Goal: Transaction & Acquisition: Purchase product/service

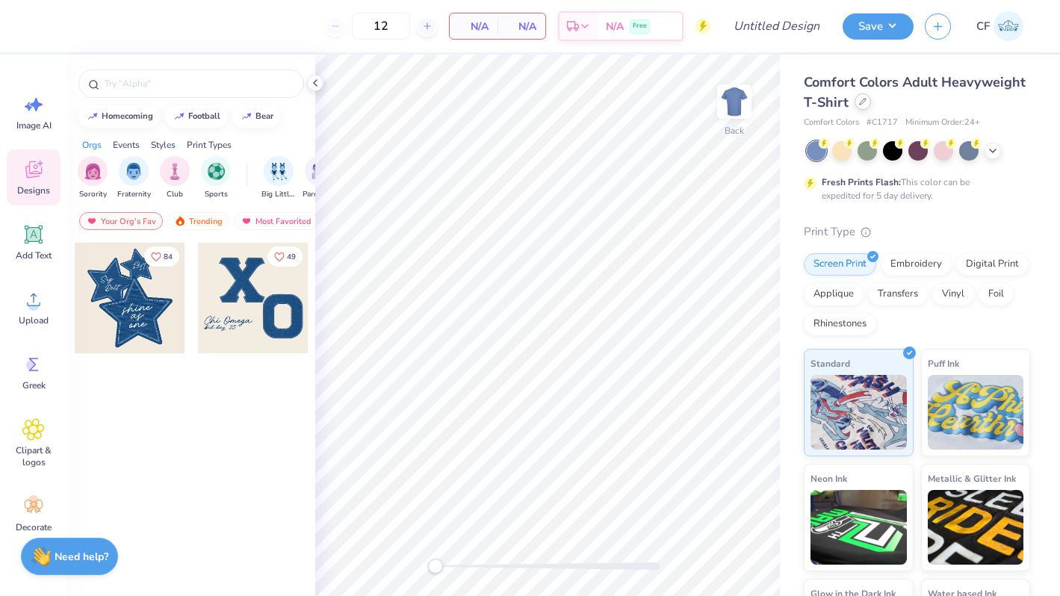
click at [857, 106] on div at bounding box center [862, 101] width 16 height 16
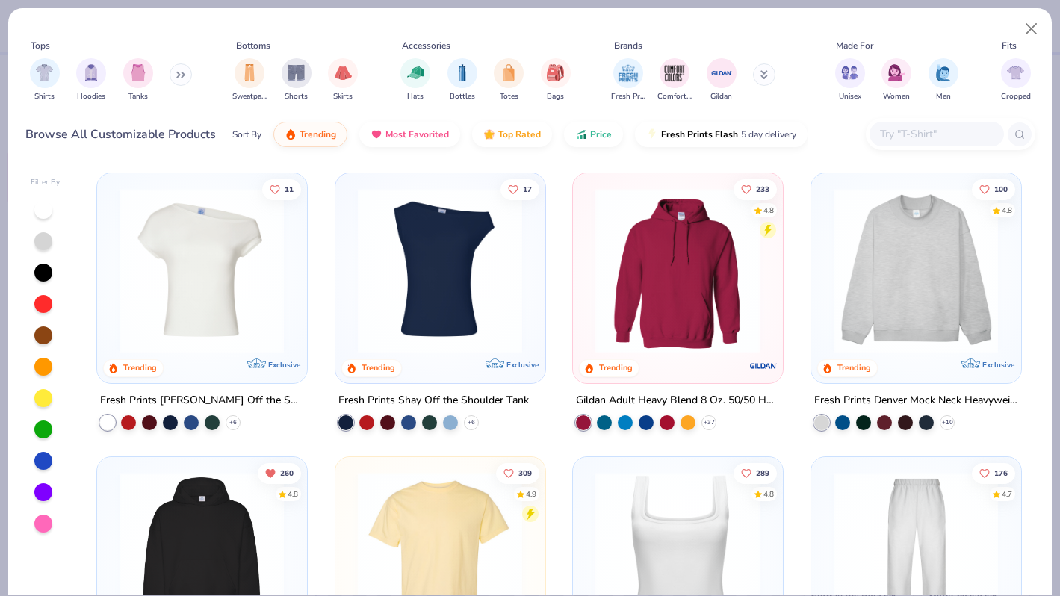
click at [907, 134] on input "text" at bounding box center [935, 133] width 115 height 17
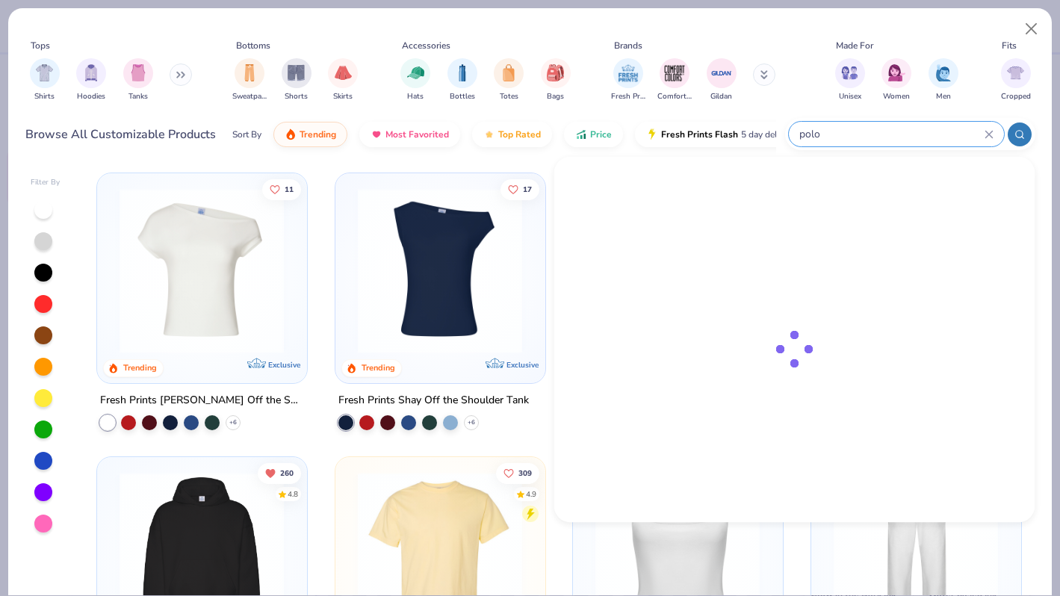
type input "polo"
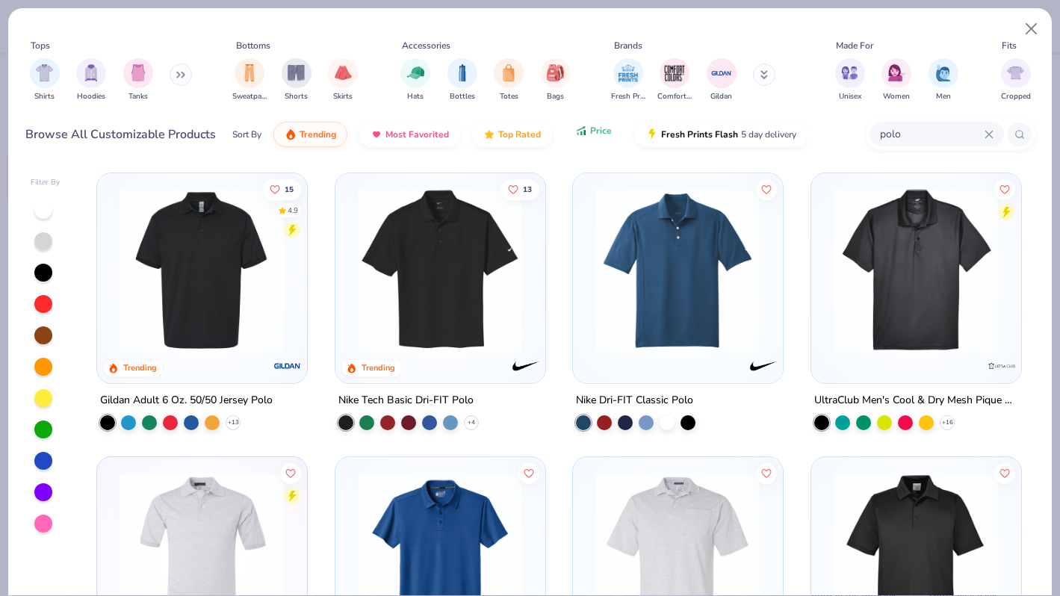
click at [583, 137] on button "Price" at bounding box center [593, 130] width 59 height 25
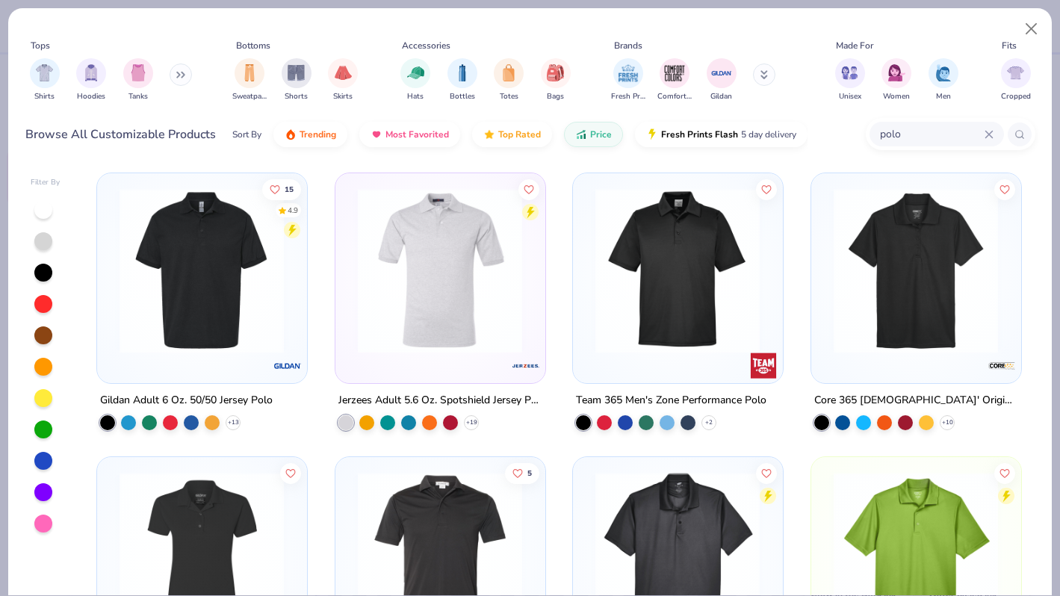
click at [623, 254] on img at bounding box center [677, 270] width 179 height 165
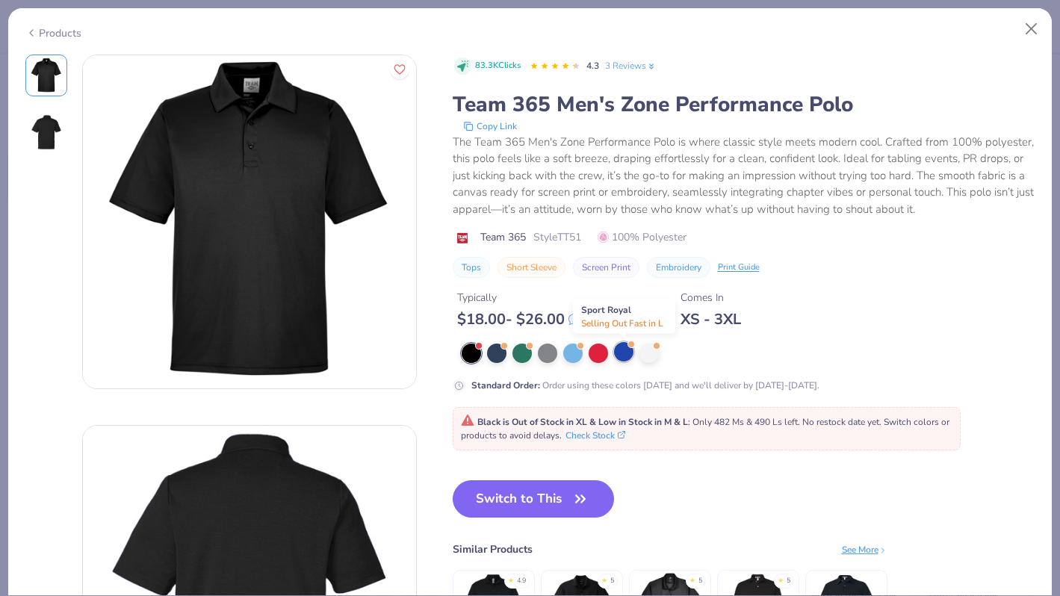
click at [626, 352] on div at bounding box center [623, 351] width 19 height 19
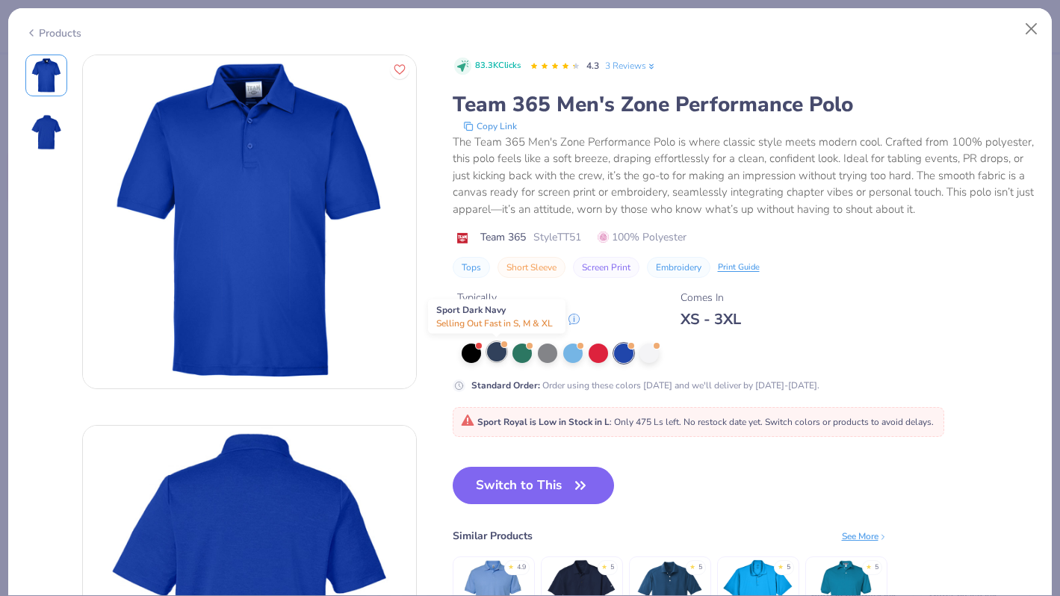
click at [489, 348] on div at bounding box center [496, 351] width 19 height 19
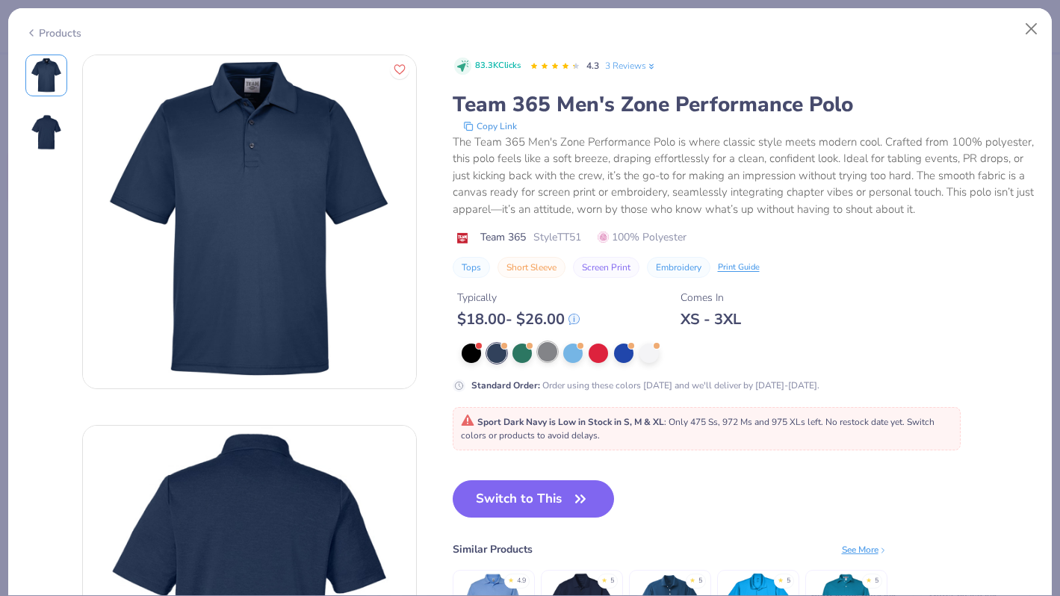
click at [539, 355] on div at bounding box center [547, 351] width 19 height 19
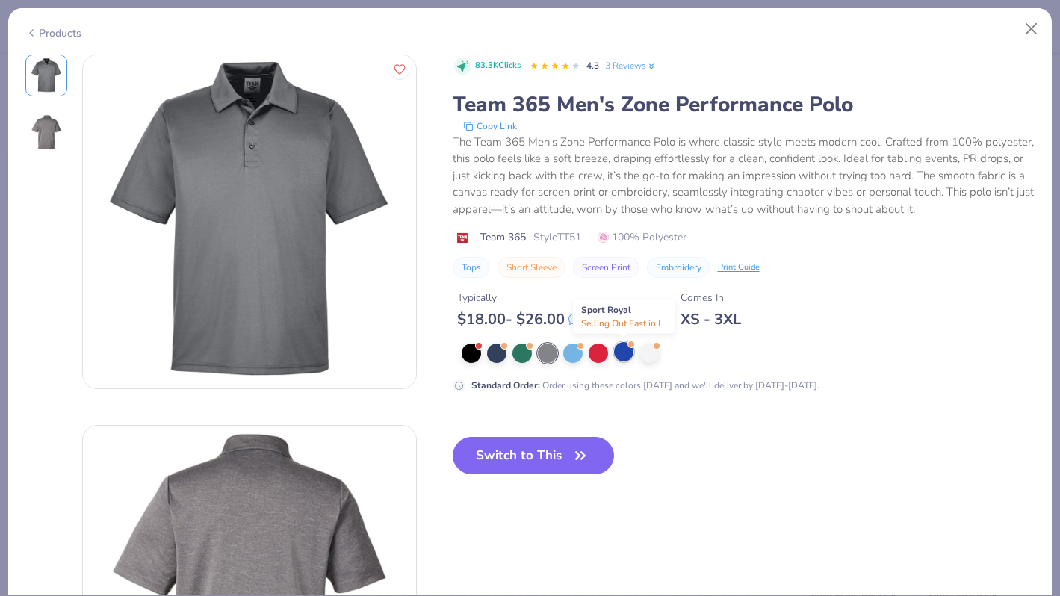
click at [633, 352] on div at bounding box center [623, 351] width 19 height 19
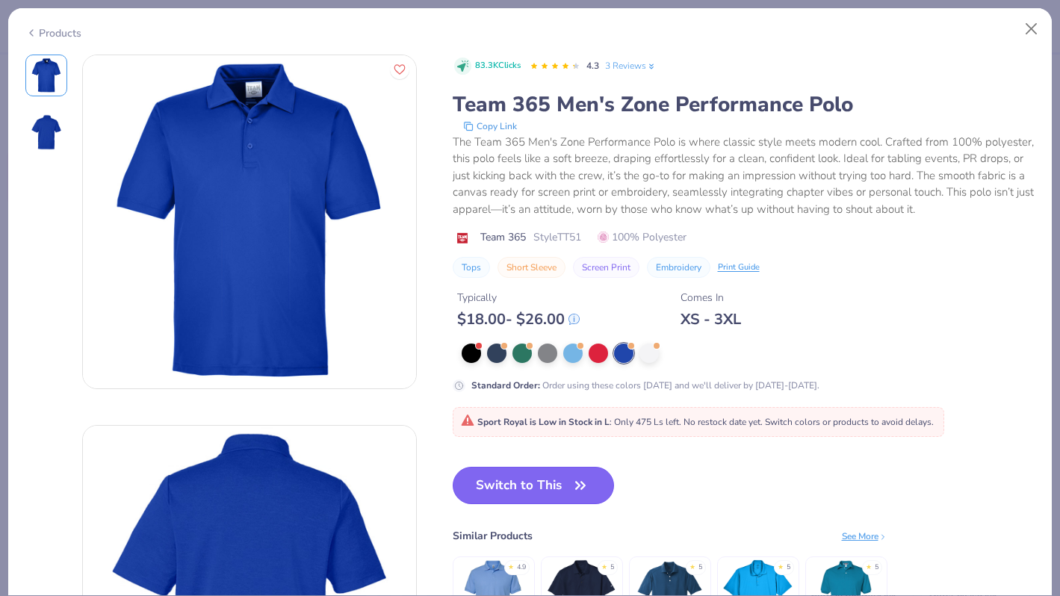
click at [525, 486] on button "Switch to This" at bounding box center [534, 485] width 162 height 37
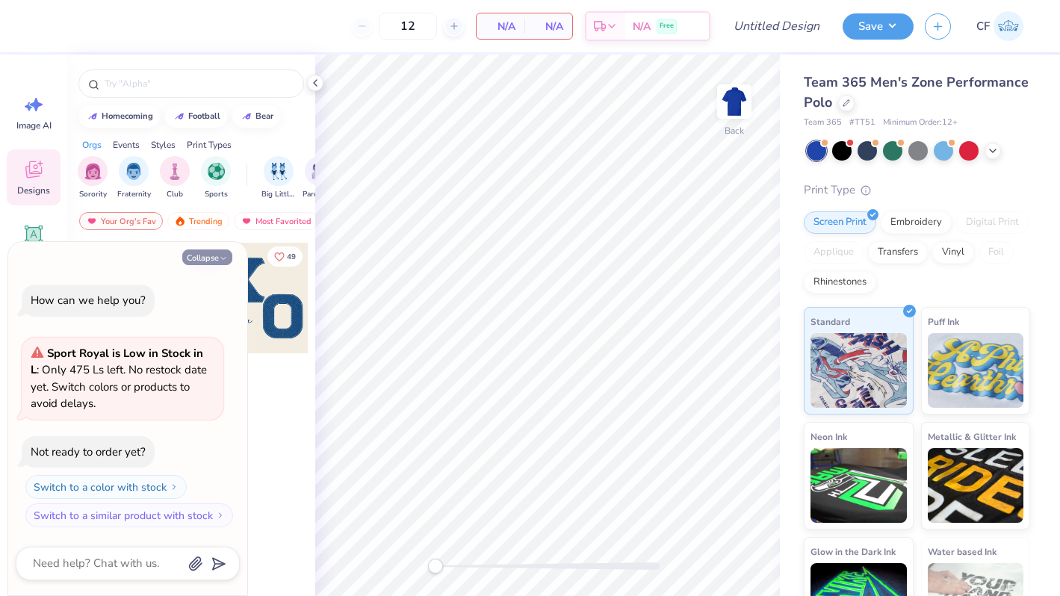
click at [189, 254] on button "Collapse" at bounding box center [207, 257] width 50 height 16
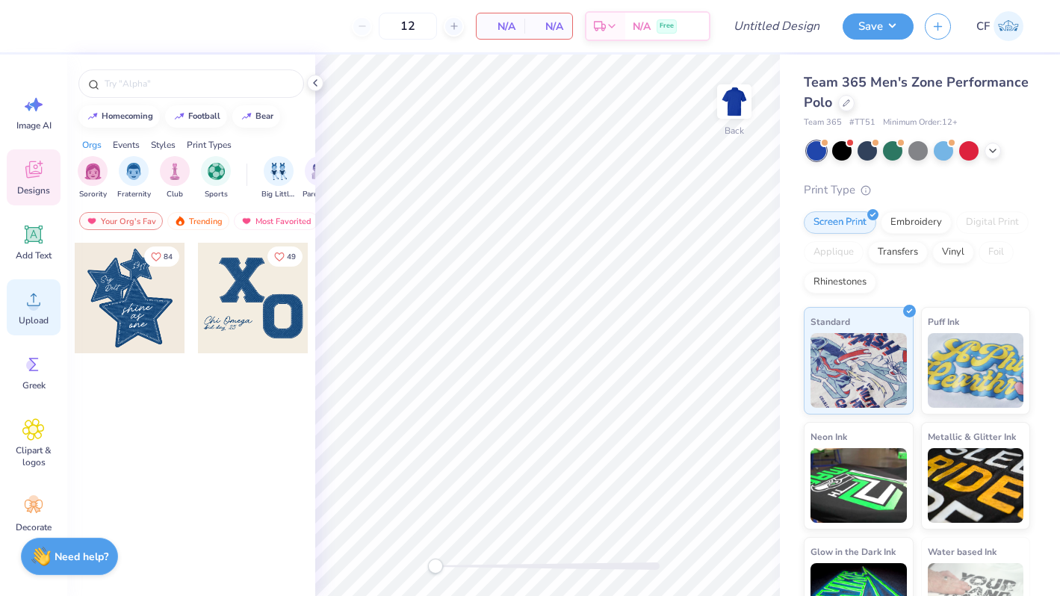
click at [36, 299] on icon at bounding box center [33, 299] width 22 height 22
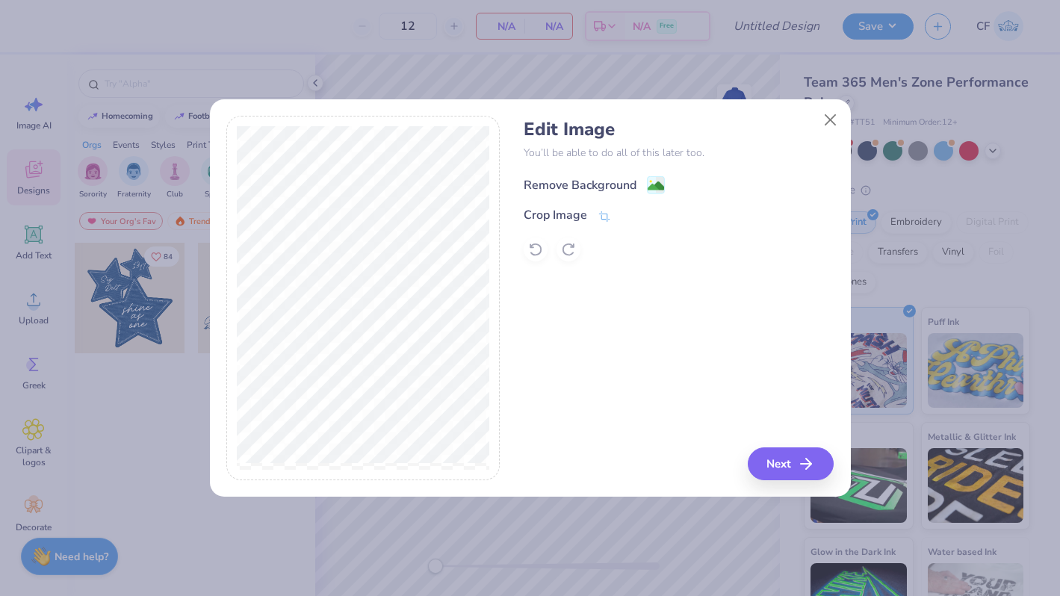
click at [581, 188] on div "Remove Background" at bounding box center [580, 185] width 113 height 18
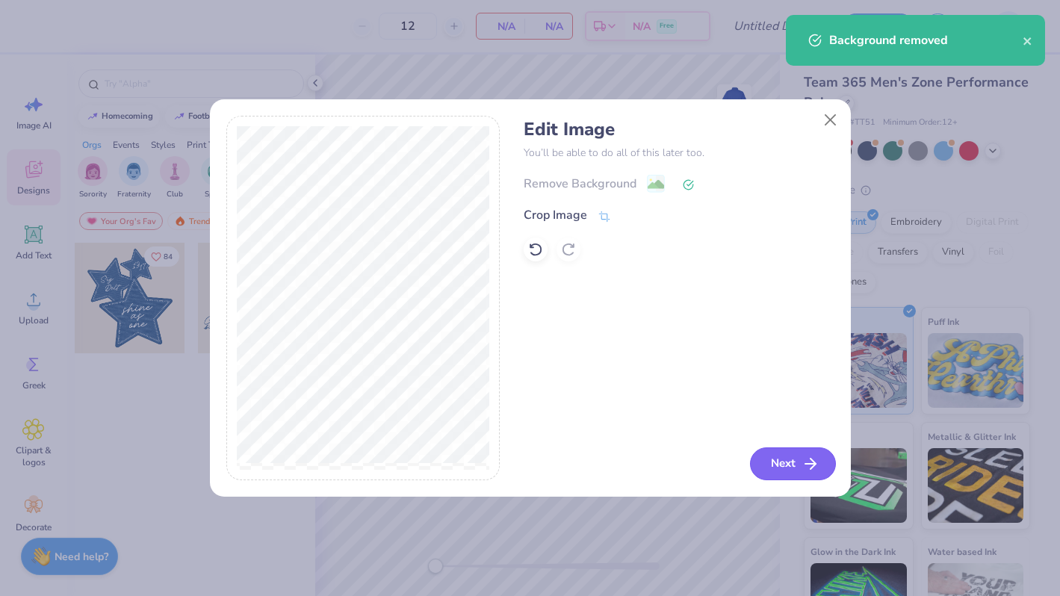
click at [798, 458] on button "Next" at bounding box center [793, 463] width 86 height 33
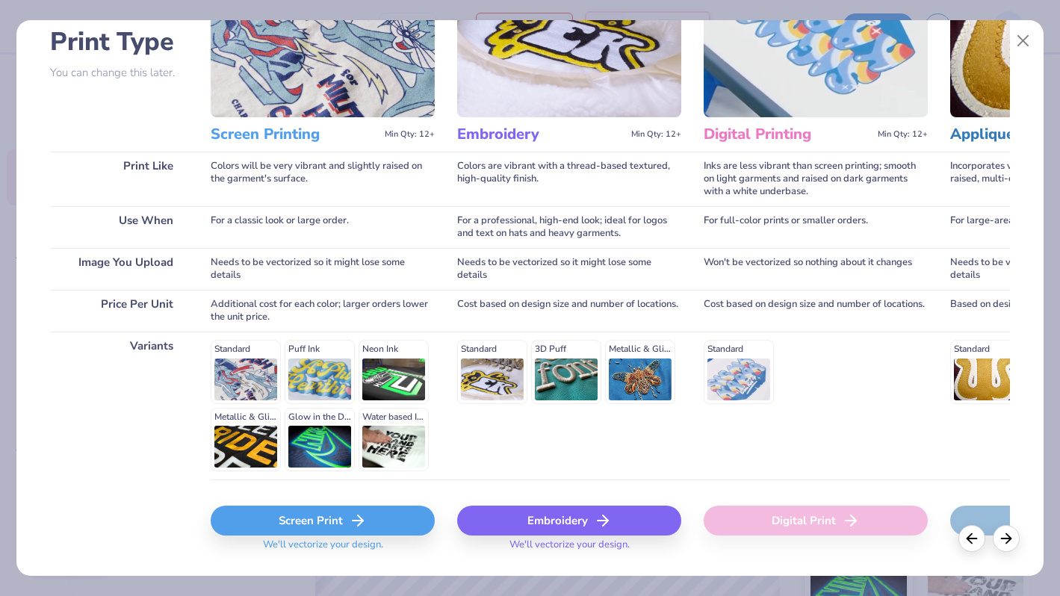
scroll to position [149, 0]
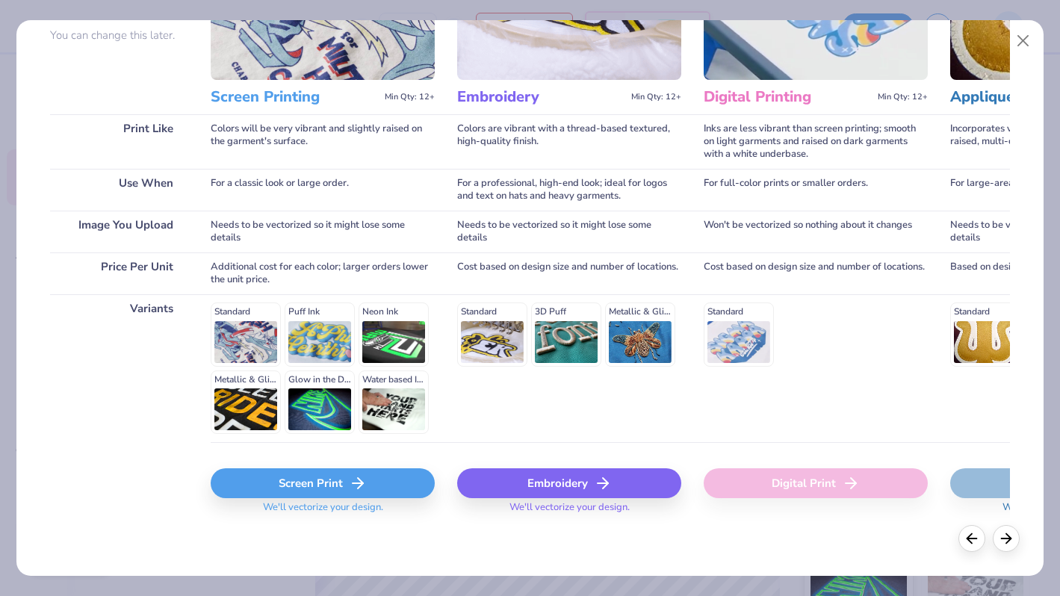
click at [342, 493] on div "Screen Print" at bounding box center [323, 483] width 224 height 30
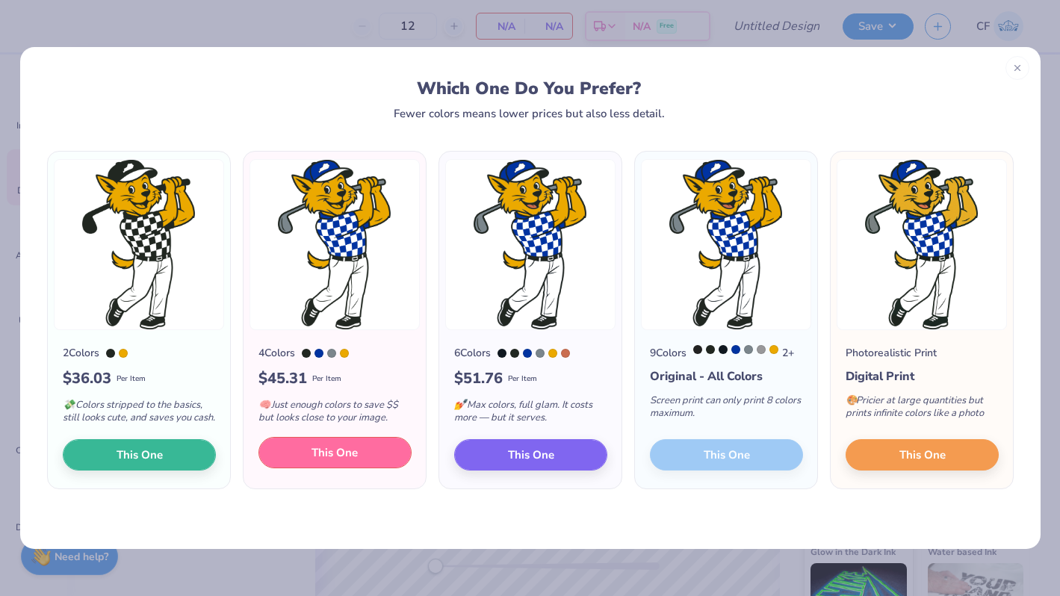
click at [326, 462] on span "This One" at bounding box center [334, 452] width 46 height 17
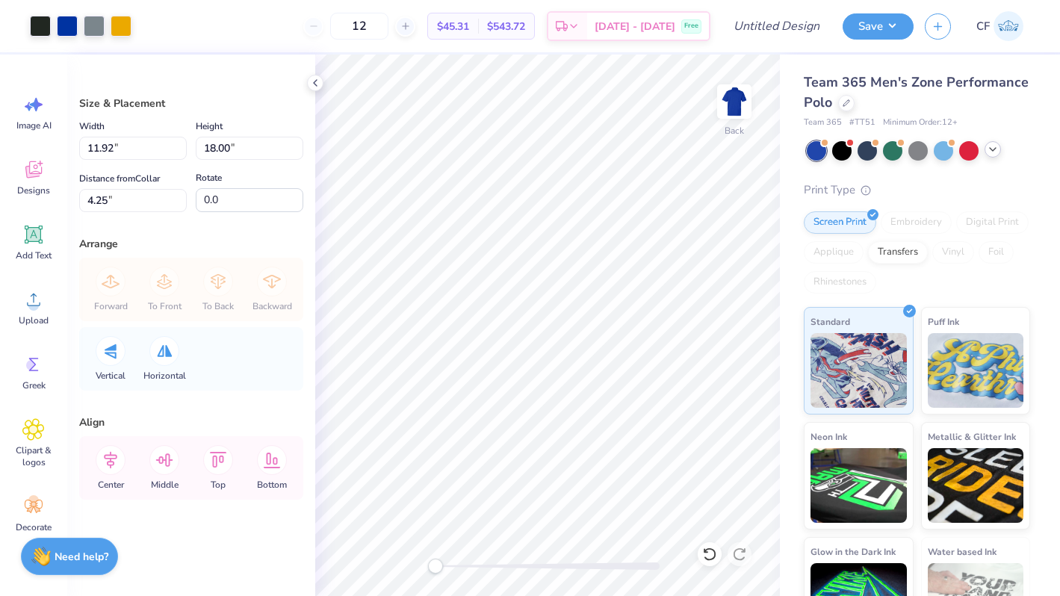
click at [996, 155] on div at bounding box center [992, 149] width 16 height 16
click at [996, 155] on div at bounding box center [993, 150] width 19 height 19
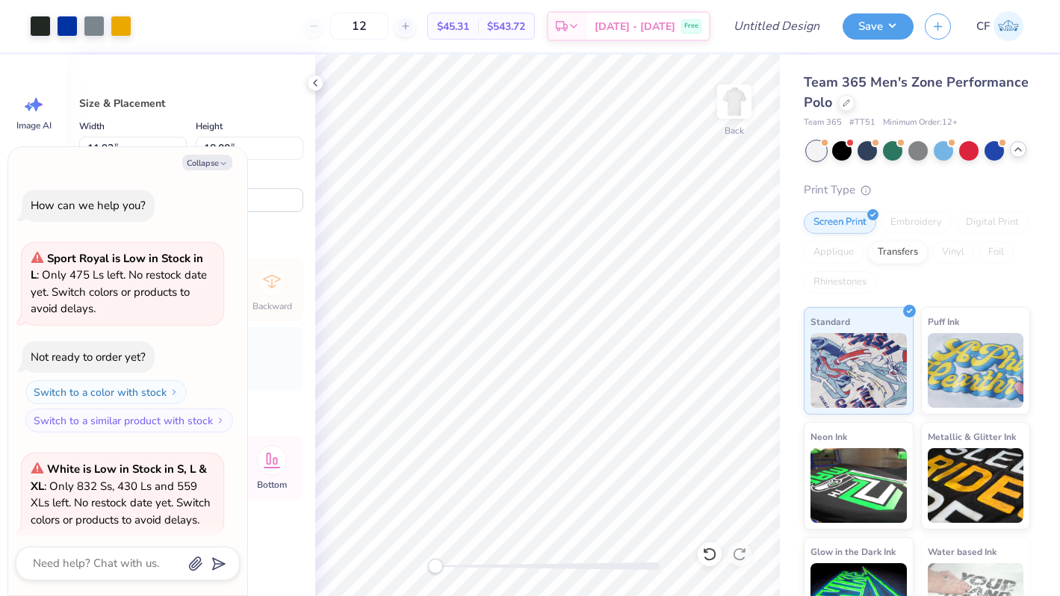
scroll to position [116, 0]
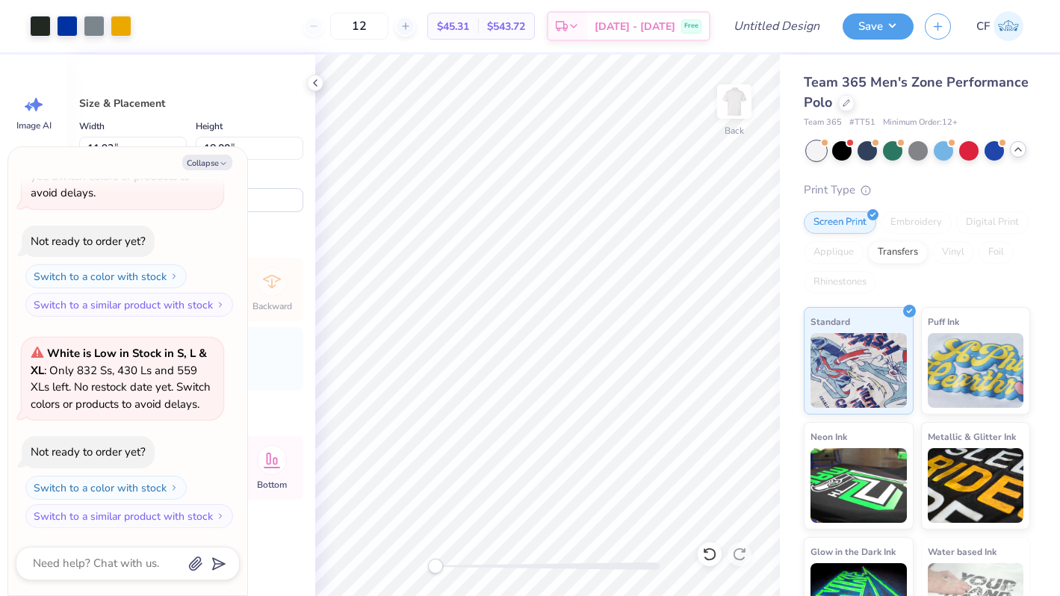
type textarea "x"
type input "3.56"
type input "5.38"
type input "16.87"
click at [208, 160] on button "Collapse" at bounding box center [207, 163] width 50 height 16
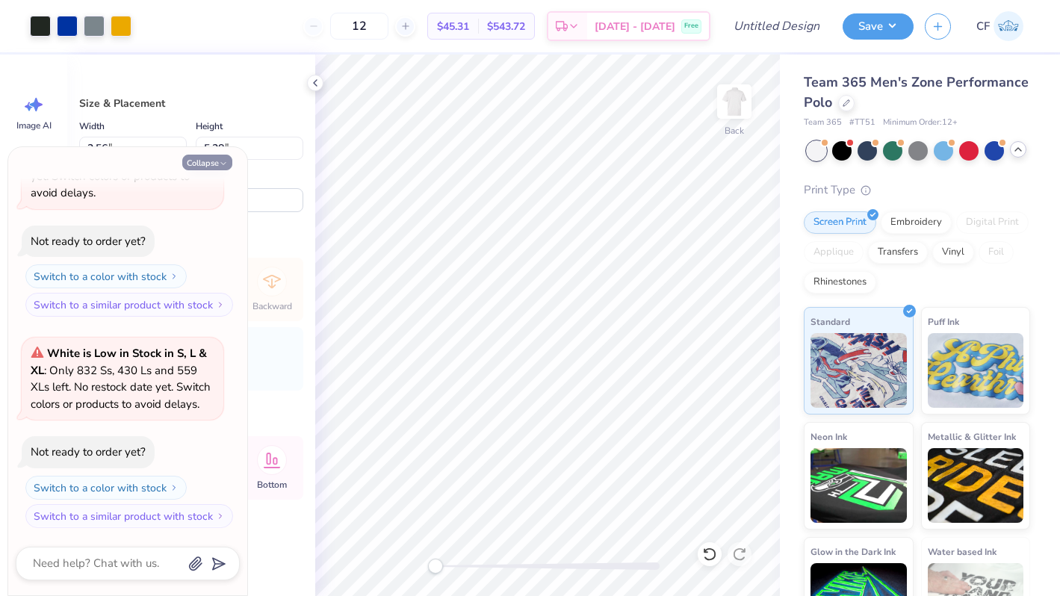
type textarea "x"
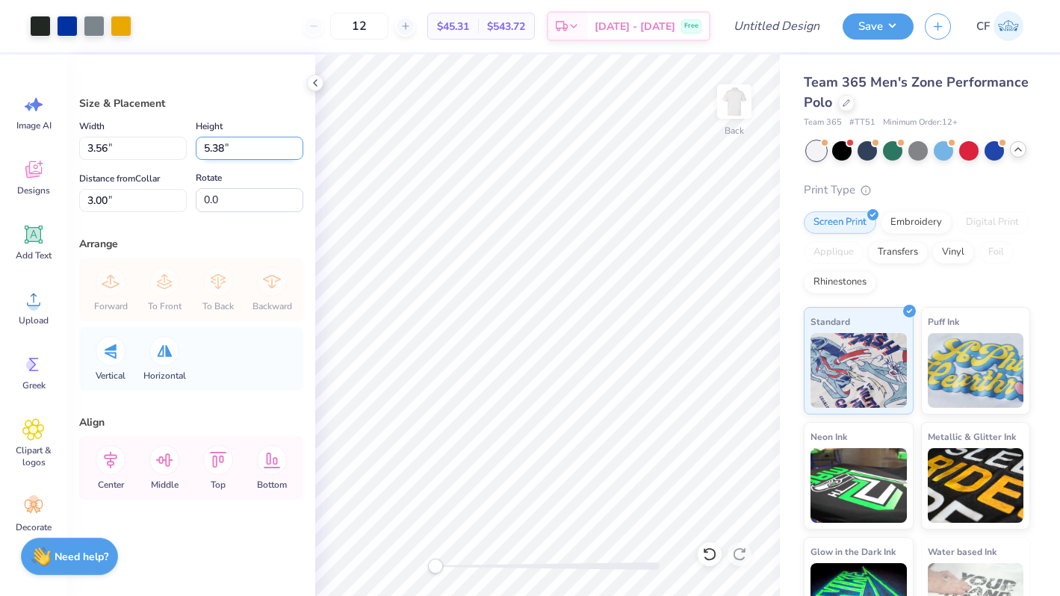
click at [224, 146] on input "5.38" at bounding box center [250, 148] width 108 height 23
click at [214, 147] on input "5.38" at bounding box center [250, 148] width 108 height 23
type input "5"
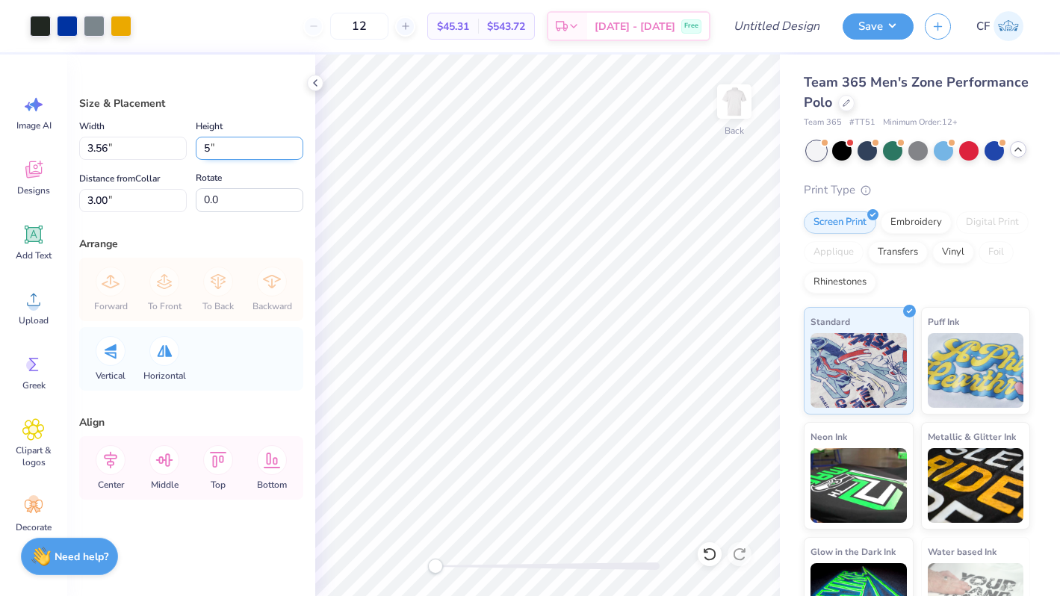
type input "3.31"
type input "5.00"
type input "3.19"
click at [207, 148] on input "5.00" at bounding box center [250, 148] width 108 height 23
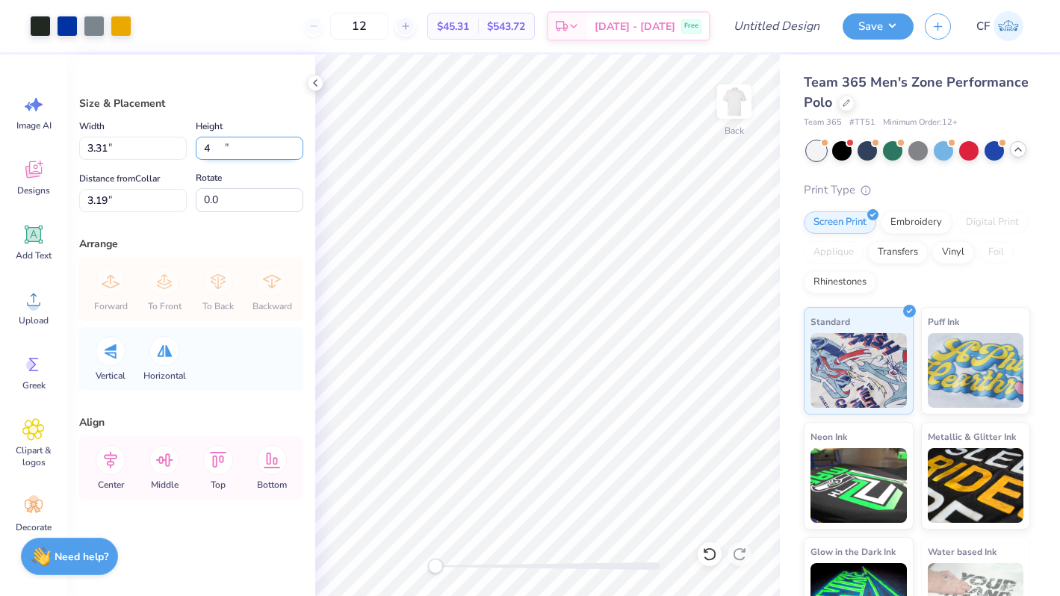
type input "4"
type input "2.65"
type input "4.00"
type input "3.69"
click at [229, 149] on input "4.00" at bounding box center [250, 148] width 108 height 23
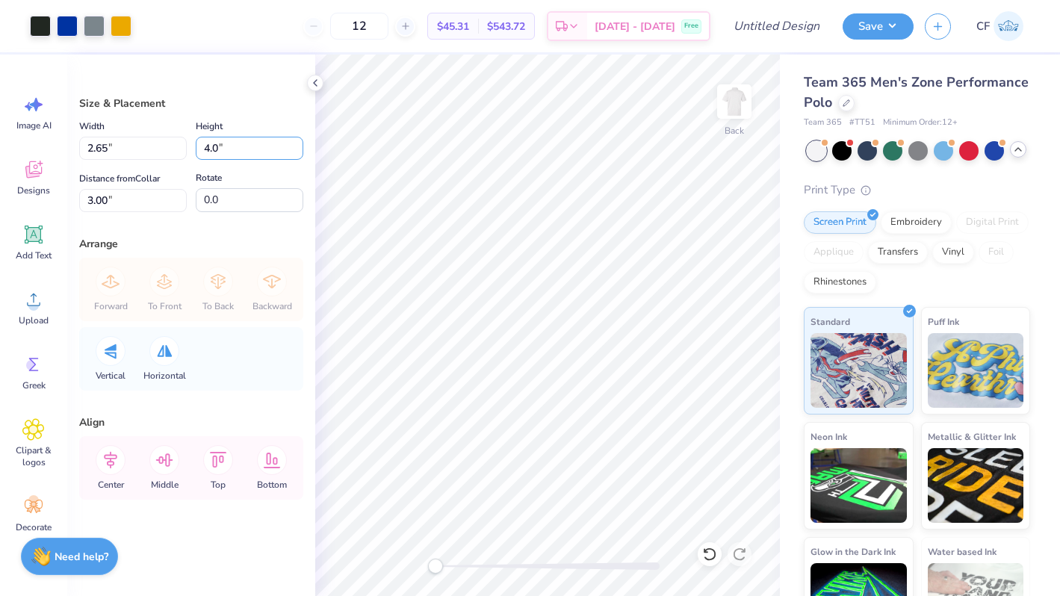
type input "4"
type input "3.5"
type input "2.32"
type input "3.50"
type input "3.25"
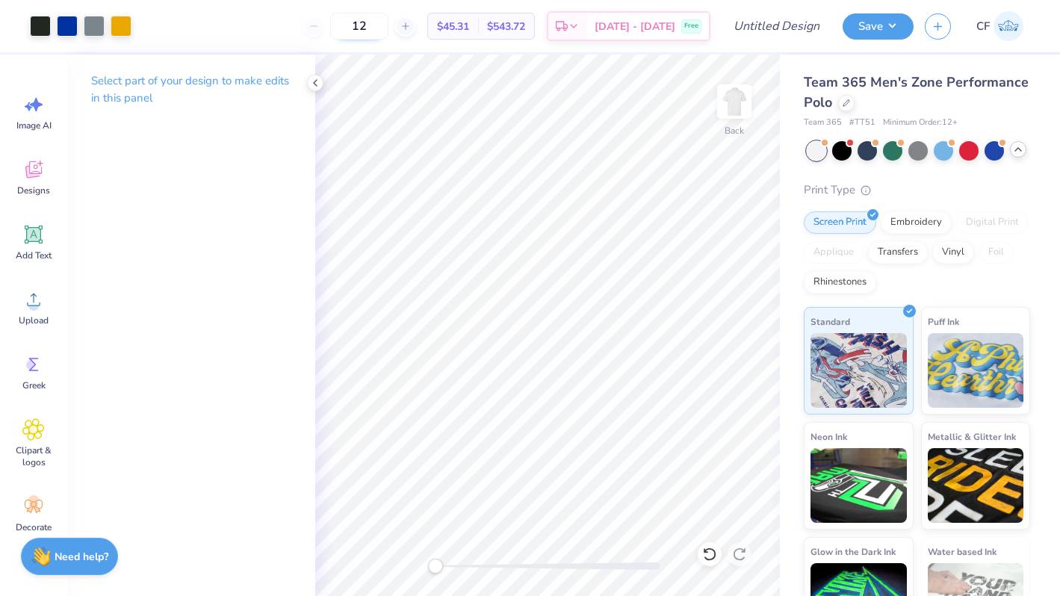
click at [381, 28] on input "12" at bounding box center [359, 26] width 58 height 27
type input "24"
click at [1013, 152] on icon at bounding box center [1018, 149] width 12 height 12
click at [906, 223] on div "Embroidery" at bounding box center [915, 220] width 71 height 22
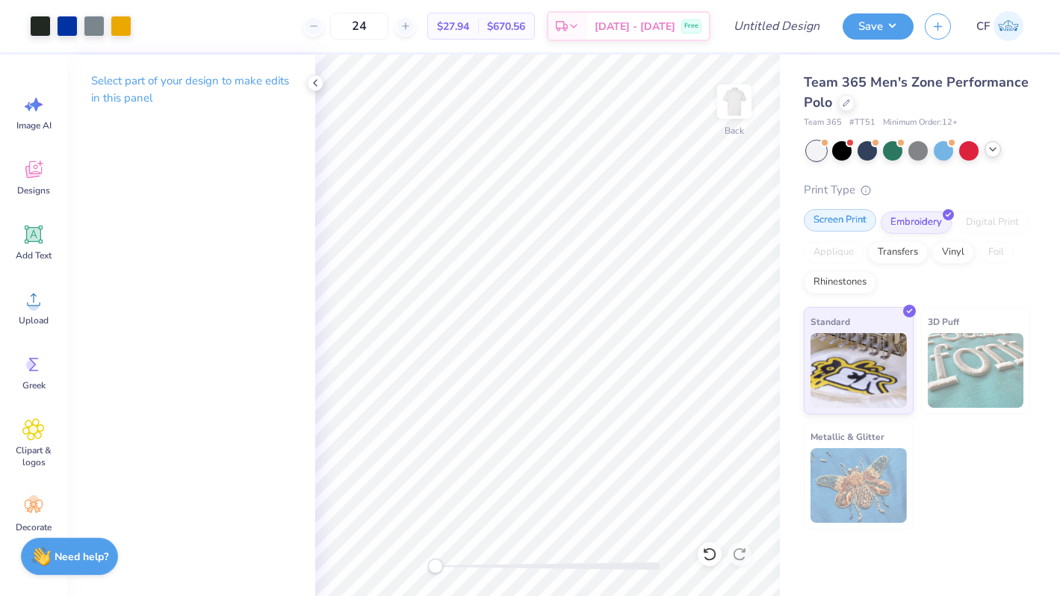
click at [857, 220] on div "Screen Print" at bounding box center [840, 220] width 72 height 22
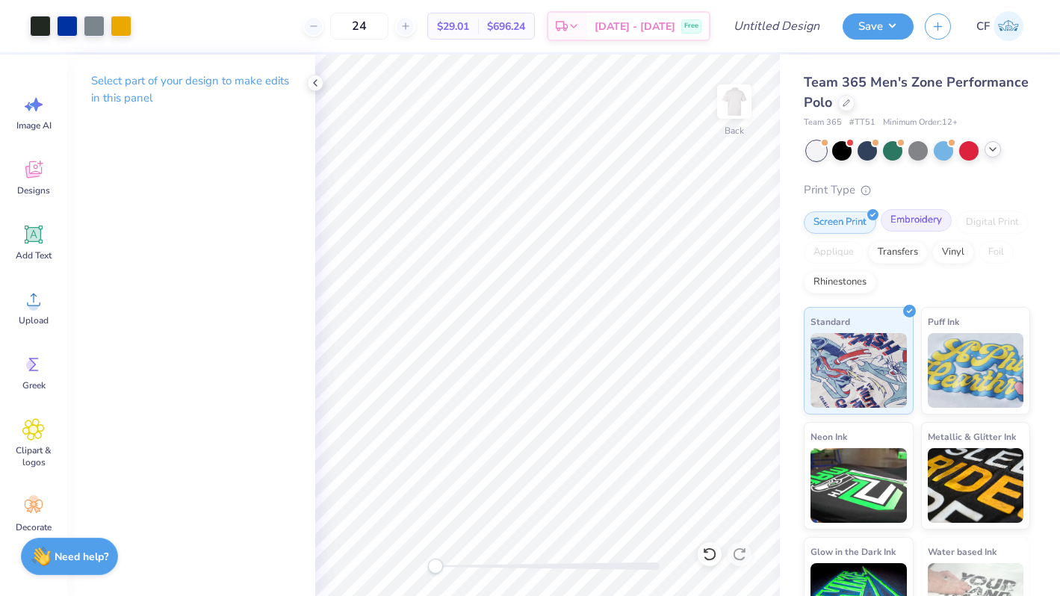
click at [919, 224] on div "Embroidery" at bounding box center [915, 220] width 71 height 22
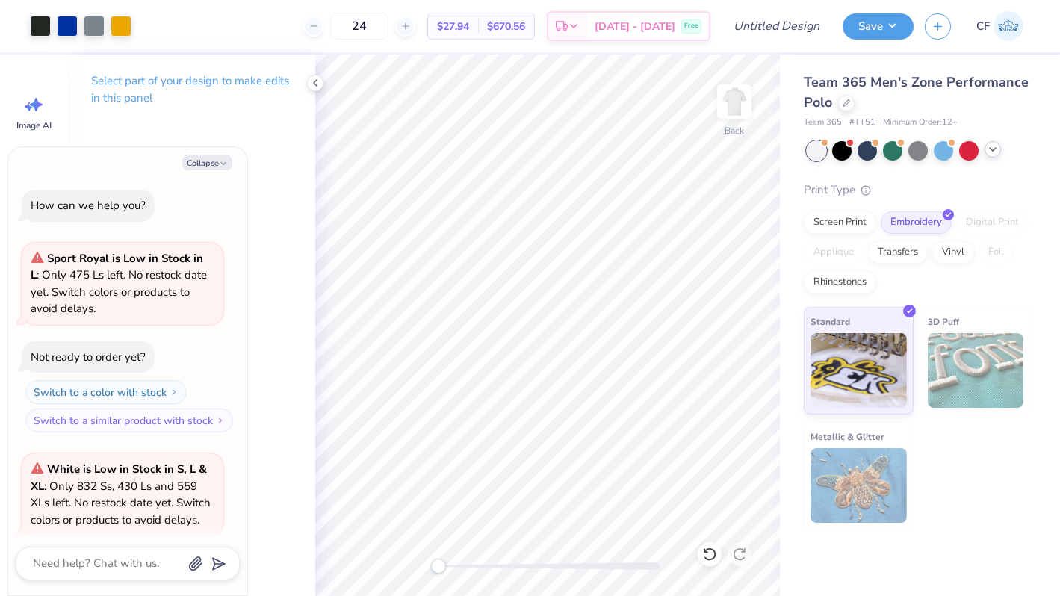
type textarea "x"
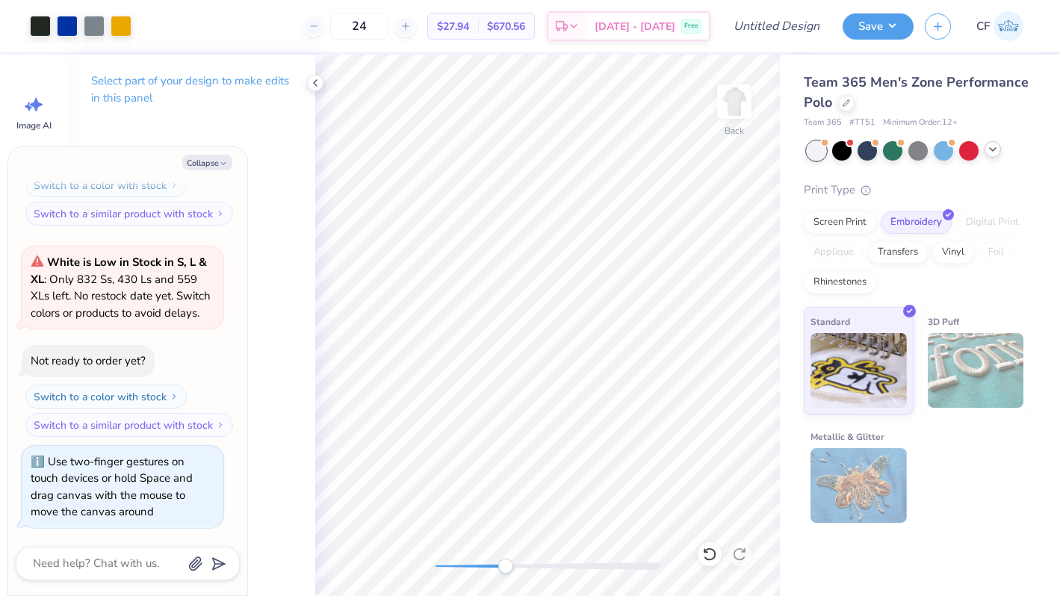
drag, startPoint x: 438, startPoint y: 563, endPoint x: 503, endPoint y: 560, distance: 65.0
click at [503, 560] on div "Accessibility label" at bounding box center [505, 566] width 15 height 15
click at [426, 565] on div "Back" at bounding box center [547, 325] width 465 height 541
click at [814, 34] on input "Design Title" at bounding box center [794, 26] width 73 height 30
type input "U"
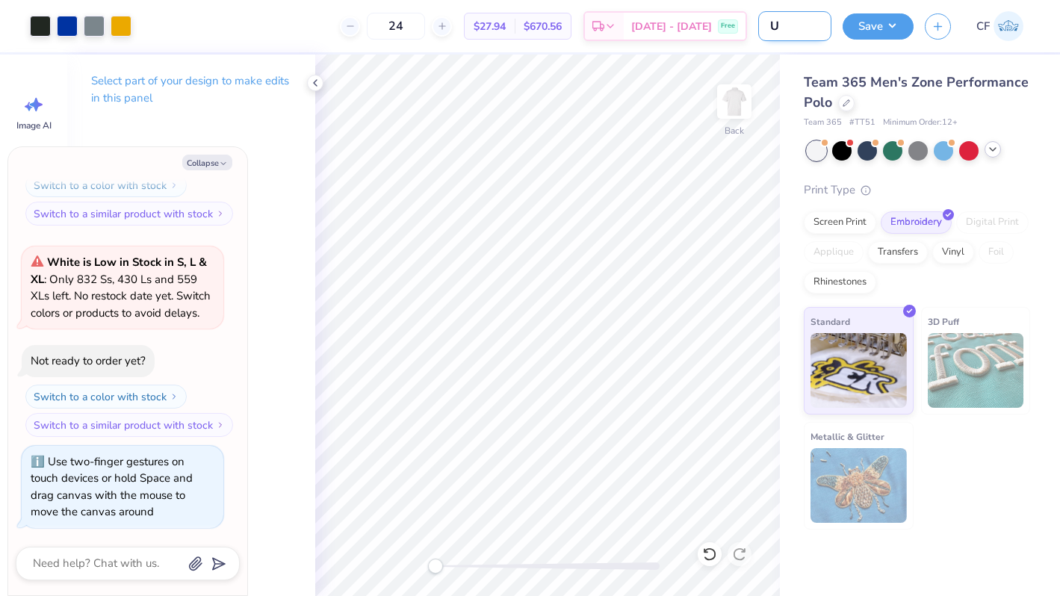
type textarea "x"
type input "UK"
type textarea "x"
type input "UK"
type textarea "x"
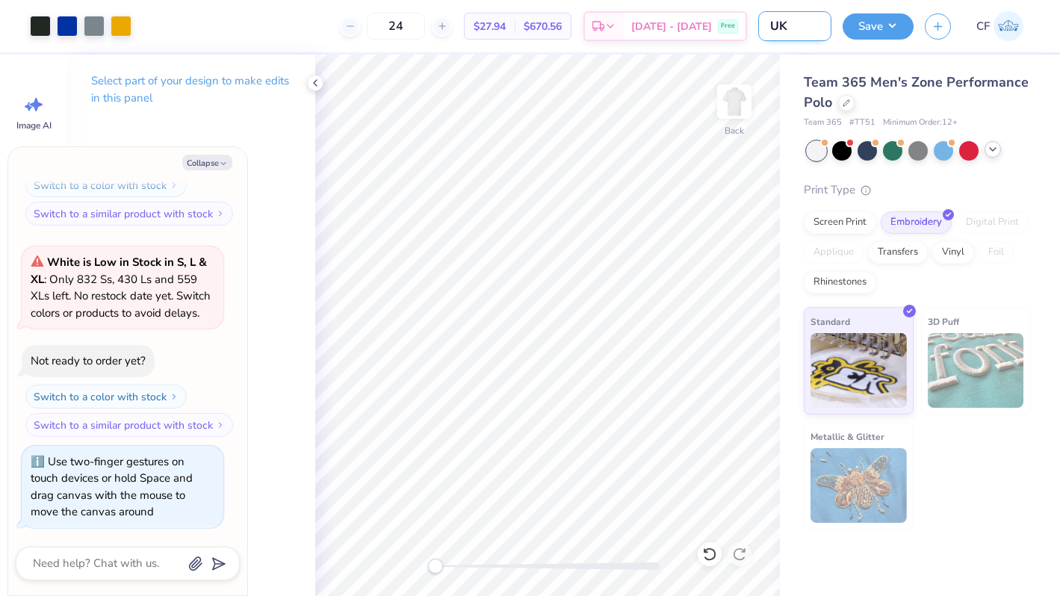
type input "UK G"
type textarea "x"
type input "UK Go"
type textarea "x"
type input "UK Gol"
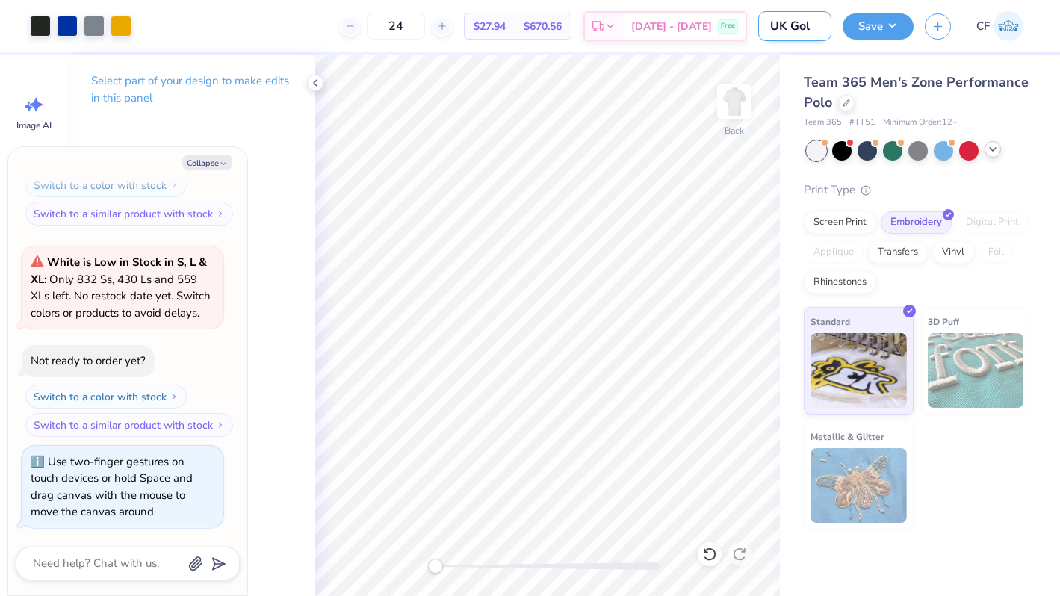
type textarea "x"
type input "UK Golf"
type textarea "x"
type input "UK Golf"
type textarea "x"
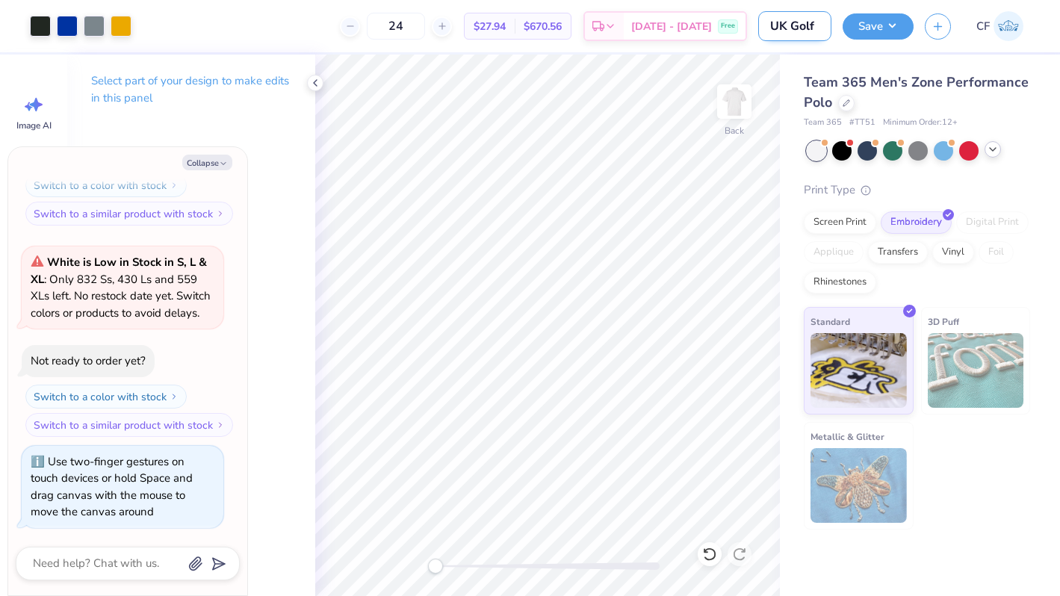
type input "UK Golf P"
type textarea "x"
type input "UK Golf Po"
type textarea "x"
type input "UK Golf Pol"
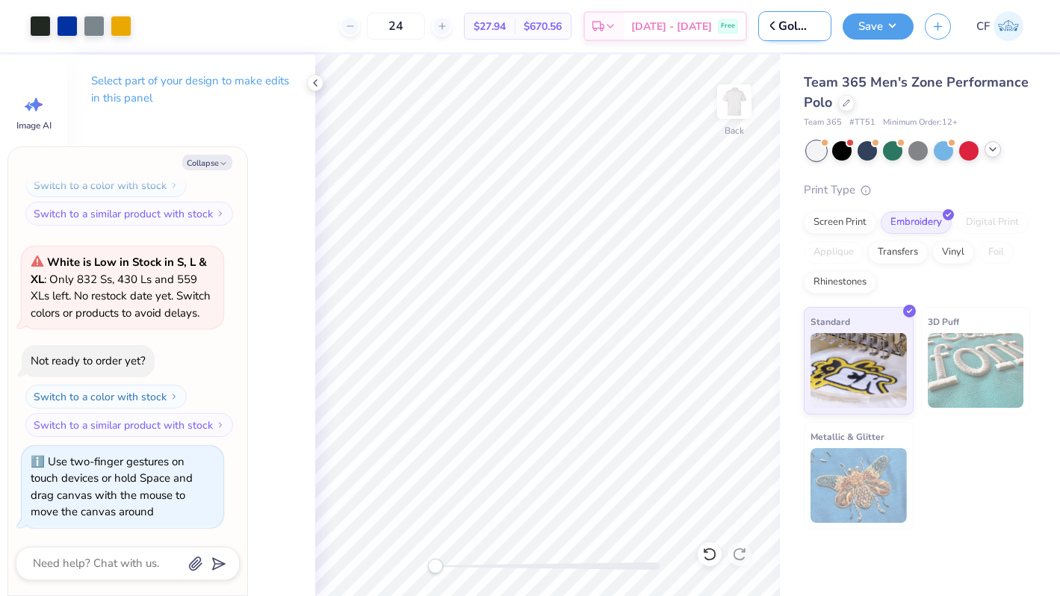
type textarea "x"
type input "UK Golf Polo"
type textarea "x"
type input "UK Golf Polo"
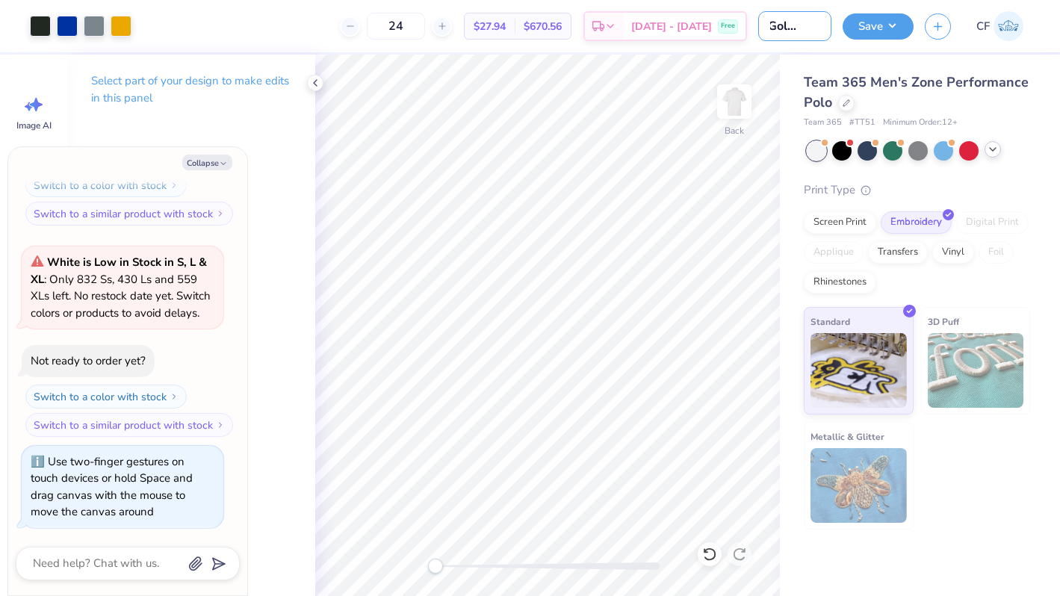
scroll to position [0, 0]
click at [898, 28] on button "Save" at bounding box center [877, 24] width 71 height 26
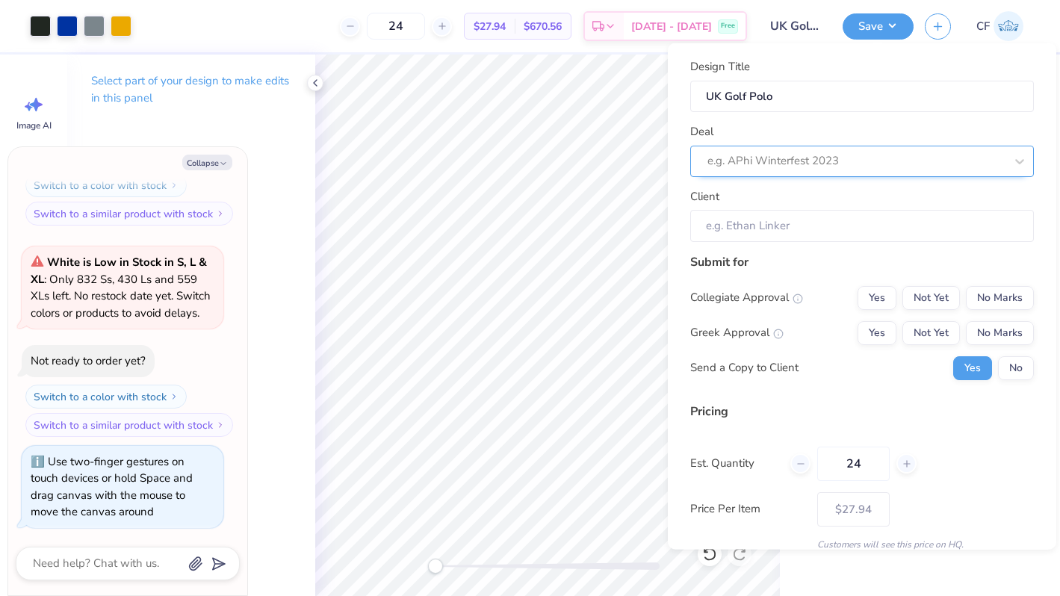
click at [932, 158] on div at bounding box center [855, 161] width 297 height 20
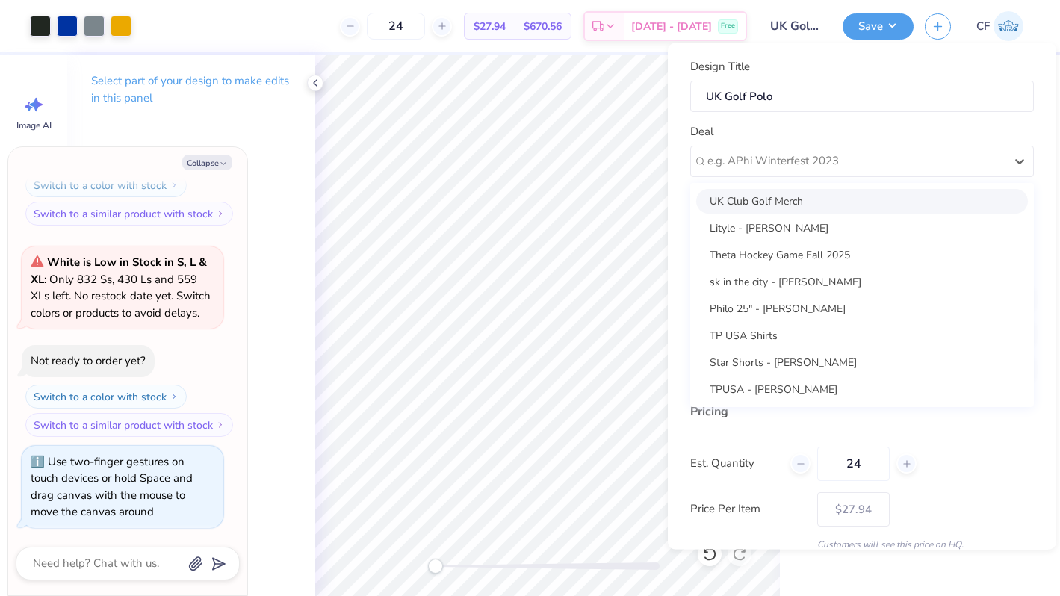
click at [884, 205] on div "UK Club Golf Merch" at bounding box center [862, 200] width 332 height 25
type textarea "x"
type input "Griffin Bogdanowicz"
type input "– –"
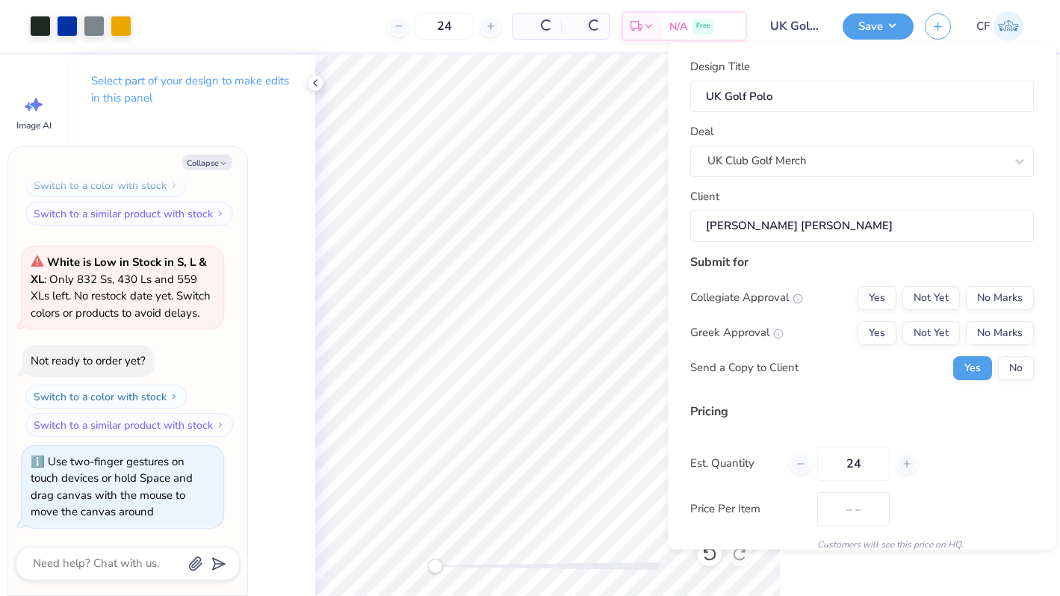
type textarea "x"
type input "$27.94"
click at [984, 291] on button "No Marks" at bounding box center [1000, 297] width 68 height 24
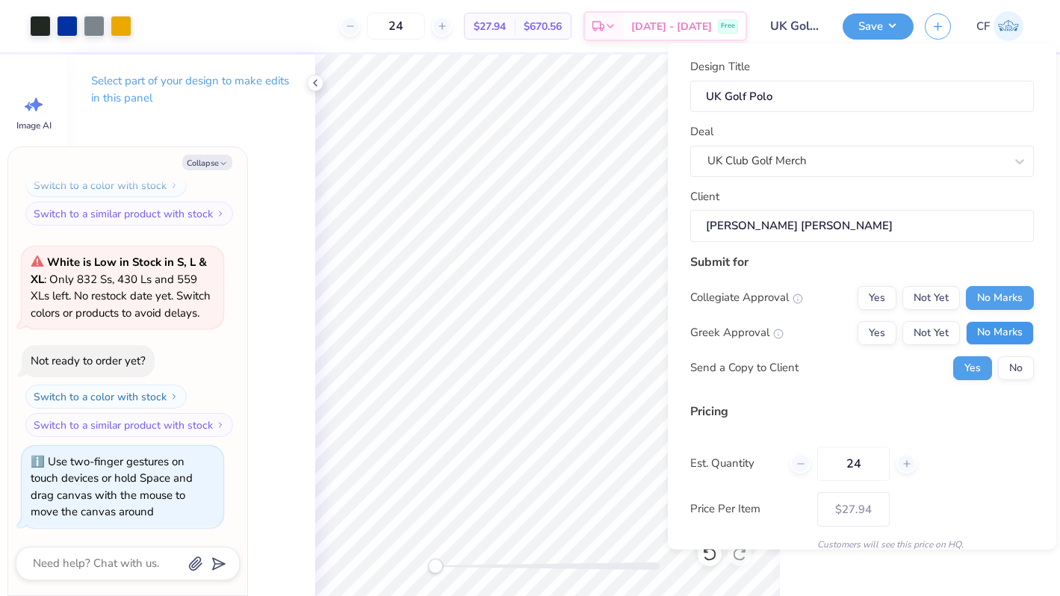
click at [998, 331] on button "No Marks" at bounding box center [1000, 332] width 68 height 24
type textarea "x"
type input "– –"
type textarea "x"
type input "$27.94"
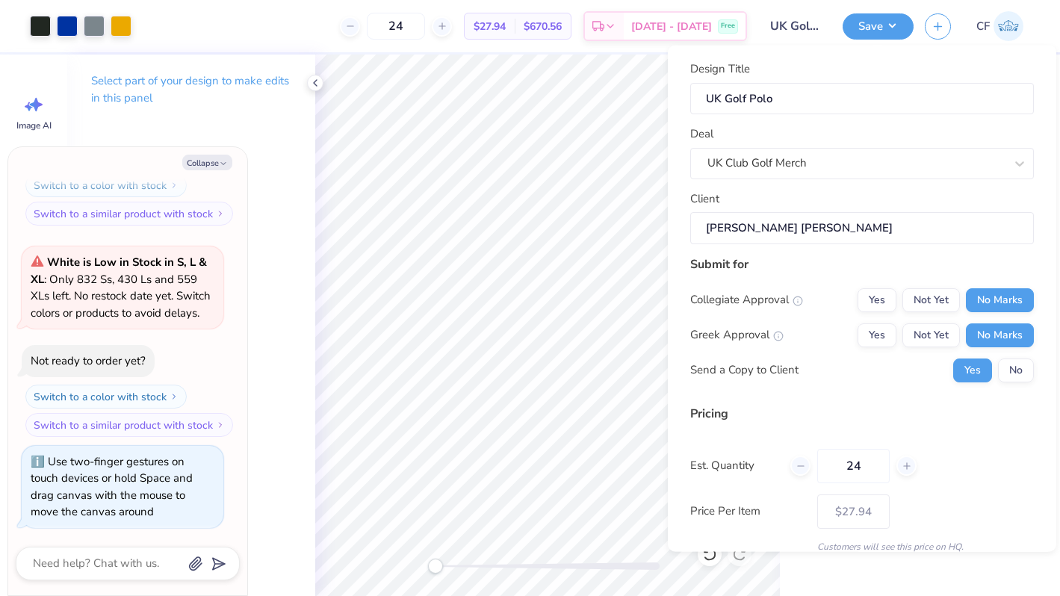
scroll to position [63, 0]
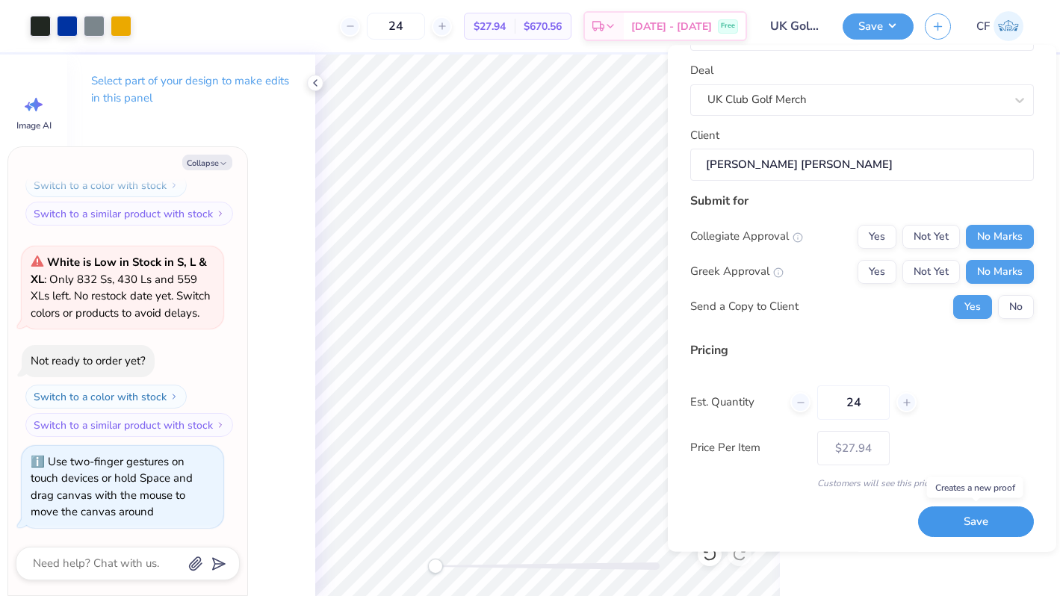
click at [965, 527] on button "Save" at bounding box center [976, 522] width 116 height 31
type textarea "x"
type input "– –"
type textarea "x"
type input "$27.94"
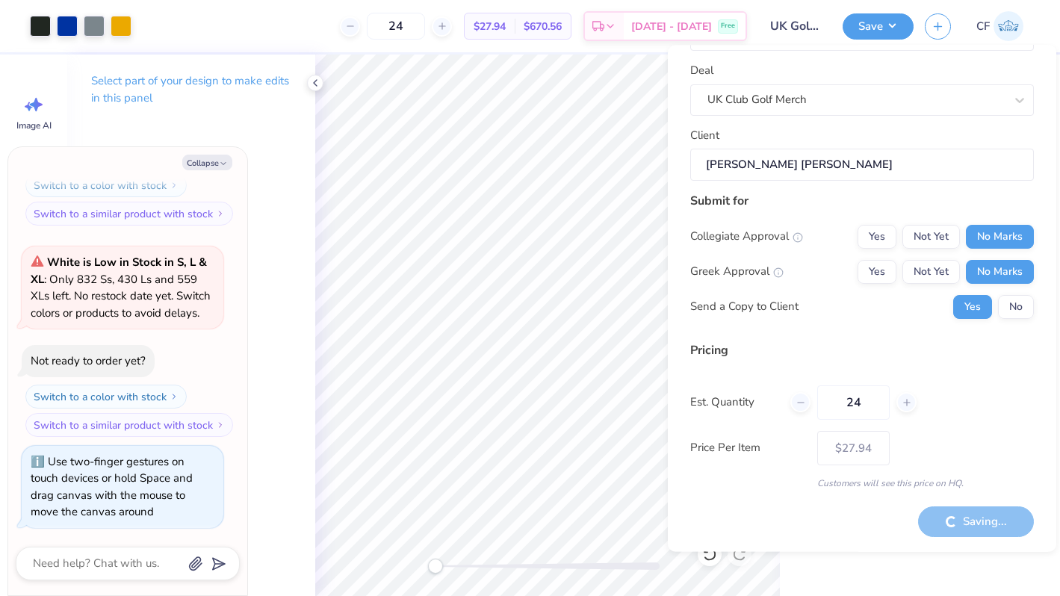
type textarea "x"
type input "– –"
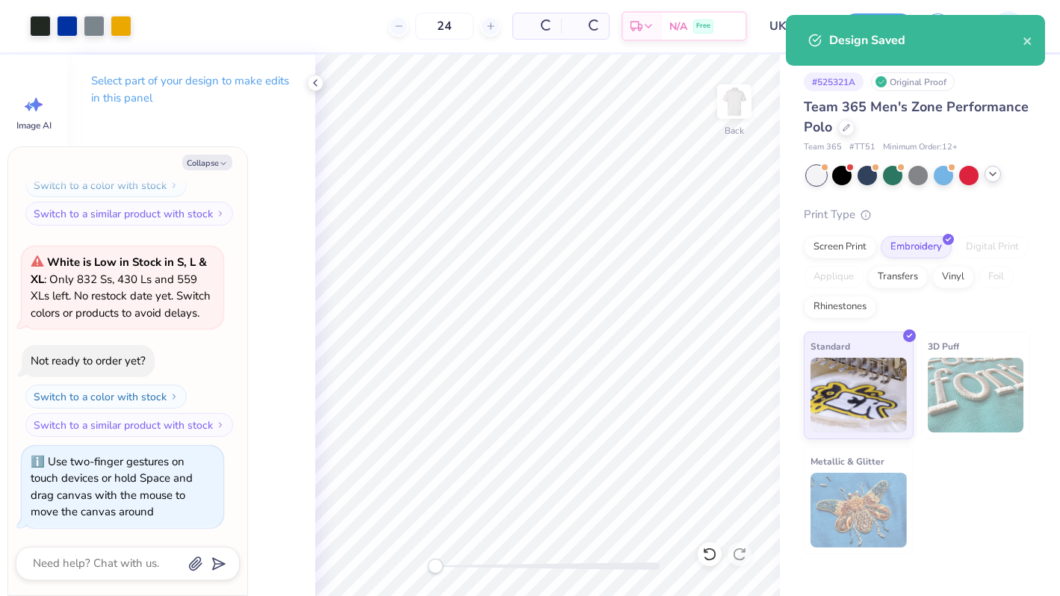
type textarea "x"
type input "$27.94"
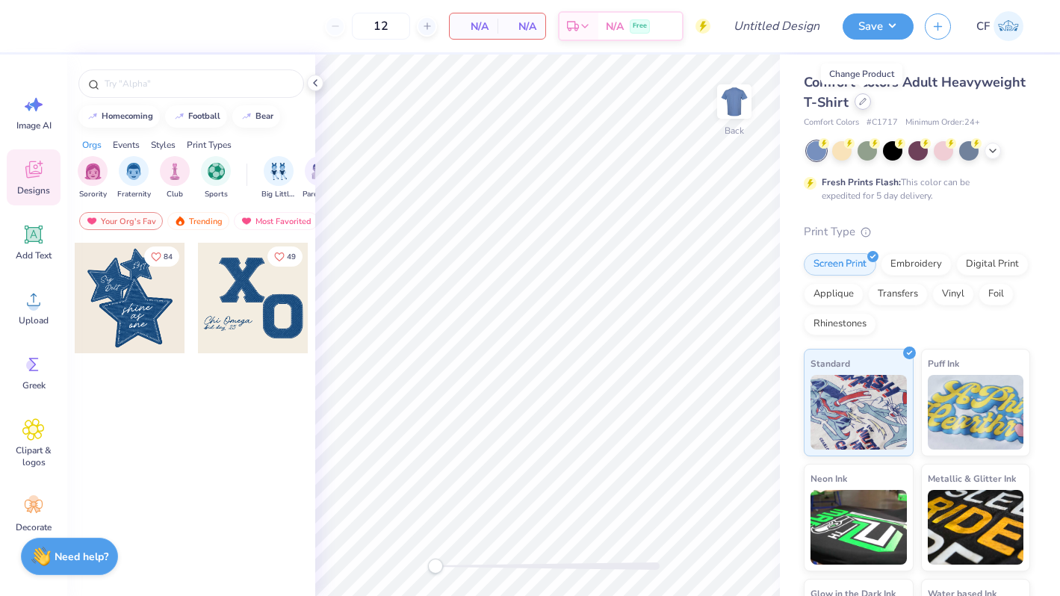
click at [865, 106] on div at bounding box center [862, 101] width 16 height 16
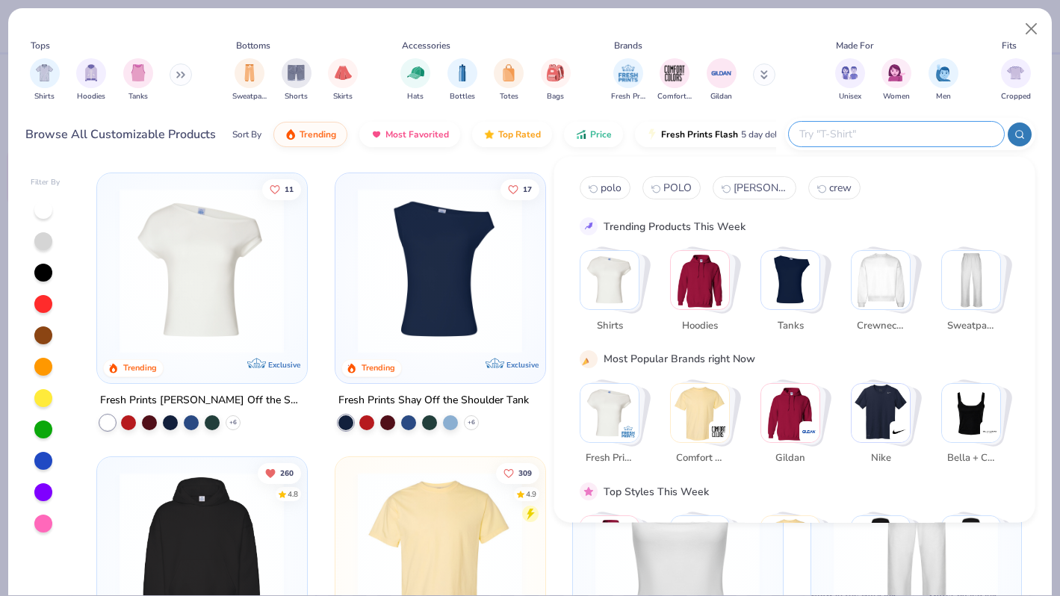
click at [954, 133] on input "text" at bounding box center [896, 133] width 196 height 17
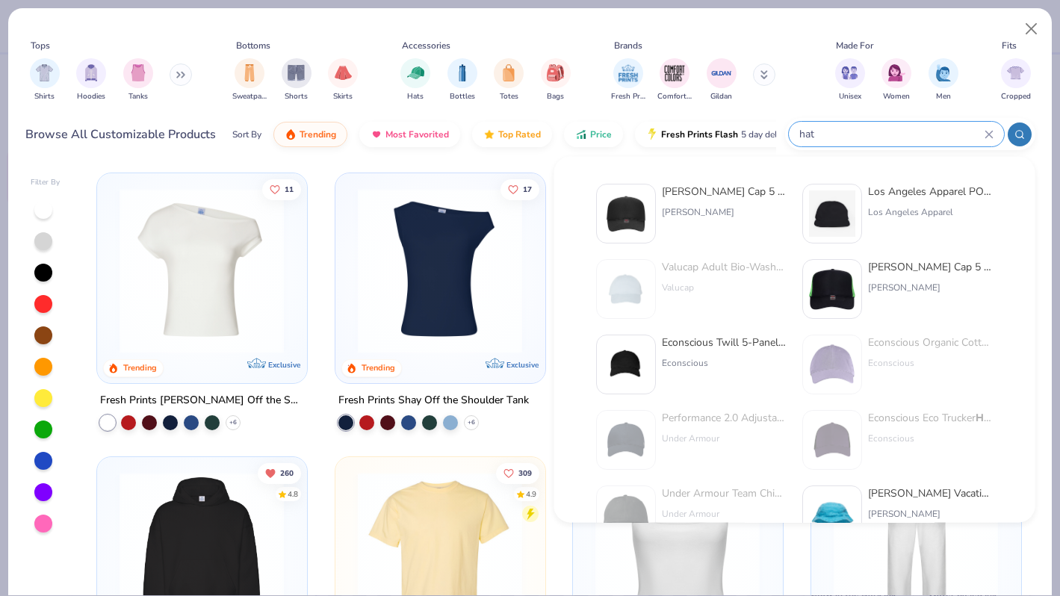
type input "hat"
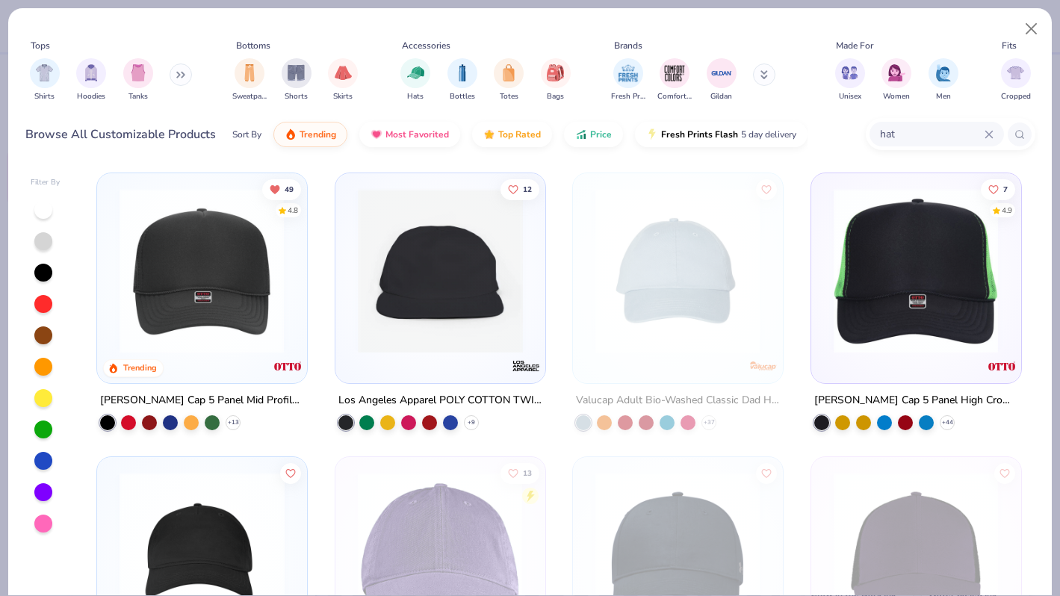
click at [987, 134] on icon at bounding box center [988, 134] width 7 height 7
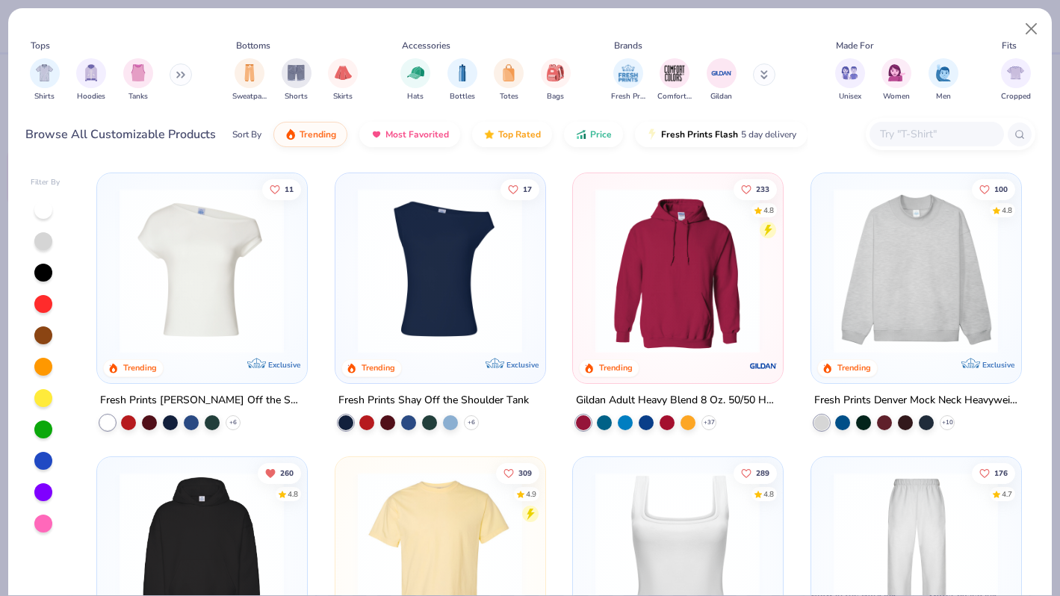
click at [907, 135] on input "text" at bounding box center [935, 133] width 115 height 17
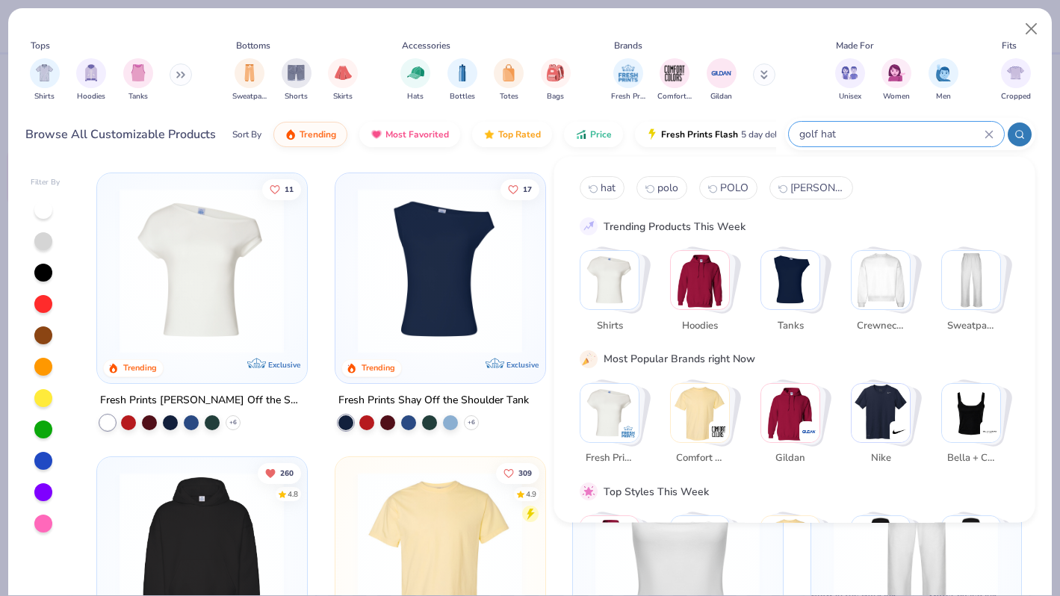
type input "golf hat"
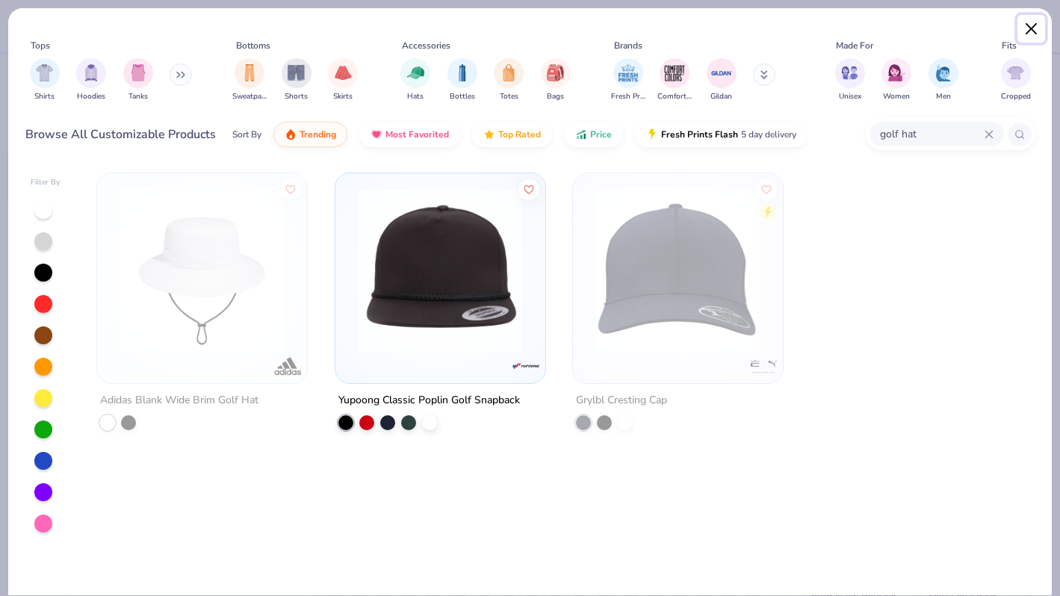
click at [1031, 34] on button "Close" at bounding box center [1031, 29] width 28 height 28
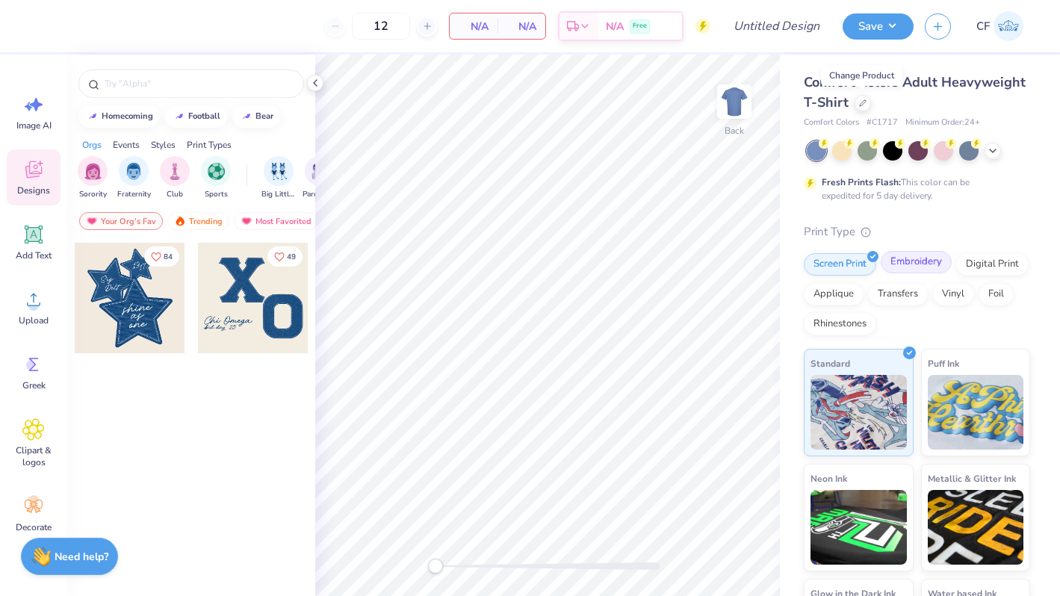
click at [929, 269] on div "Embroidery" at bounding box center [915, 262] width 71 height 22
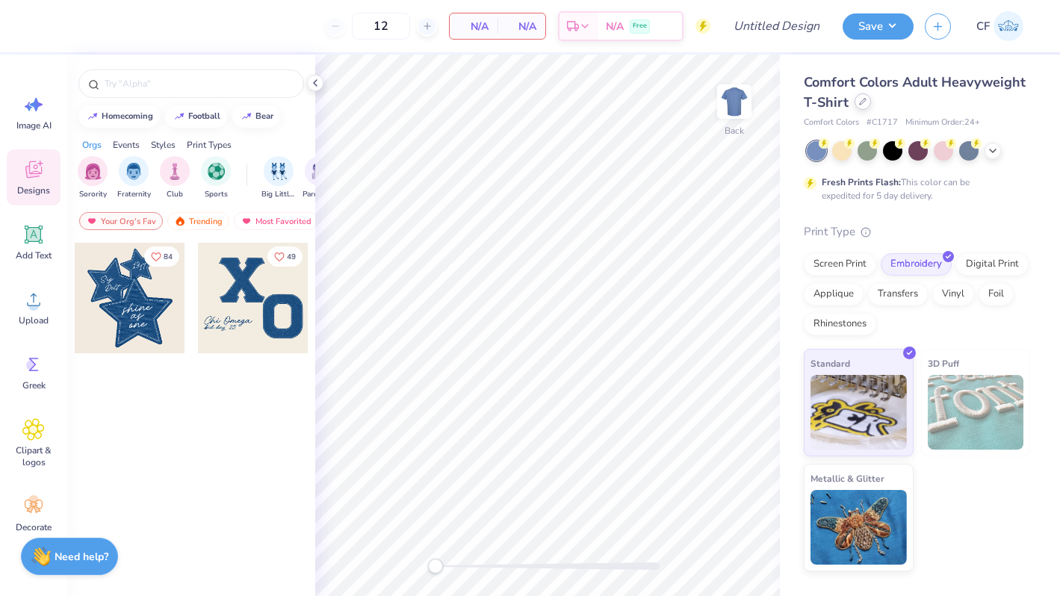
click at [856, 104] on div at bounding box center [862, 101] width 16 height 16
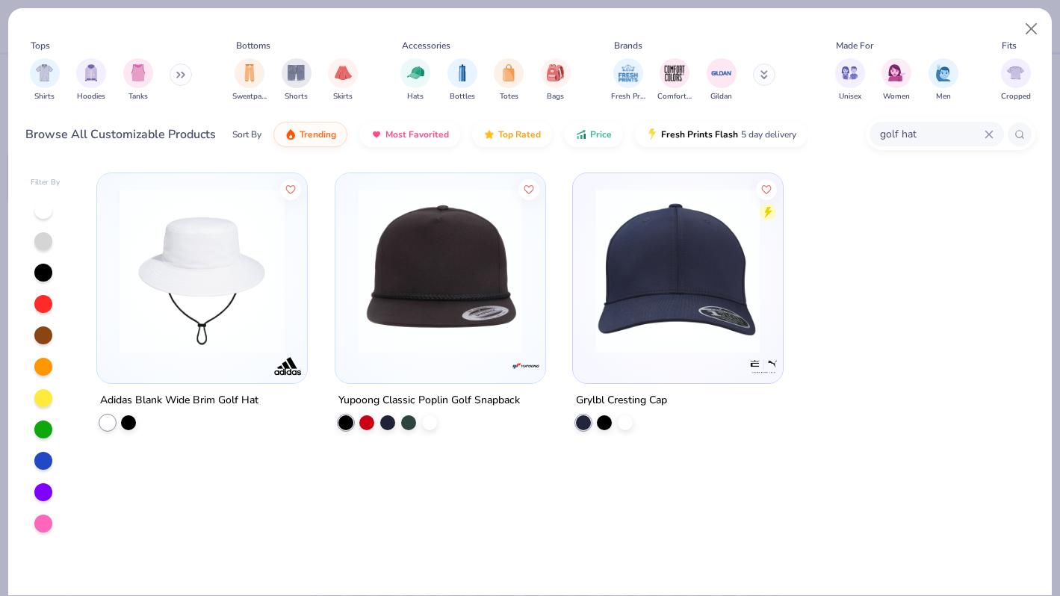
click at [680, 274] on img at bounding box center [677, 270] width 179 height 165
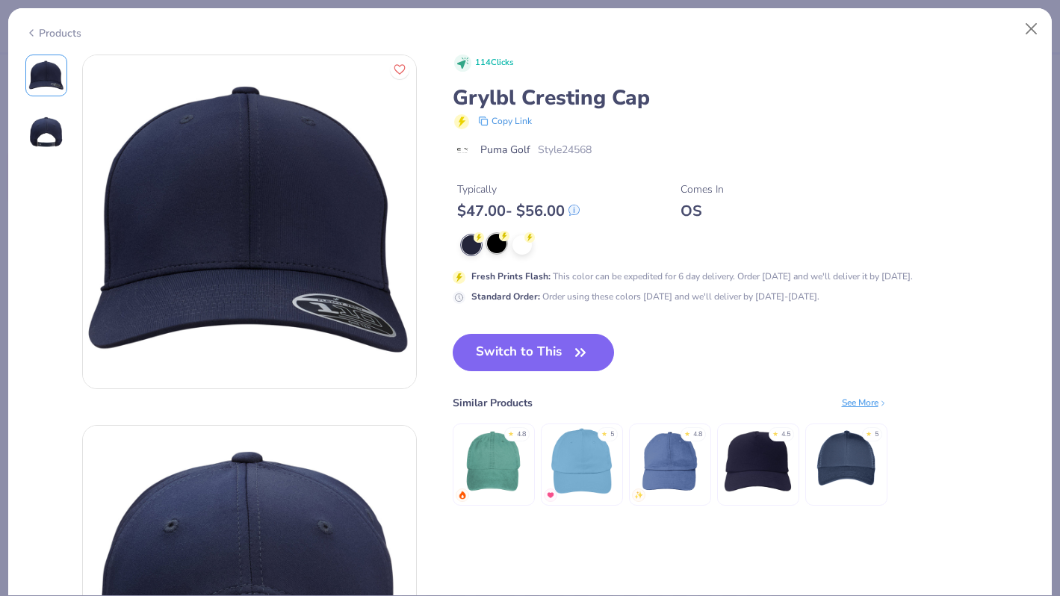
click at [491, 245] on div at bounding box center [496, 243] width 19 height 19
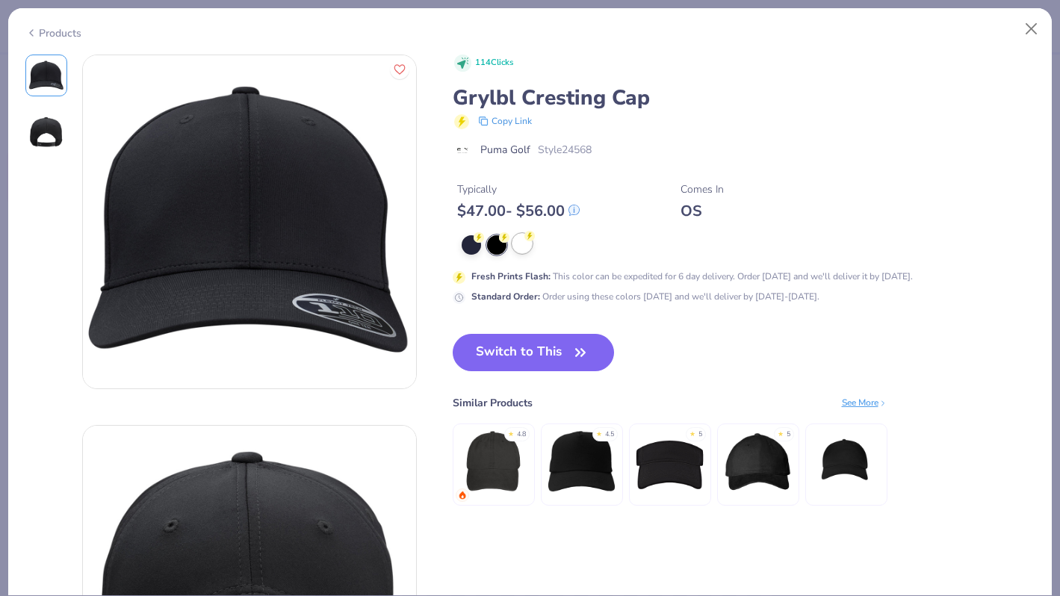
click at [526, 245] on div at bounding box center [521, 243] width 19 height 19
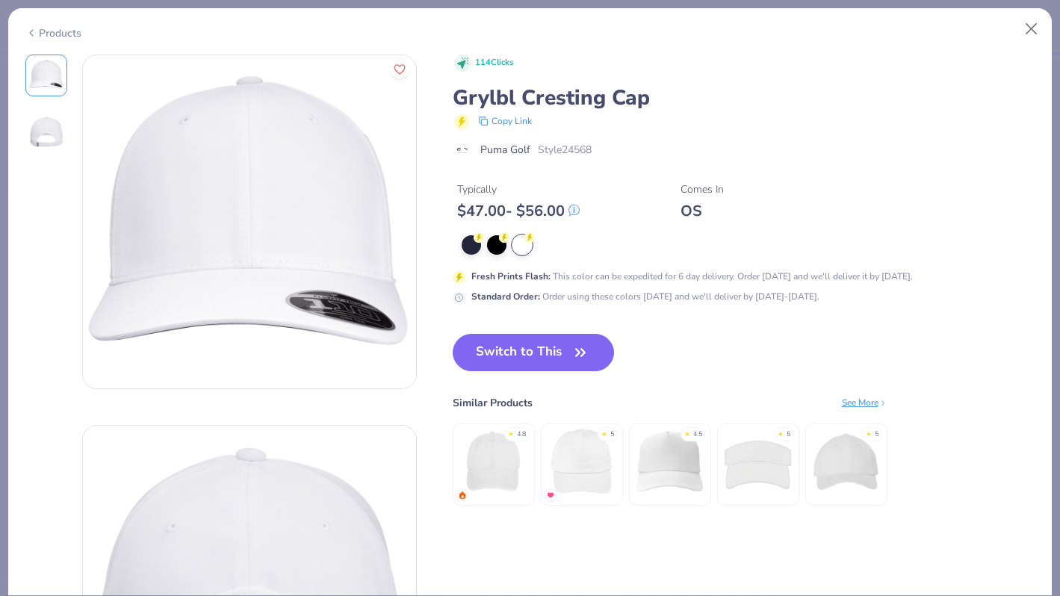
click at [53, 36] on div "Products" at bounding box center [53, 33] width 56 height 16
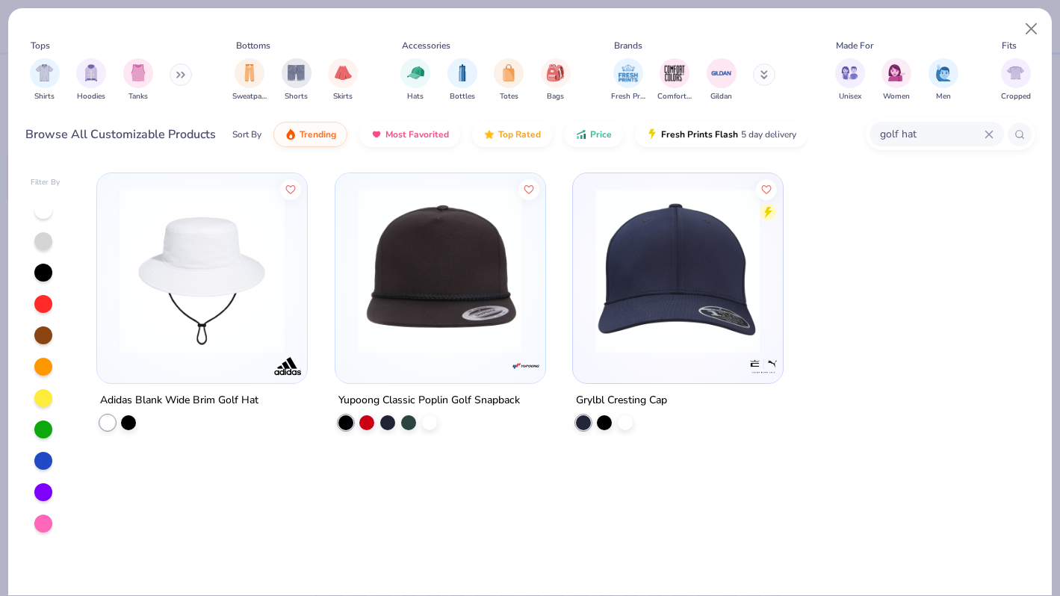
click at [986, 130] on icon at bounding box center [988, 134] width 9 height 9
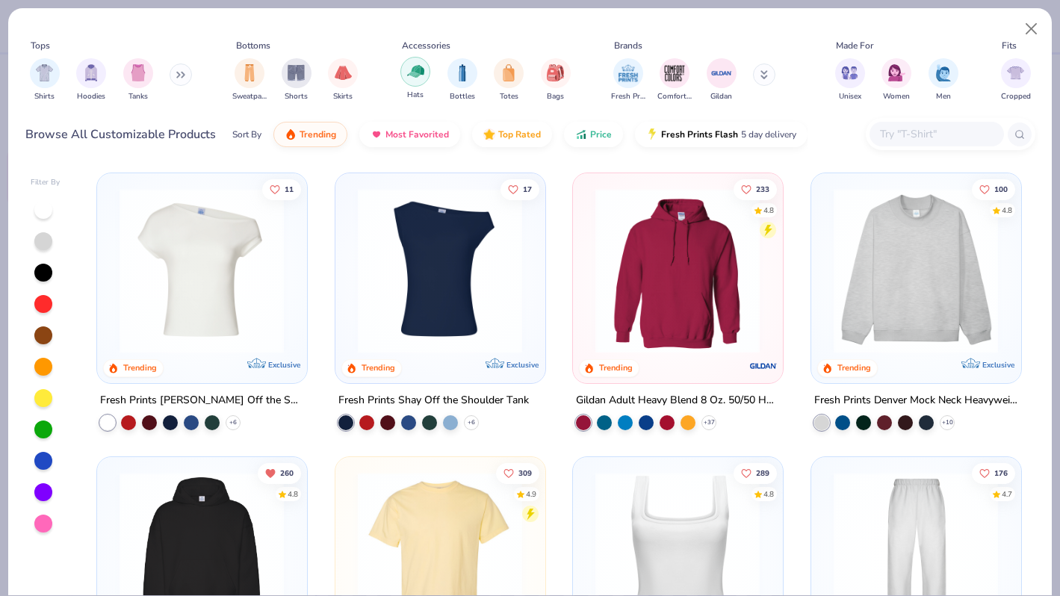
click at [414, 81] on div "filter for Hats" at bounding box center [415, 72] width 30 height 30
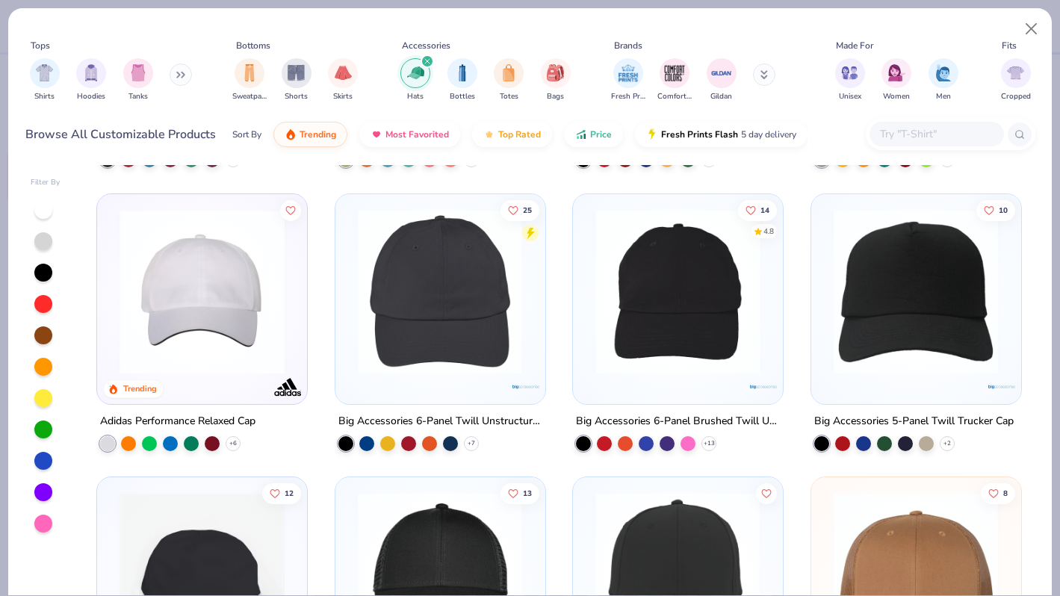
scroll to position [240, 0]
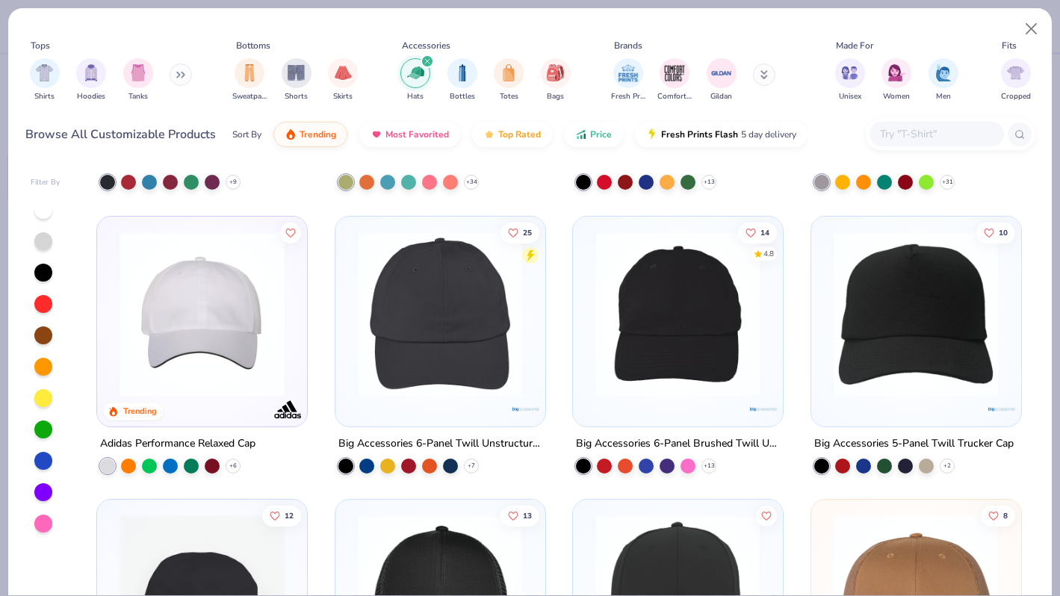
click at [235, 300] on img at bounding box center [202, 313] width 180 height 165
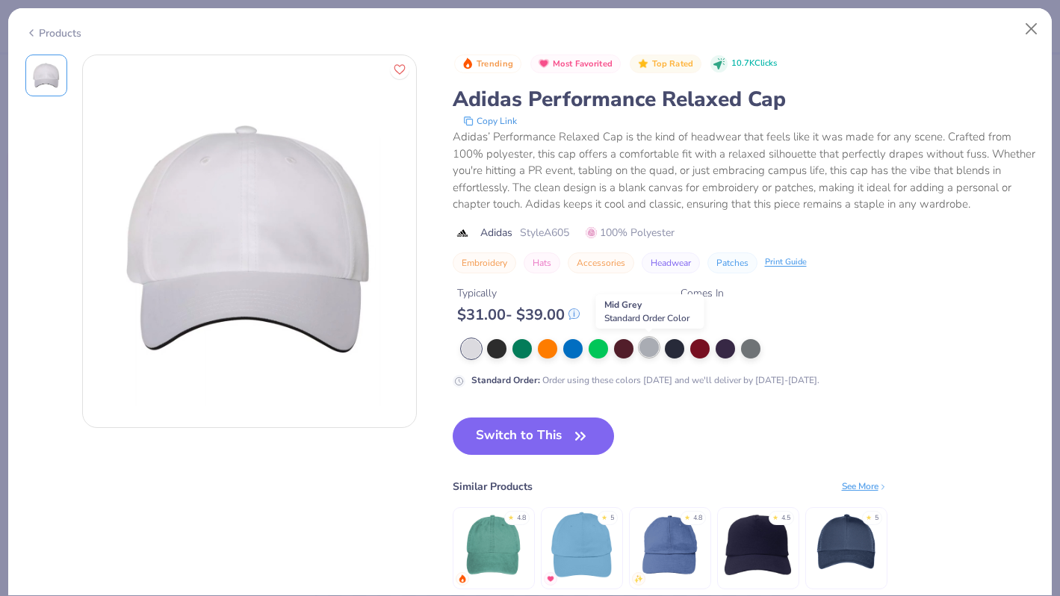
click at [647, 342] on div at bounding box center [648, 347] width 19 height 19
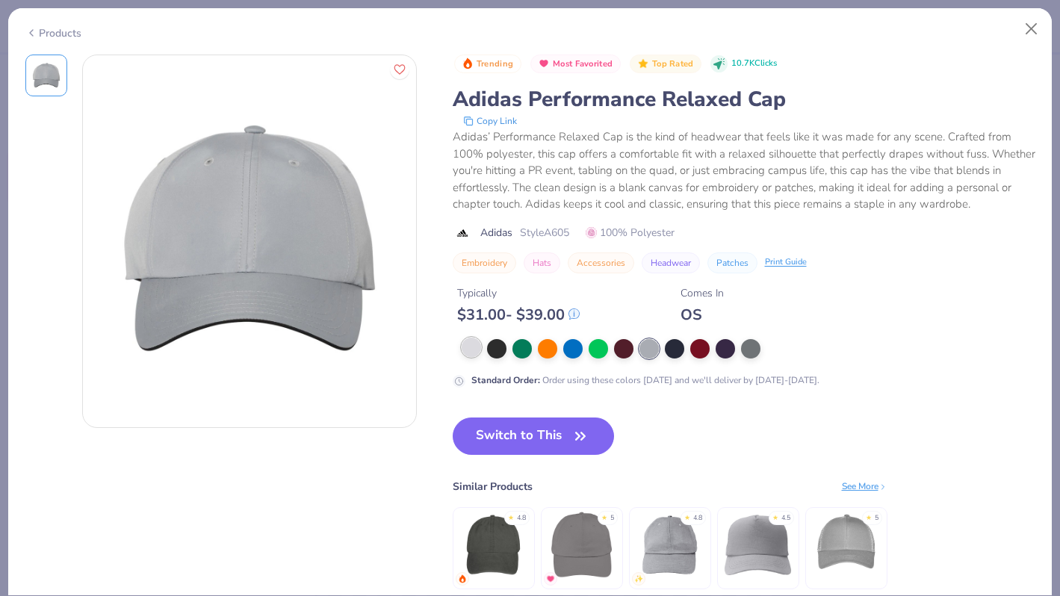
click at [473, 352] on div at bounding box center [471, 347] width 19 height 19
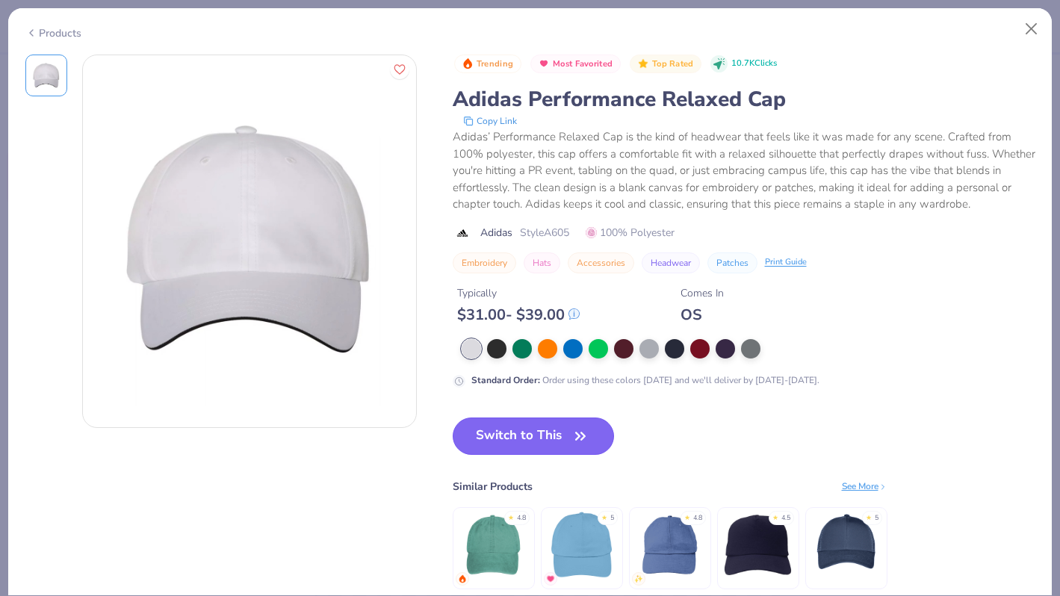
click at [527, 440] on button "Switch to This" at bounding box center [534, 435] width 162 height 37
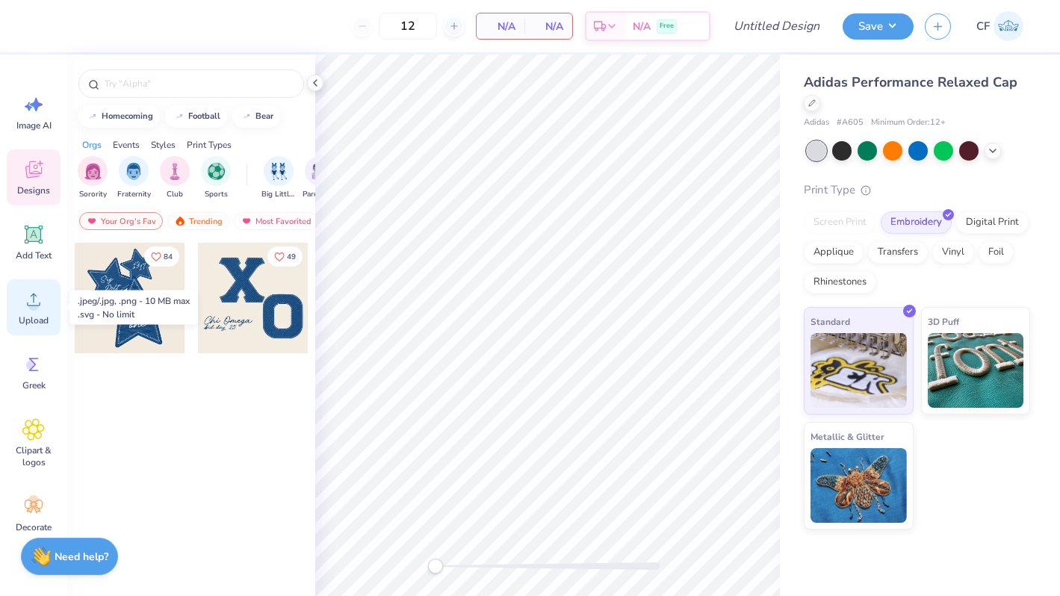
click at [31, 296] on icon at bounding box center [33, 299] width 22 height 22
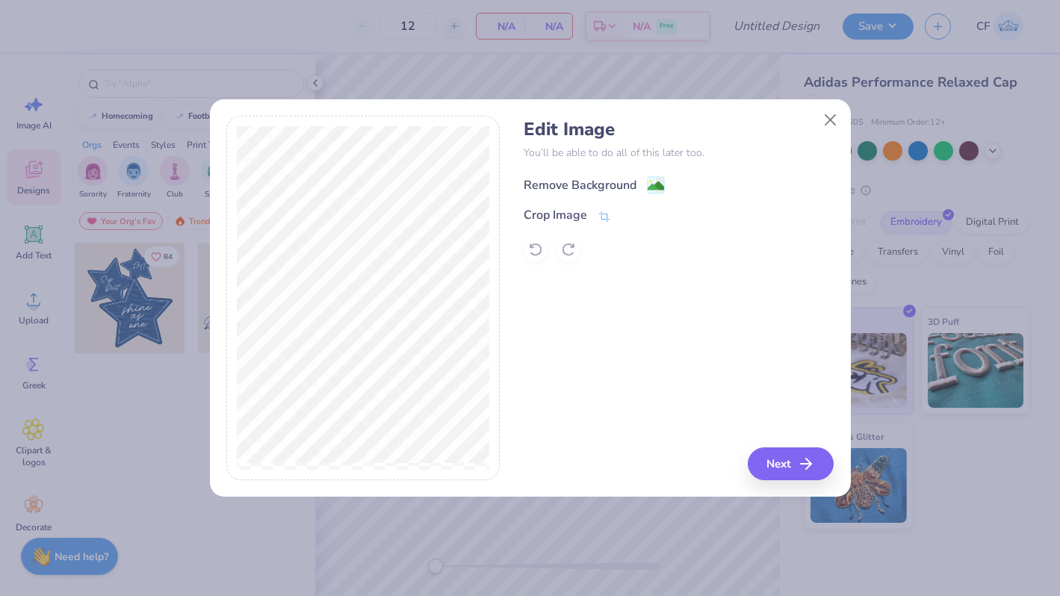
click at [601, 184] on div "Remove Background" at bounding box center [580, 185] width 113 height 18
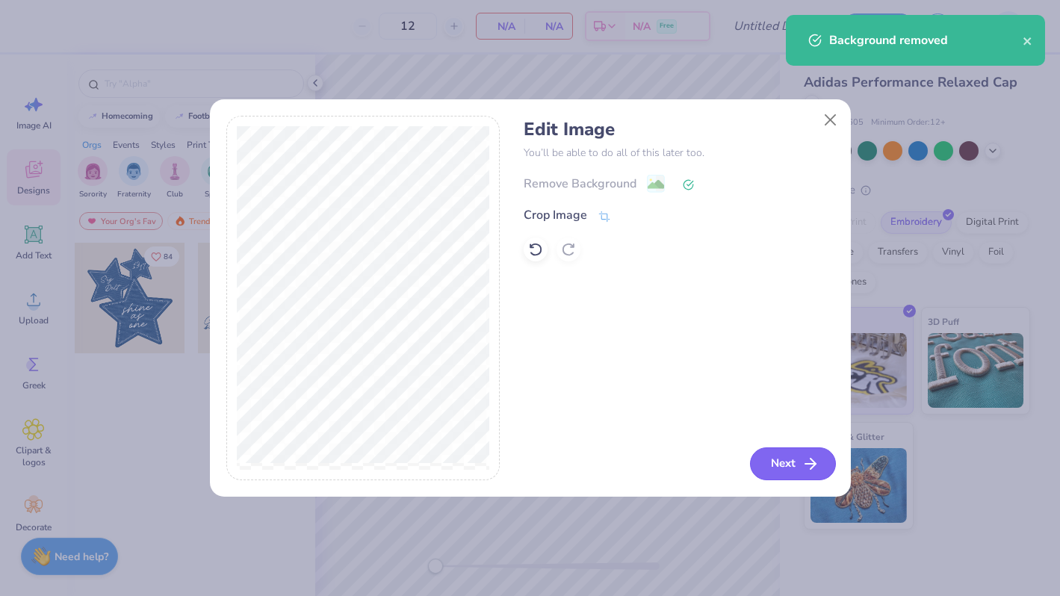
click at [764, 456] on button "Next" at bounding box center [793, 463] width 86 height 33
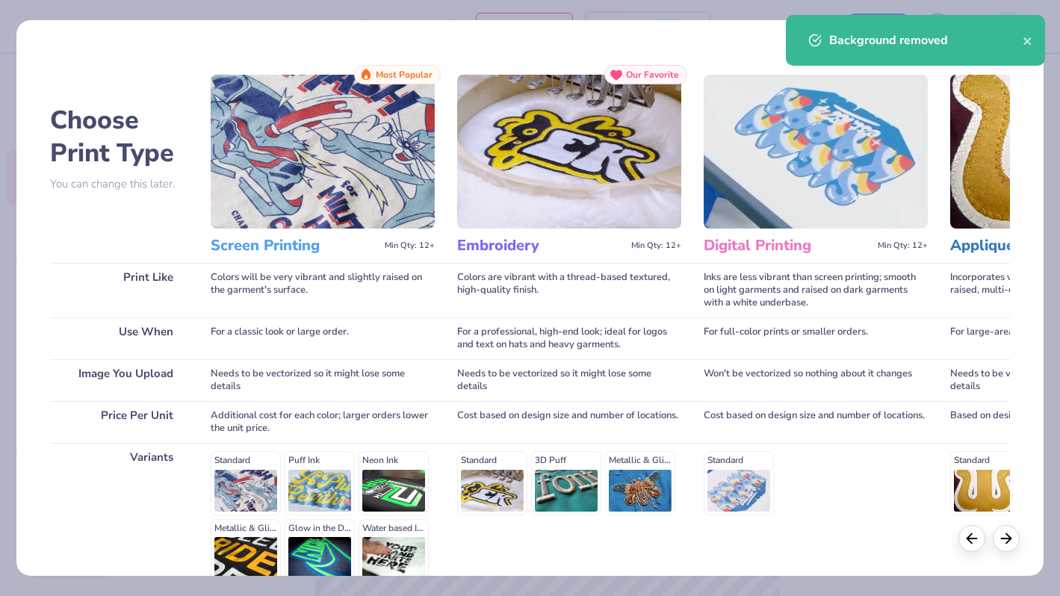
scroll to position [128, 0]
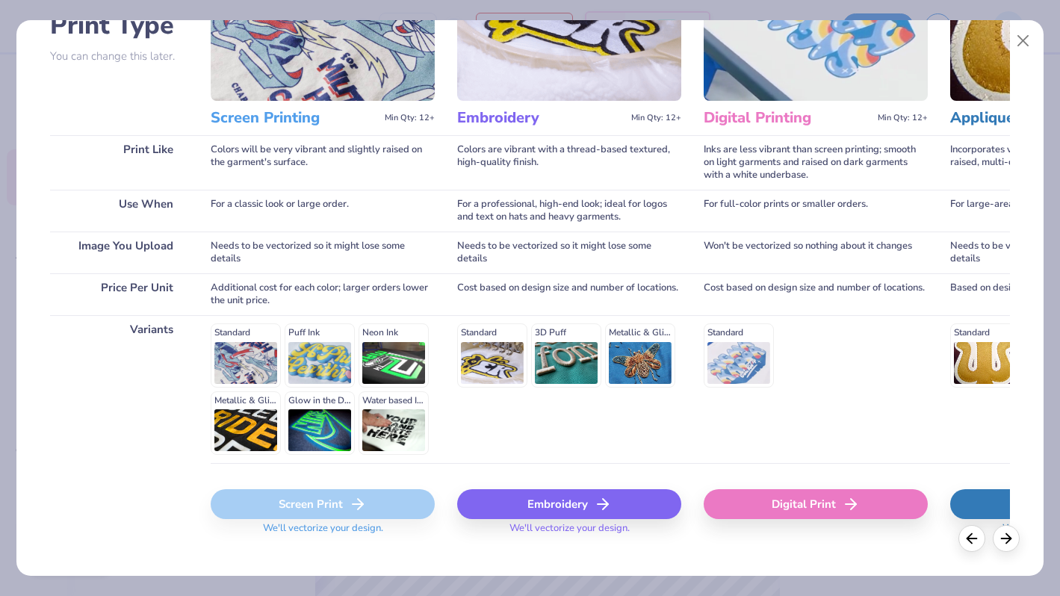
click at [606, 500] on icon at bounding box center [603, 504] width 18 height 18
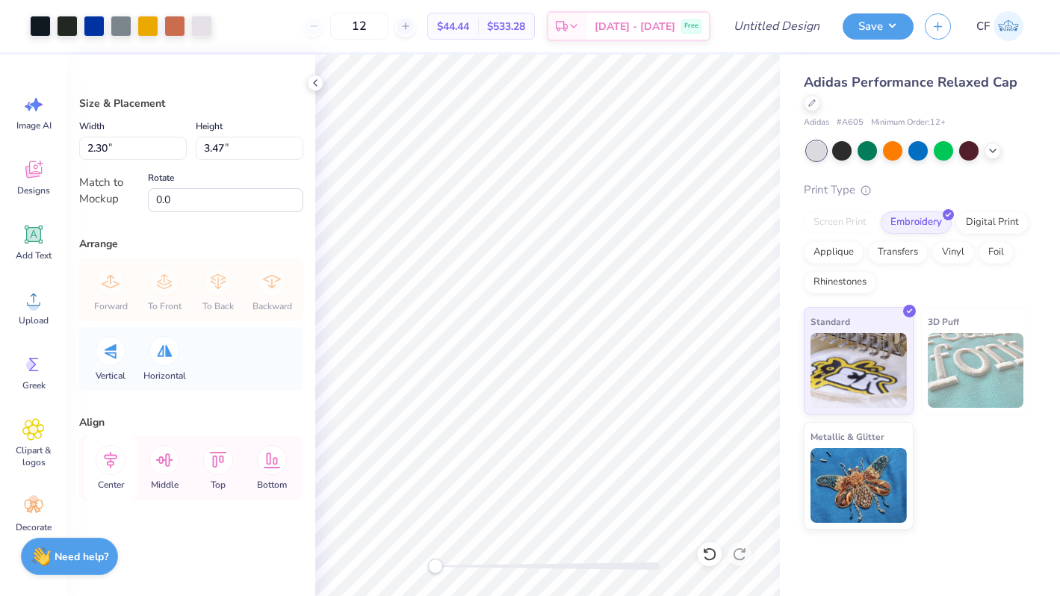
click at [117, 470] on icon at bounding box center [111, 460] width 30 height 30
click at [256, 152] on input "3.47" at bounding box center [250, 148] width 108 height 23
type input "3.4"
type input "2.25"
type input "3.40"
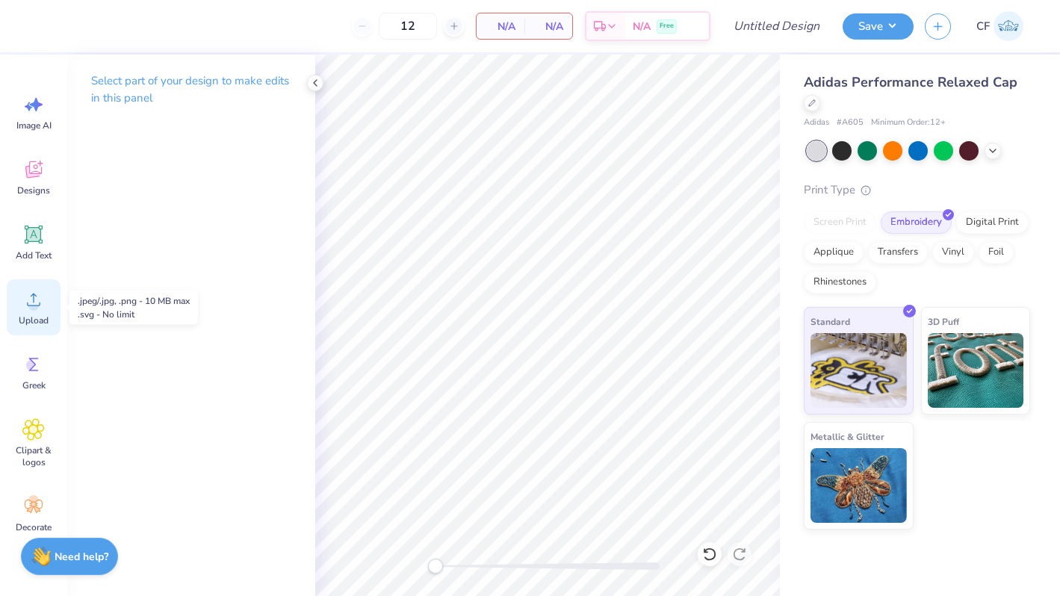
click at [27, 318] on span "Upload" at bounding box center [34, 320] width 30 height 12
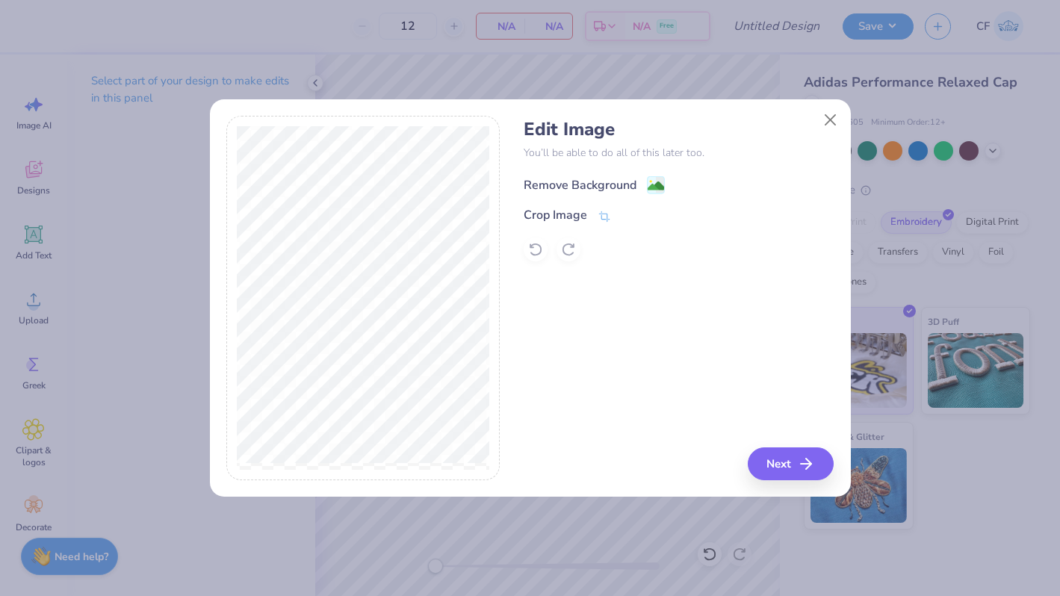
click at [640, 186] on div "Remove Background" at bounding box center [594, 185] width 141 height 19
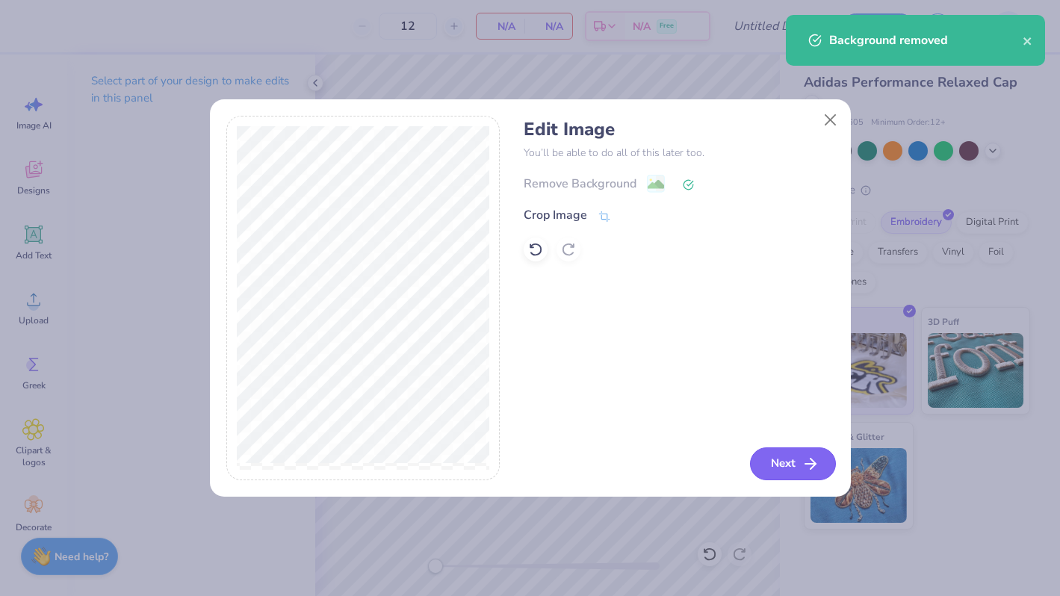
click at [795, 455] on button "Next" at bounding box center [793, 463] width 86 height 33
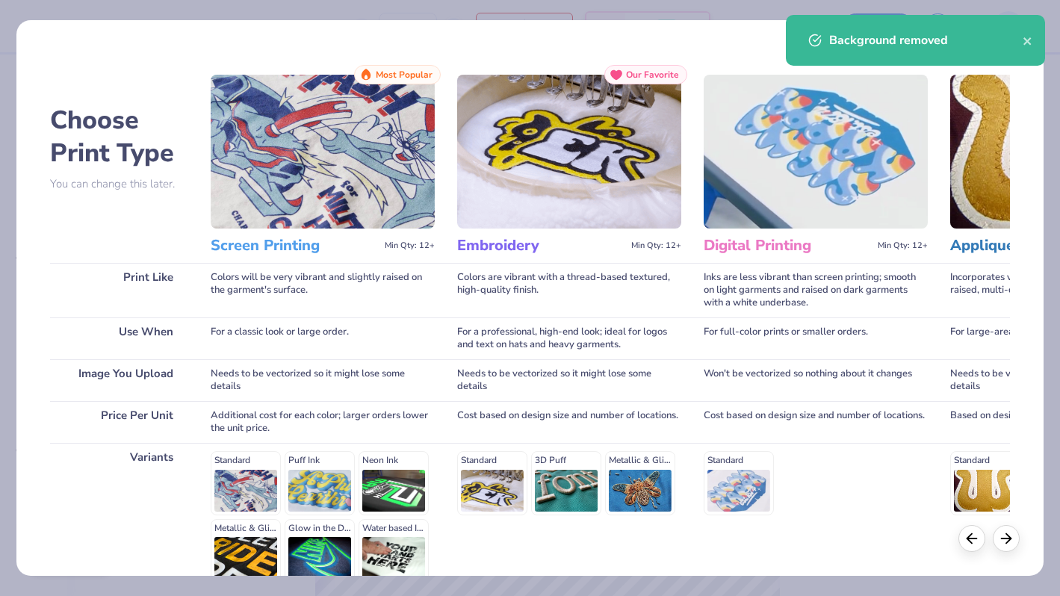
scroll to position [149, 0]
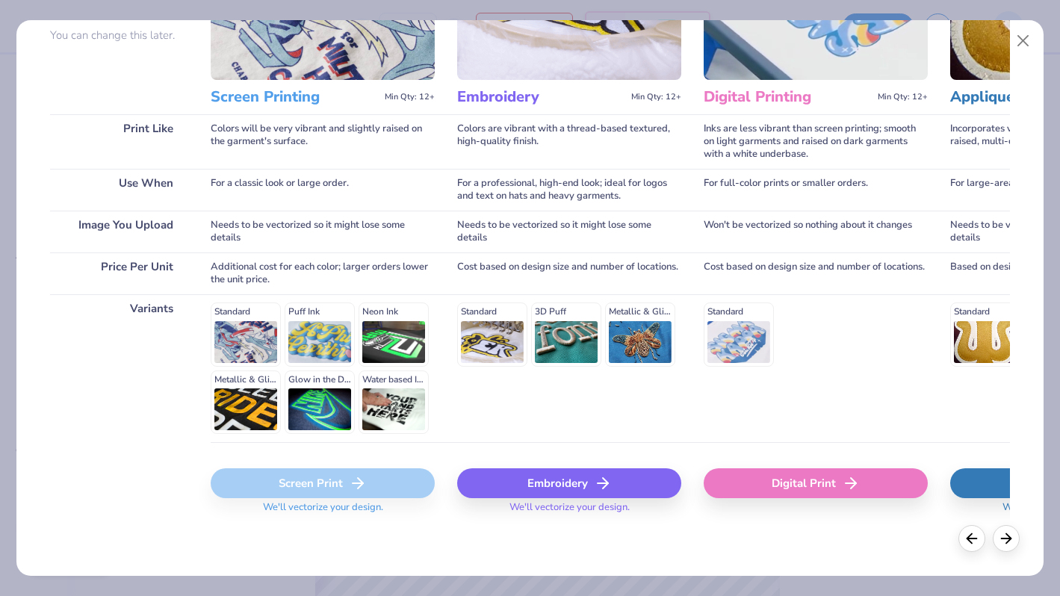
click at [535, 494] on div "Embroidery" at bounding box center [569, 483] width 224 height 30
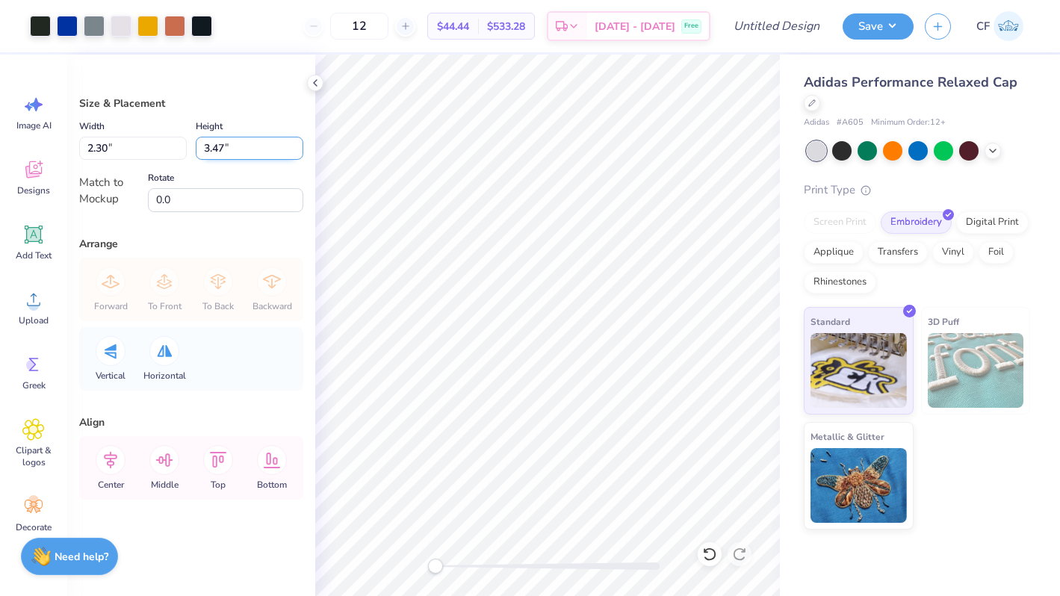
click at [246, 145] on input "3.47" at bounding box center [250, 148] width 108 height 23
type input "3.40"
type input "2.25"
click at [165, 466] on icon at bounding box center [164, 460] width 30 height 30
click at [122, 463] on icon at bounding box center [111, 460] width 30 height 30
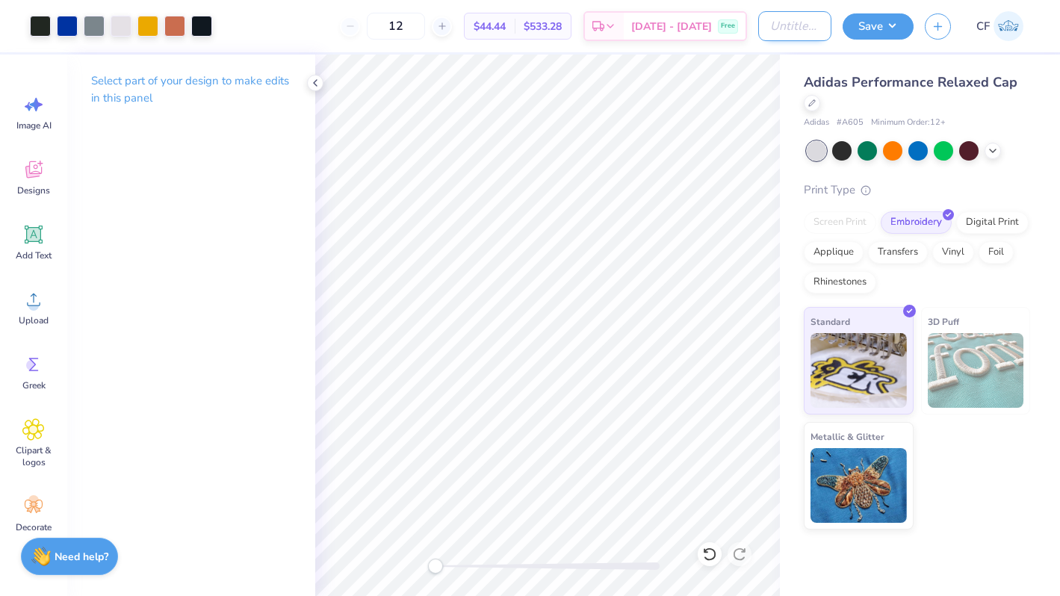
click at [759, 26] on input "Design Title" at bounding box center [794, 26] width 73 height 30
type input "UK Golf Hat"
click at [881, 37] on div "Save" at bounding box center [877, 26] width 71 height 26
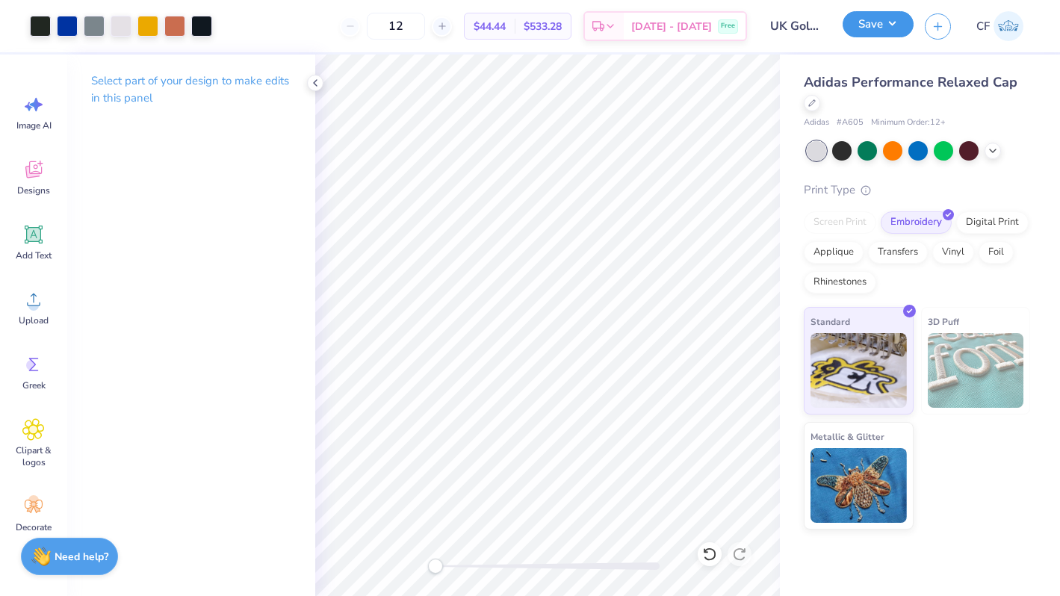
click at [888, 26] on button "Save" at bounding box center [877, 24] width 71 height 26
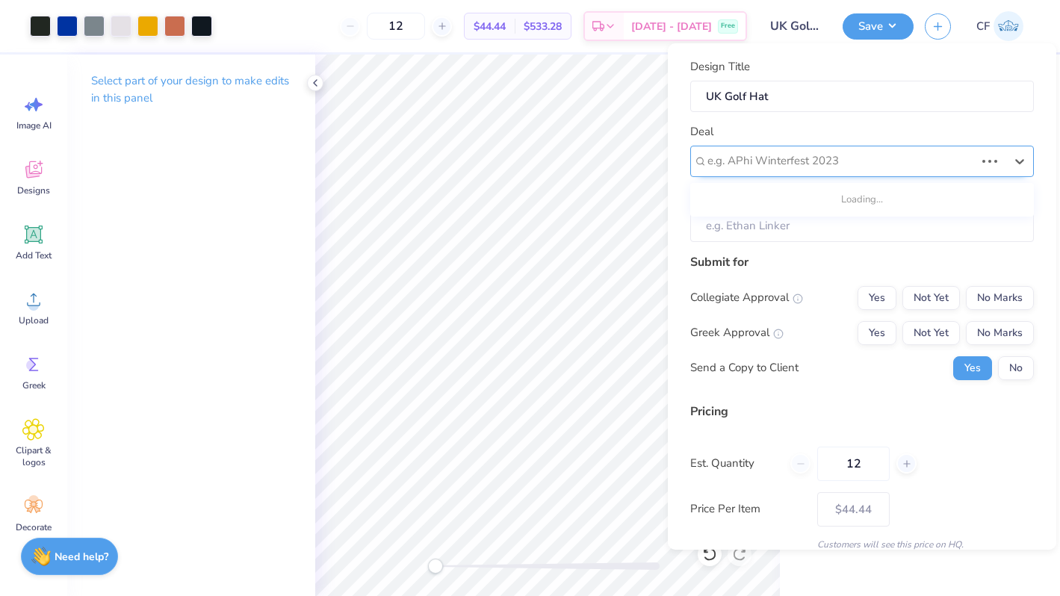
click at [904, 157] on div at bounding box center [840, 161] width 267 height 20
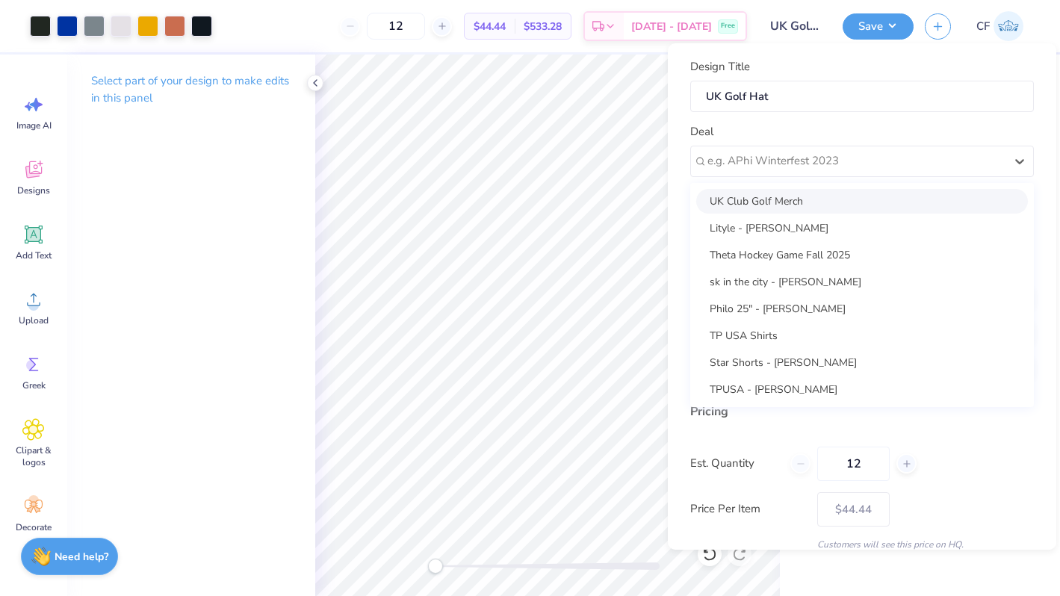
click at [873, 207] on div "UK Club Golf Merch" at bounding box center [862, 201] width 332 height 25
type input "Griffin Bogdanowicz"
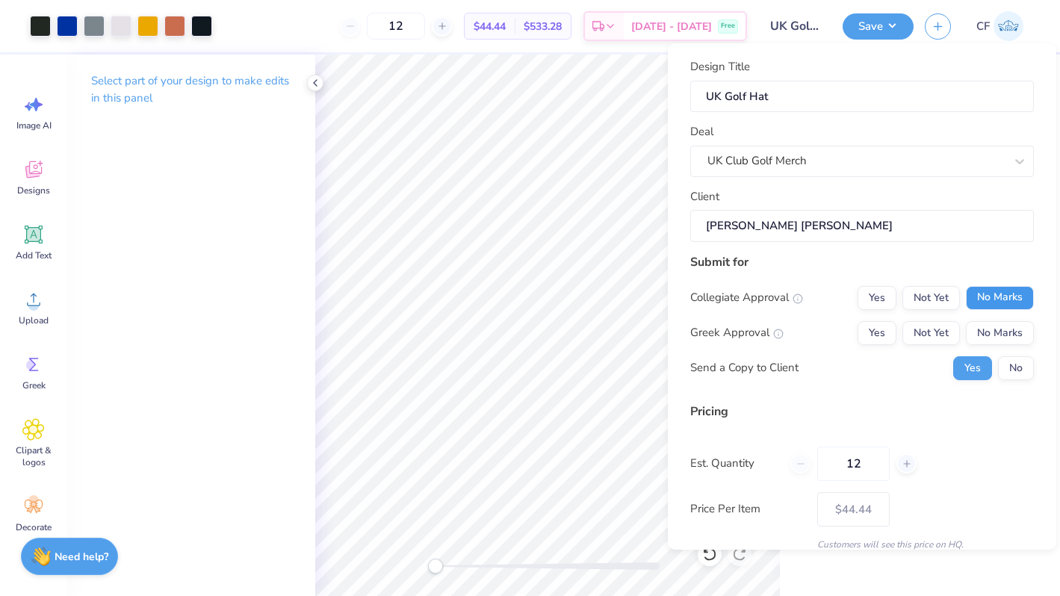
click at [995, 293] on button "No Marks" at bounding box center [1000, 298] width 68 height 24
click at [996, 326] on button "No Marks" at bounding box center [1000, 333] width 68 height 24
type input "$44.44"
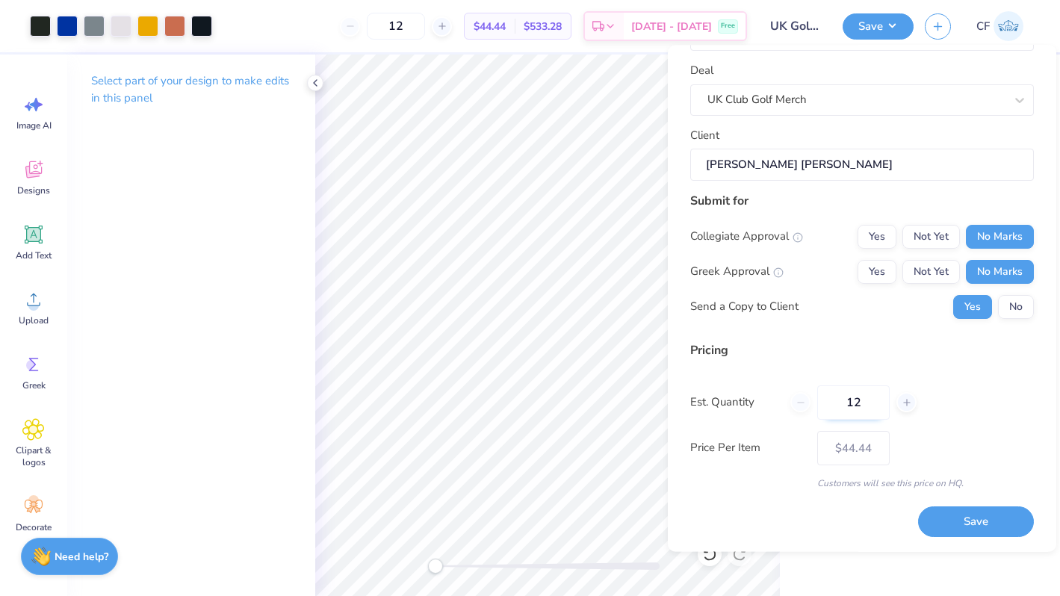
click at [851, 408] on input "12" at bounding box center [853, 402] width 72 height 34
type input "24"
type input "$37.06"
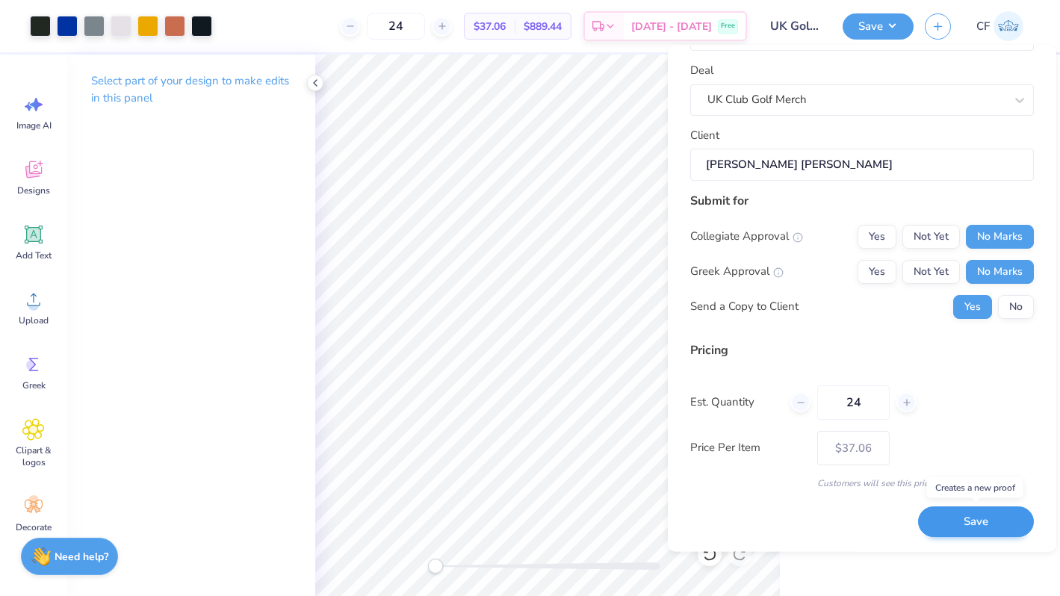
type input "24"
click at [986, 515] on button "Save" at bounding box center [976, 522] width 116 height 31
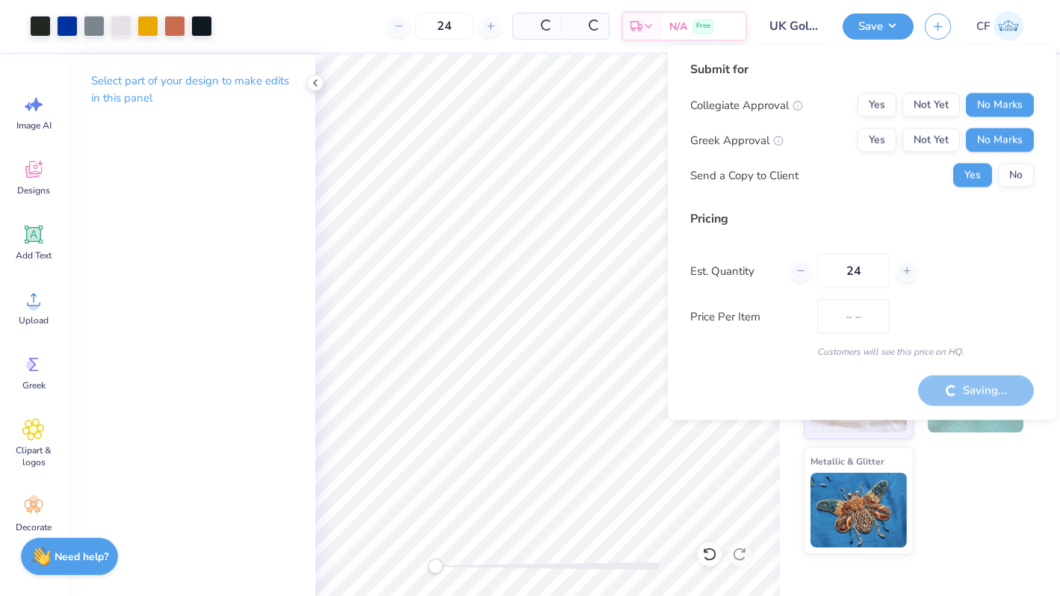
type input "$37.06"
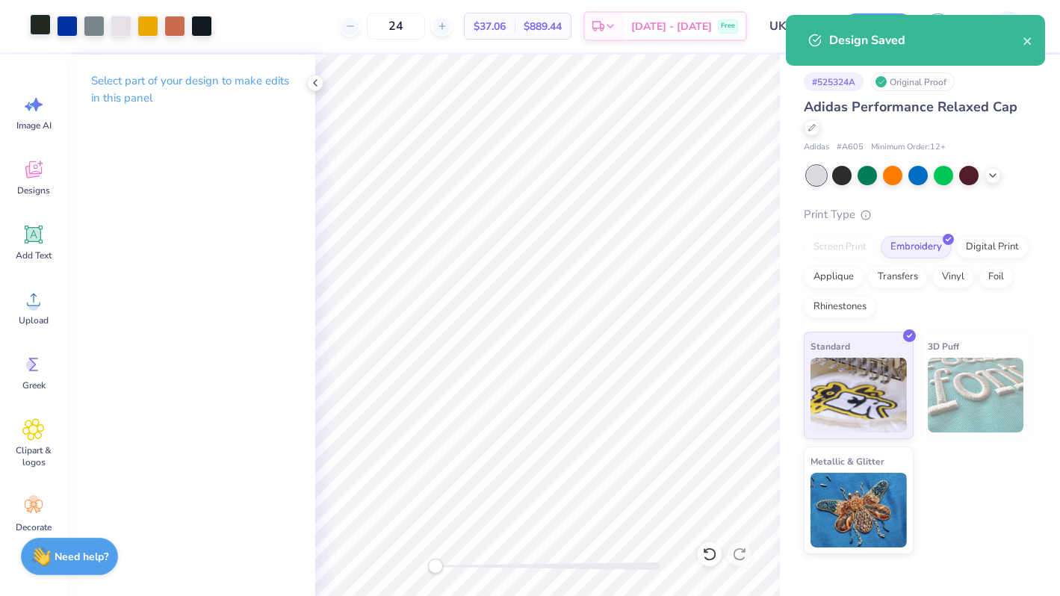
click at [37, 31] on div at bounding box center [40, 24] width 21 height 21
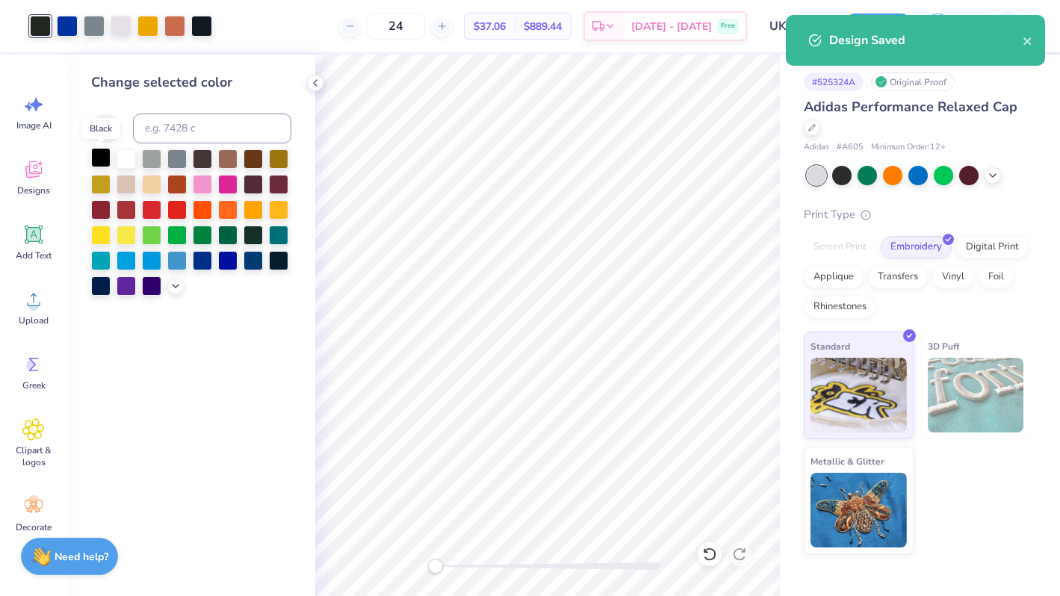
click at [102, 155] on div at bounding box center [100, 157] width 19 height 19
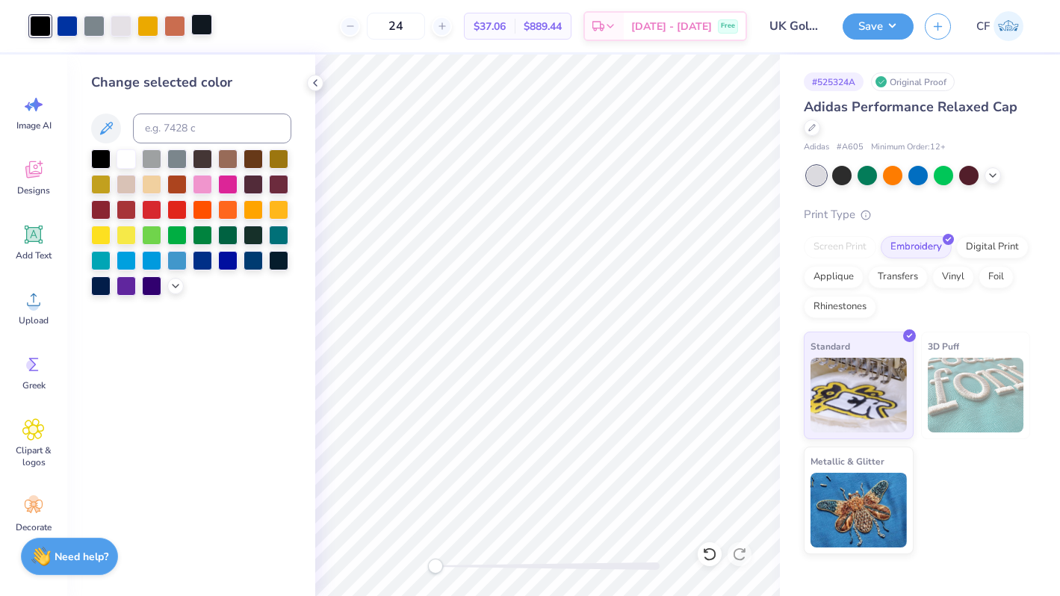
click at [196, 25] on div at bounding box center [201, 24] width 21 height 21
click at [104, 158] on div at bounding box center [100, 157] width 19 height 19
click at [167, 25] on div at bounding box center [174, 24] width 21 height 21
click at [174, 126] on input at bounding box center [212, 129] width 158 height 30
type input "124"
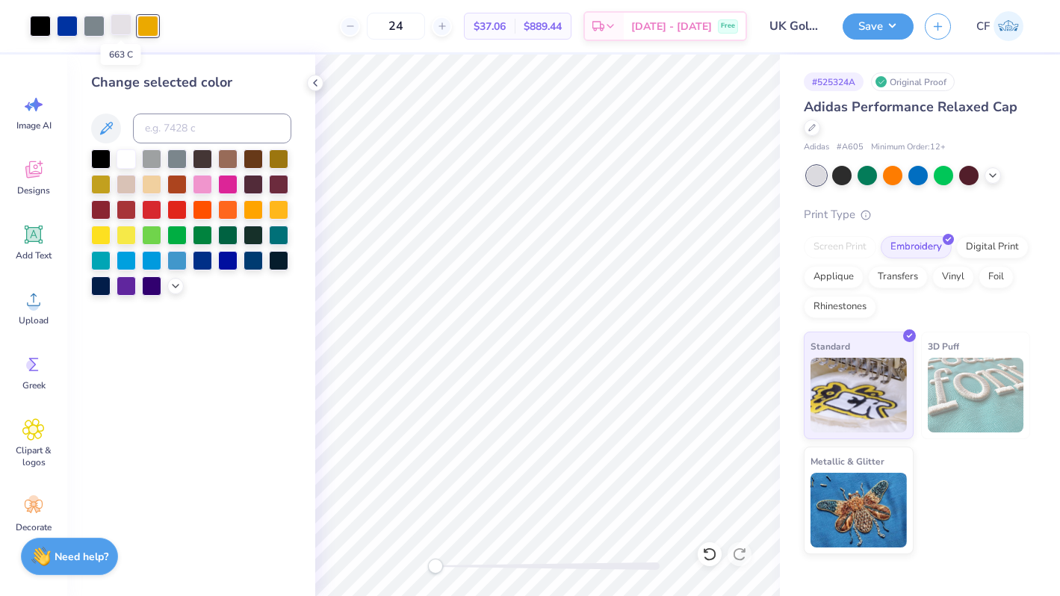
click at [120, 21] on div at bounding box center [121, 24] width 21 height 21
click at [127, 155] on div at bounding box center [126, 157] width 19 height 19
click at [94, 32] on div at bounding box center [94, 24] width 21 height 21
click at [184, 51] on div "24 $37.06 Per Item $889.44 Total Est. Delivery Oct 8 - 11 Free" at bounding box center [458, 26] width 577 height 52
click at [860, 21] on button "Save" at bounding box center [877, 24] width 71 height 26
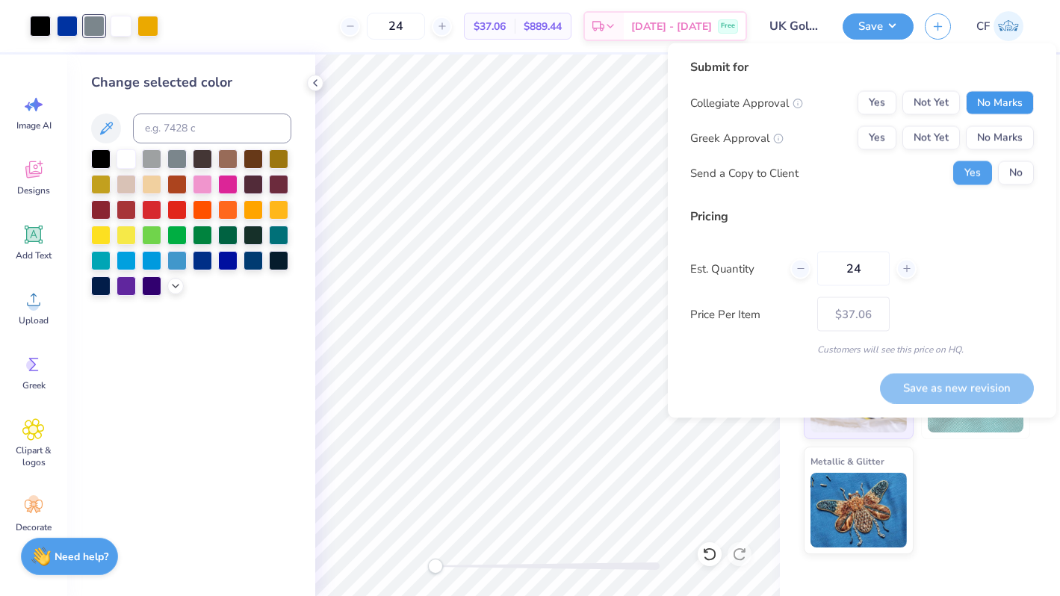
click at [987, 104] on button "No Marks" at bounding box center [1000, 103] width 68 height 24
click at [987, 150] on div "Collegiate Approval Yes Not Yet No Marks Greek Approval Yes Not Yet No Marks Se…" at bounding box center [862, 138] width 344 height 94
click at [1001, 127] on button "No Marks" at bounding box center [1000, 138] width 68 height 24
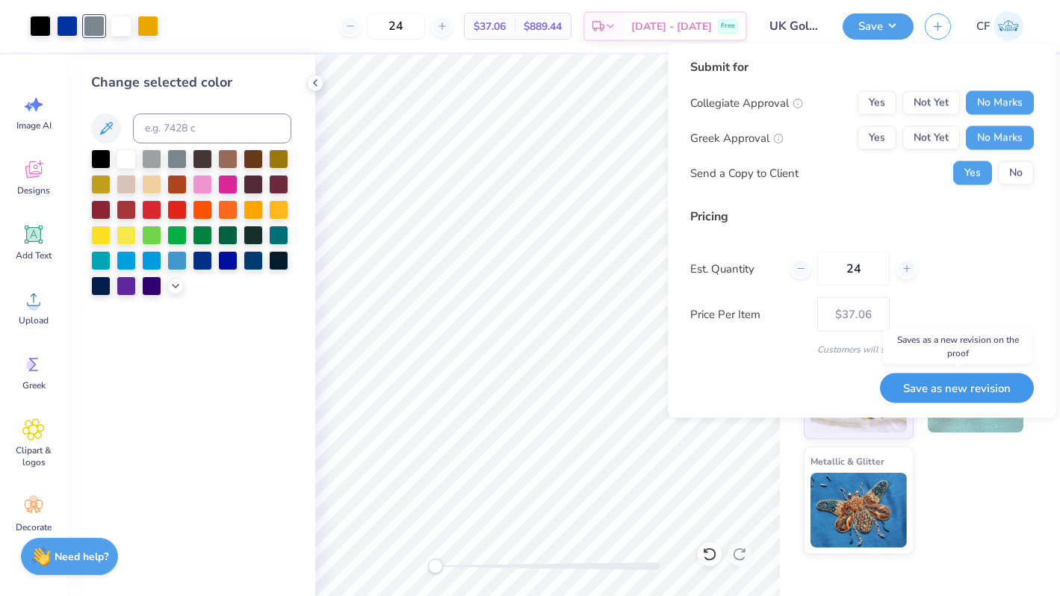
click at [938, 382] on button "Save as new revision" at bounding box center [957, 388] width 154 height 31
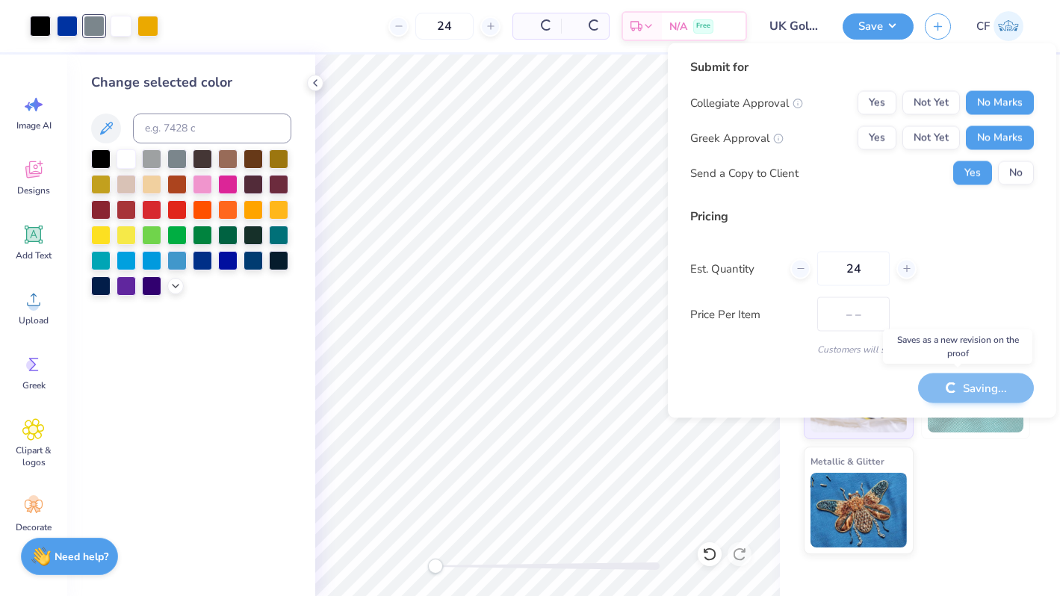
type input "$37.06"
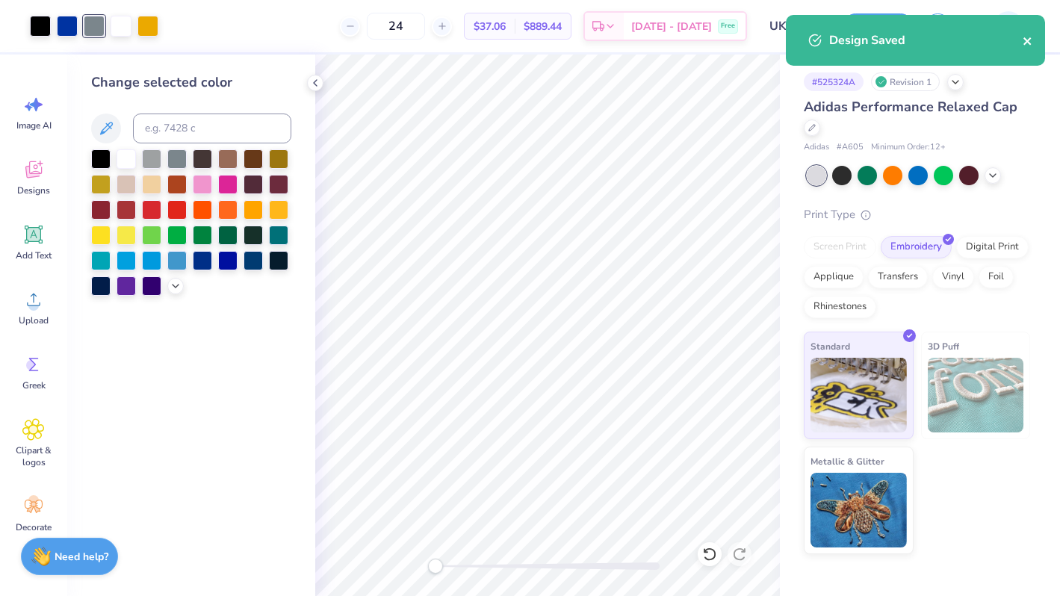
click at [1022, 42] on icon "close" at bounding box center [1027, 41] width 10 height 12
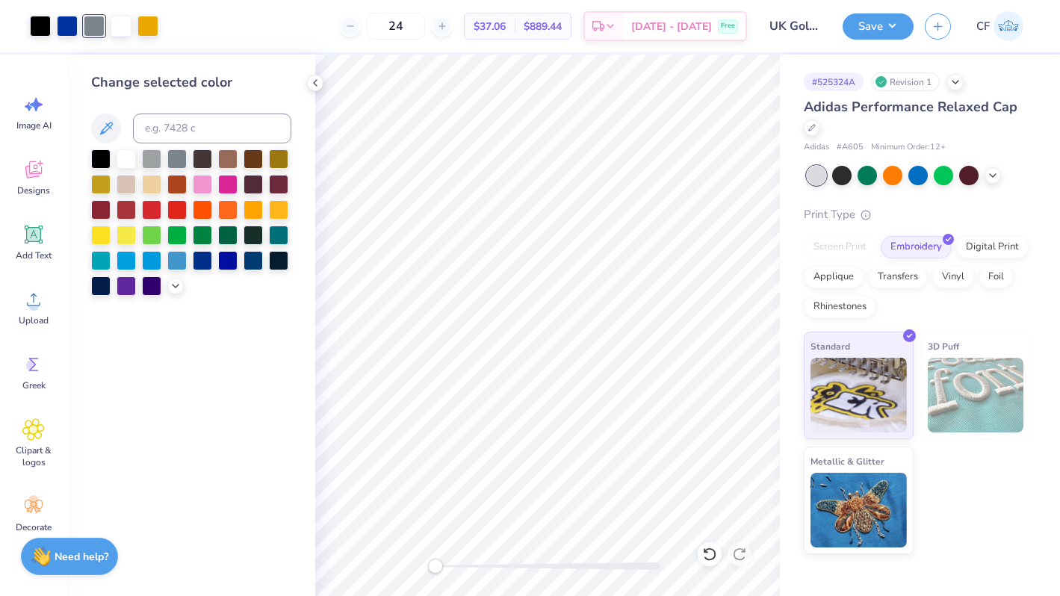
click at [816, 136] on div "Adidas Performance Relaxed Cap" at bounding box center [917, 117] width 226 height 40
click at [815, 134] on div "Adidas Performance Relaxed Cap" at bounding box center [917, 117] width 226 height 40
click at [810, 127] on icon at bounding box center [811, 125] width 7 height 7
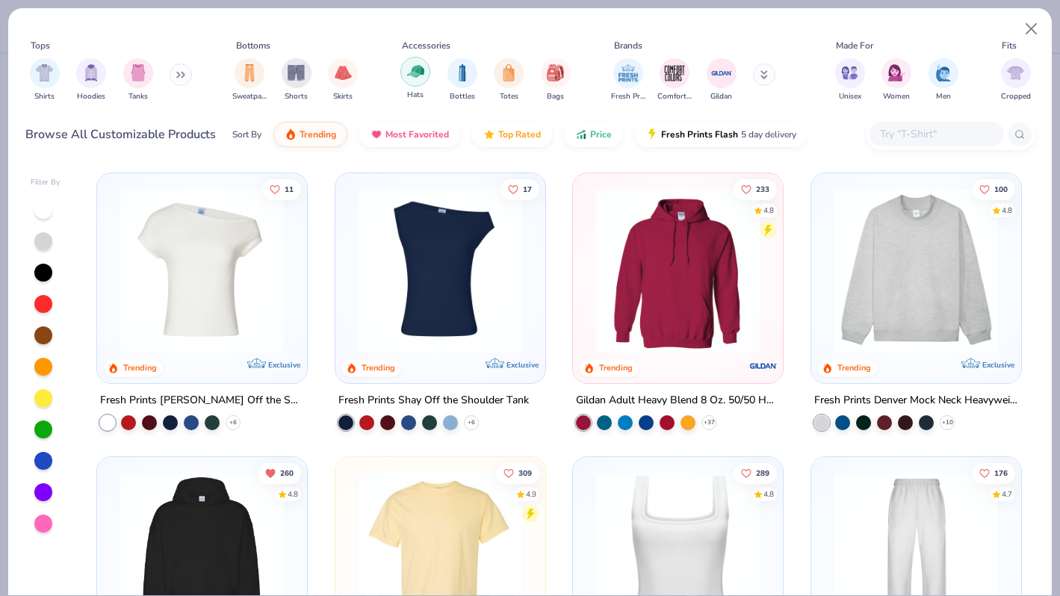
click at [423, 77] on img "filter for Hats" at bounding box center [415, 71] width 17 height 17
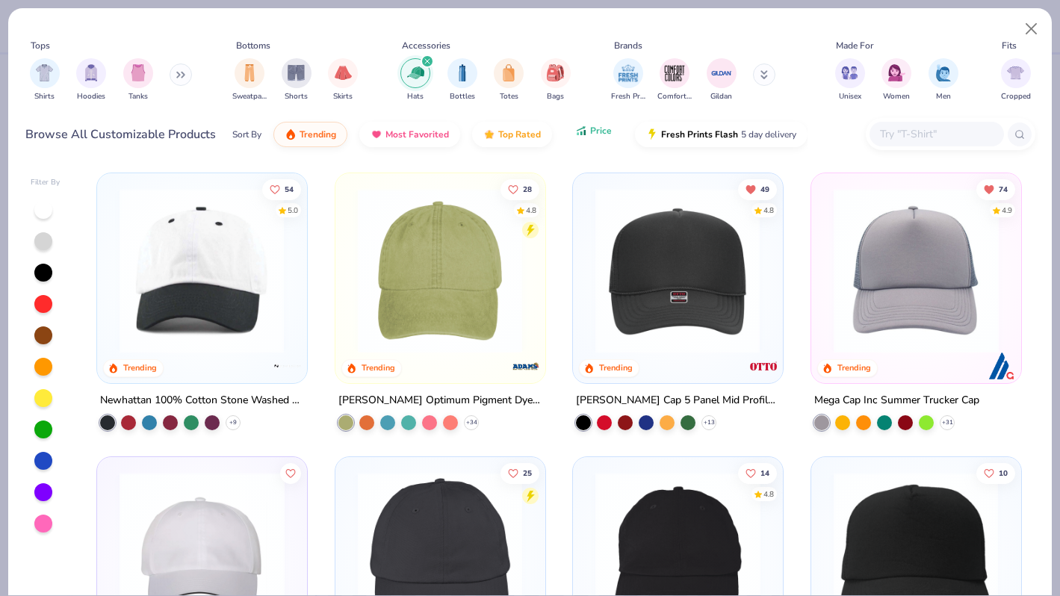
click at [575, 128] on icon "button" at bounding box center [581, 130] width 12 height 13
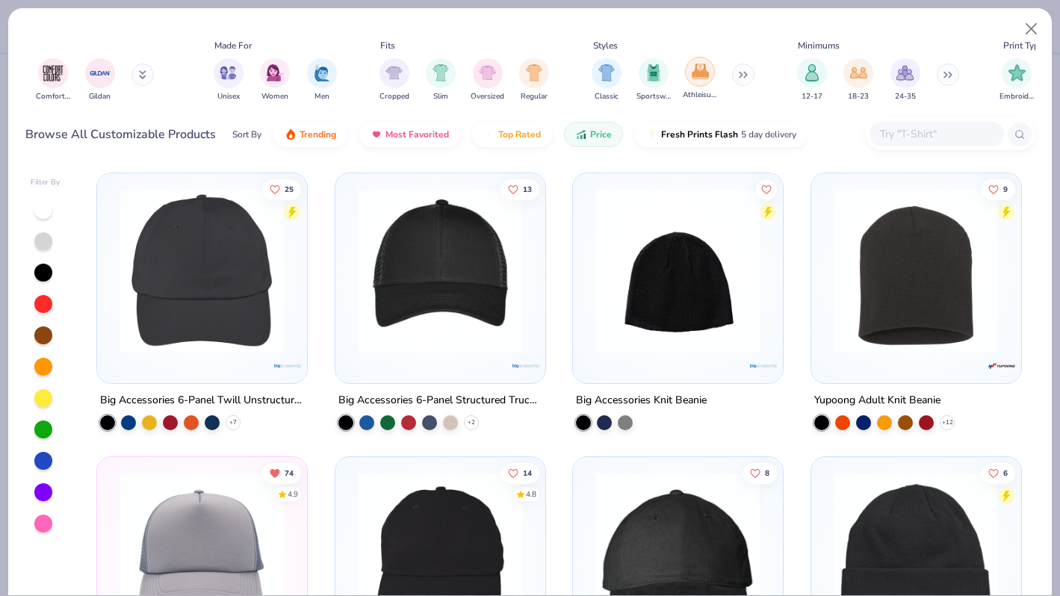
scroll to position [0, 623]
click at [646, 69] on img "filter for Sportswear" at bounding box center [652, 71] width 16 height 17
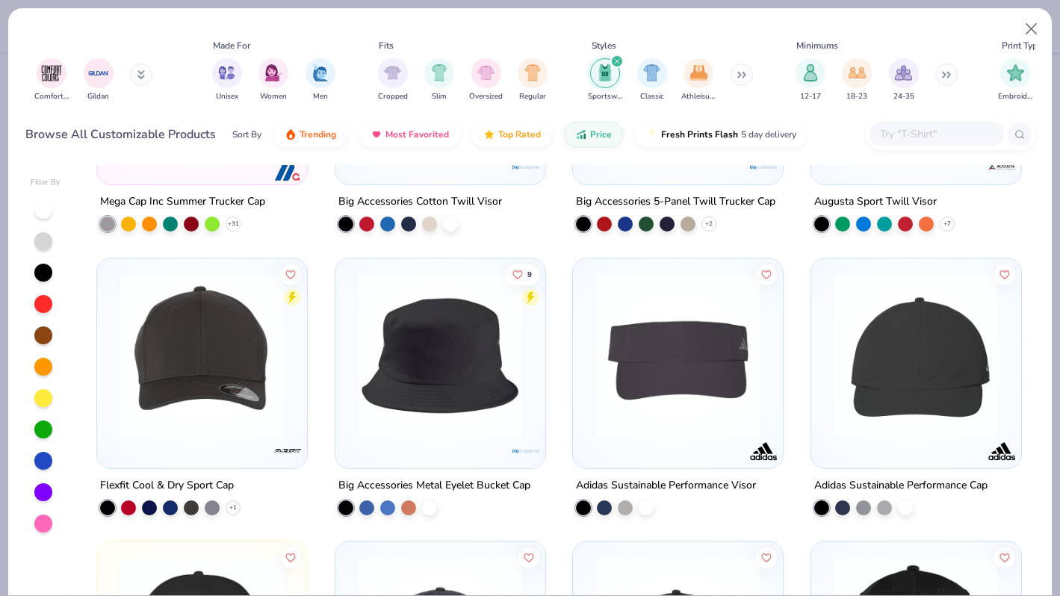
scroll to position [202, 0]
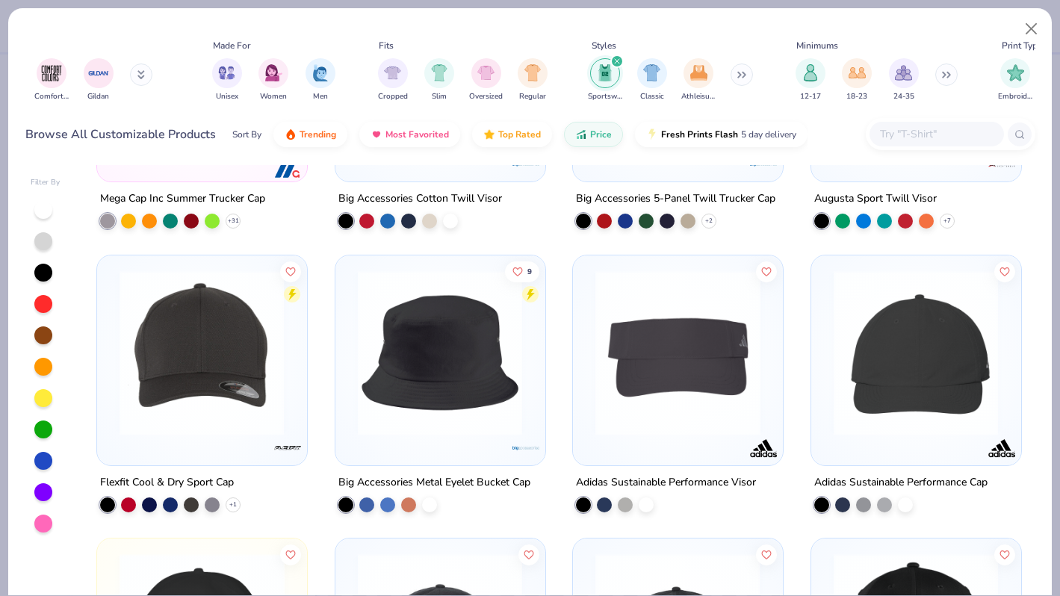
click at [221, 374] on img at bounding box center [201, 352] width 179 height 165
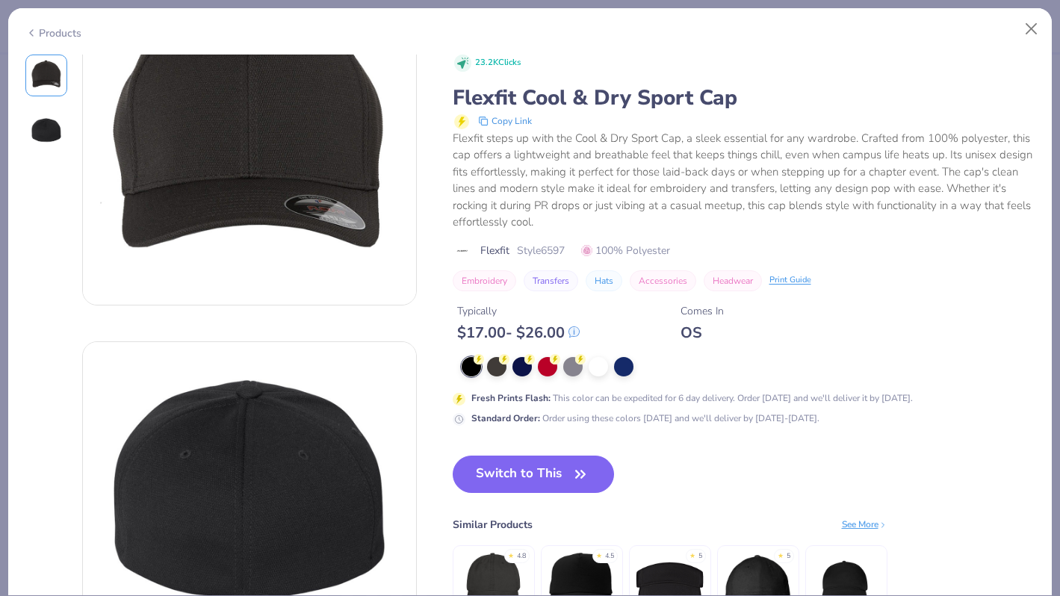
scroll to position [25, 0]
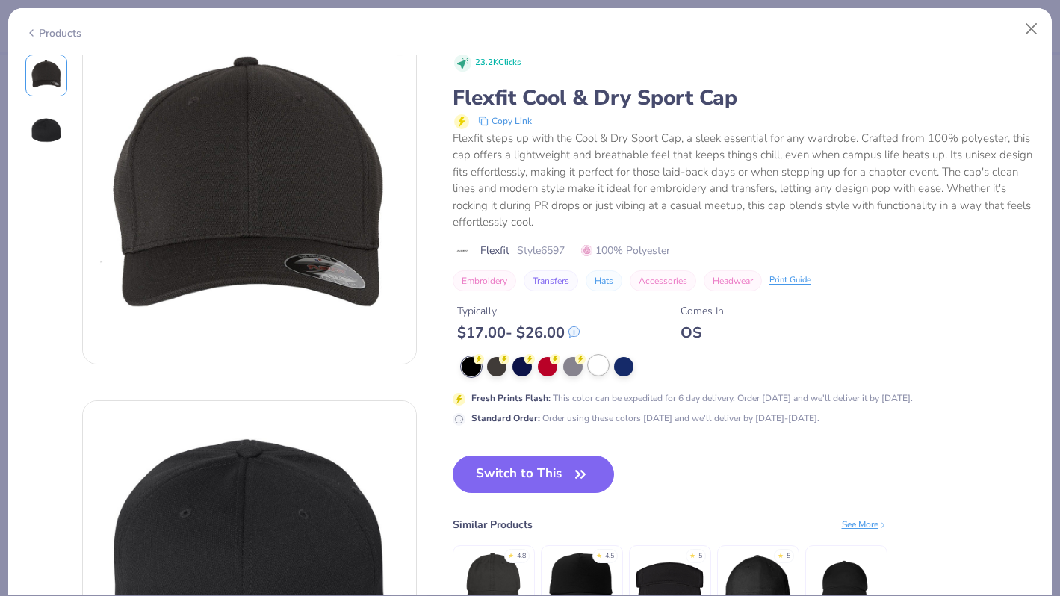
click at [592, 366] on div at bounding box center [597, 364] width 19 height 19
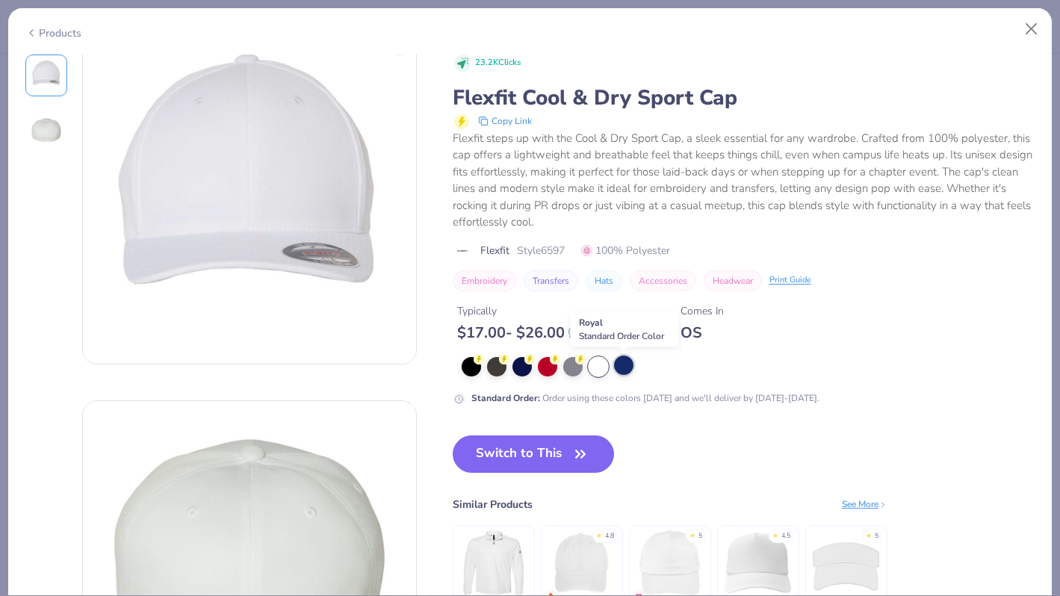
click at [622, 359] on div at bounding box center [623, 364] width 19 height 19
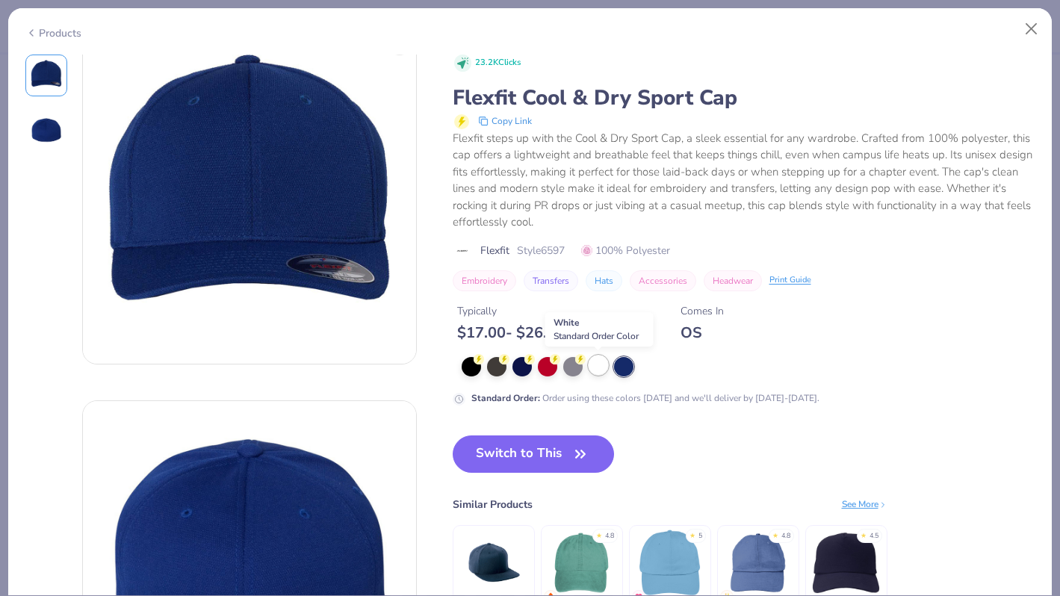
click at [595, 363] on div at bounding box center [597, 364] width 19 height 19
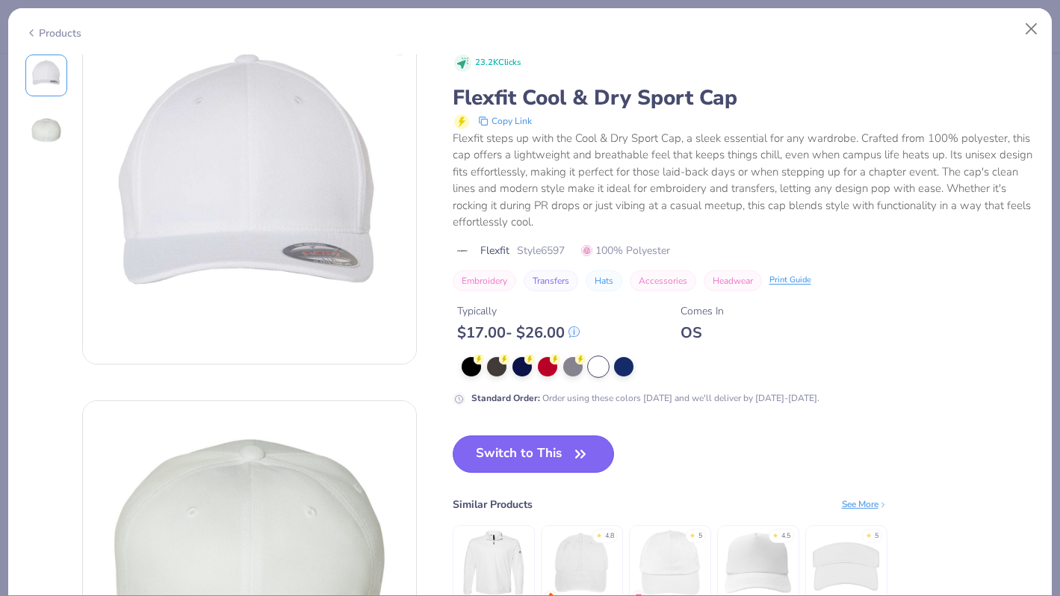
click at [518, 464] on button "Switch to This" at bounding box center [534, 453] width 162 height 37
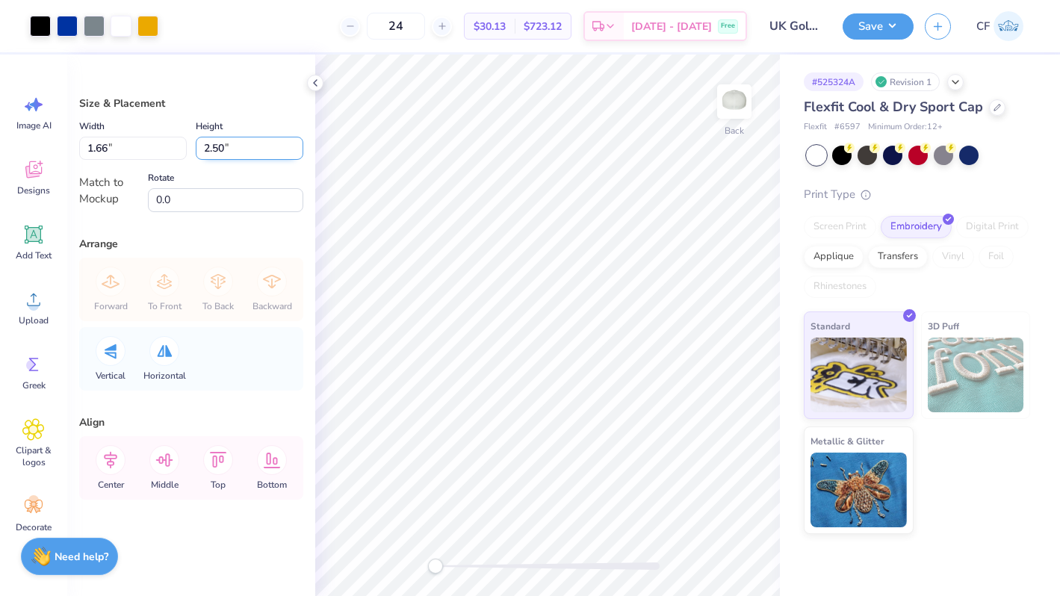
click at [208, 153] on input "2.50" at bounding box center [250, 148] width 108 height 23
type input "2.50"
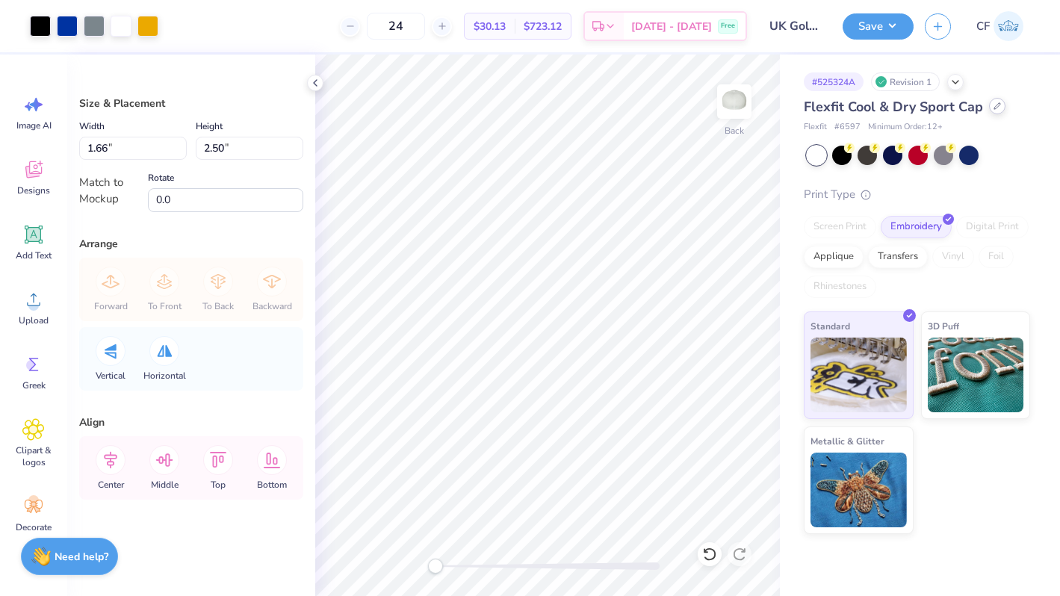
click at [993, 111] on div at bounding box center [997, 106] width 16 height 16
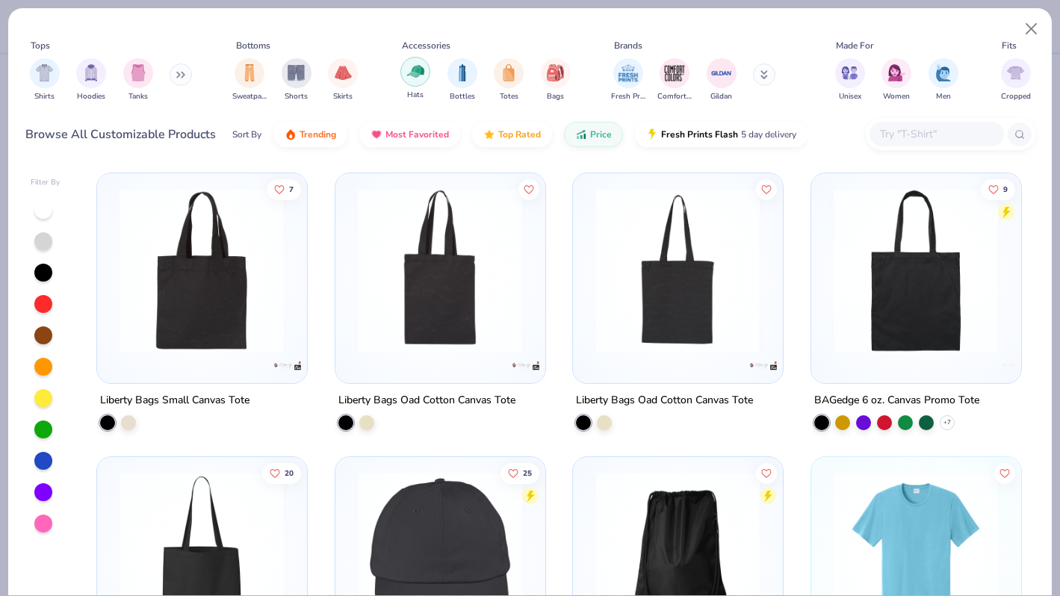
click at [421, 79] on img "filter for Hats" at bounding box center [415, 71] width 17 height 17
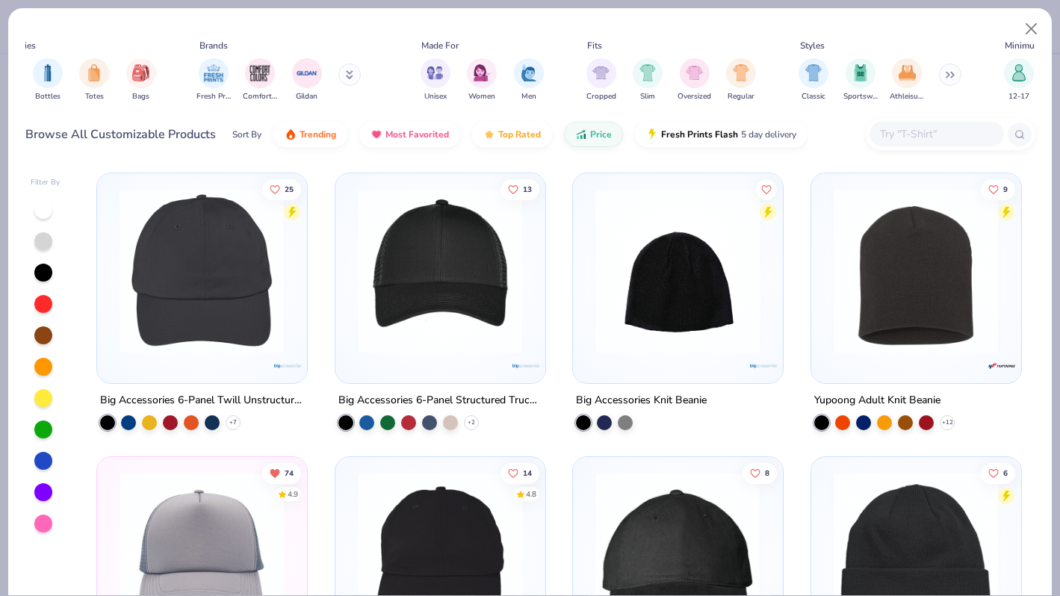
scroll to position [0, 517]
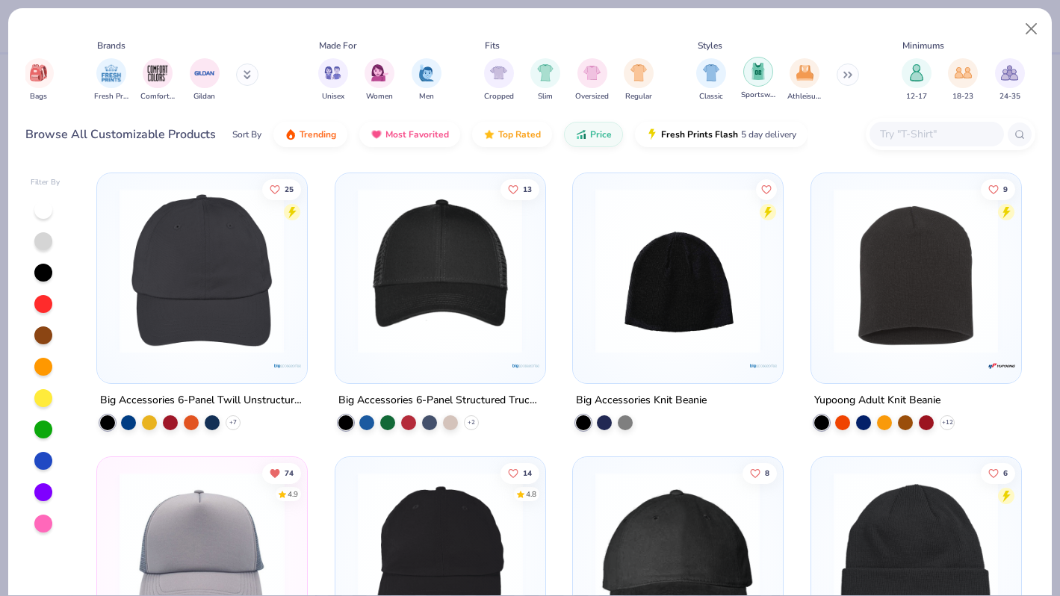
click at [760, 81] on div "filter for Sportswear" at bounding box center [758, 72] width 30 height 30
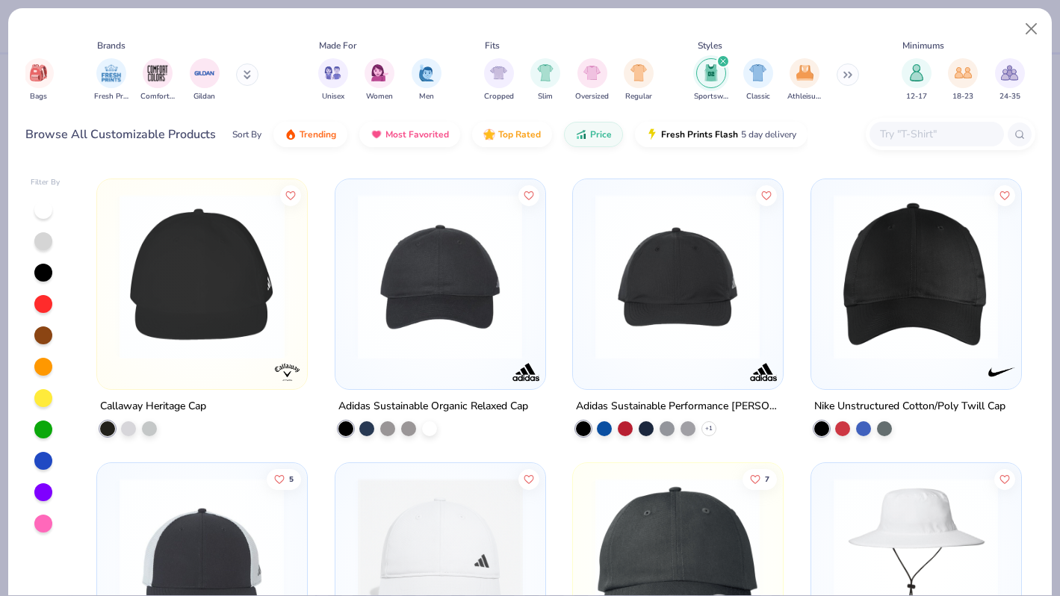
scroll to position [556, 0]
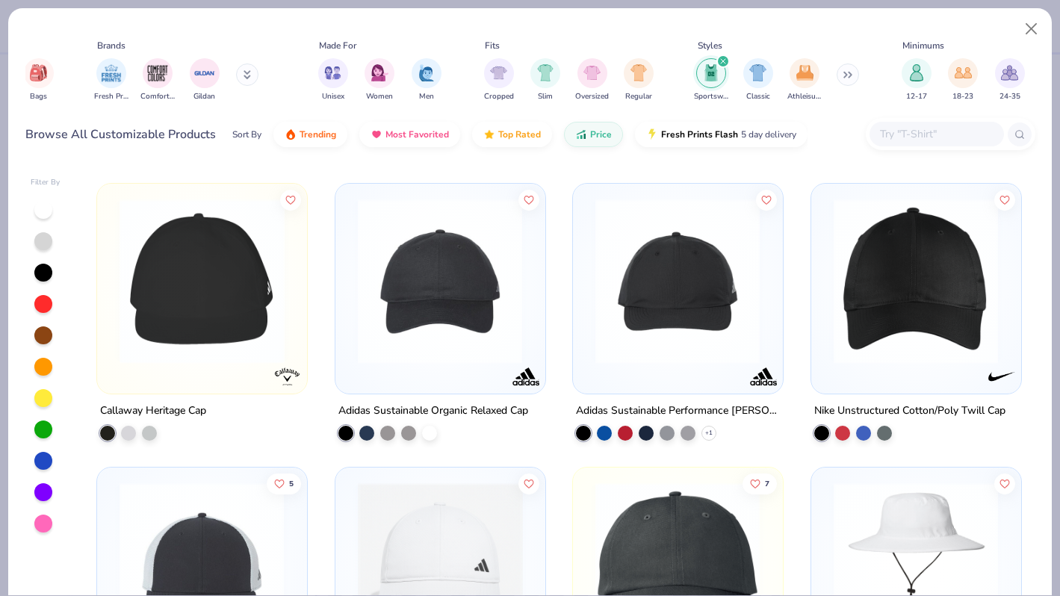
click at [232, 354] on img at bounding box center [202, 281] width 180 height 165
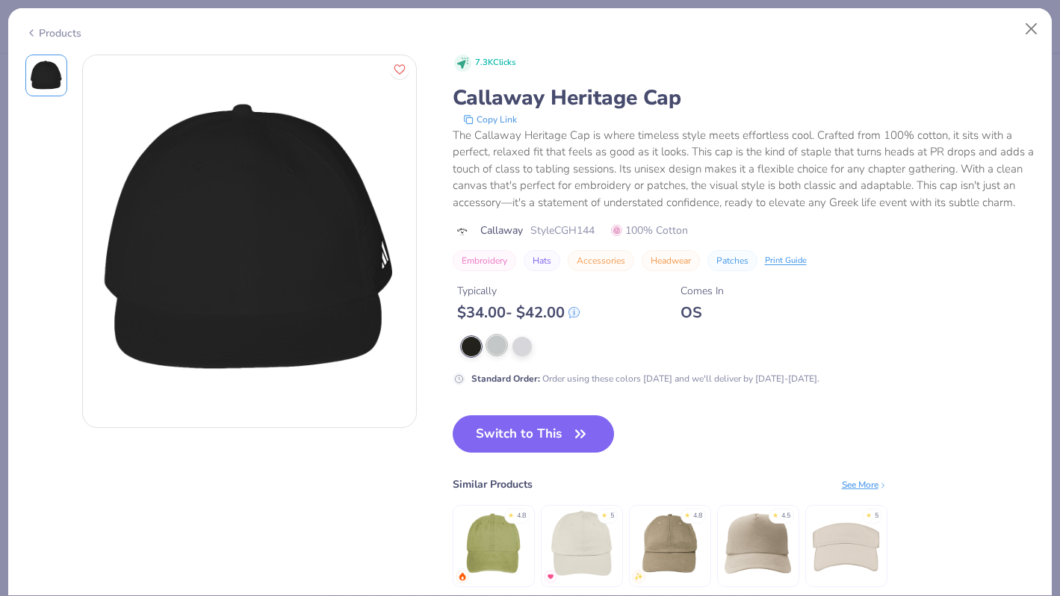
click at [499, 345] on div at bounding box center [496, 344] width 19 height 19
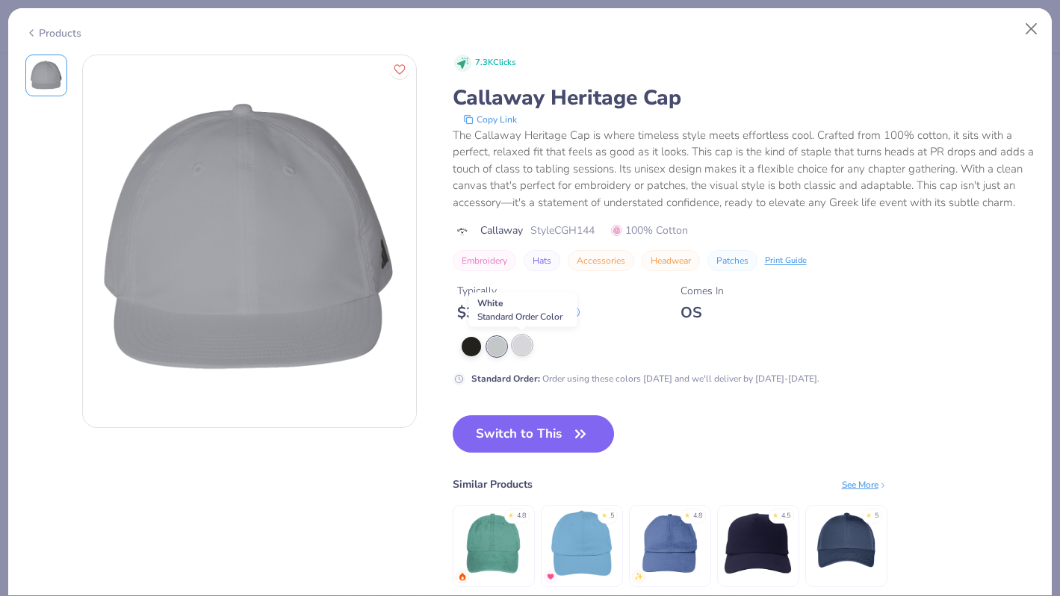
click at [525, 350] on div at bounding box center [521, 344] width 19 height 19
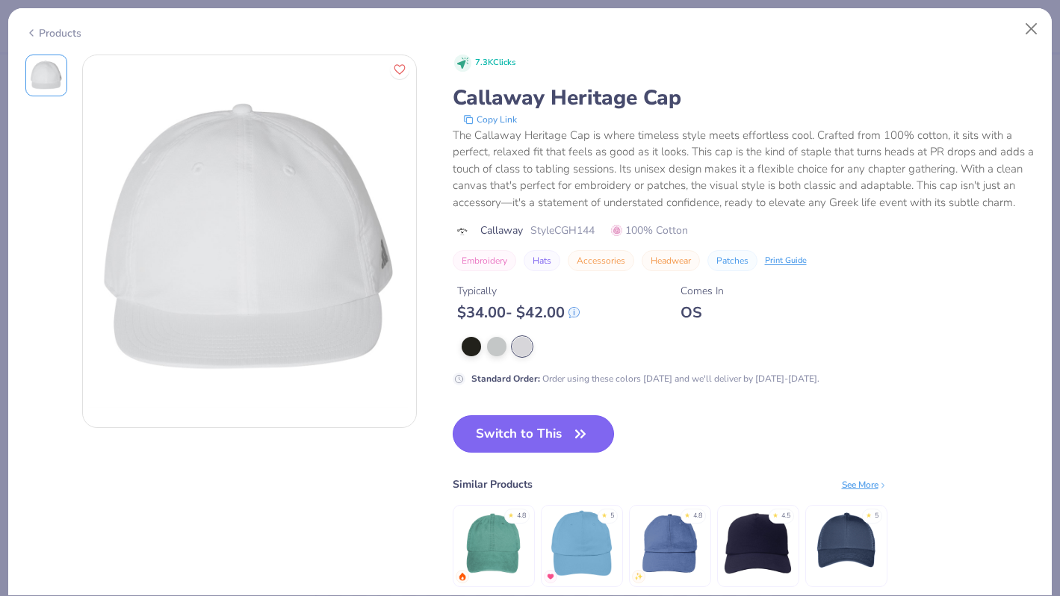
click at [527, 435] on button "Switch to This" at bounding box center [534, 433] width 162 height 37
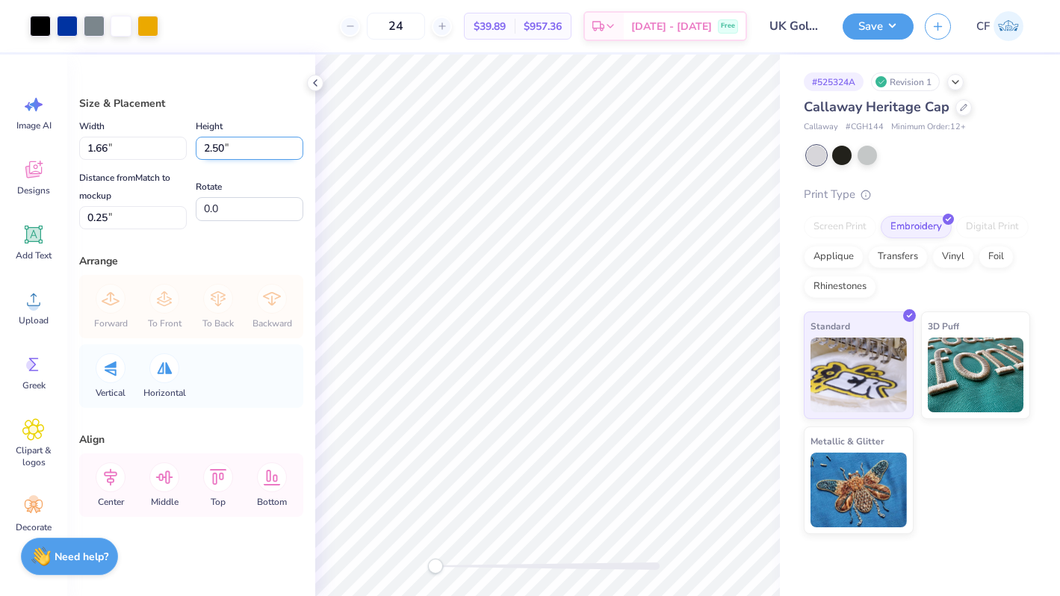
click at [216, 149] on input "2.50" at bounding box center [250, 148] width 108 height 23
type input "3.00"
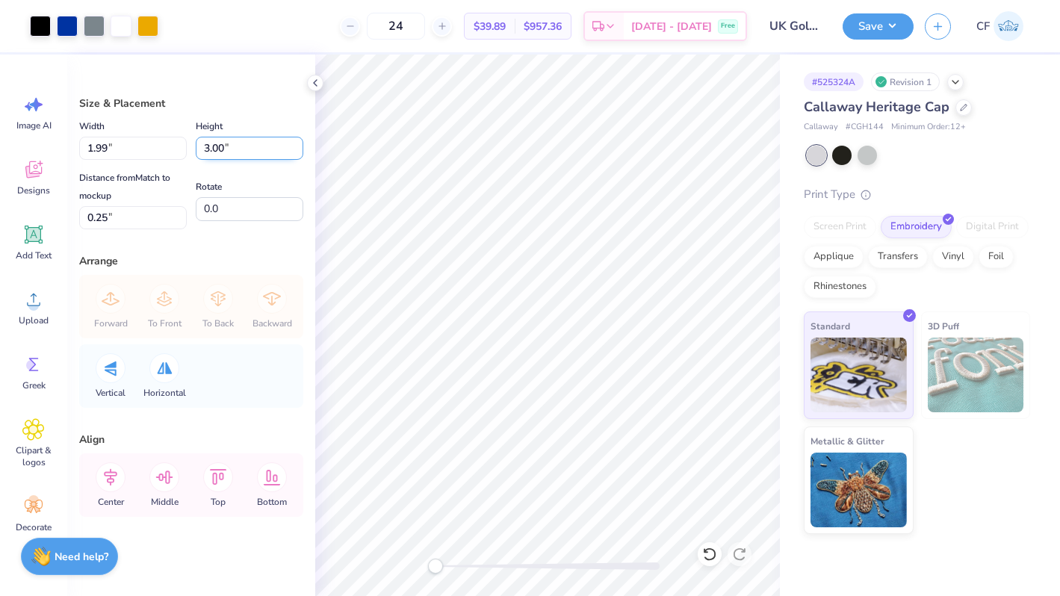
type input "1.99"
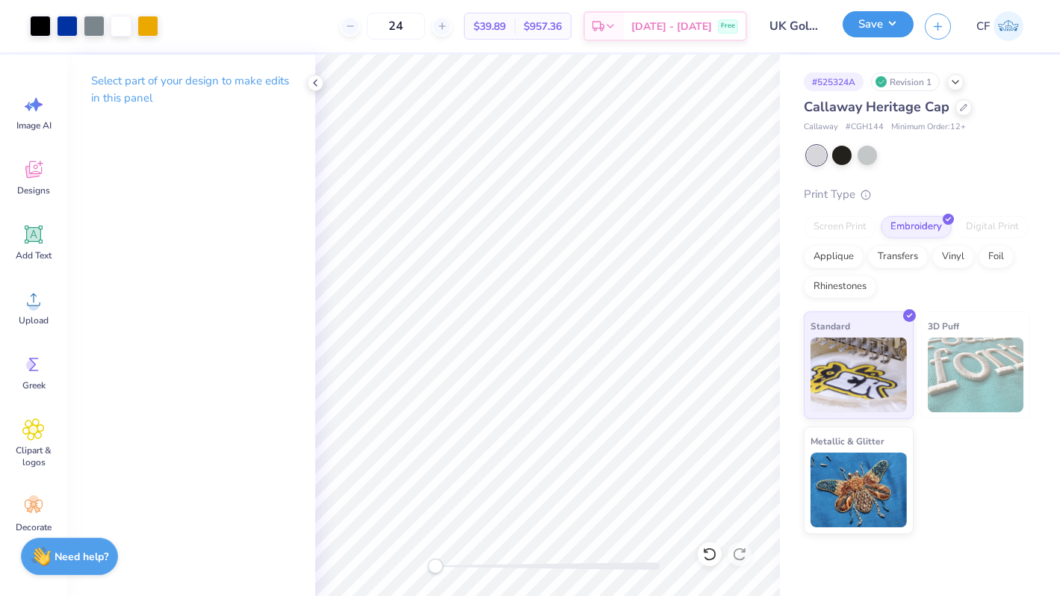
click at [880, 18] on button "Save" at bounding box center [877, 24] width 71 height 26
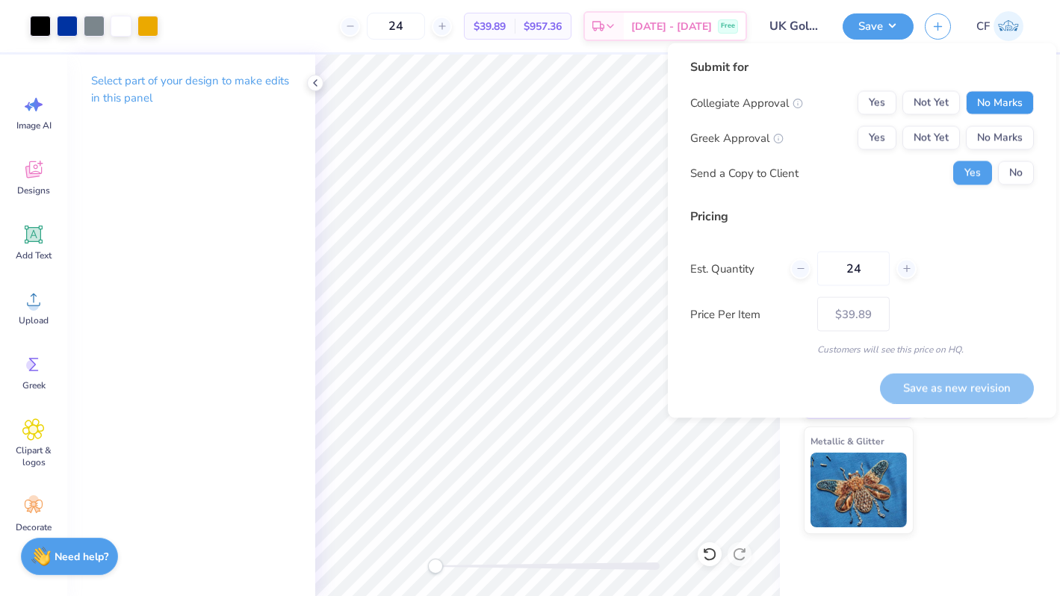
click at [978, 95] on button "No Marks" at bounding box center [1000, 103] width 68 height 24
click at [987, 143] on button "No Marks" at bounding box center [1000, 138] width 68 height 24
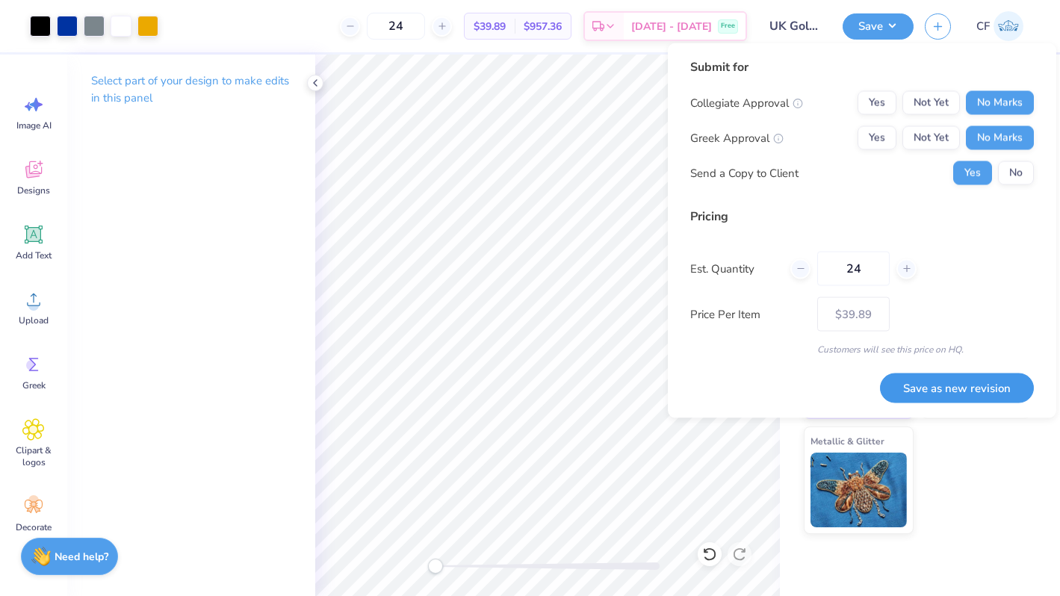
click at [966, 393] on button "Save as new revision" at bounding box center [957, 388] width 154 height 31
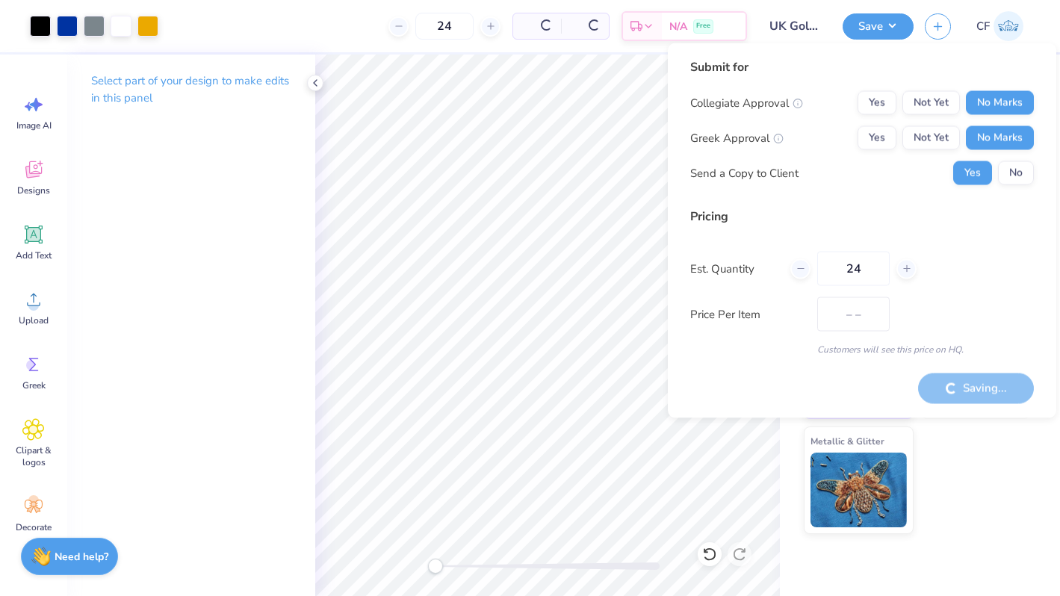
type input "$39.89"
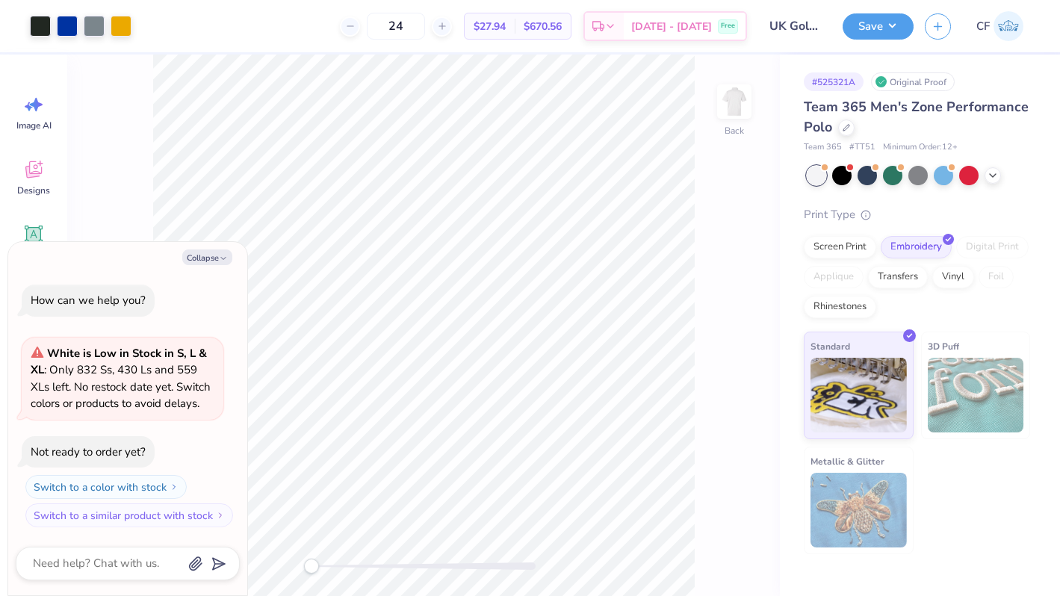
type textarea "x"
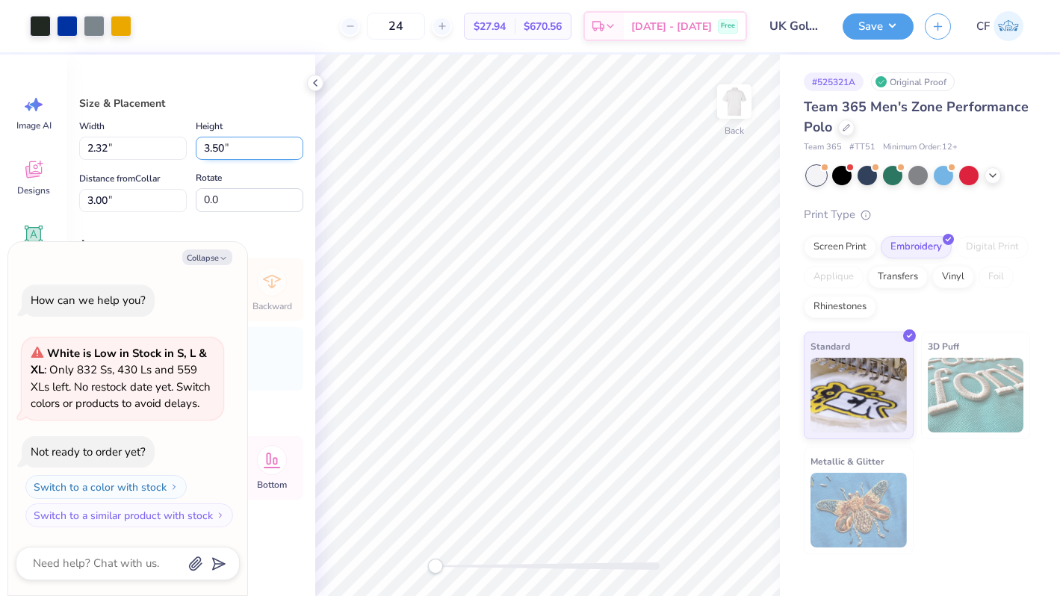
click at [239, 149] on input "3.50" at bounding box center [250, 148] width 108 height 23
type input "3.00"
type textarea "x"
type input "1.99"
type input "3.25"
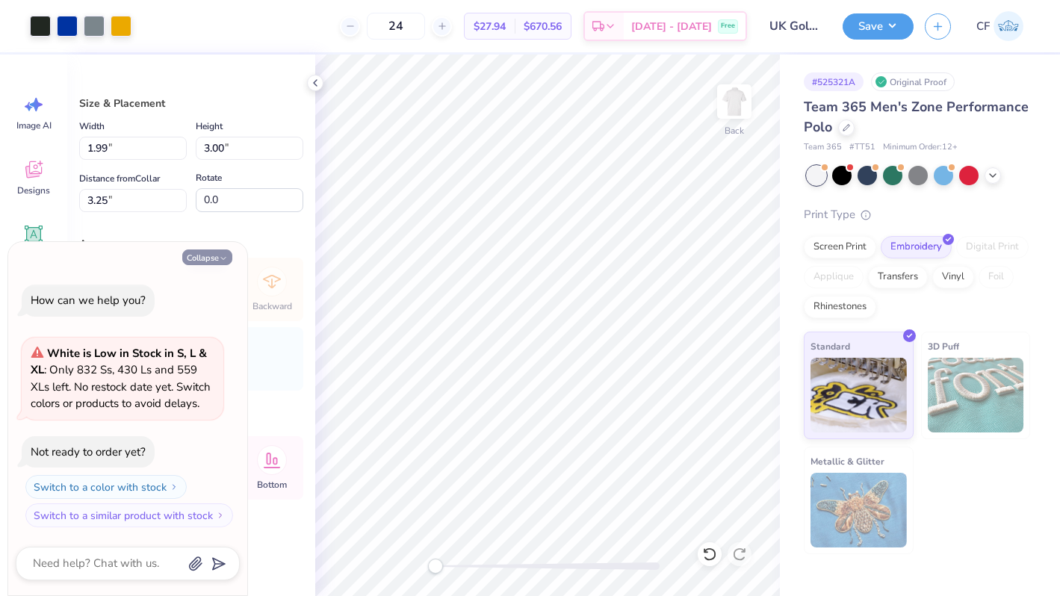
click at [198, 255] on button "Collapse" at bounding box center [207, 257] width 50 height 16
type textarea "x"
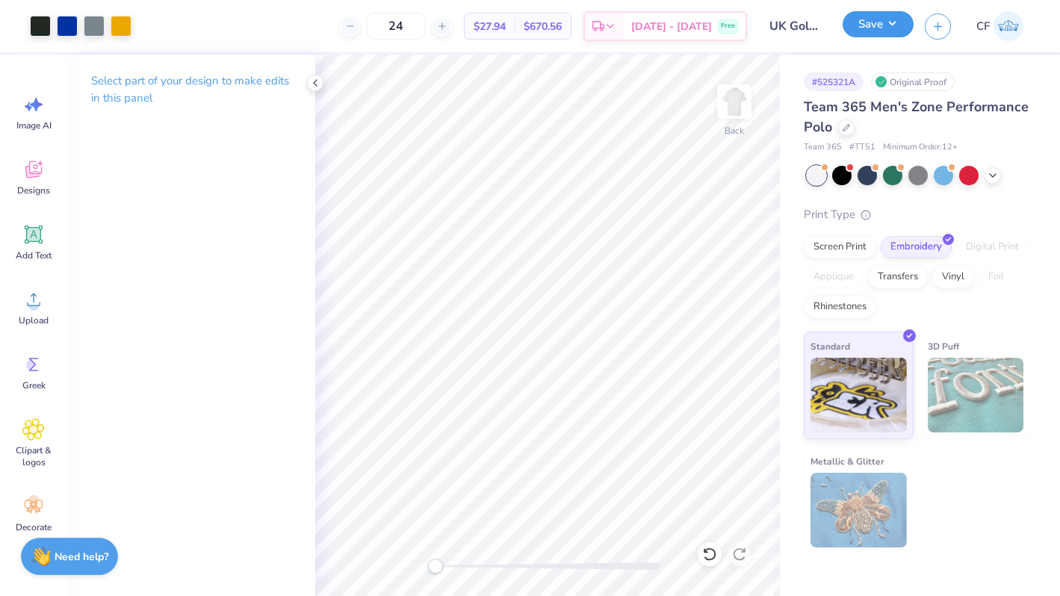
click at [882, 28] on button "Save" at bounding box center [877, 24] width 71 height 26
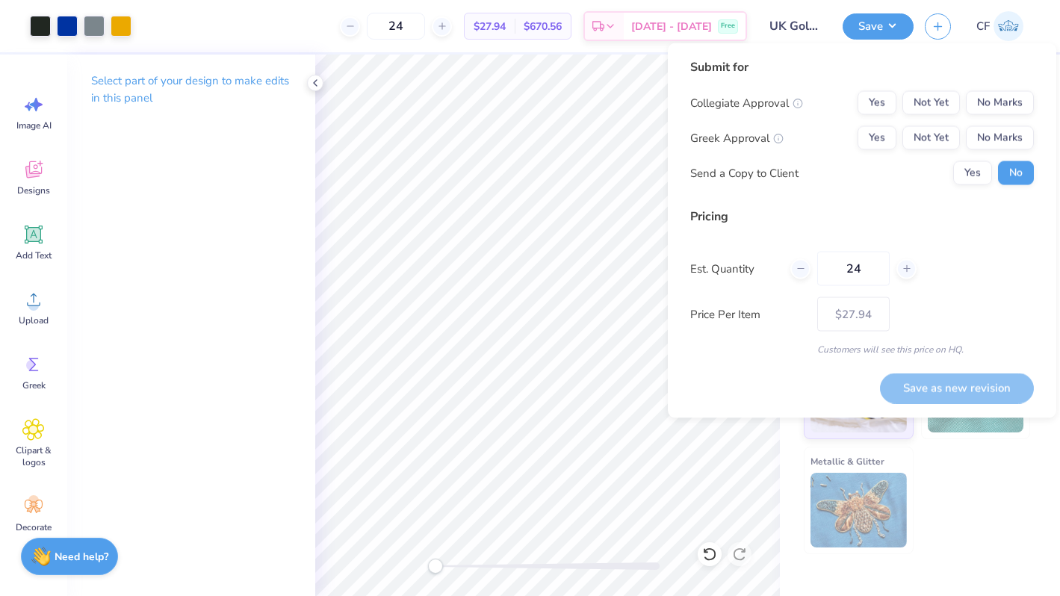
click at [994, 115] on div "Collegiate Approval Yes Not Yet No Marks Greek Approval Yes Not Yet No Marks Se…" at bounding box center [862, 138] width 344 height 94
click at [994, 108] on button "No Marks" at bounding box center [1000, 103] width 68 height 24
click at [994, 129] on button "No Marks" at bounding box center [1000, 138] width 68 height 24
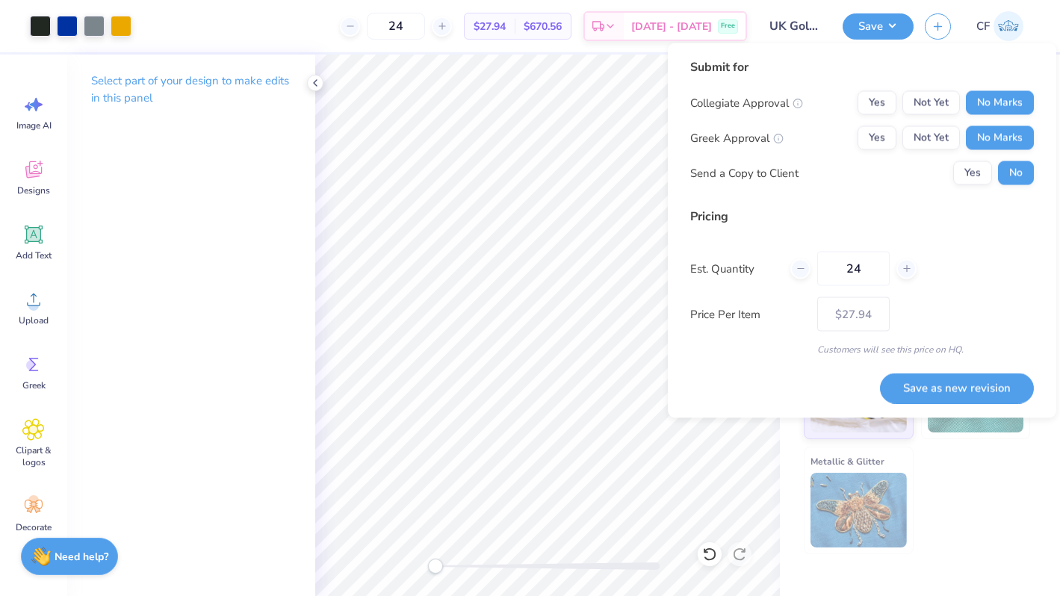
click at [978, 159] on div "Collegiate Approval Yes Not Yet No Marks Greek Approval Yes Not Yet No Marks Se…" at bounding box center [862, 138] width 344 height 94
click at [978, 178] on button "Yes" at bounding box center [972, 173] width 39 height 24
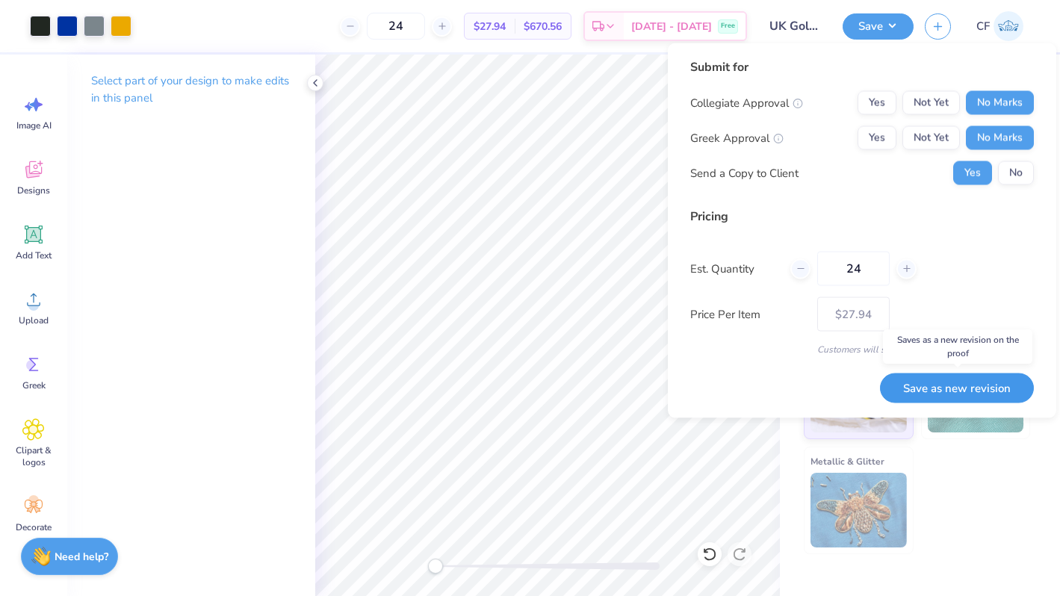
click at [965, 378] on button "Save as new revision" at bounding box center [957, 388] width 154 height 31
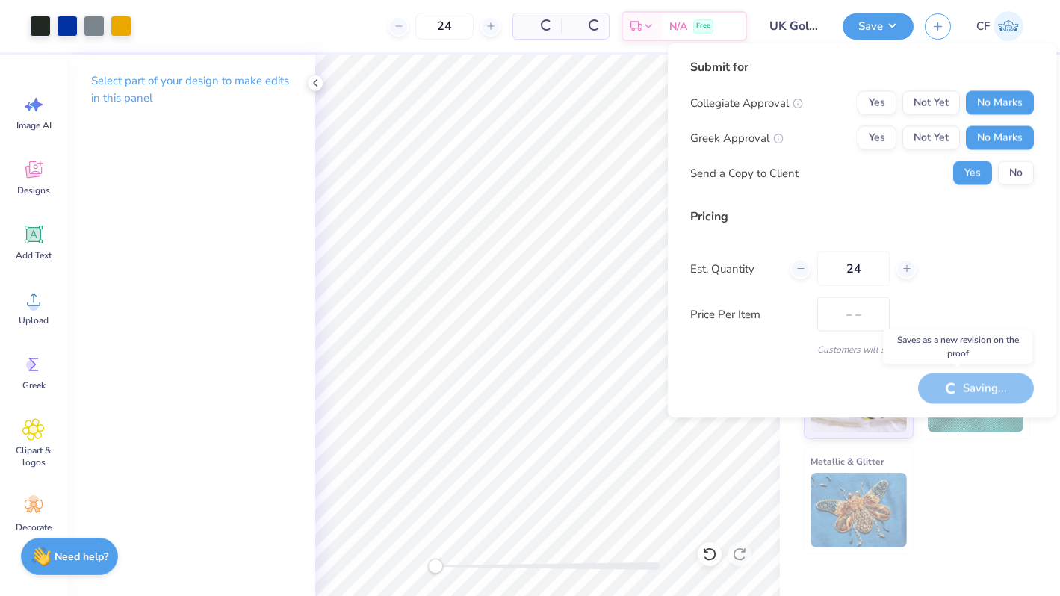
type input "$27.94"
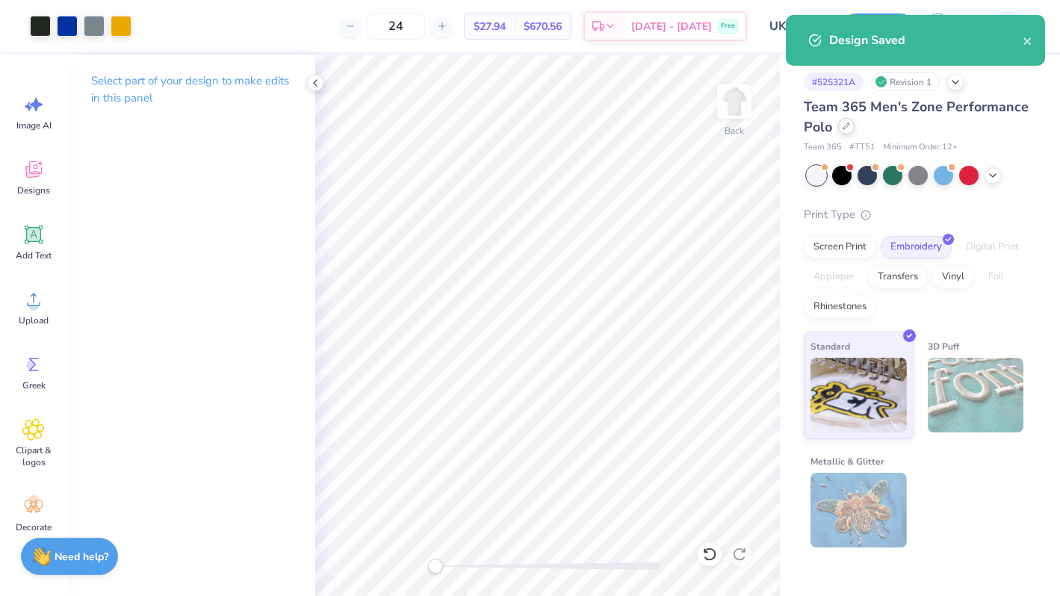
click at [848, 132] on div at bounding box center [846, 126] width 16 height 16
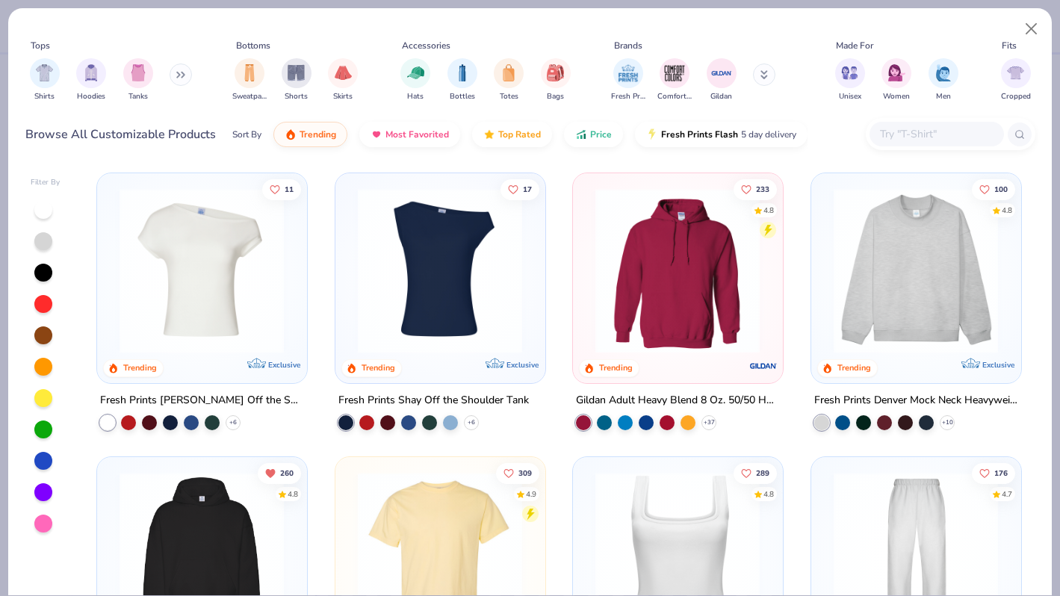
click at [171, 73] on div "Shirts Hoodies Tanks" at bounding box center [111, 79] width 172 height 55
click at [187, 80] on button at bounding box center [181, 74] width 22 height 22
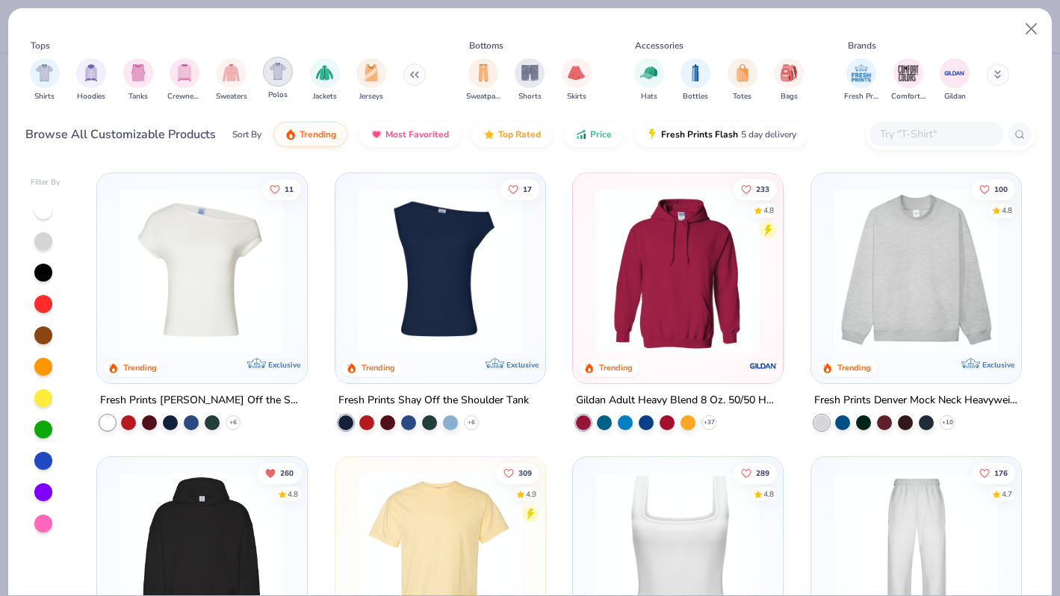
click at [273, 76] on img "filter for Polos" at bounding box center [278, 71] width 17 height 17
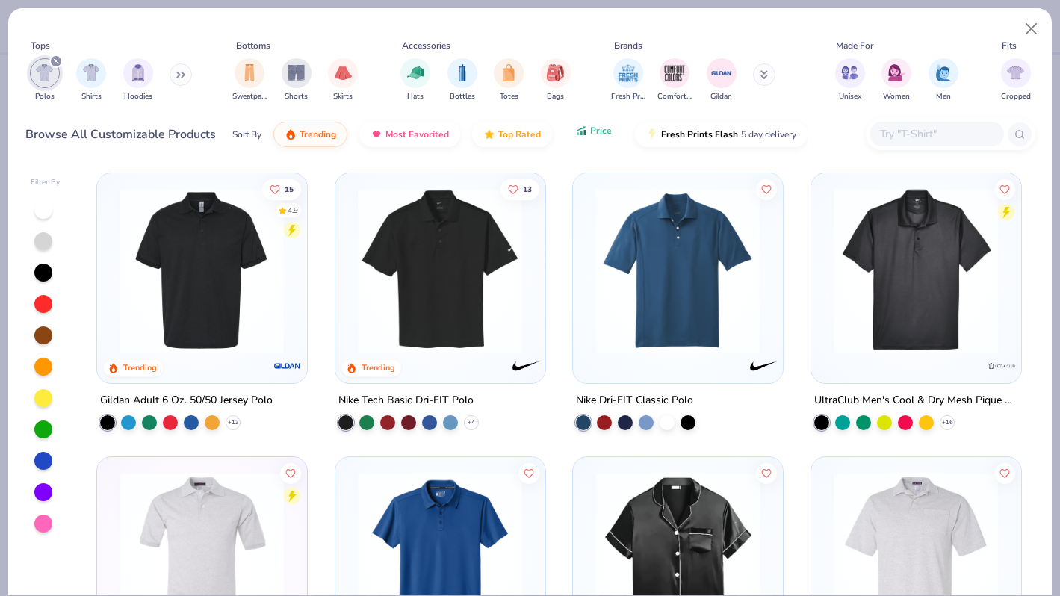
click at [577, 130] on icon "button" at bounding box center [580, 129] width 7 height 4
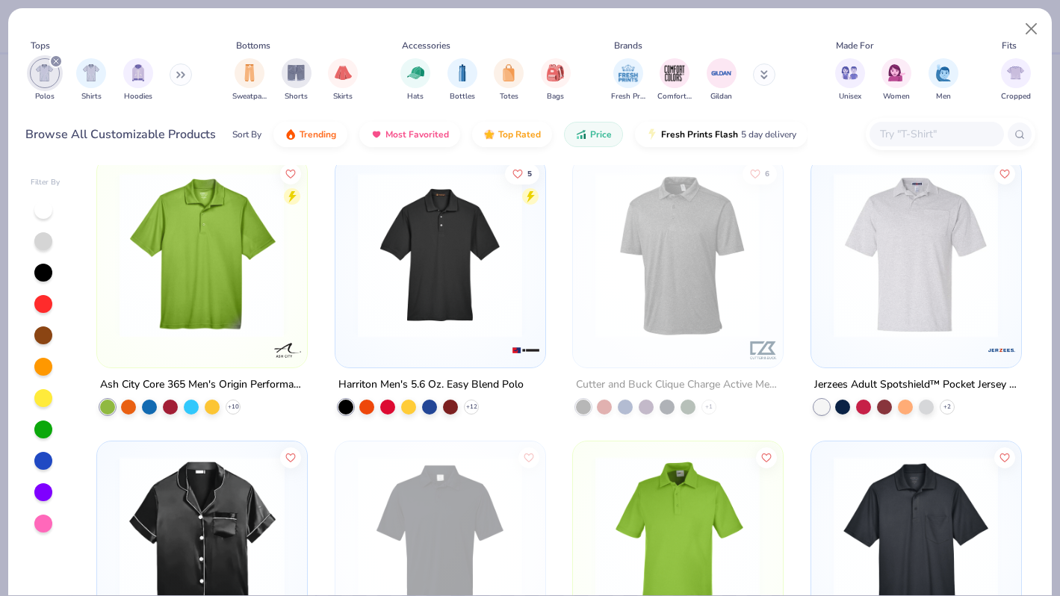
scroll to position [559, 0]
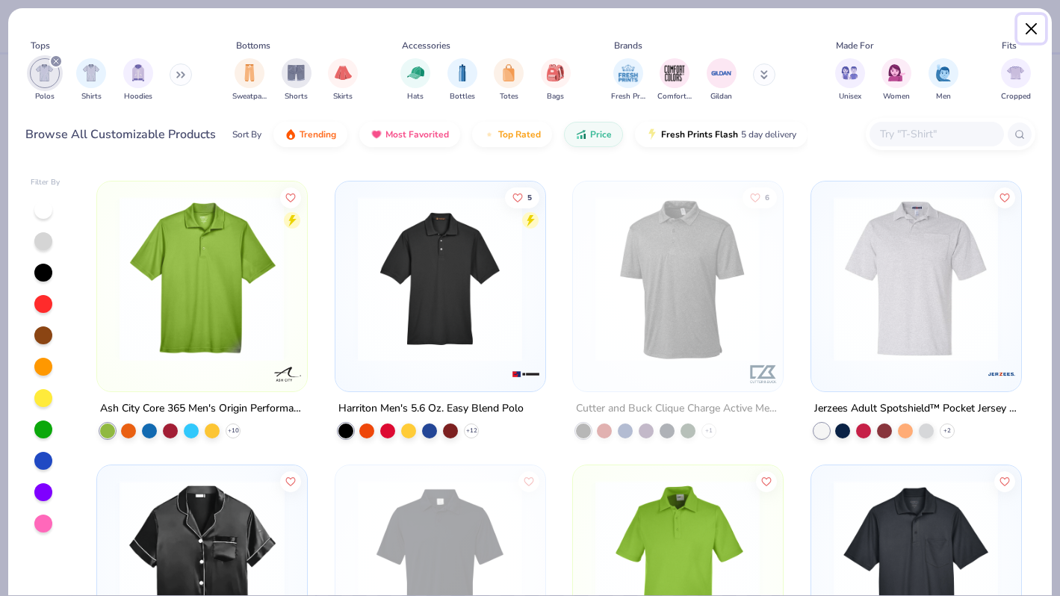
click at [1029, 29] on button "Close" at bounding box center [1031, 29] width 28 height 28
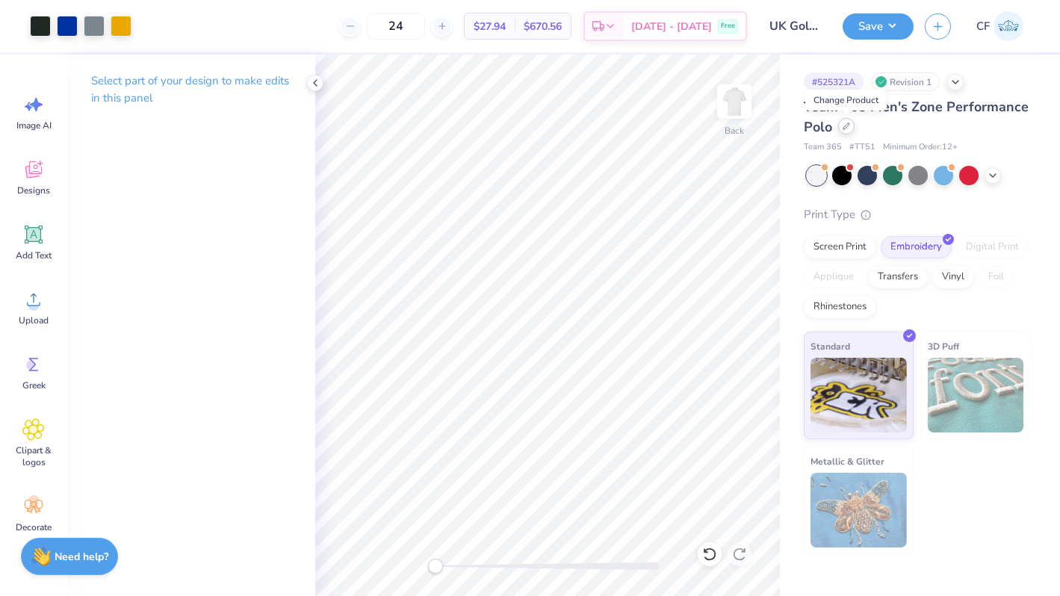
click at [840, 130] on div at bounding box center [846, 126] width 16 height 16
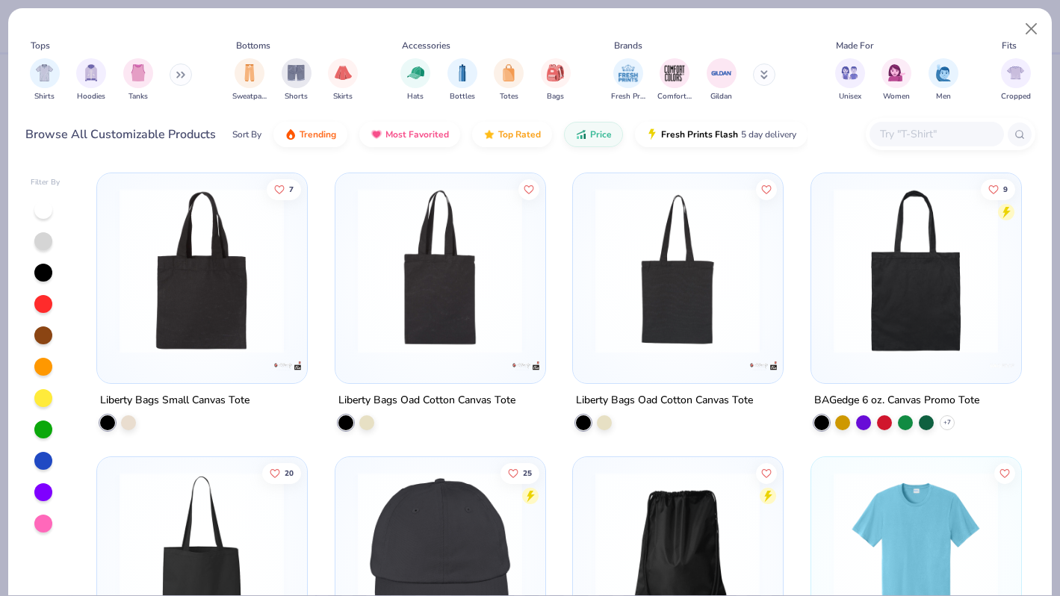
click at [176, 84] on div "Shirts Hoodies Tanks" at bounding box center [111, 79] width 172 height 55
click at [187, 80] on button at bounding box center [181, 74] width 22 height 22
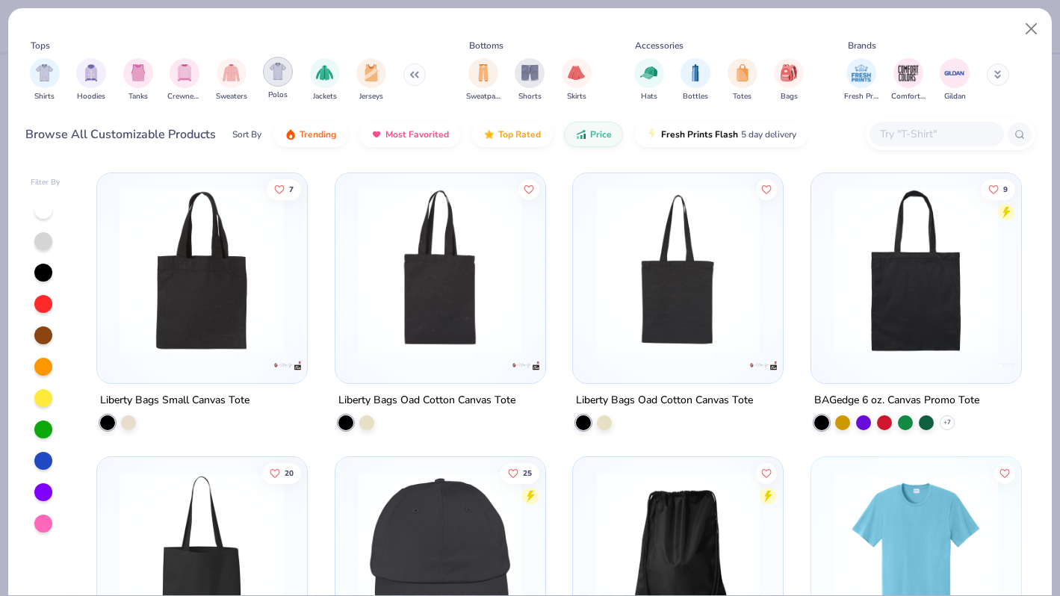
click at [279, 75] on img "filter for Polos" at bounding box center [278, 71] width 17 height 17
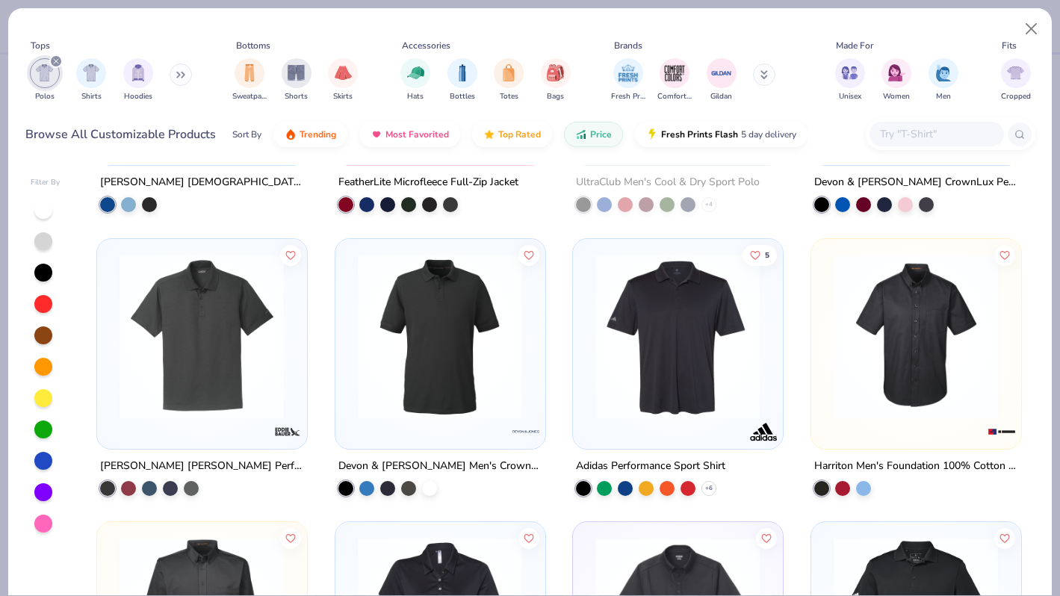
scroll to position [1940, 0]
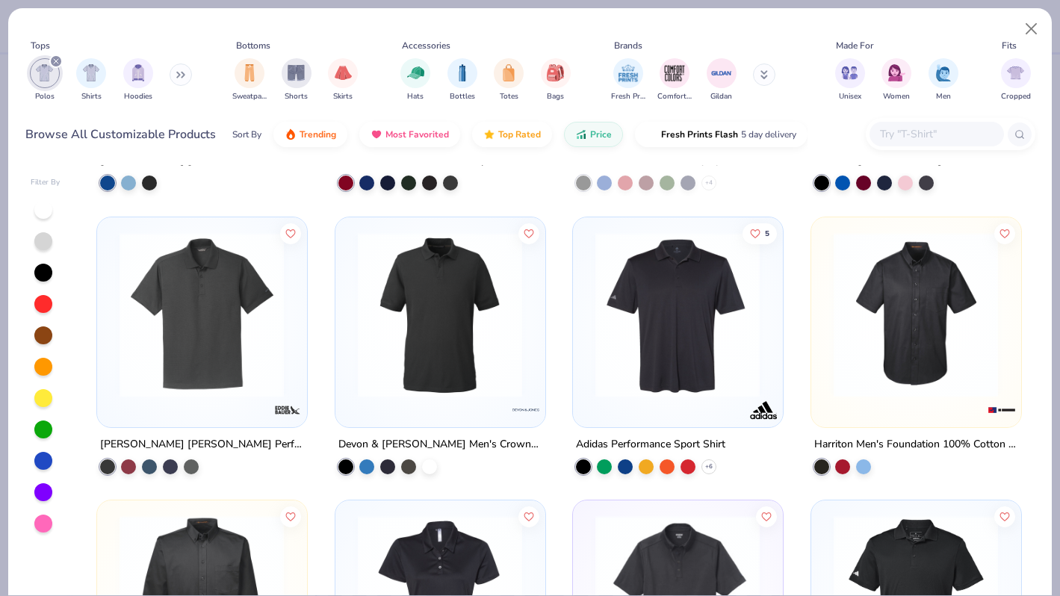
click at [732, 344] on img at bounding box center [677, 314] width 179 height 165
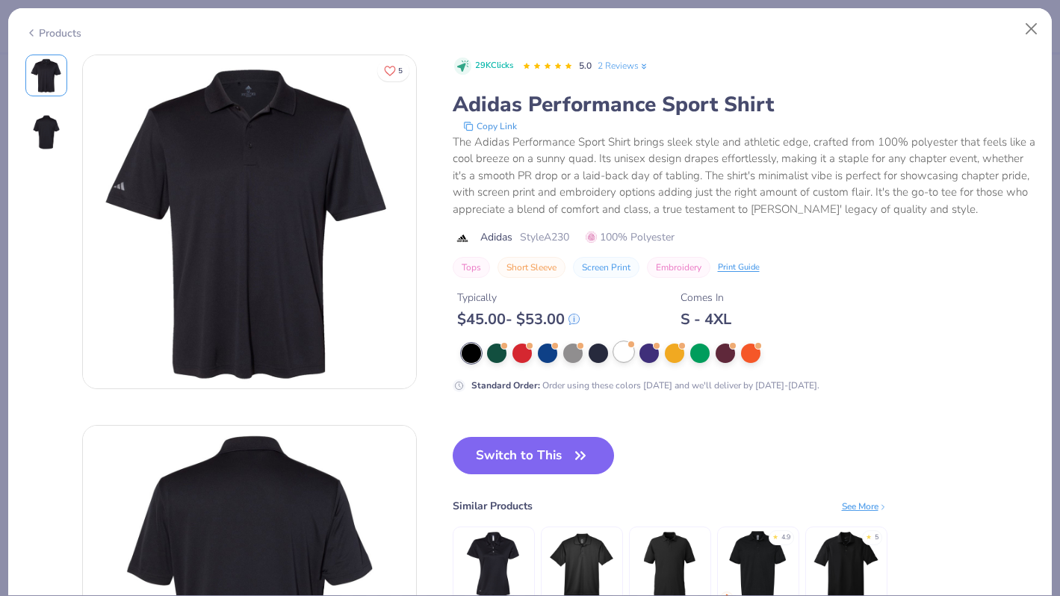
click at [624, 350] on div at bounding box center [623, 351] width 19 height 19
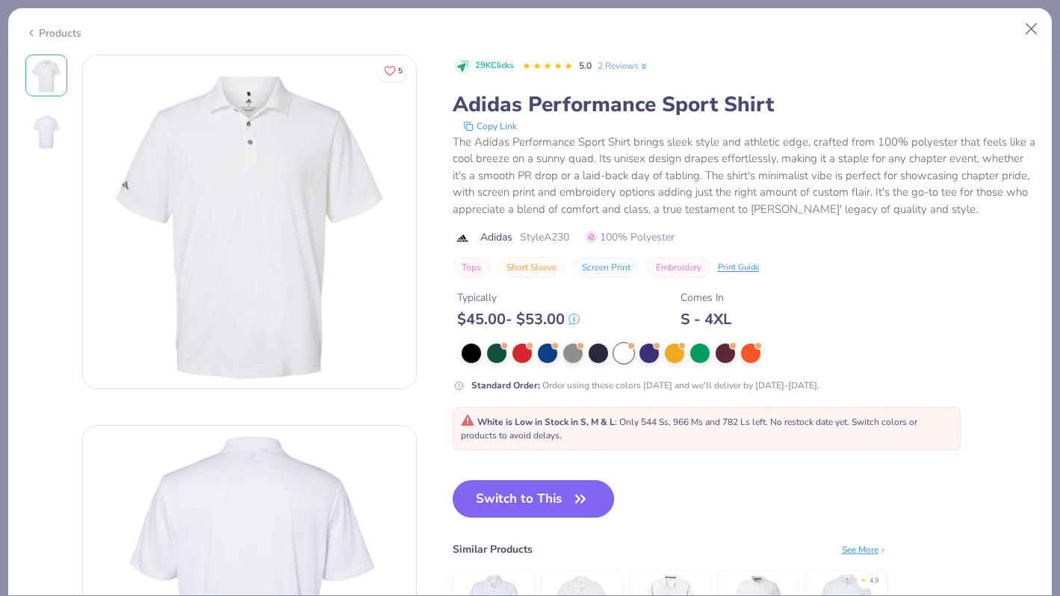
click at [520, 495] on button "Switch to This" at bounding box center [534, 498] width 162 height 37
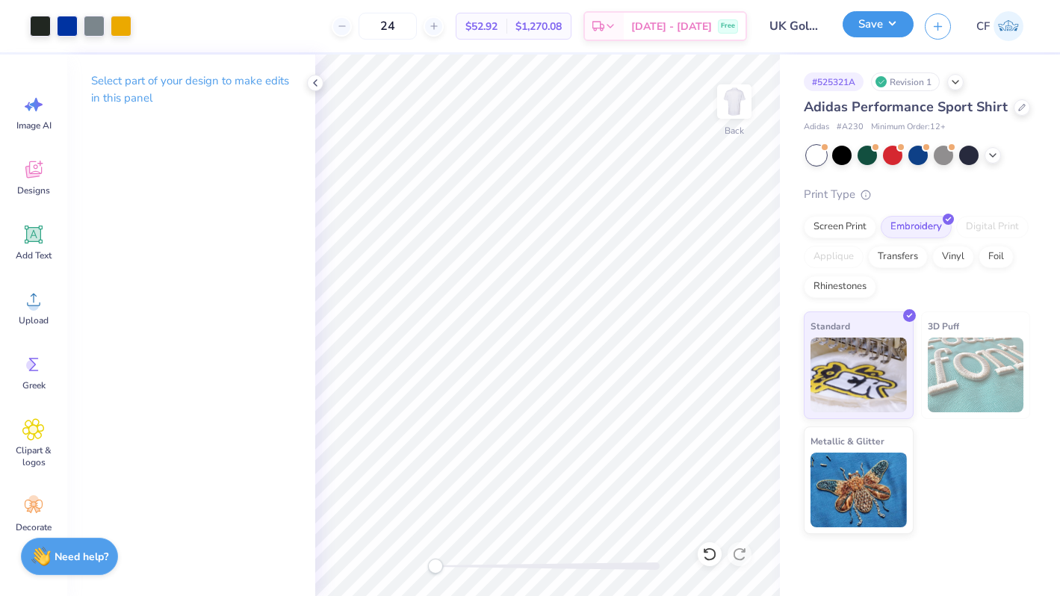
click at [895, 29] on button "Save" at bounding box center [877, 24] width 71 height 26
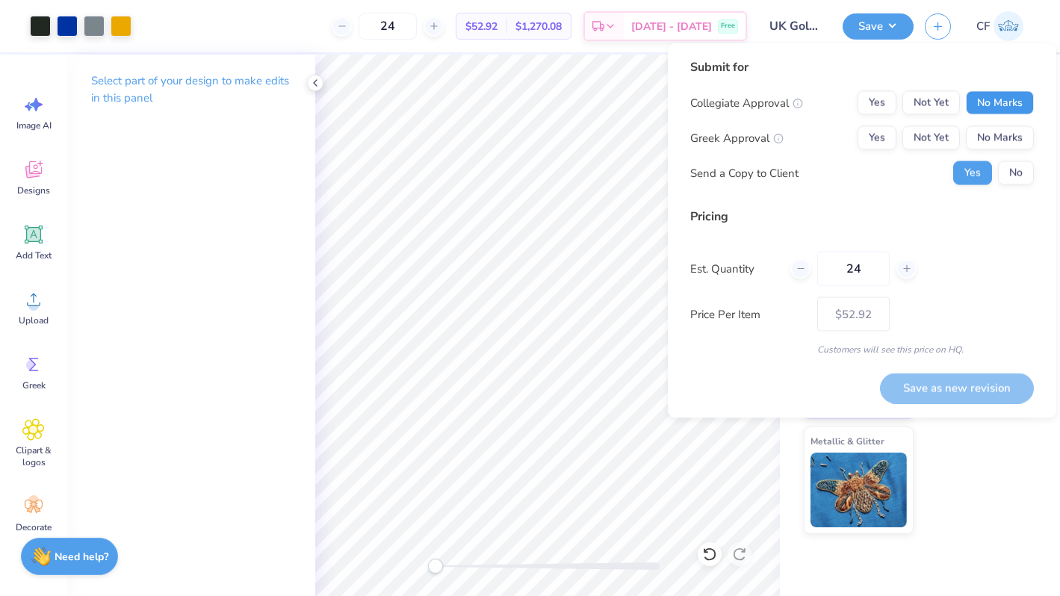
click at [993, 99] on button "No Marks" at bounding box center [1000, 103] width 68 height 24
click at [993, 133] on button "No Marks" at bounding box center [1000, 138] width 68 height 24
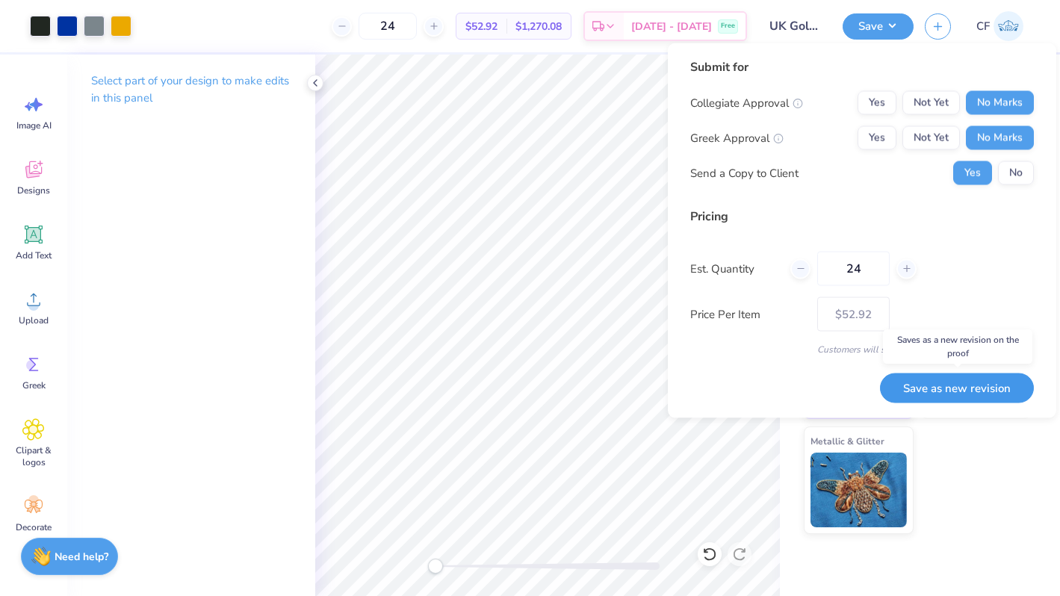
click at [960, 383] on button "Save as new revision" at bounding box center [957, 388] width 154 height 31
type input "$52.92"
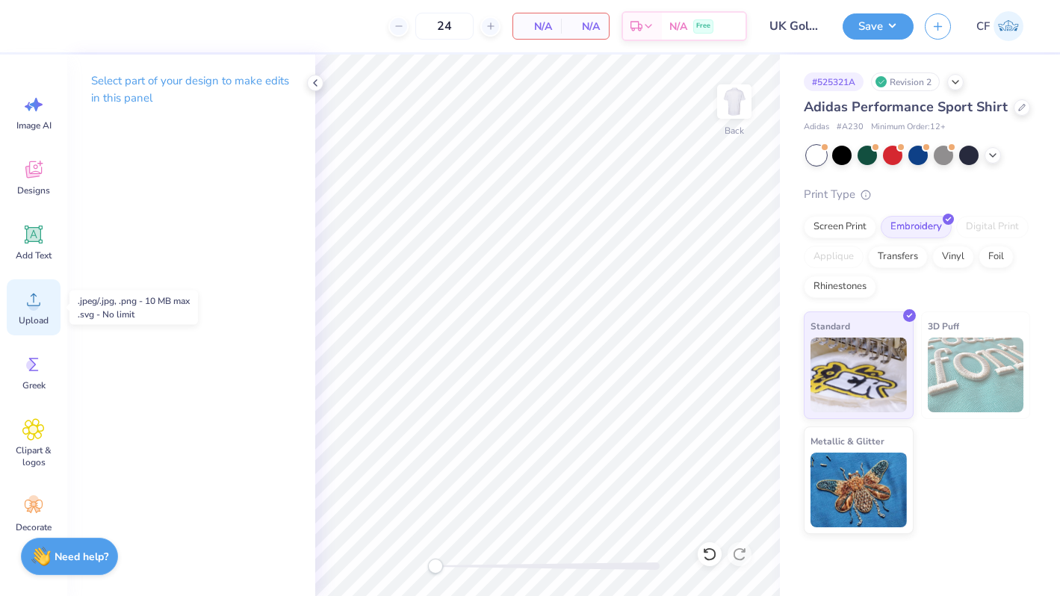
click at [38, 315] on span "Upload" at bounding box center [34, 320] width 30 height 12
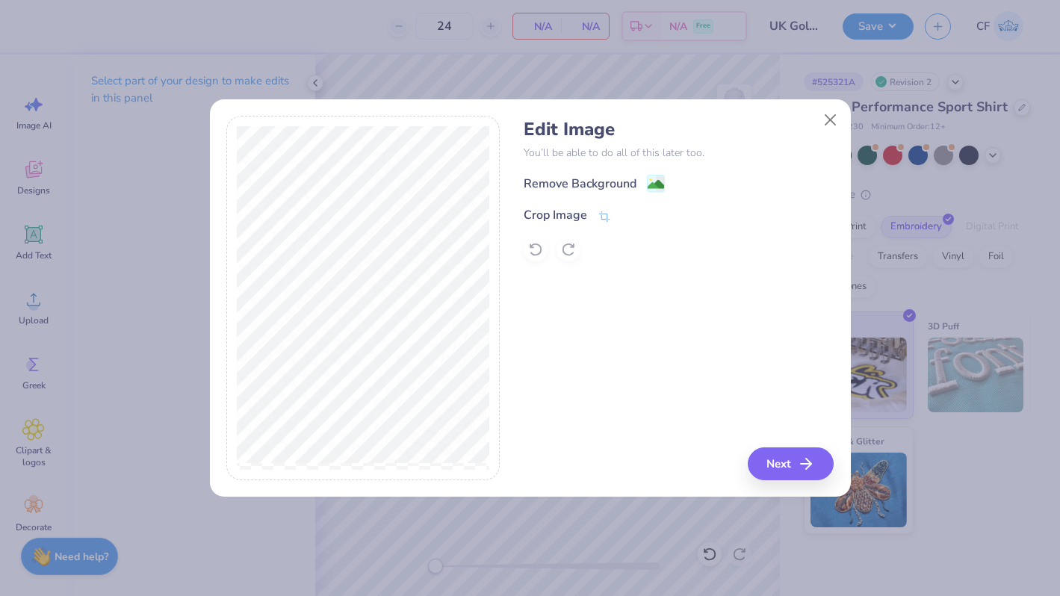
click at [621, 194] on div "Remove Background Crop Image" at bounding box center [679, 217] width 310 height 87
click at [624, 187] on div "Remove Background" at bounding box center [580, 185] width 113 height 18
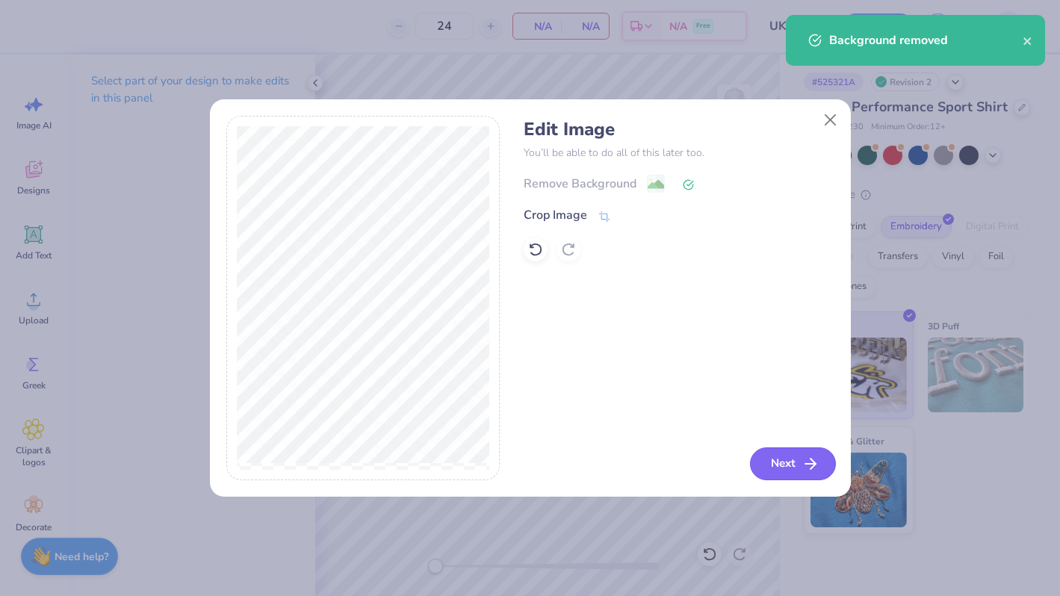
click at [787, 456] on button "Next" at bounding box center [793, 463] width 86 height 33
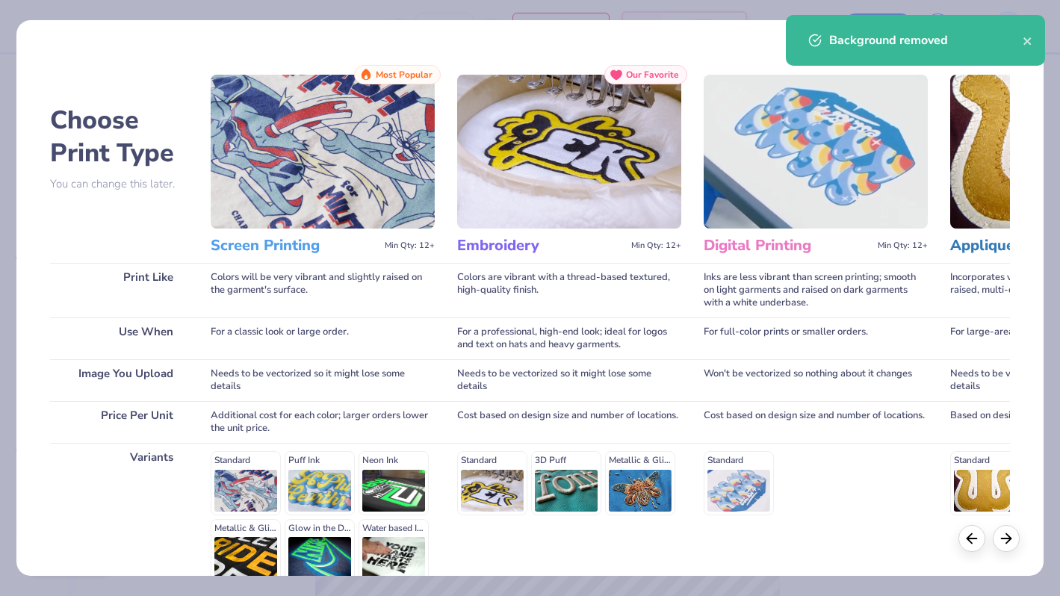
scroll to position [149, 0]
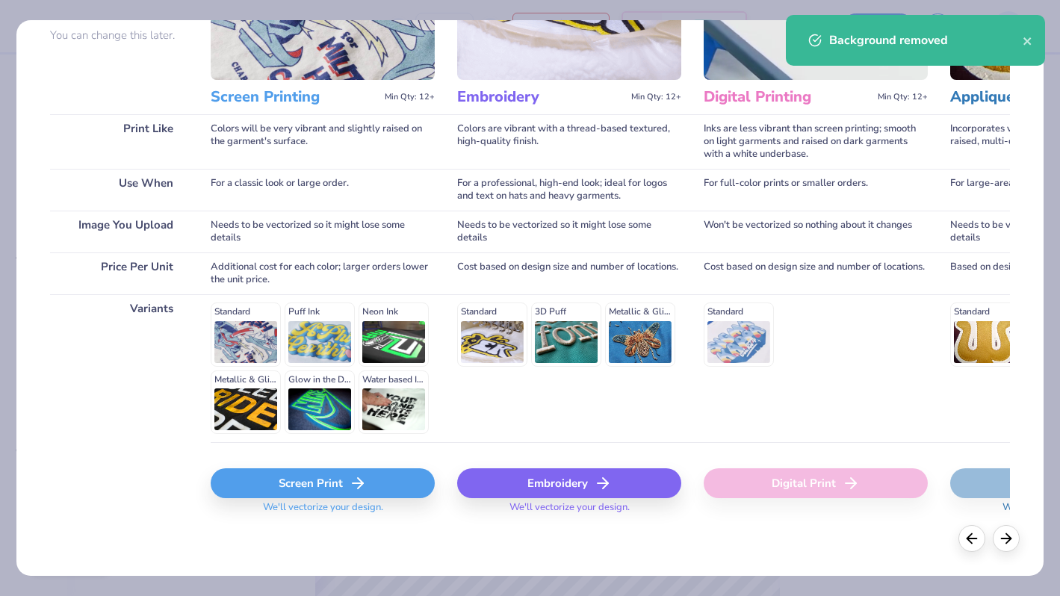
click at [568, 494] on div "Embroidery" at bounding box center [569, 483] width 224 height 30
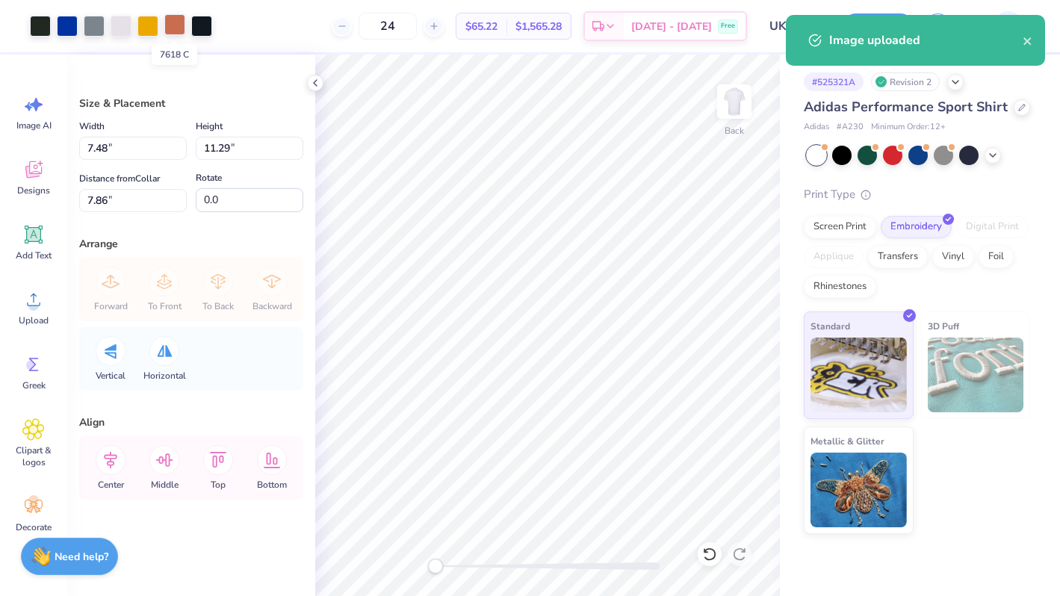
click at [181, 17] on div at bounding box center [174, 24] width 21 height 21
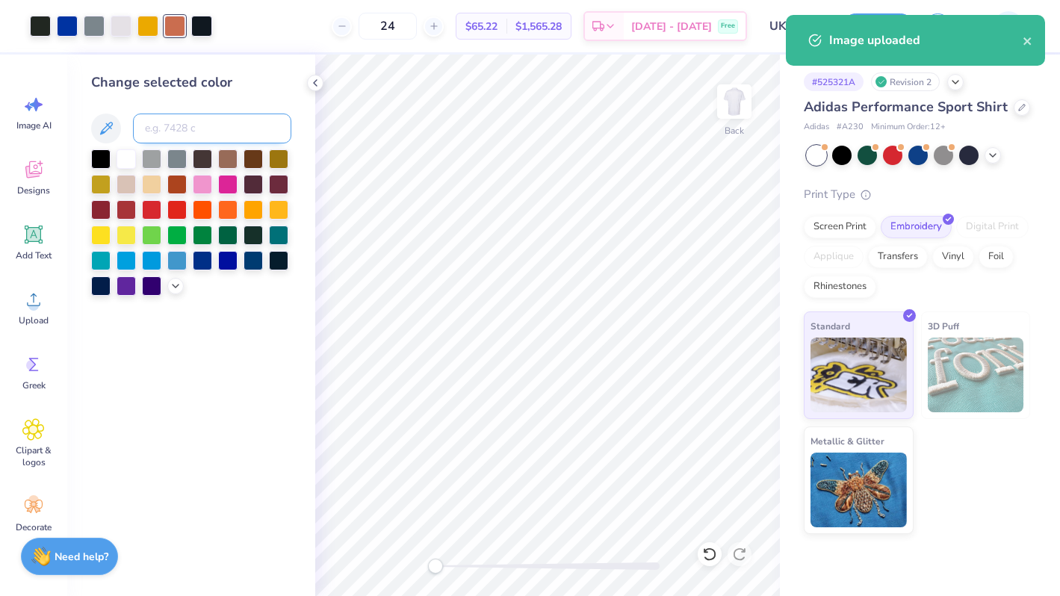
click at [164, 117] on input at bounding box center [212, 129] width 158 height 30
type input "124"
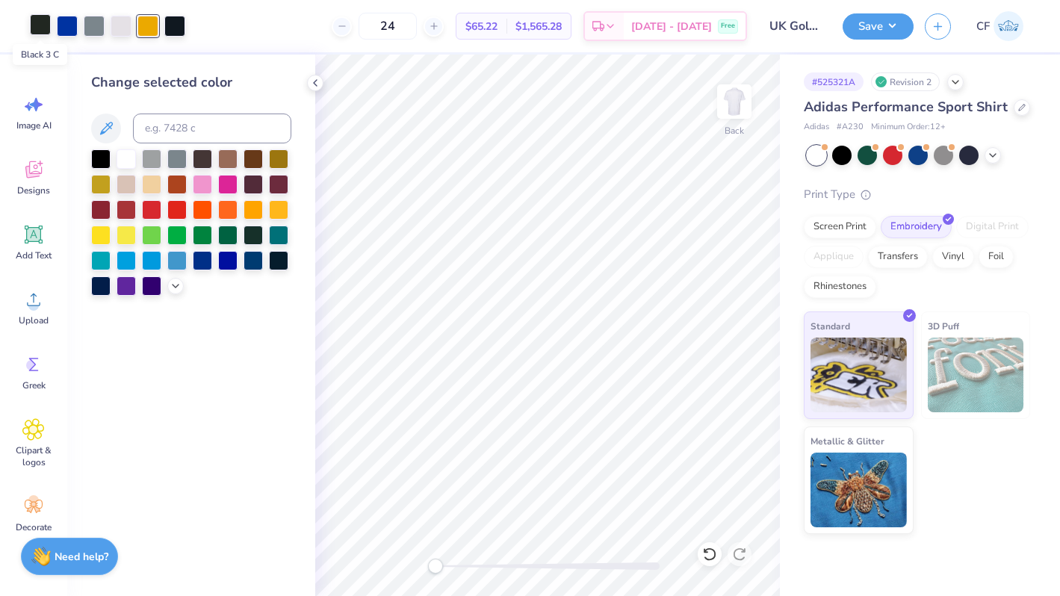
click at [40, 30] on div at bounding box center [40, 24] width 21 height 21
click at [99, 158] on div at bounding box center [100, 157] width 19 height 19
click at [172, 19] on div at bounding box center [174, 24] width 21 height 21
click at [105, 157] on div at bounding box center [100, 157] width 19 height 19
click at [97, 21] on div at bounding box center [94, 24] width 21 height 21
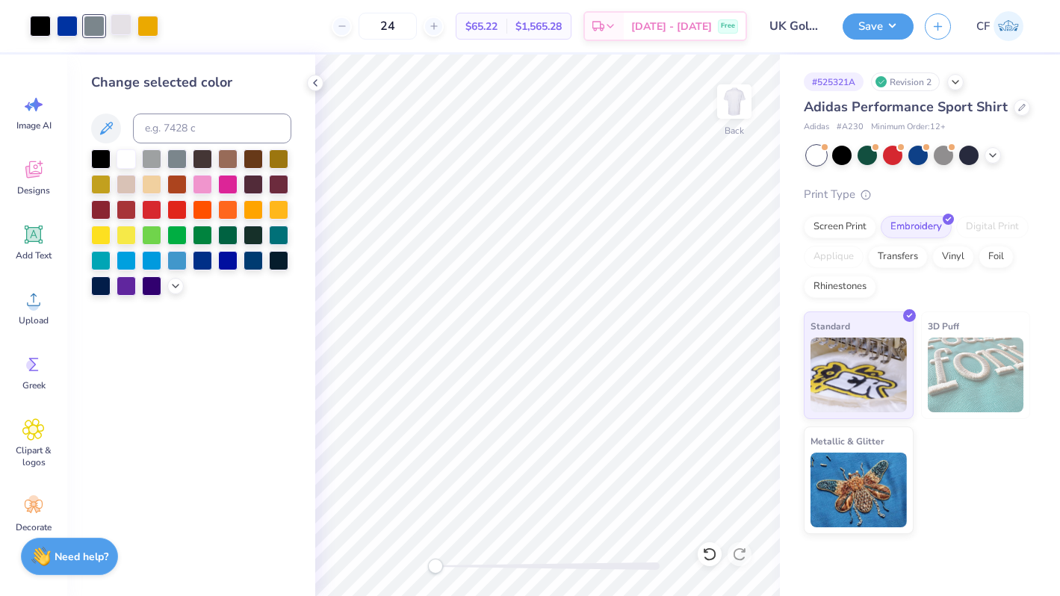
click at [118, 18] on div at bounding box center [121, 24] width 21 height 21
click at [127, 160] on div at bounding box center [126, 157] width 19 height 19
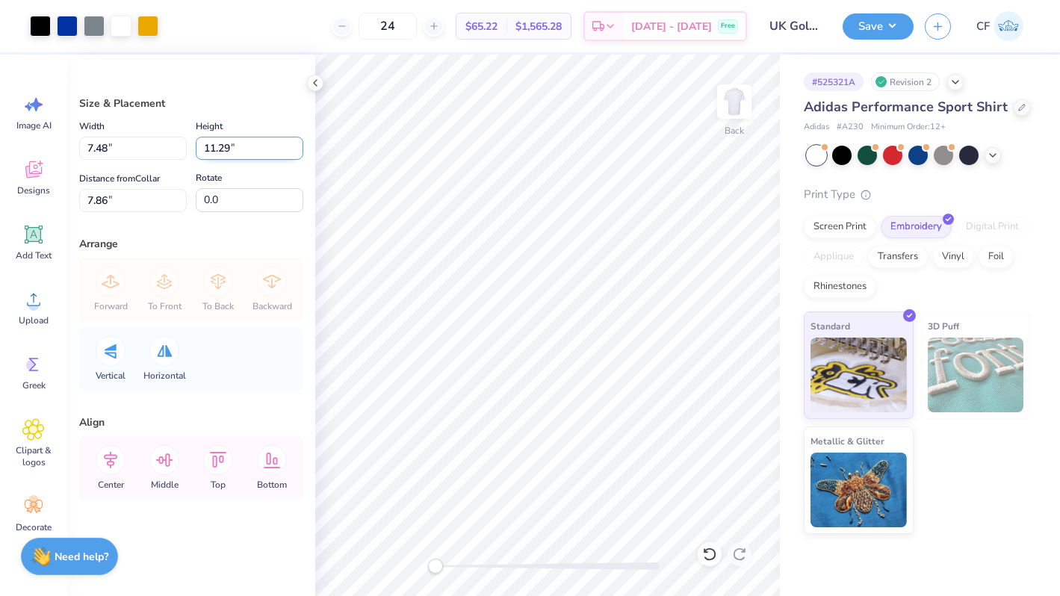
click at [240, 146] on input "11.29" at bounding box center [250, 148] width 108 height 23
click at [218, 146] on input "11.29" at bounding box center [250, 148] width 108 height 23
type input "3"
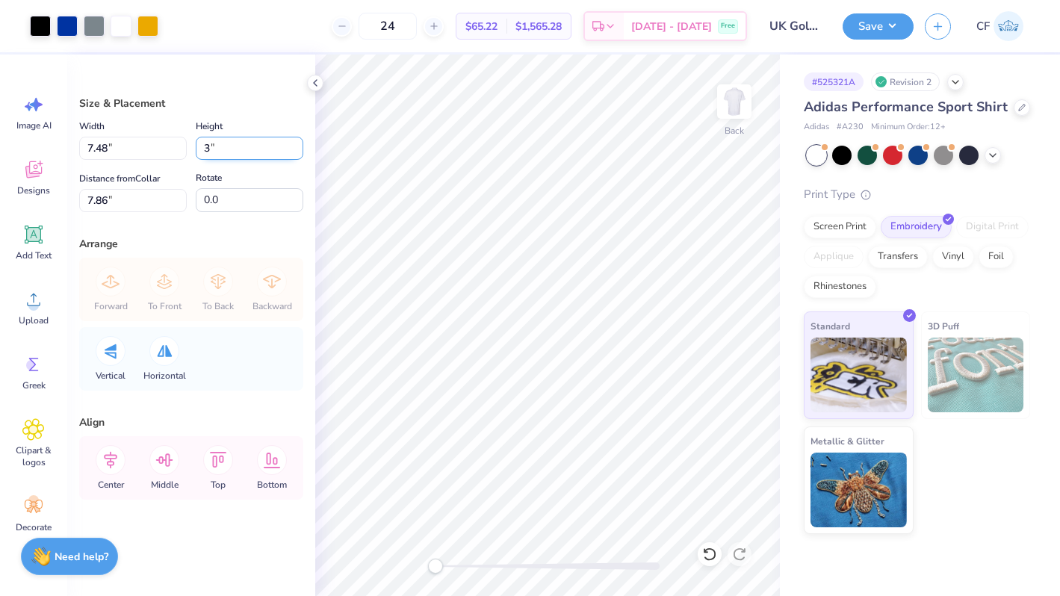
type input "1.99"
type input "3.00"
click at [131, 193] on input "12.00" at bounding box center [133, 200] width 108 height 23
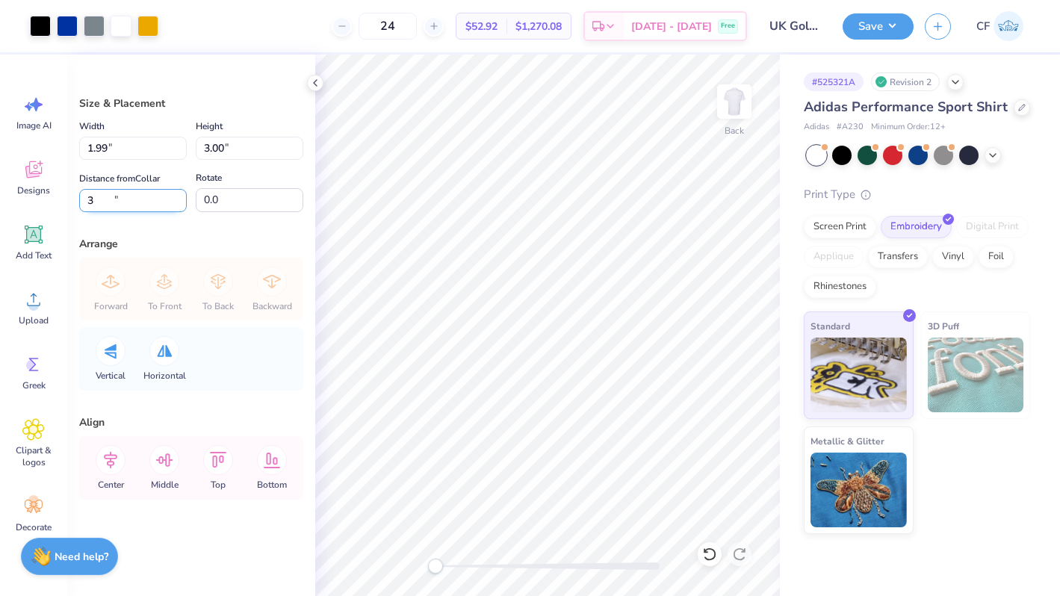
type input "3"
click at [117, 462] on icon at bounding box center [111, 460] width 30 height 30
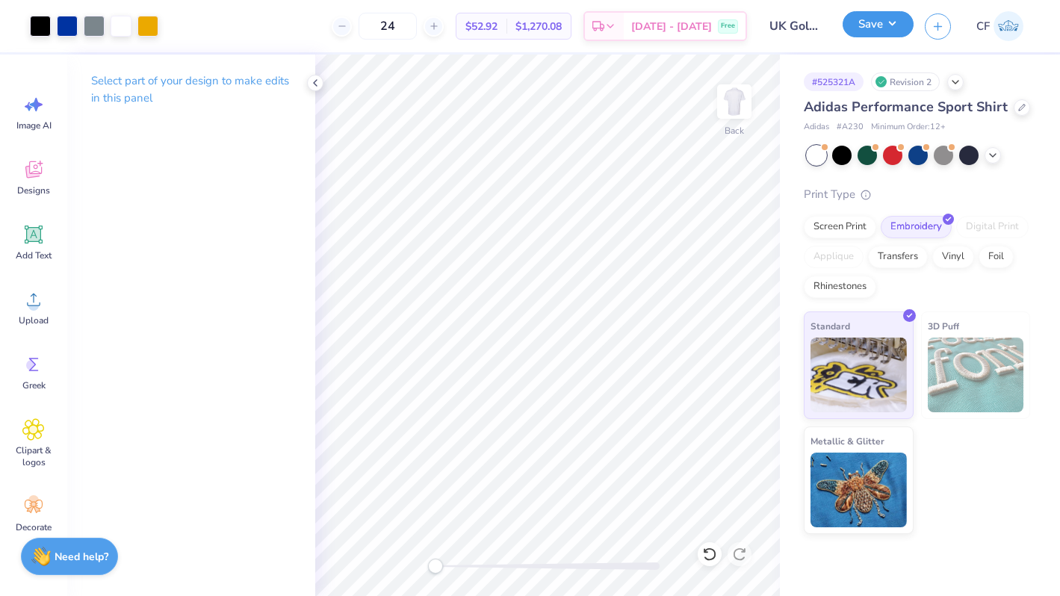
click at [876, 31] on button "Save" at bounding box center [877, 24] width 71 height 26
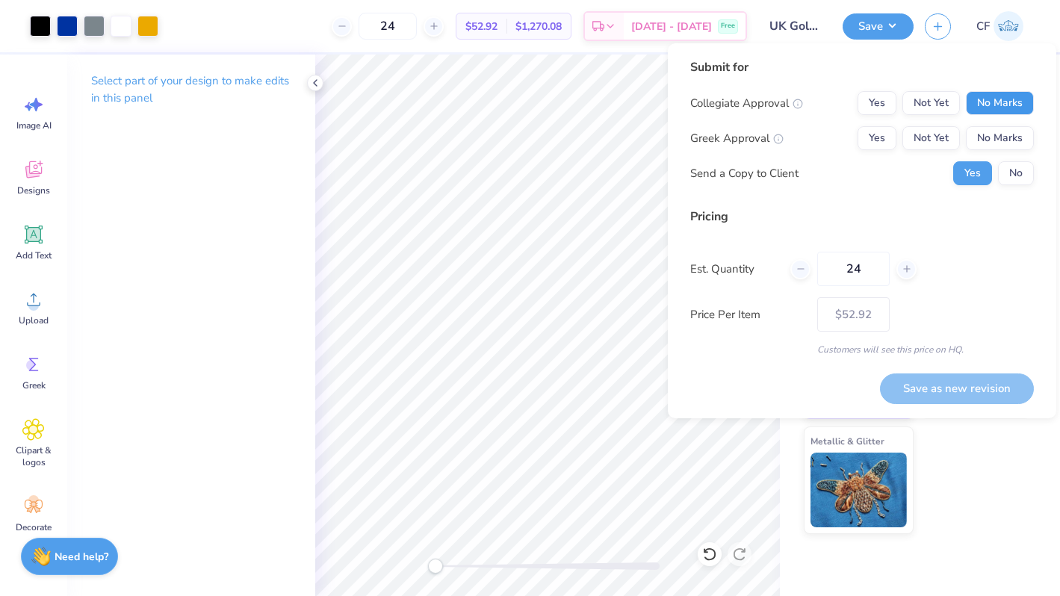
click at [978, 98] on button "No Marks" at bounding box center [1000, 103] width 68 height 24
click at [978, 135] on button "No Marks" at bounding box center [1000, 138] width 68 height 24
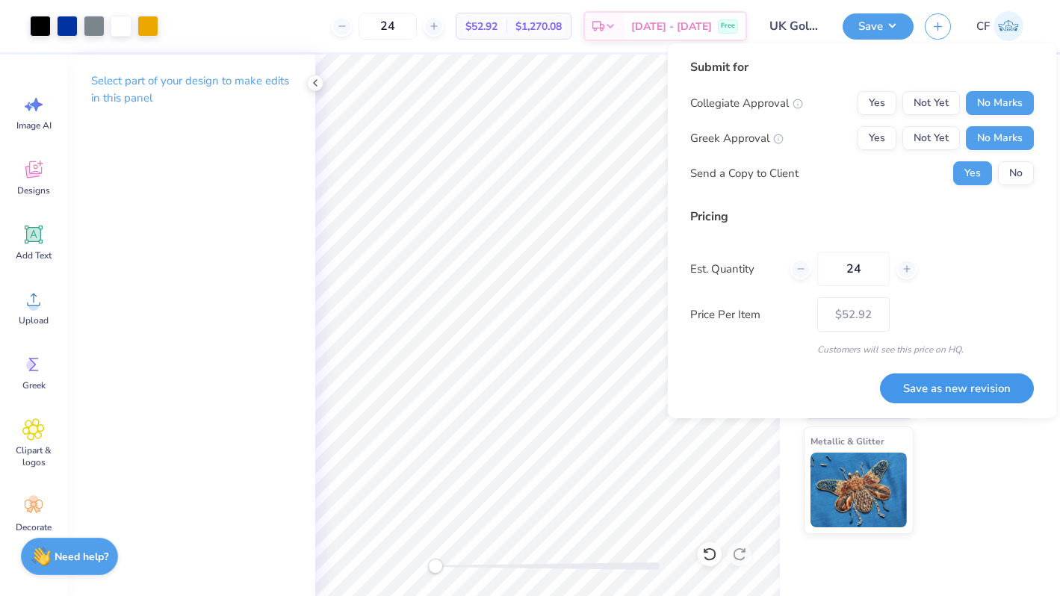
click at [976, 380] on button "Save as new revision" at bounding box center [957, 388] width 154 height 31
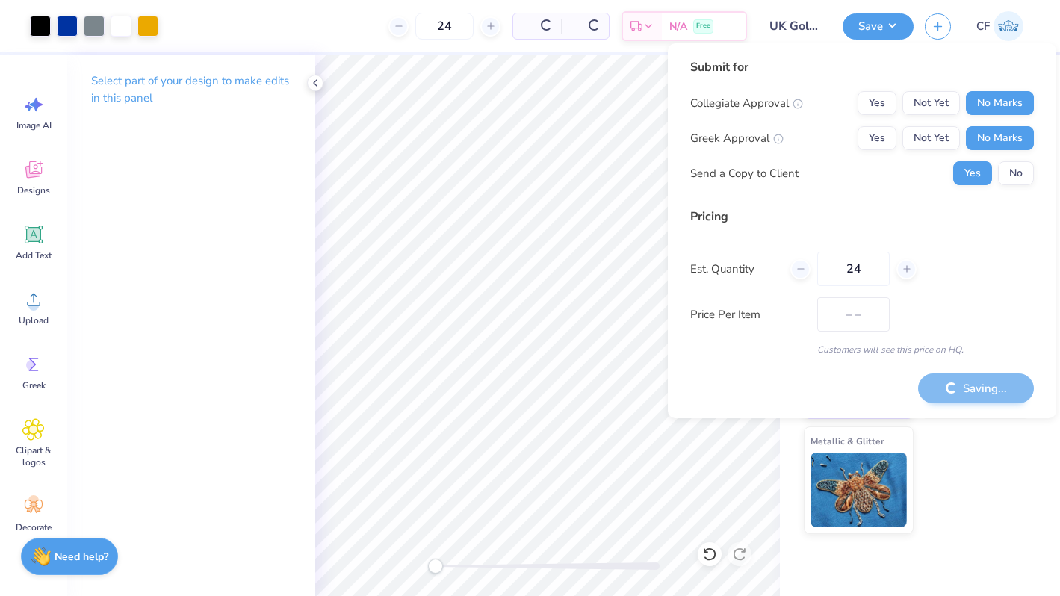
type input "$52.92"
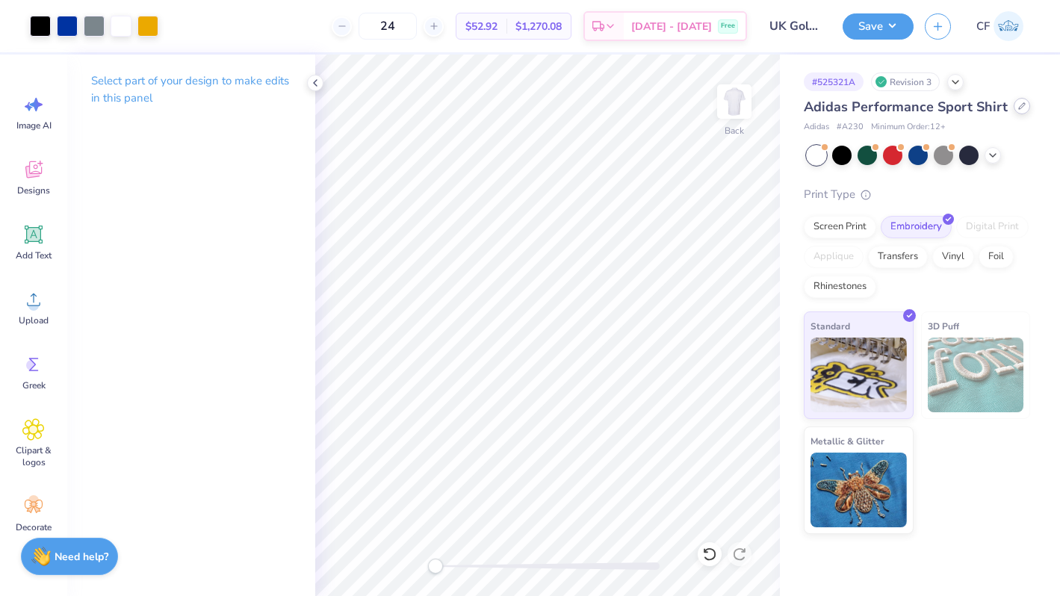
click at [1013, 99] on div at bounding box center [1021, 106] width 16 height 16
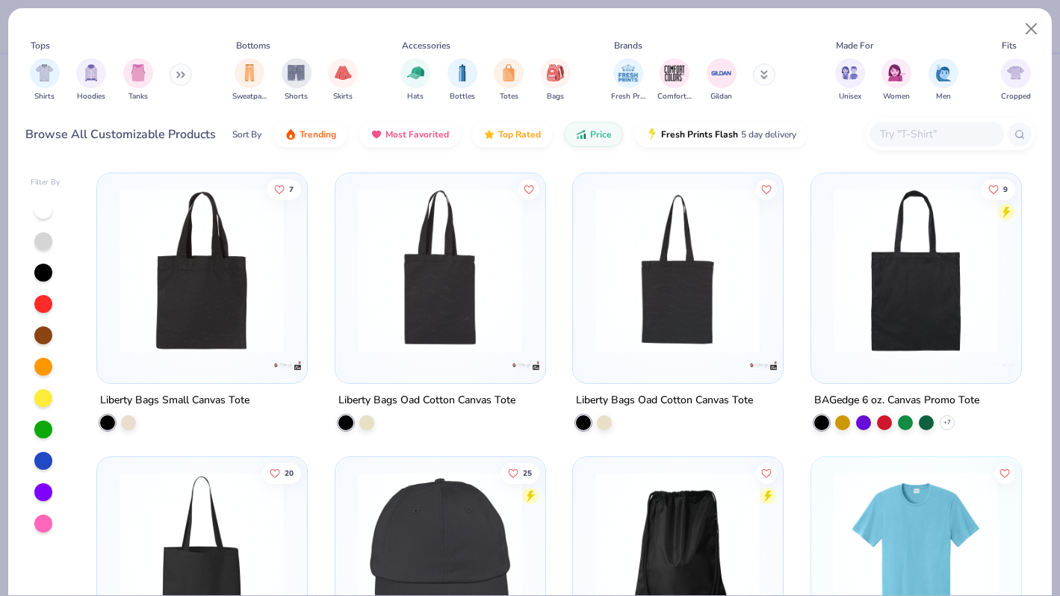
click at [181, 69] on button at bounding box center [181, 74] width 22 height 22
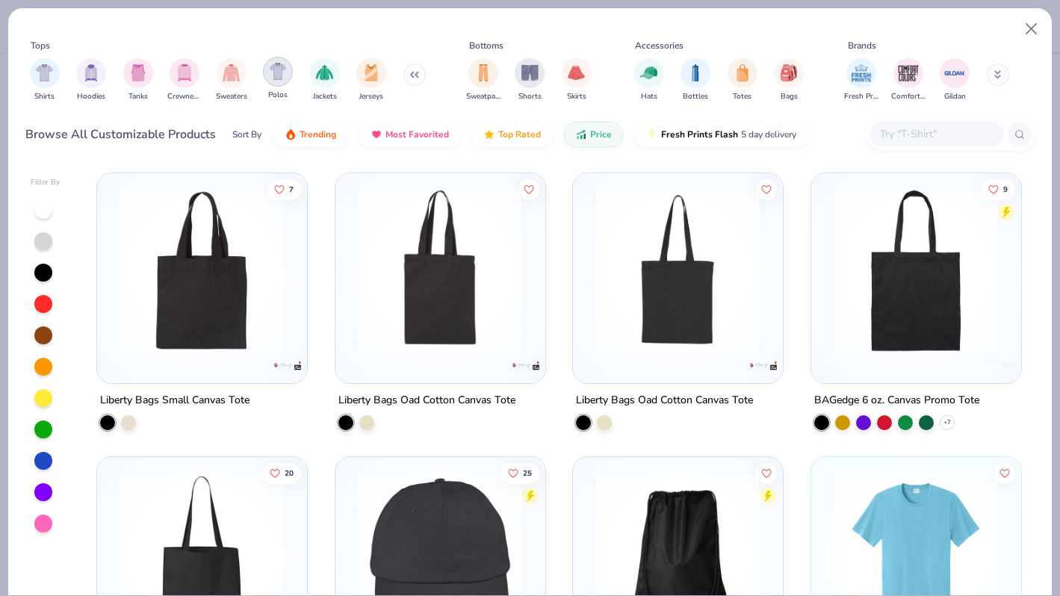
click at [290, 78] on div "filter for Polos" at bounding box center [278, 72] width 30 height 30
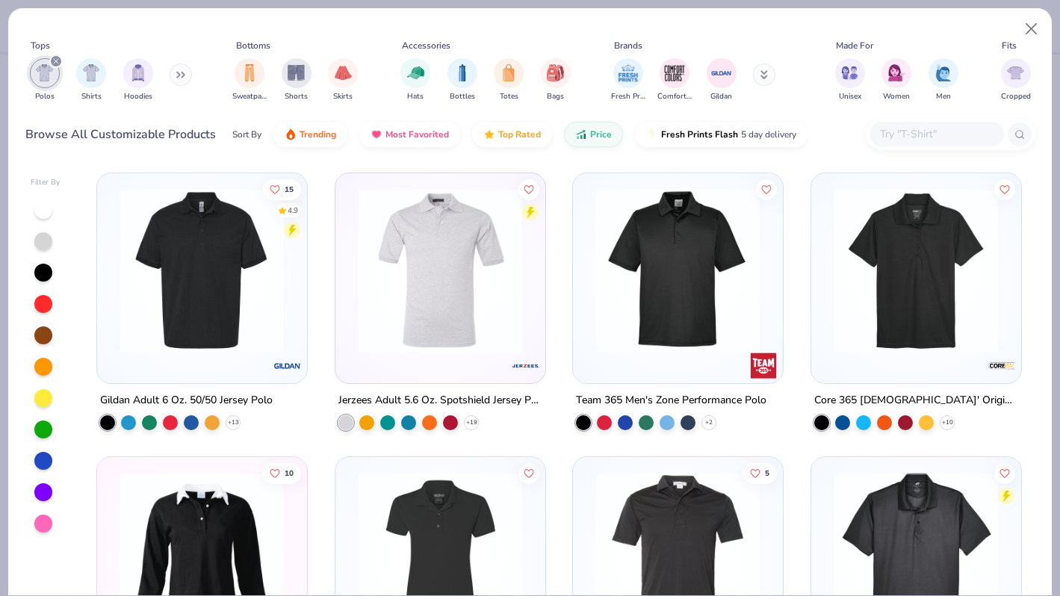
click at [701, 308] on img at bounding box center [677, 270] width 179 height 165
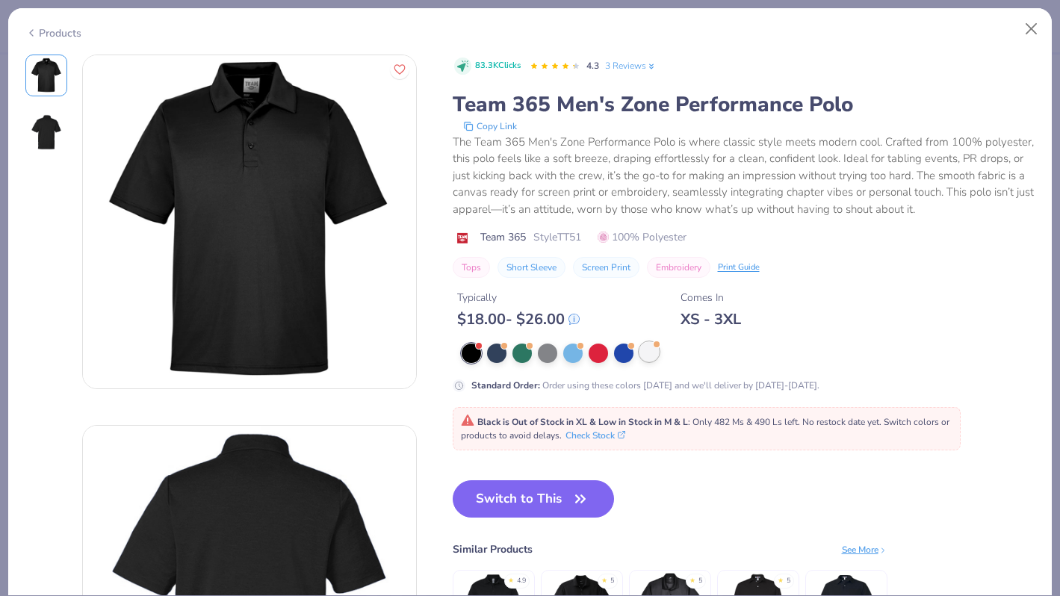
click at [645, 355] on div at bounding box center [648, 351] width 19 height 19
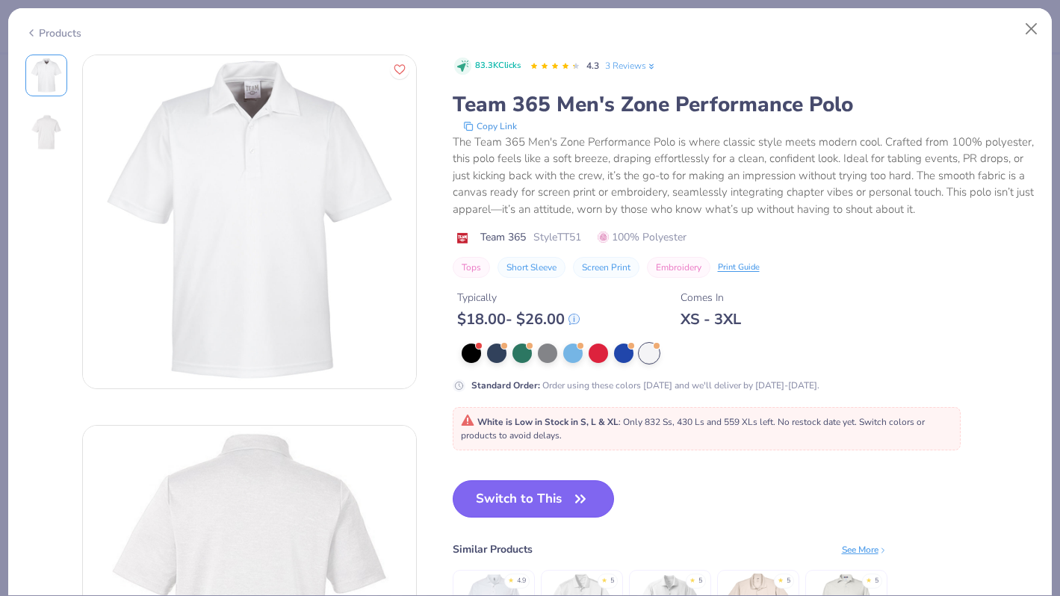
click at [570, 497] on button "Switch to This" at bounding box center [534, 498] width 162 height 37
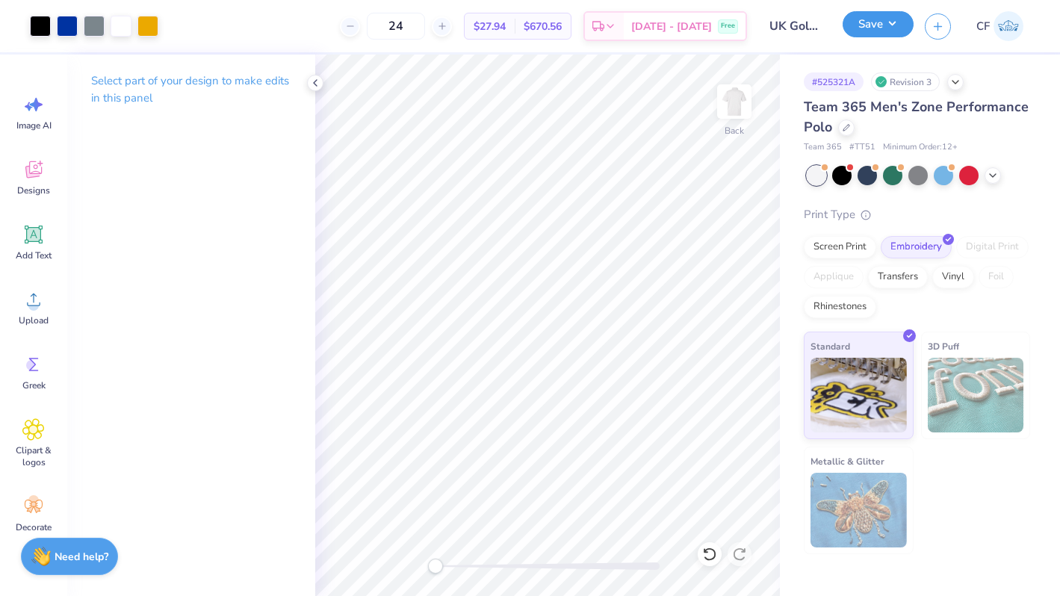
click at [865, 28] on button "Save" at bounding box center [877, 24] width 71 height 26
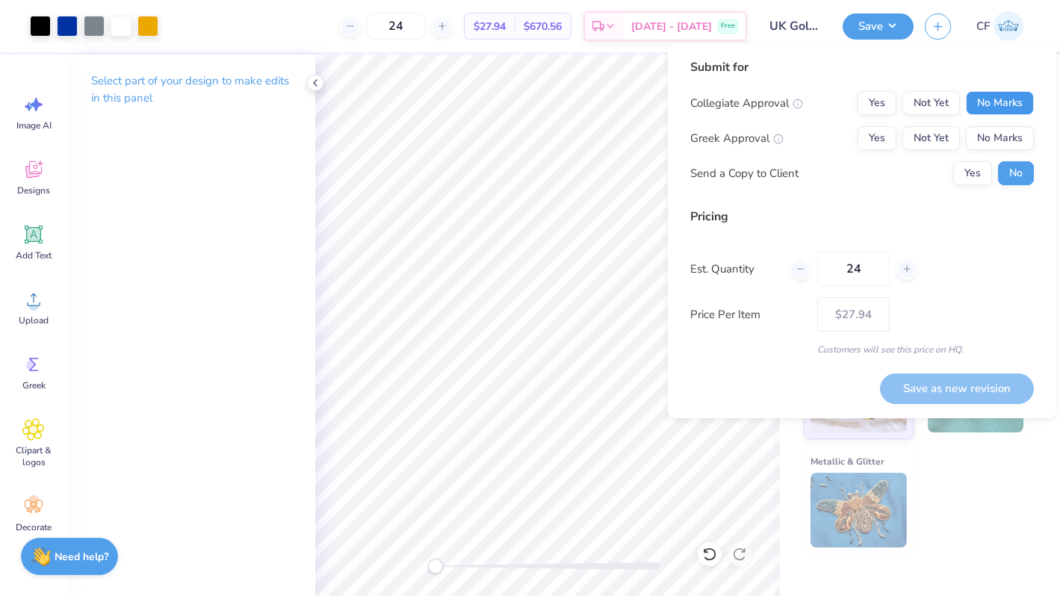
click at [988, 108] on button "No Marks" at bounding box center [1000, 103] width 68 height 24
click at [989, 132] on button "No Marks" at bounding box center [1000, 138] width 68 height 24
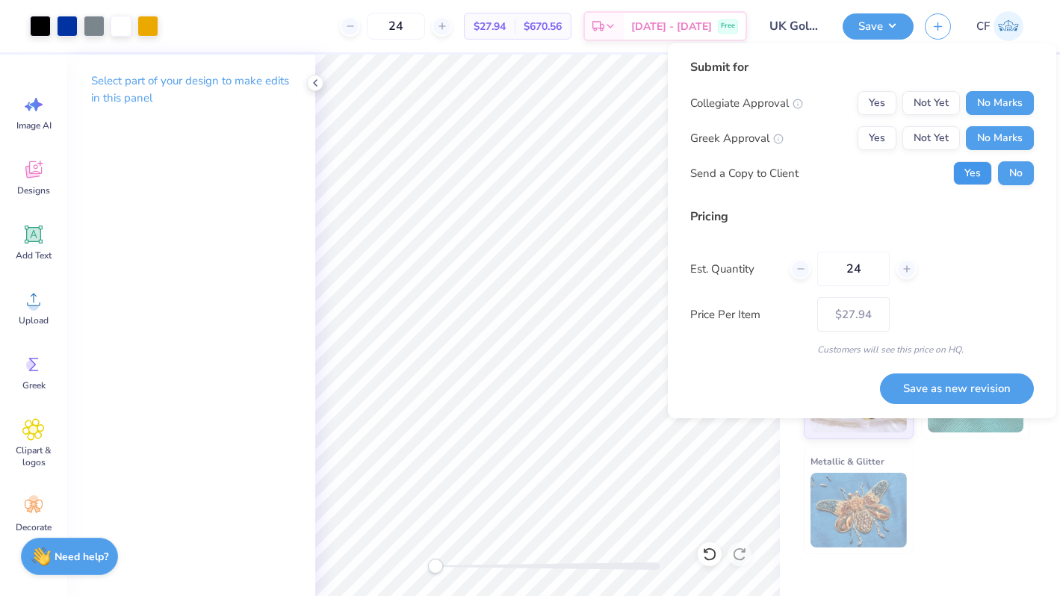
click at [975, 173] on button "Yes" at bounding box center [972, 173] width 39 height 24
click at [943, 395] on button "Save as new revision" at bounding box center [957, 388] width 154 height 31
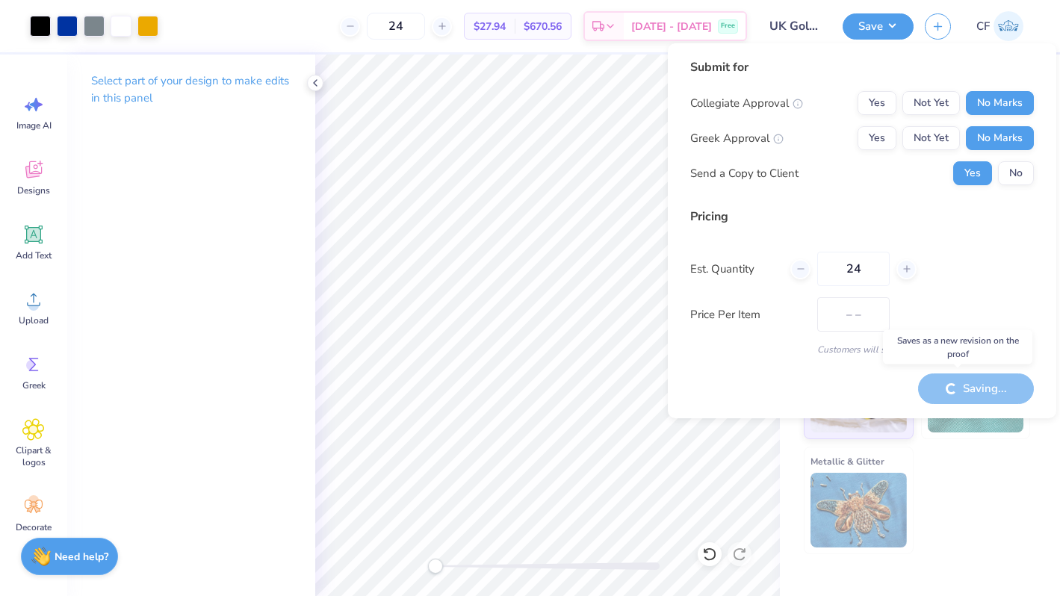
type input "$27.94"
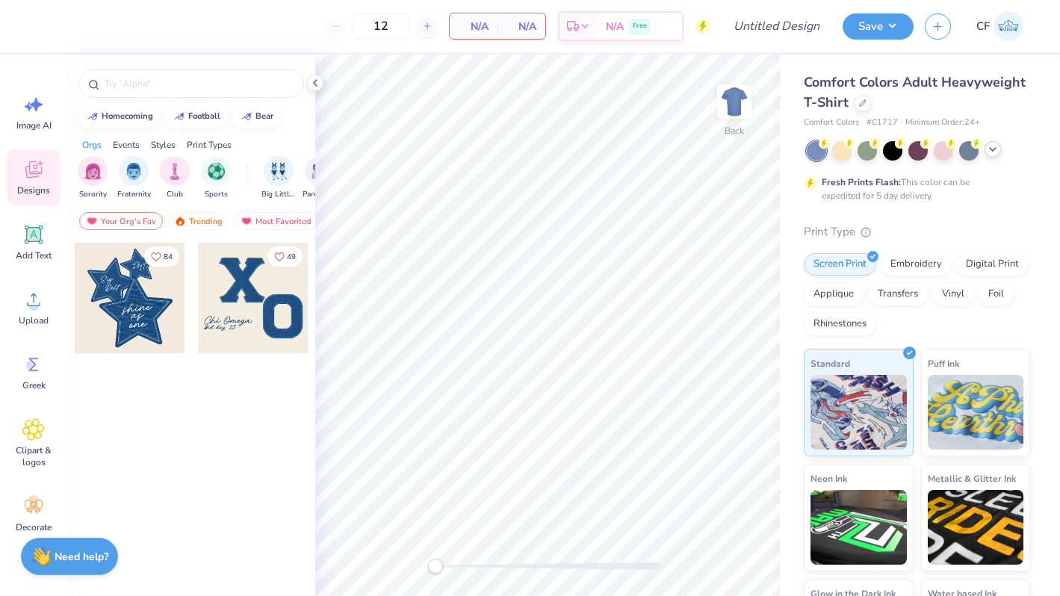
click at [996, 149] on icon at bounding box center [993, 149] width 12 height 12
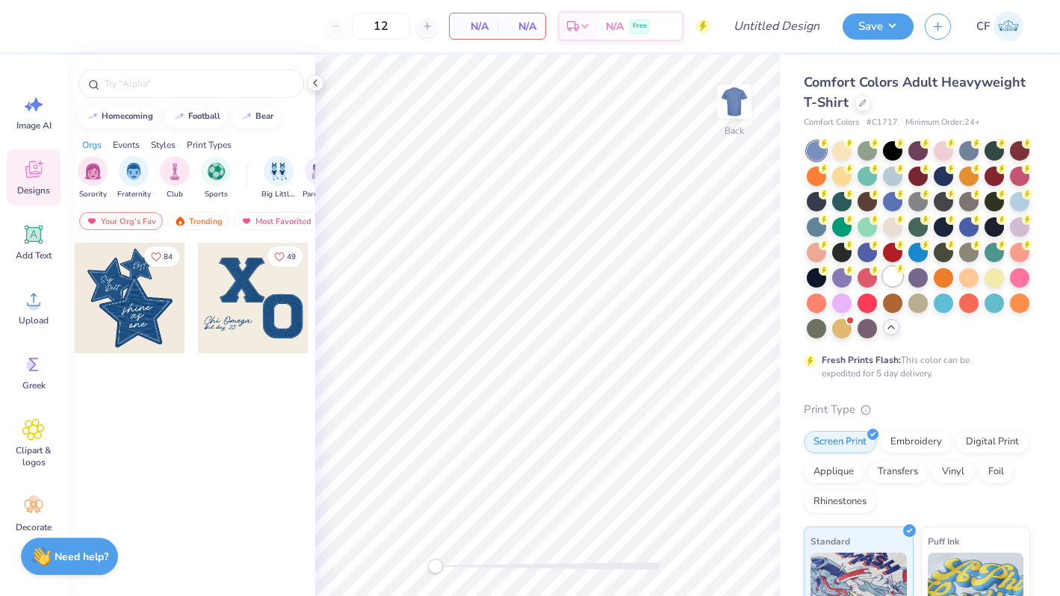
click at [896, 279] on div at bounding box center [892, 276] width 19 height 19
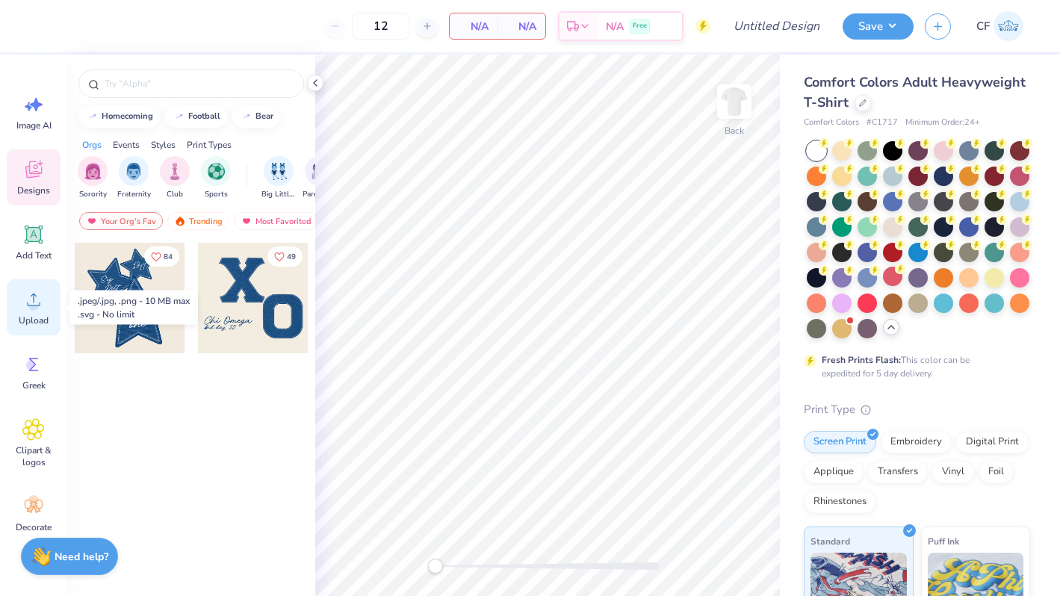
click at [33, 305] on icon at bounding box center [33, 299] width 13 height 13
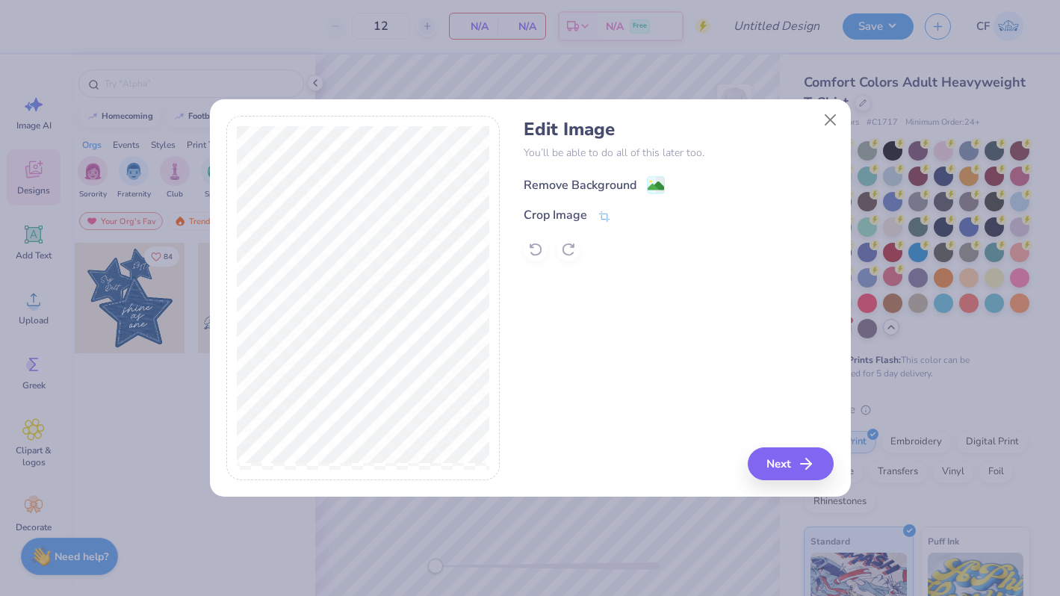
click at [597, 189] on div "Remove Background" at bounding box center [580, 185] width 113 height 18
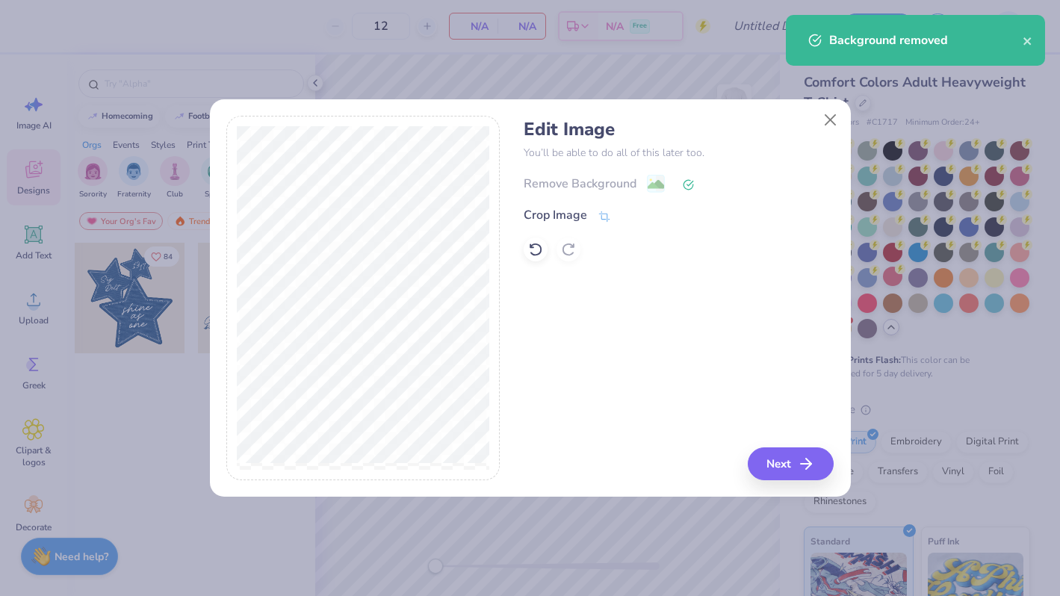
click at [704, 336] on div "Edit Image You’ll be able to do all of this later too. Remove Background Crop I…" at bounding box center [679, 298] width 310 height 364
click at [777, 465] on button "Next" at bounding box center [793, 463] width 86 height 33
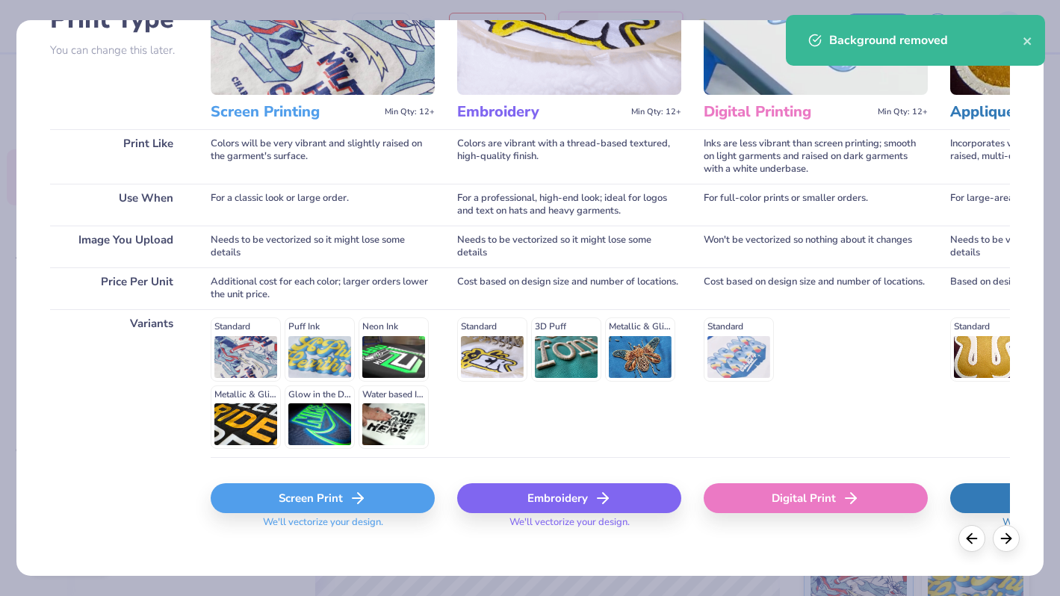
scroll to position [149, 0]
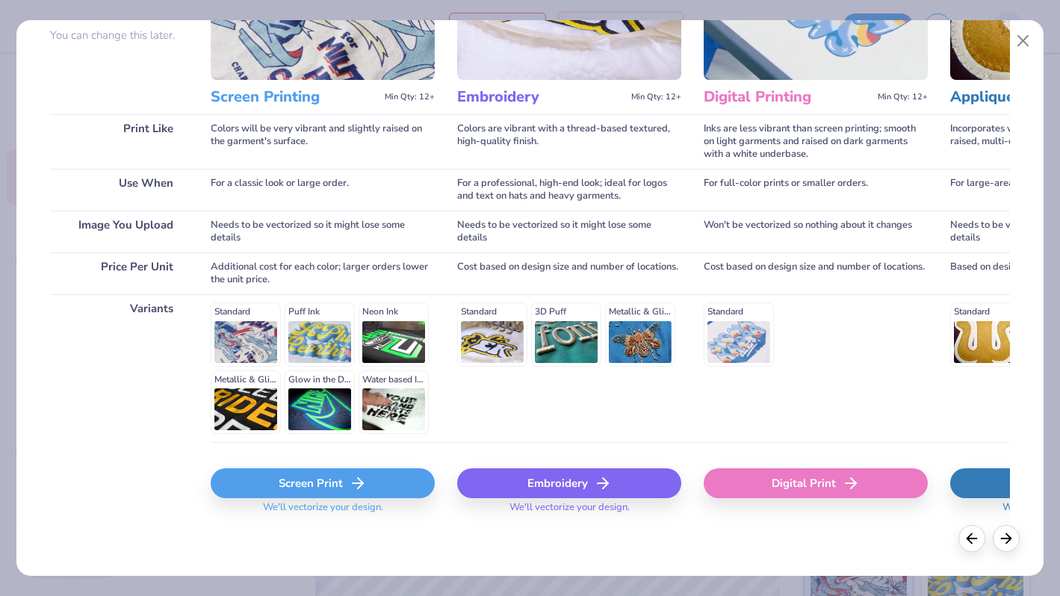
click at [342, 486] on div "Screen Print" at bounding box center [323, 483] width 224 height 30
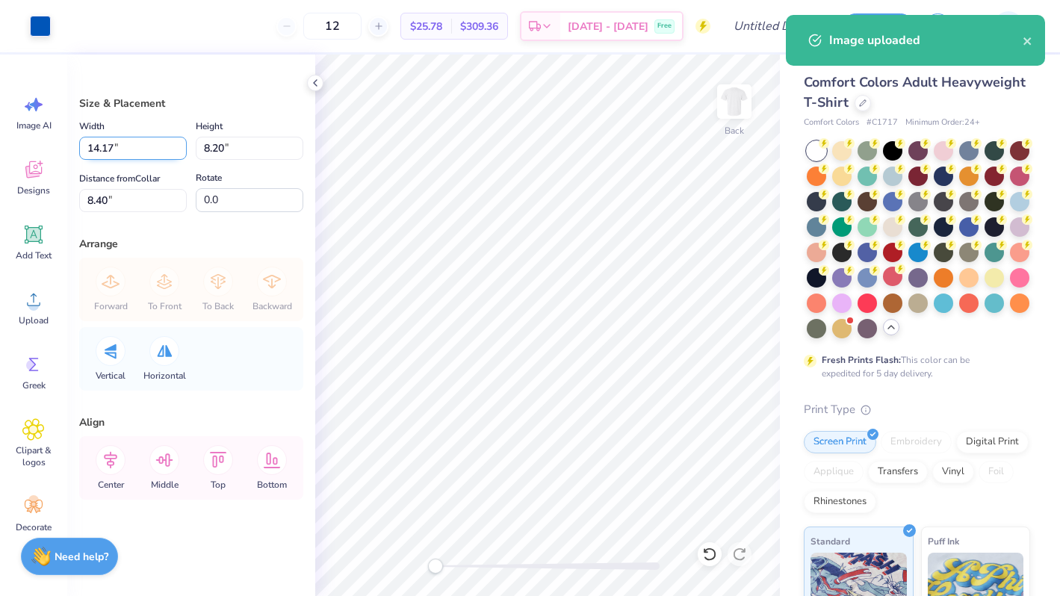
click at [146, 147] on input "14.17" at bounding box center [133, 148] width 108 height 23
click at [102, 146] on input "14.17" at bounding box center [133, 148] width 108 height 23
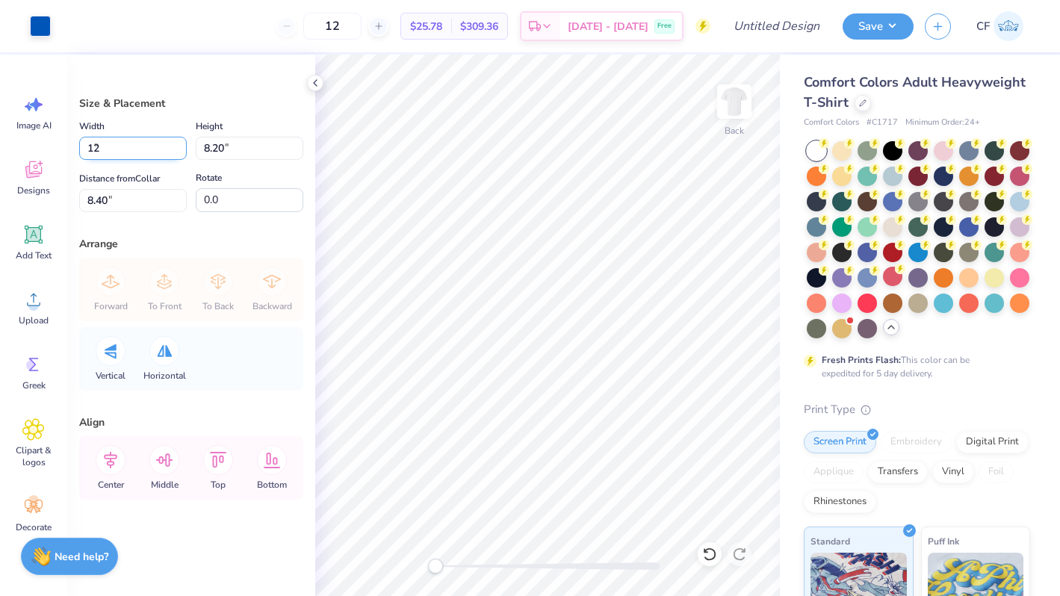
type input "12.00"
type input "6.94"
type input "9.03"
click at [129, 144] on input "12.00" at bounding box center [133, 148] width 108 height 23
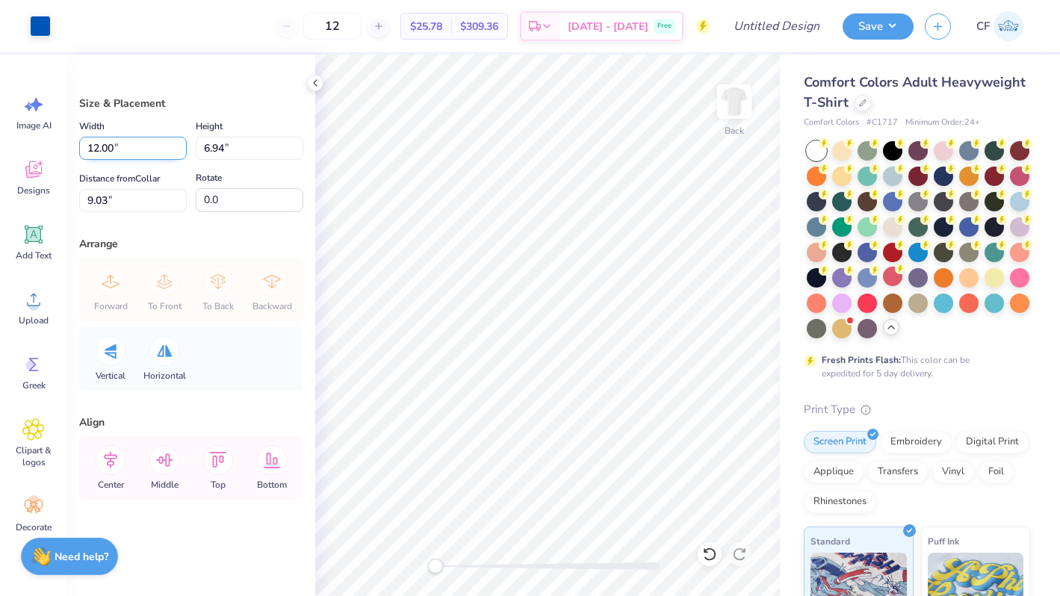
click at [110, 146] on input "12.00" at bounding box center [133, 148] width 108 height 23
type input "10.00"
type input "5.78"
type input "3.58"
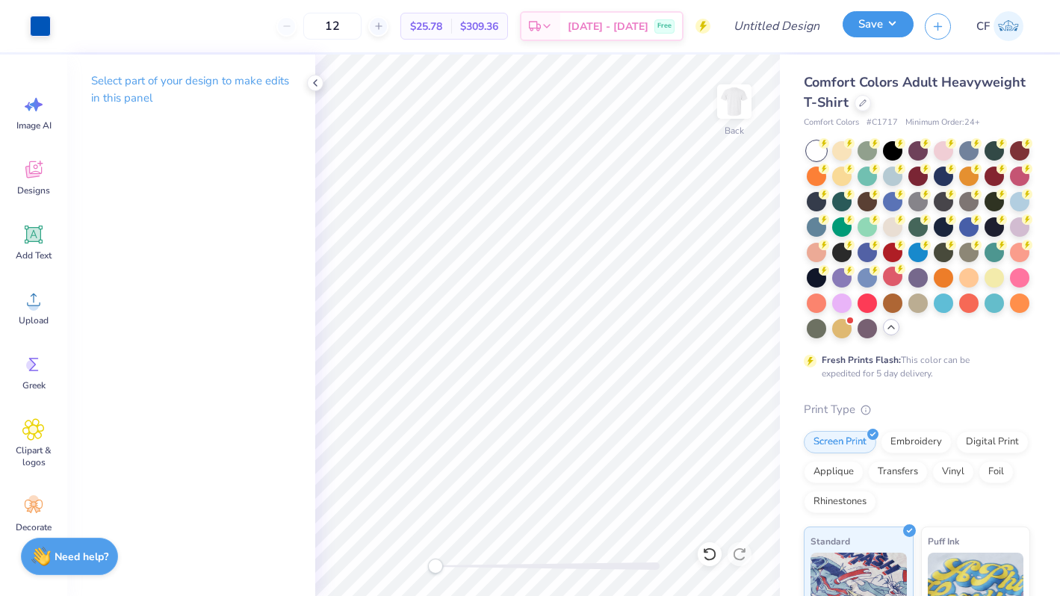
click at [892, 20] on button "Save" at bounding box center [877, 24] width 71 height 26
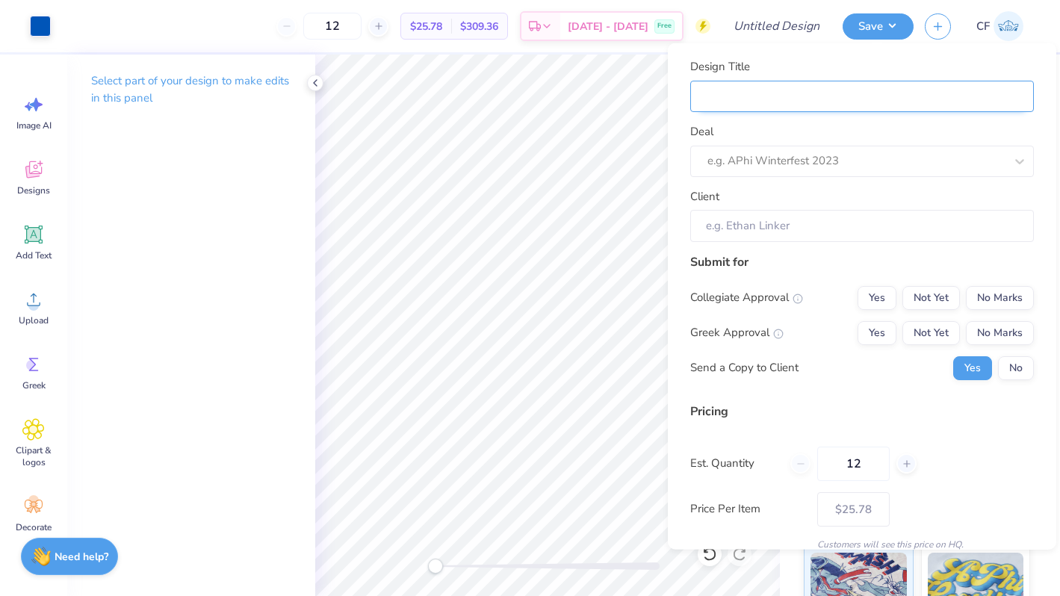
click at [975, 99] on input "Design Title" at bounding box center [862, 96] width 344 height 32
type input "U"
type input "UK"
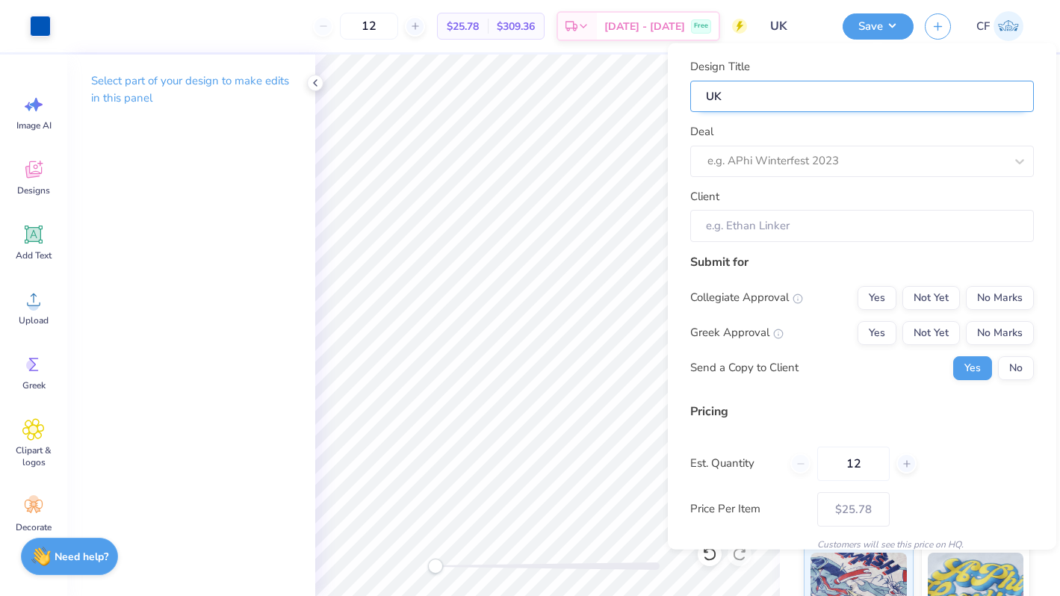
type input "UK"
type input "UK G"
type input "UK Go"
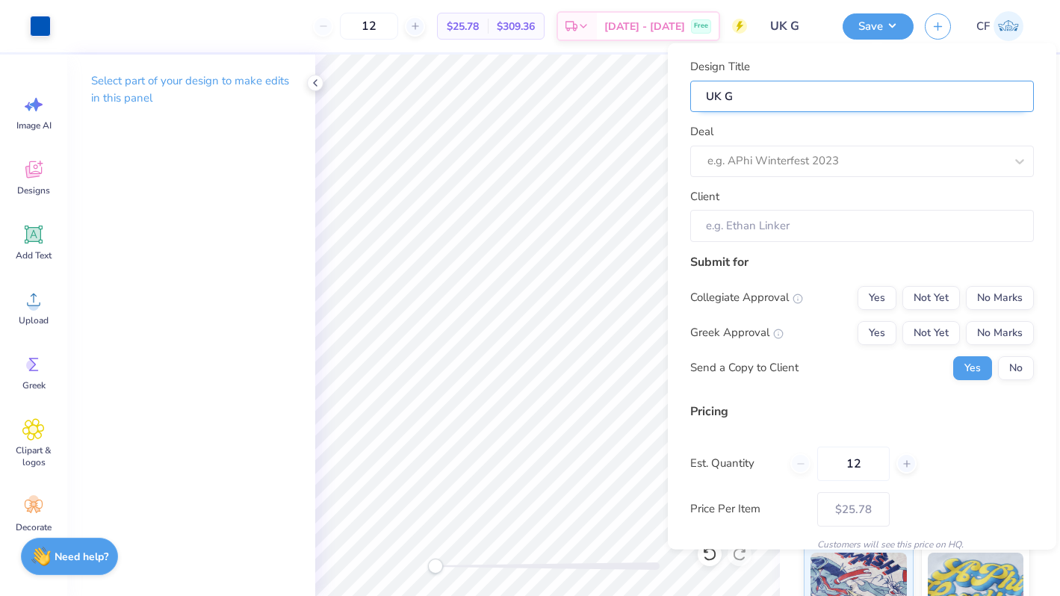
type input "UK Go"
type input "UK Gol"
type input "UK Golf"
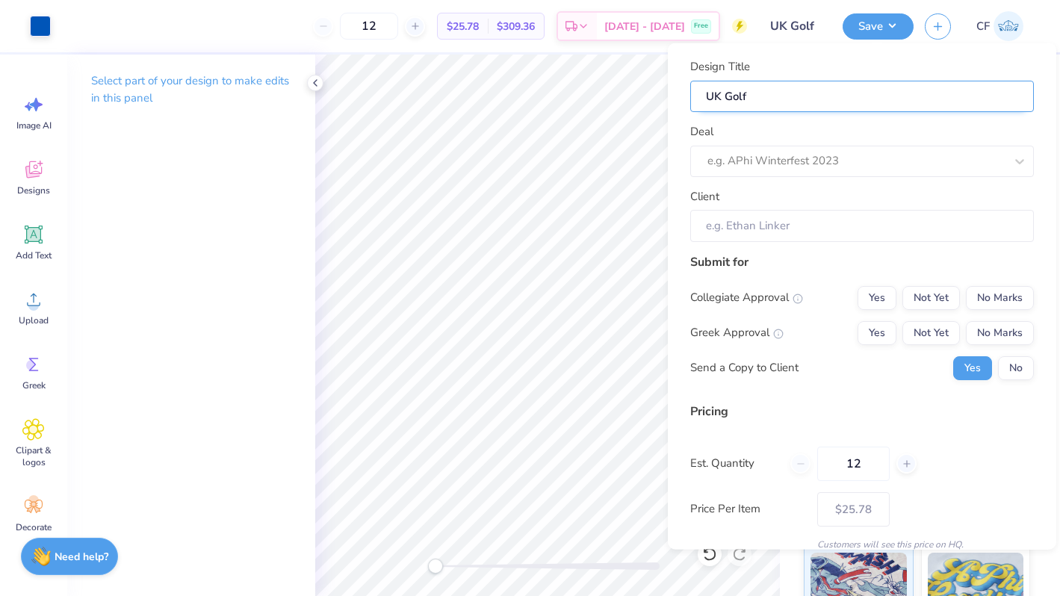
type input "UK Golf"
type input "UK Golf T"
type input "UK Golf T-"
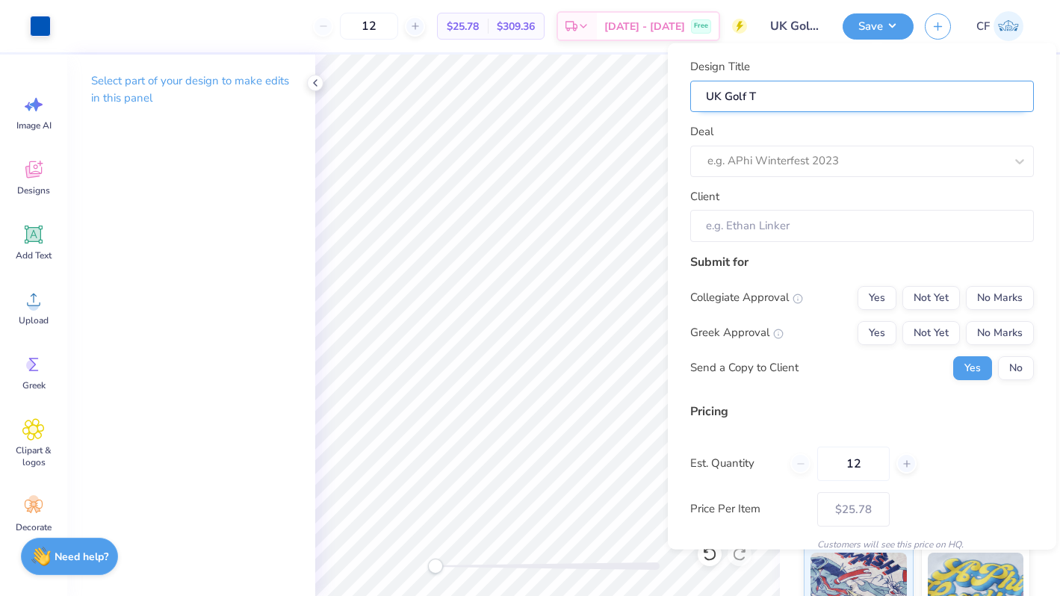
type input "UK Golf T-"
type input "UK Golf T-s"
type input "UK Golf T-"
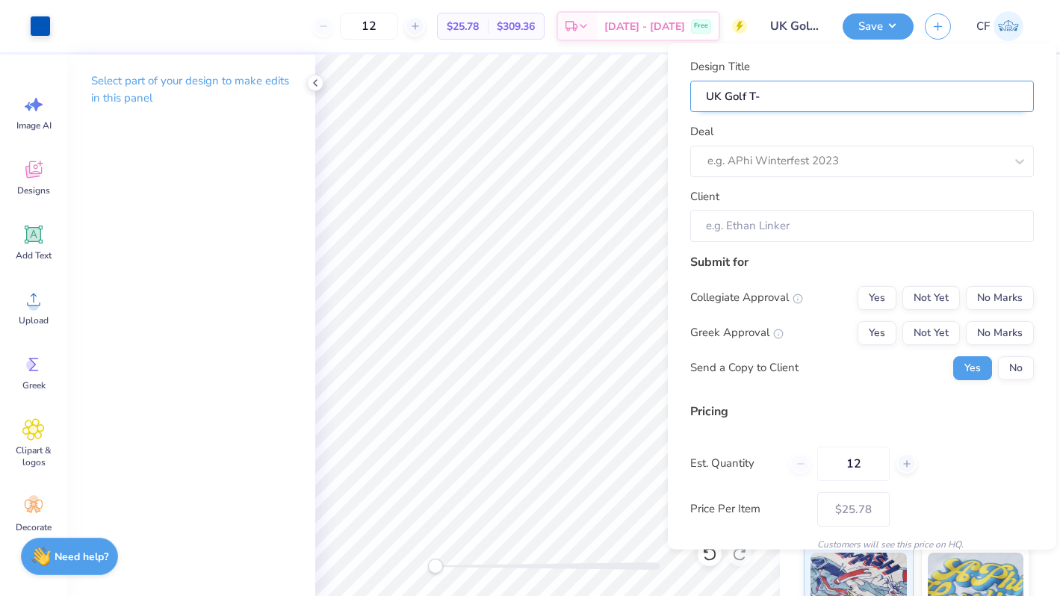
type input "UK Golf T-S"
type input "UK Golf T-"
type input "UK Golf T"
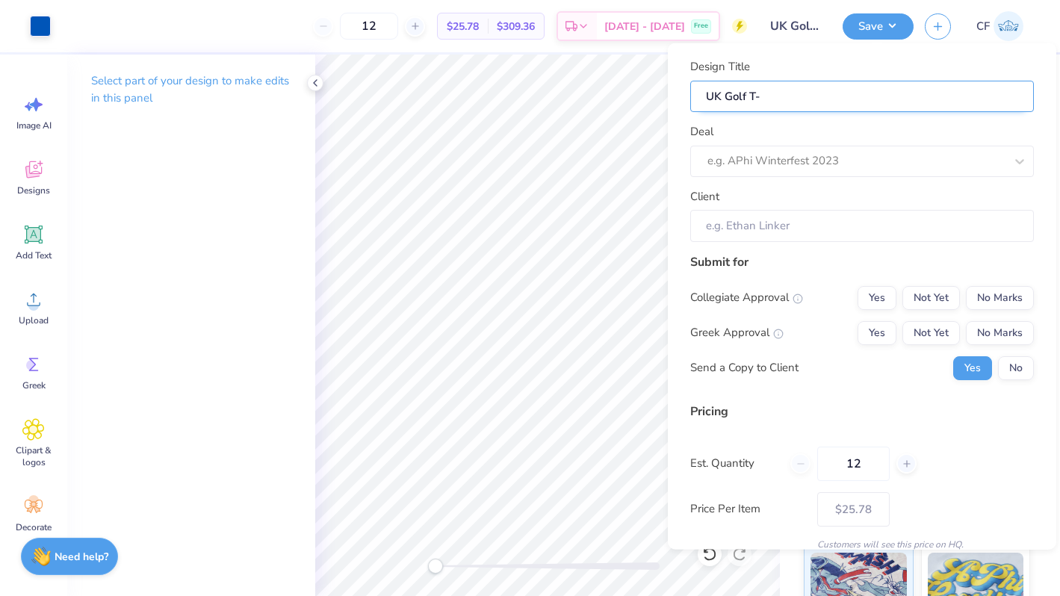
type input "UK Golf T"
type input "UK Golf Te"
type input "UK Golf Tee"
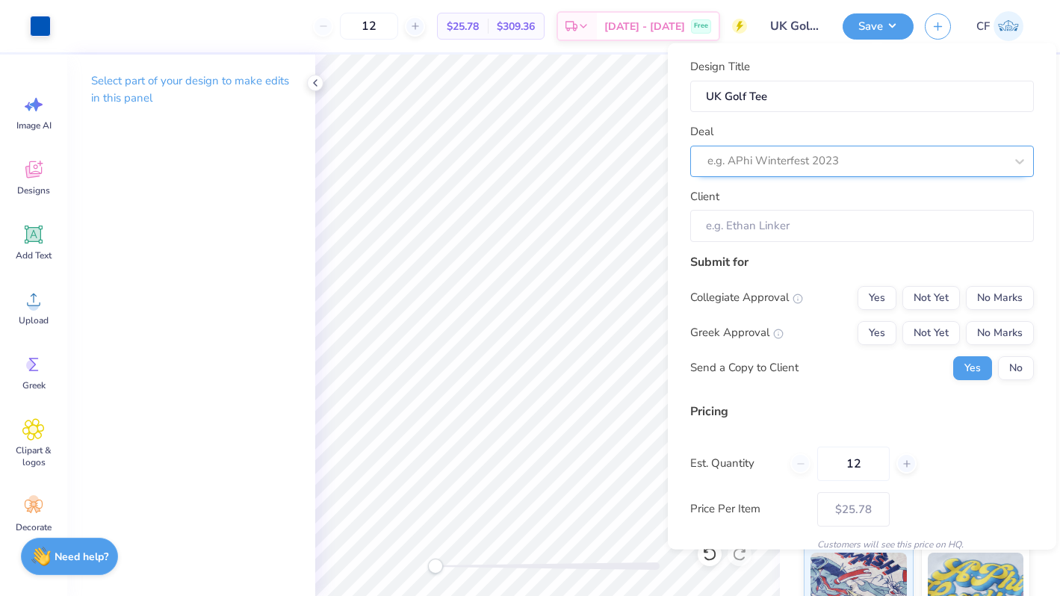
click at [958, 154] on div at bounding box center [855, 161] width 297 height 20
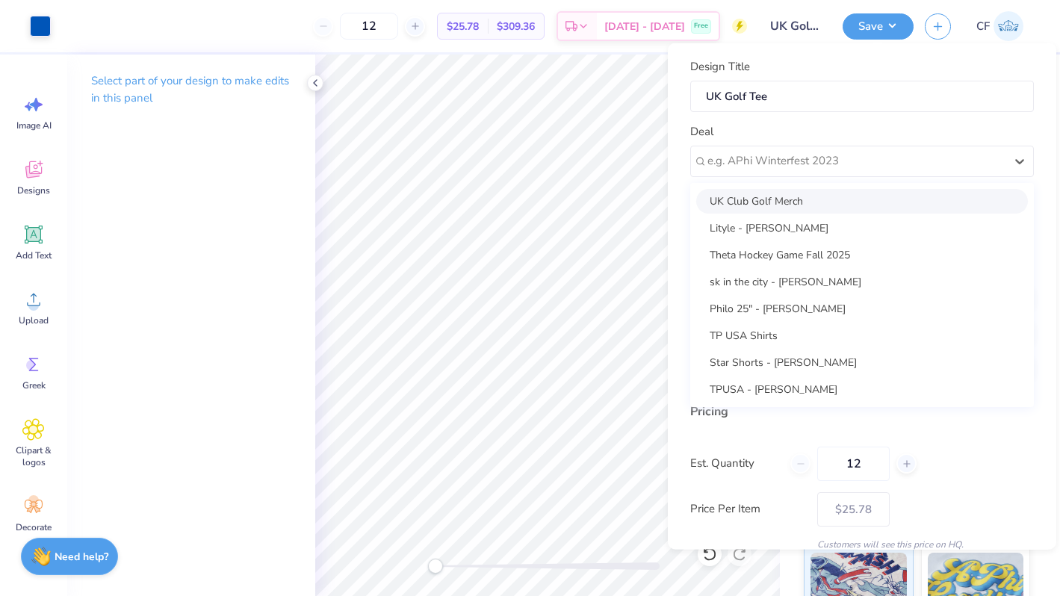
click at [851, 190] on div "UK Club Golf Merch" at bounding box center [862, 200] width 332 height 25
type input "[PERSON_NAME] [PERSON_NAME]"
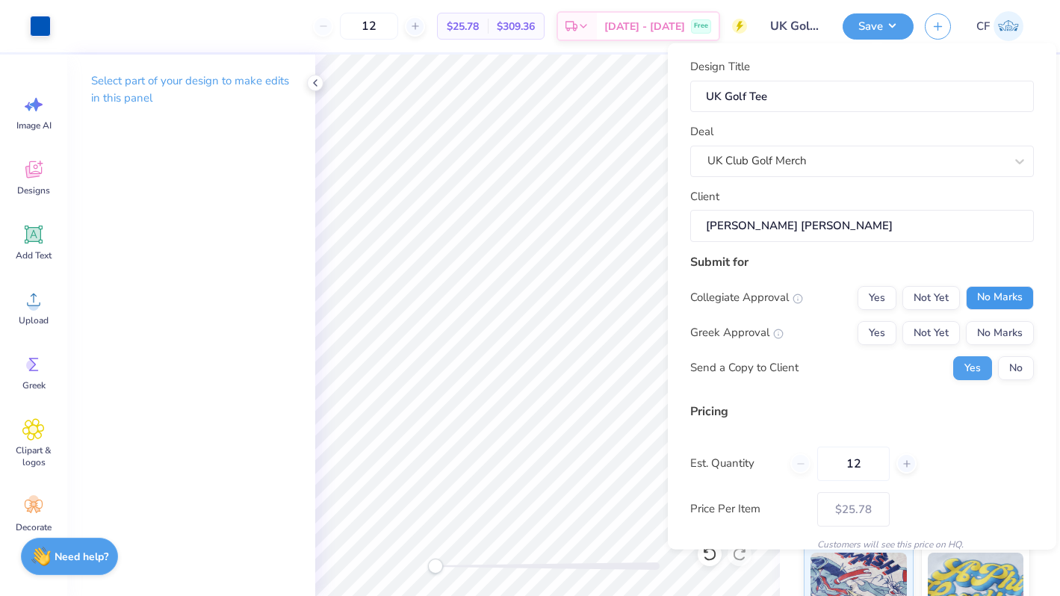
click at [1001, 302] on button "No Marks" at bounding box center [1000, 297] width 68 height 24
click at [867, 326] on button "Yes" at bounding box center [876, 332] width 39 height 24
type input "$25.78"
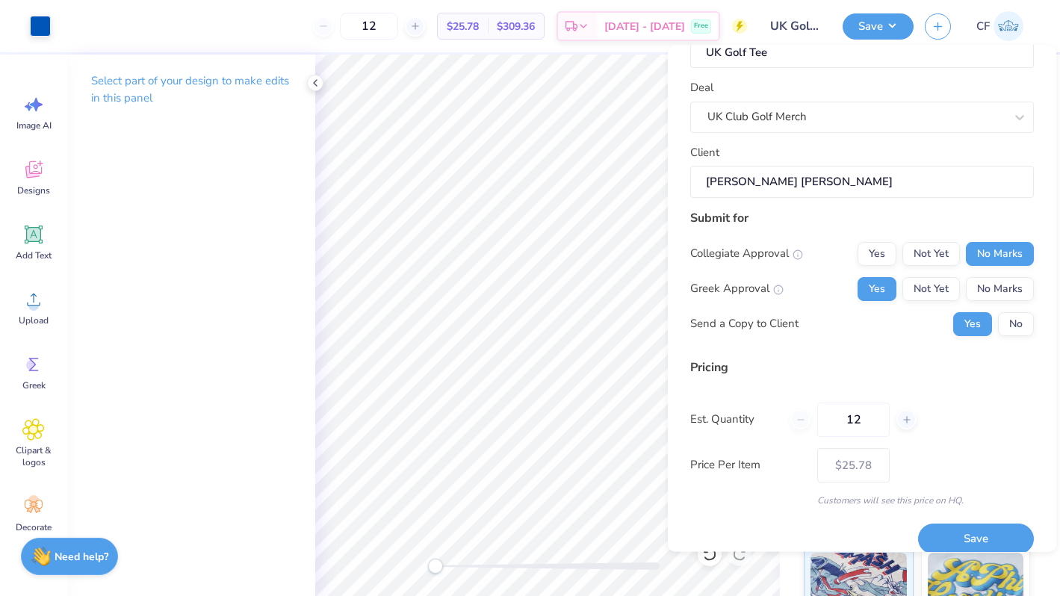
scroll to position [63, 0]
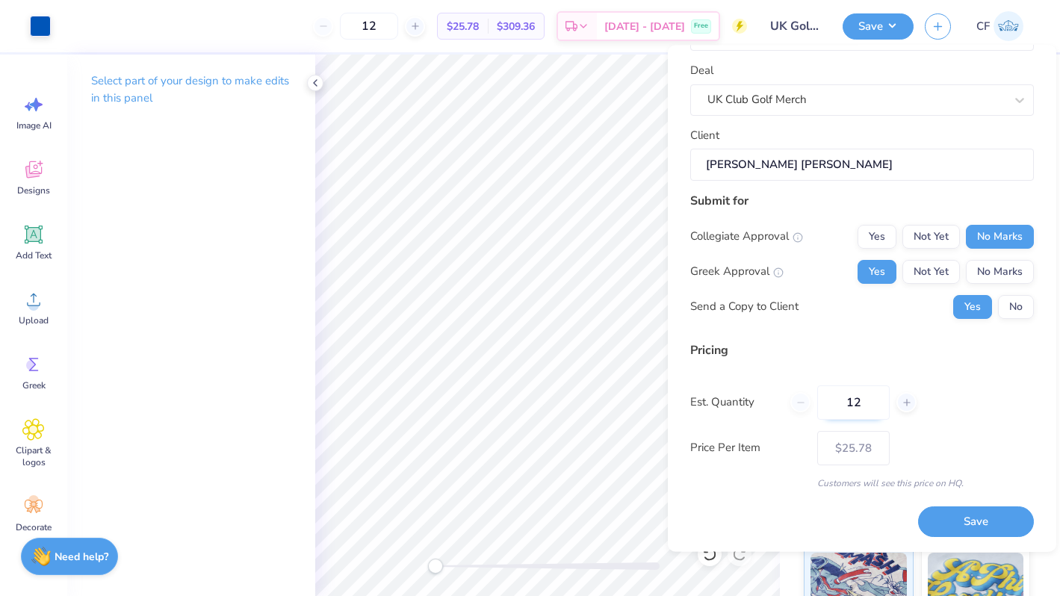
click at [848, 398] on input "12" at bounding box center [853, 402] width 72 height 34
type input "24"
type input "$19.88"
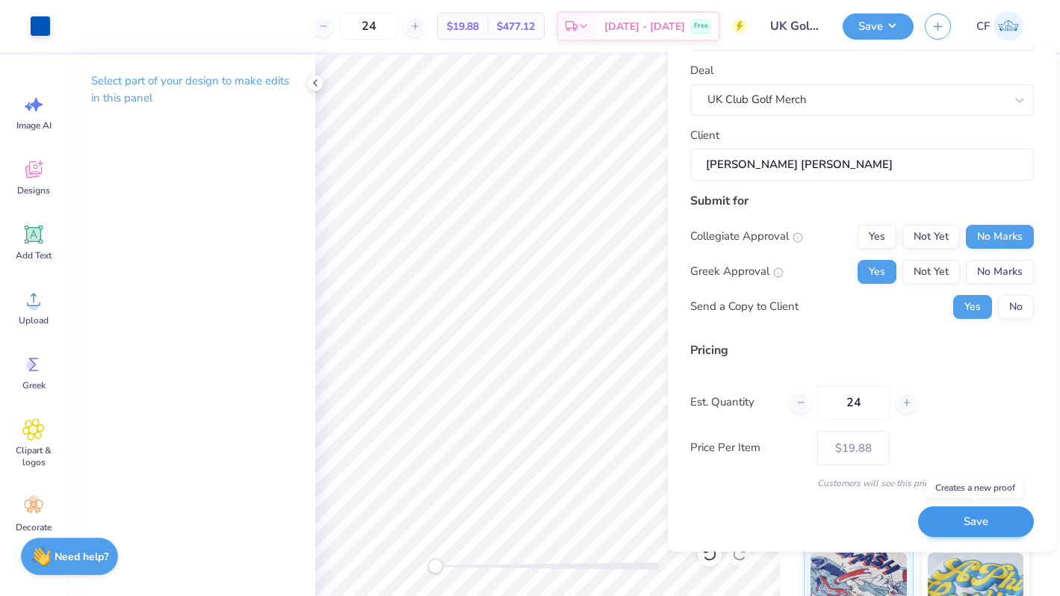
type input "24"
click at [1000, 526] on button "Save" at bounding box center [976, 522] width 116 height 31
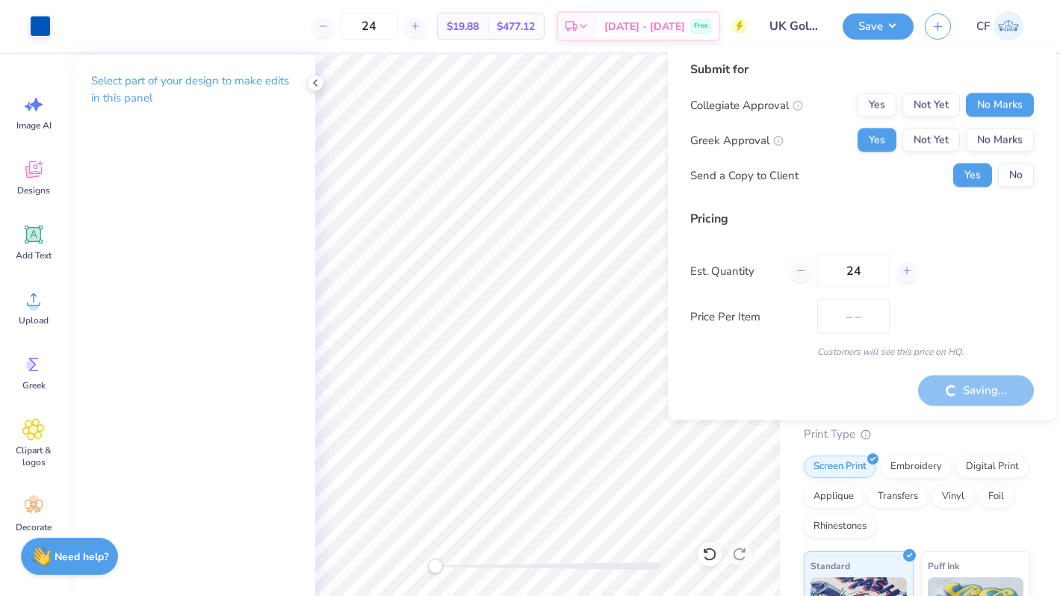
type input "$19.88"
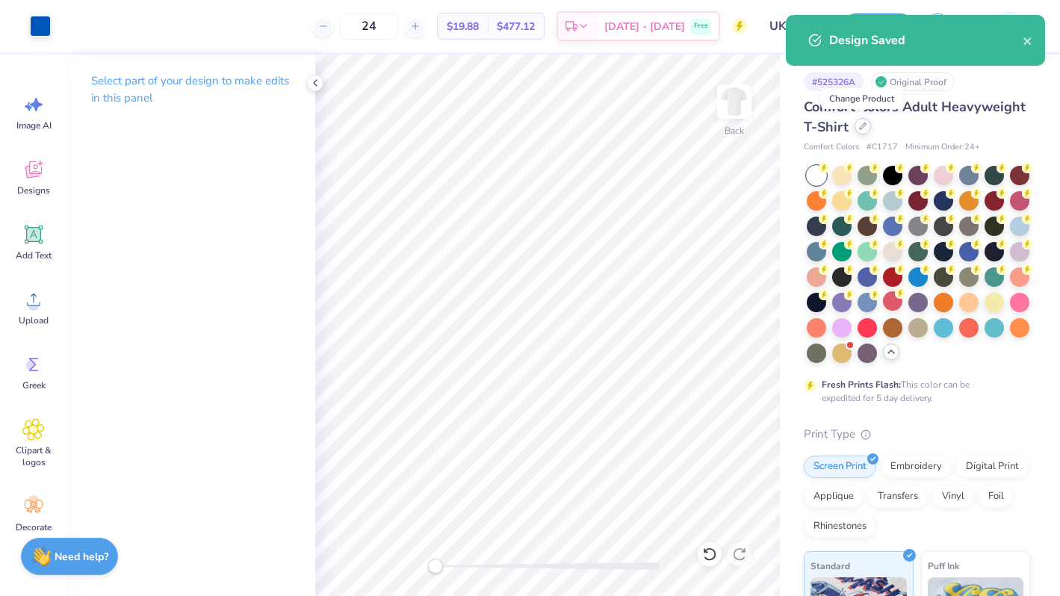
click at [866, 126] on div at bounding box center [862, 126] width 16 height 16
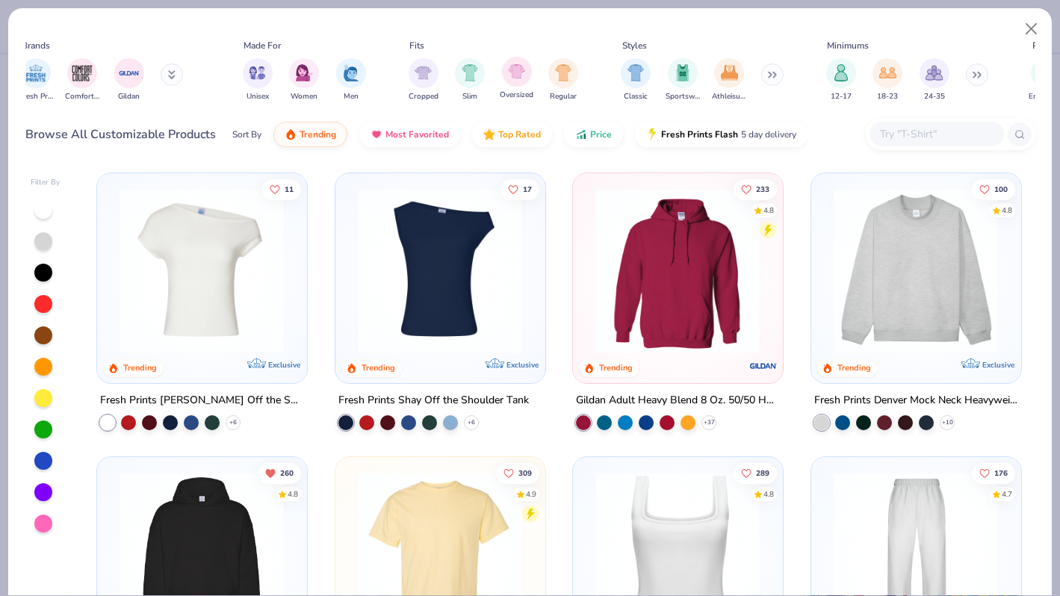
scroll to position [0, 598]
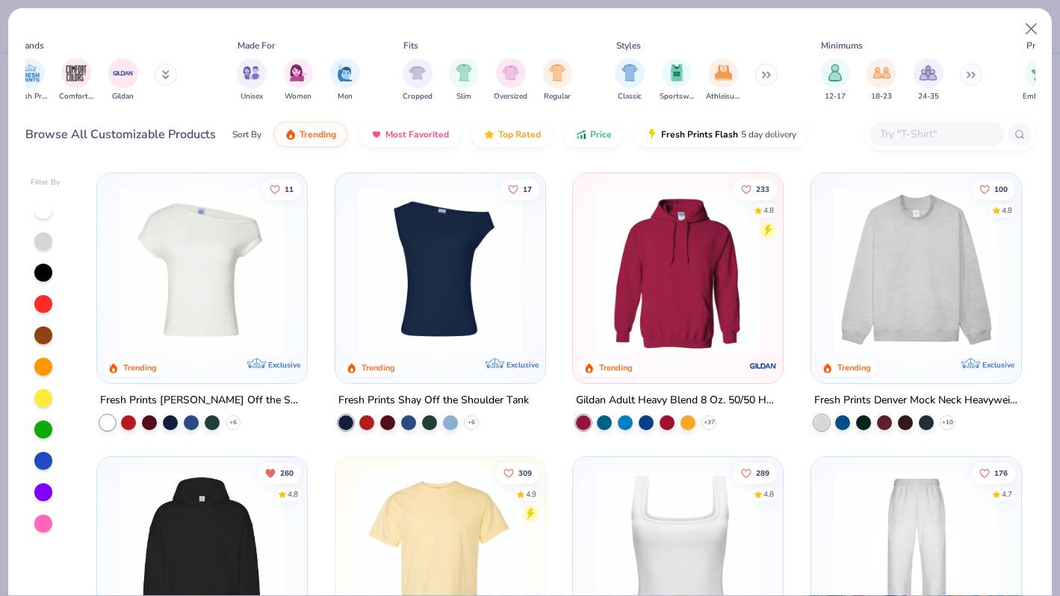
click at [772, 70] on button at bounding box center [766, 74] width 22 height 22
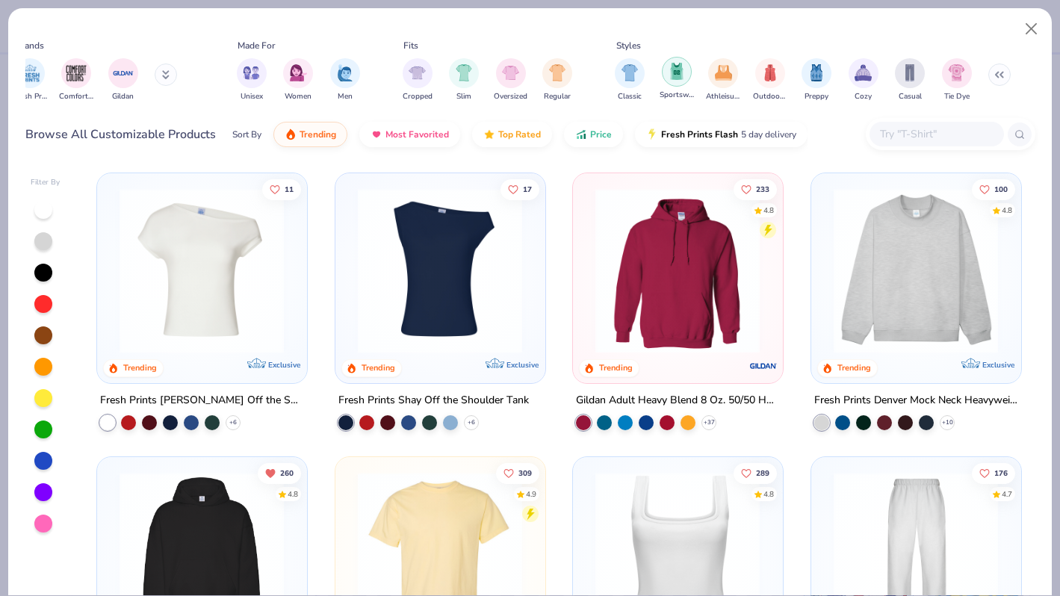
click at [674, 73] on img "filter for Sportswear" at bounding box center [676, 71] width 16 height 17
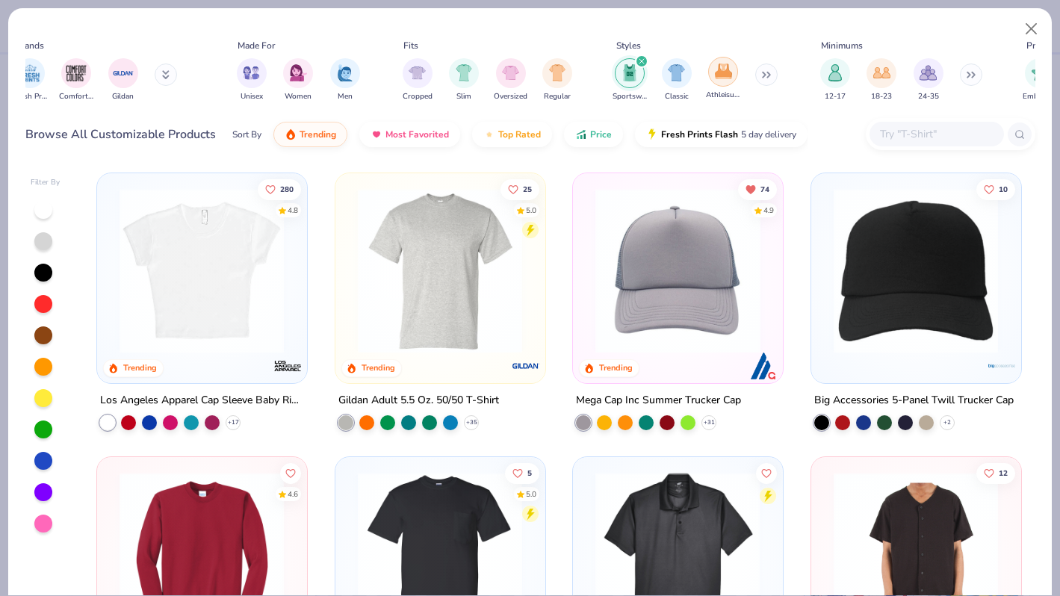
click at [724, 76] on img "filter for Athleisure" at bounding box center [723, 71] width 17 height 17
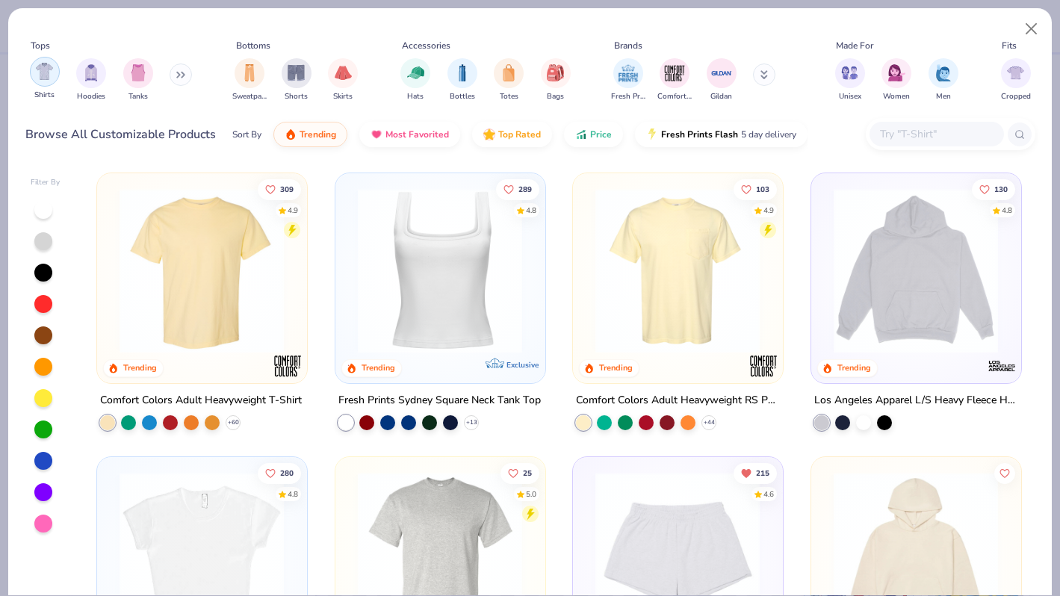
click at [39, 79] on img "filter for Shirts" at bounding box center [44, 71] width 17 height 17
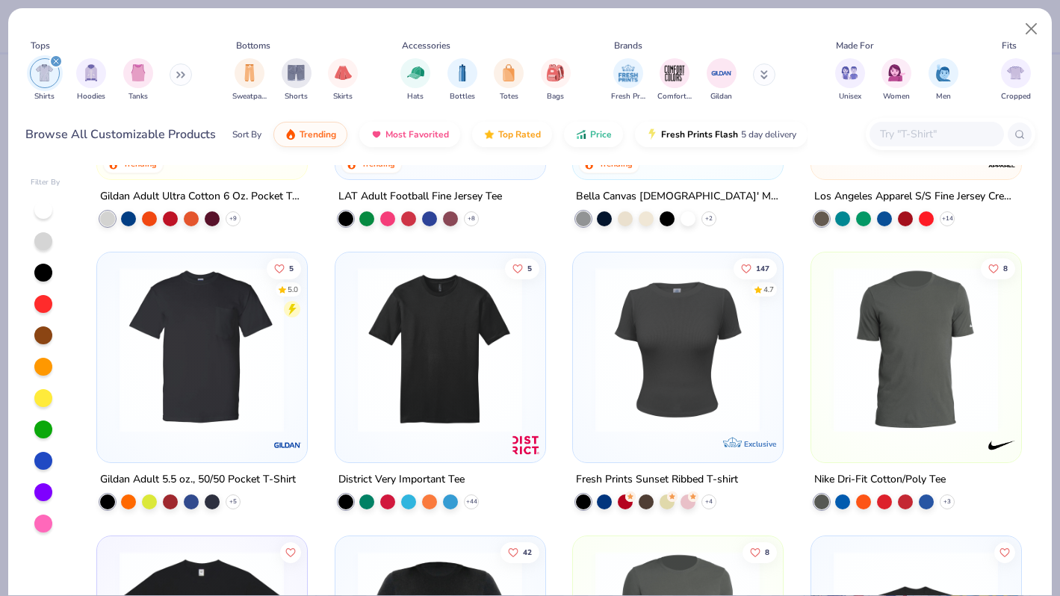
scroll to position [482, 0]
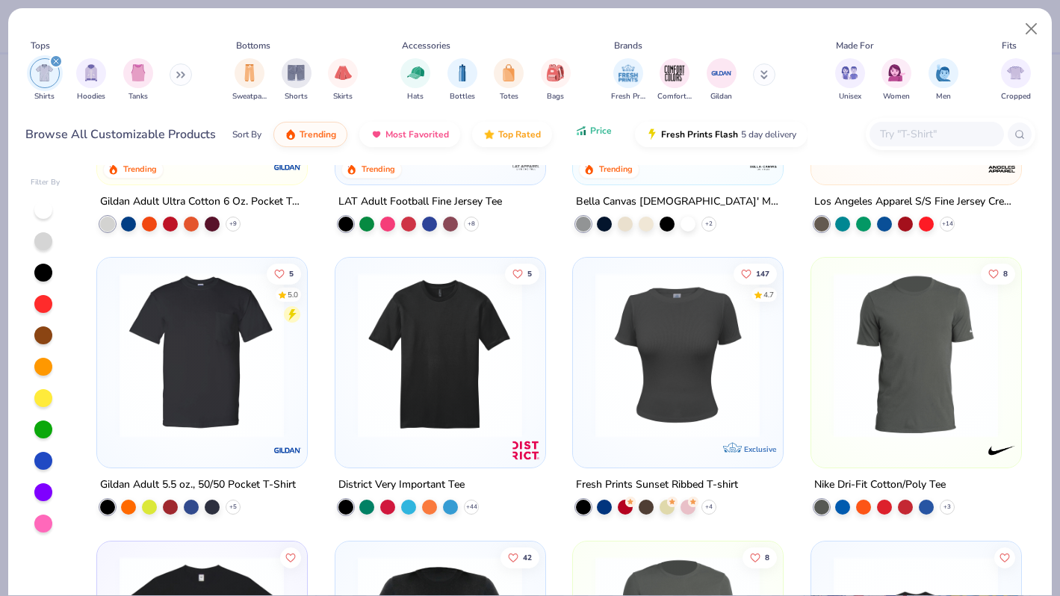
click at [599, 131] on span "Price" at bounding box center [601, 131] width 22 height 12
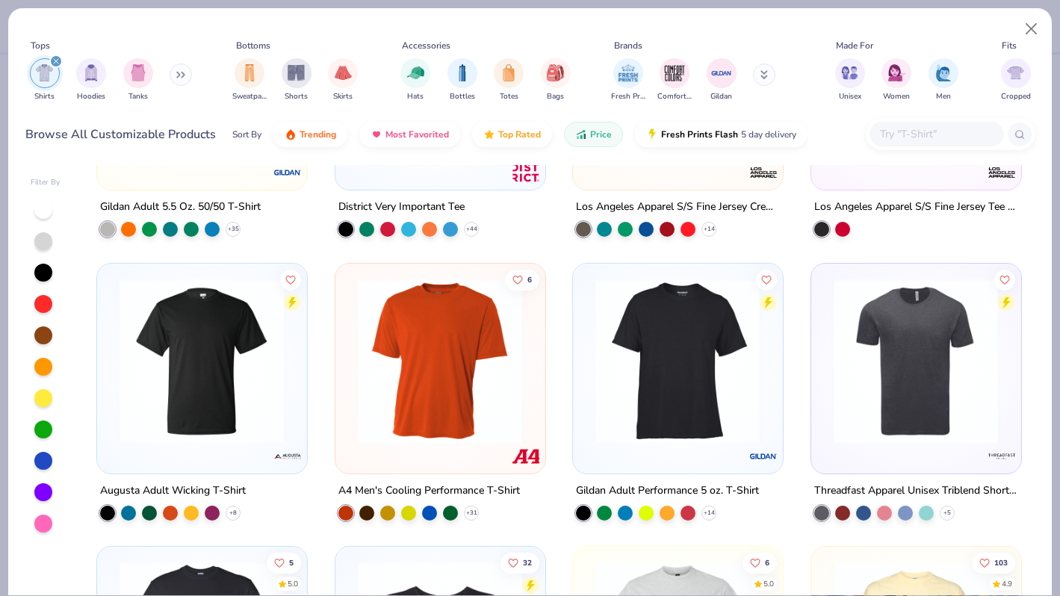
scroll to position [195, 0]
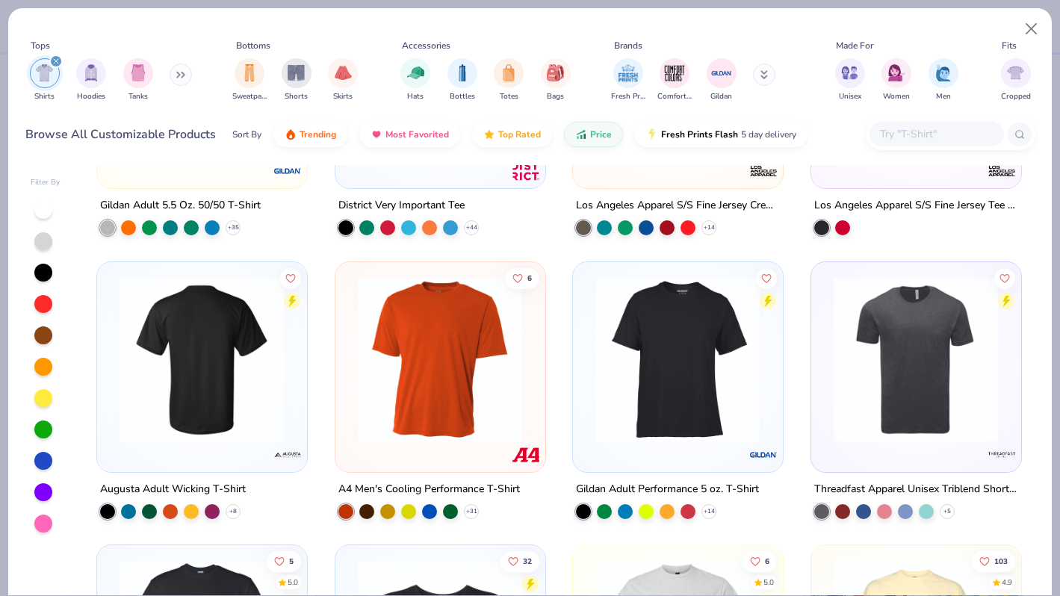
click at [210, 339] on img at bounding box center [201, 358] width 179 height 165
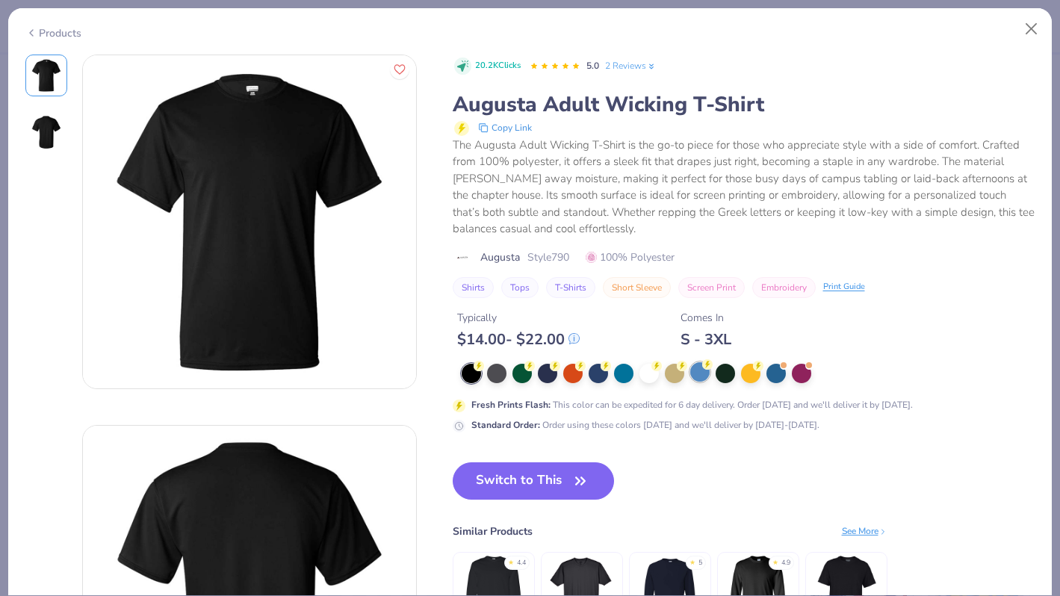
click at [701, 374] on div at bounding box center [699, 371] width 19 height 19
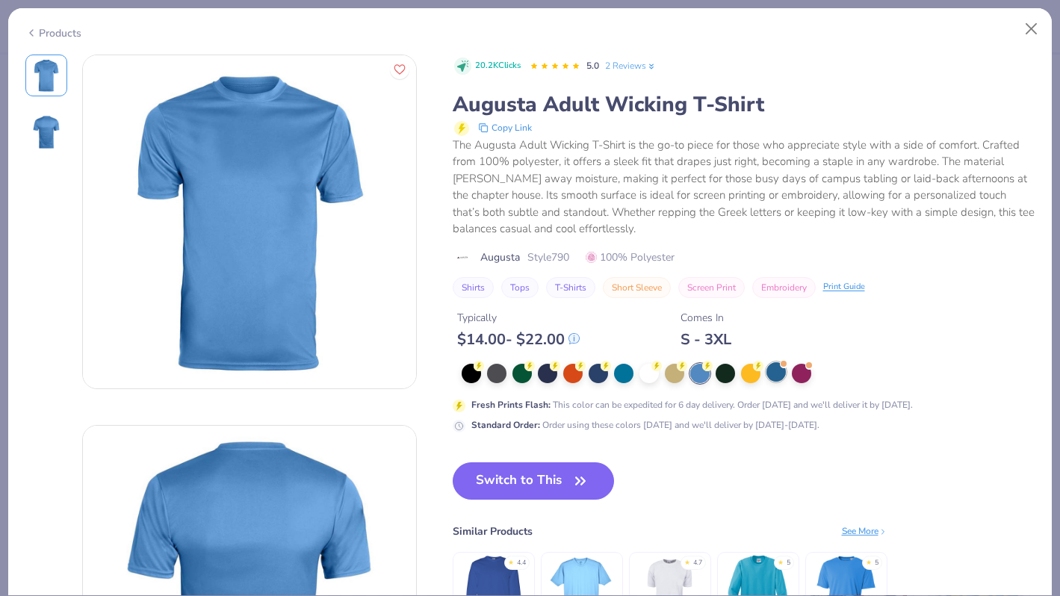
click at [772, 373] on div at bounding box center [775, 371] width 19 height 19
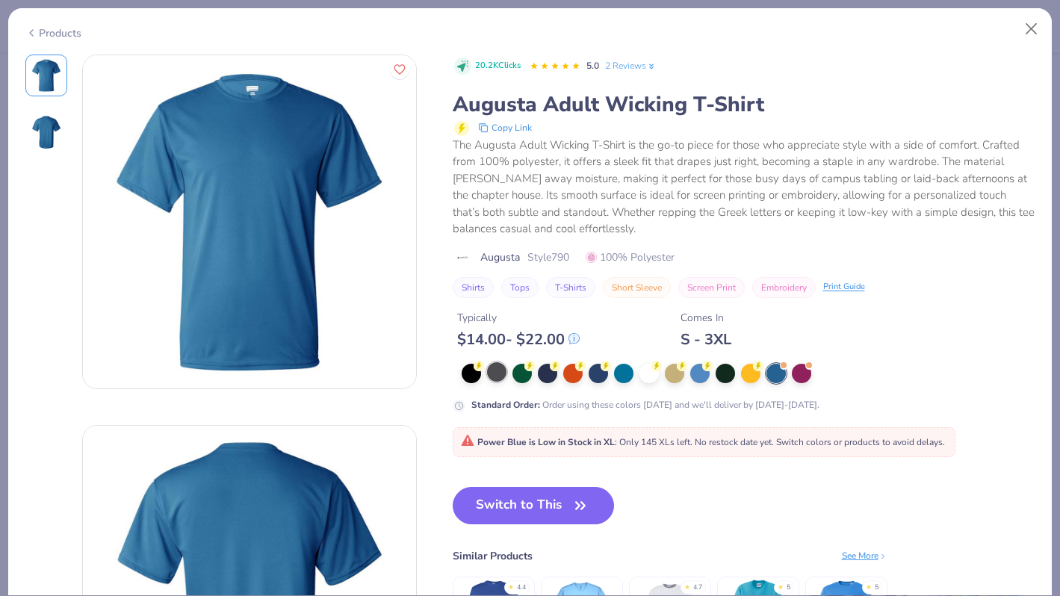
click at [502, 381] on div at bounding box center [496, 371] width 19 height 19
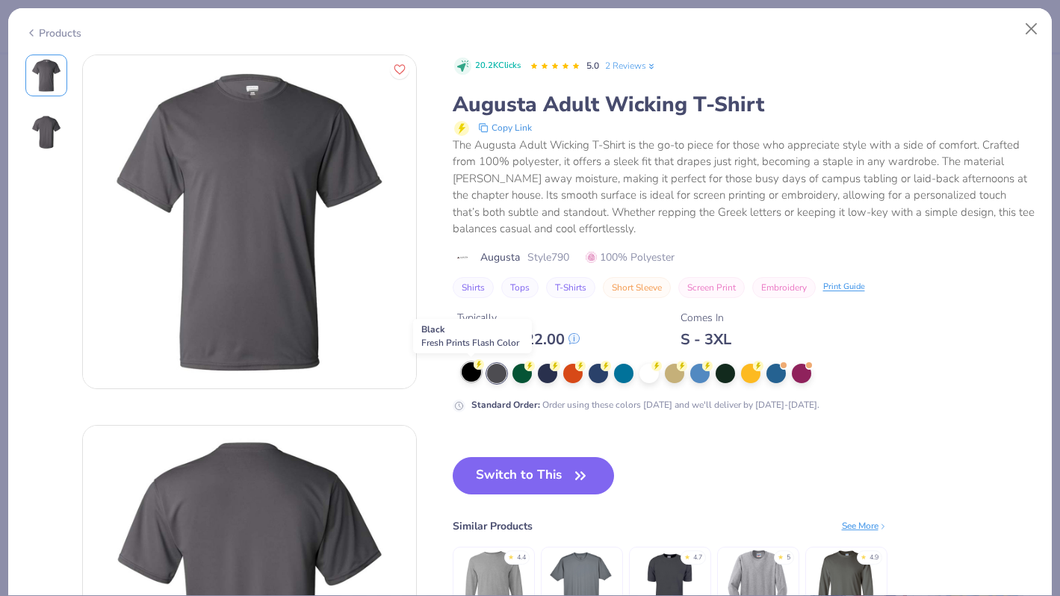
click at [468, 376] on div at bounding box center [471, 371] width 19 height 19
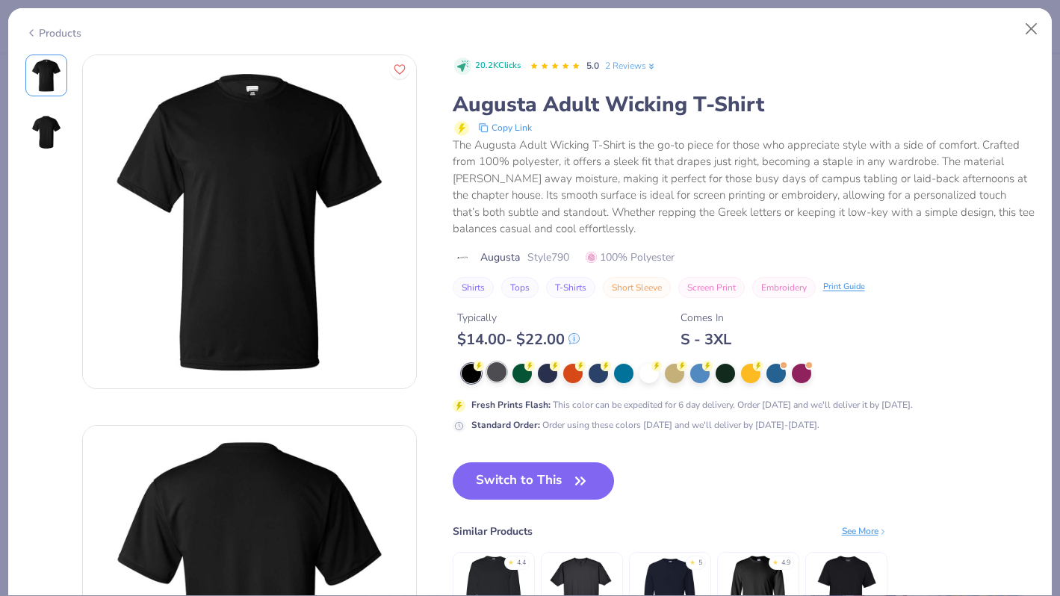
click at [505, 374] on div at bounding box center [496, 371] width 19 height 19
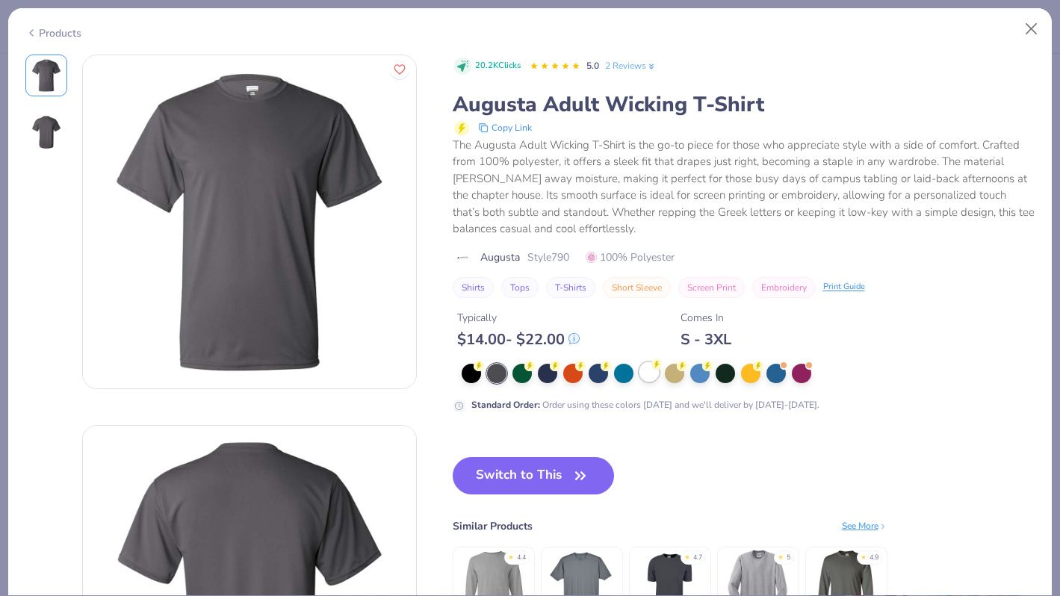
click at [650, 371] on div at bounding box center [648, 371] width 19 height 19
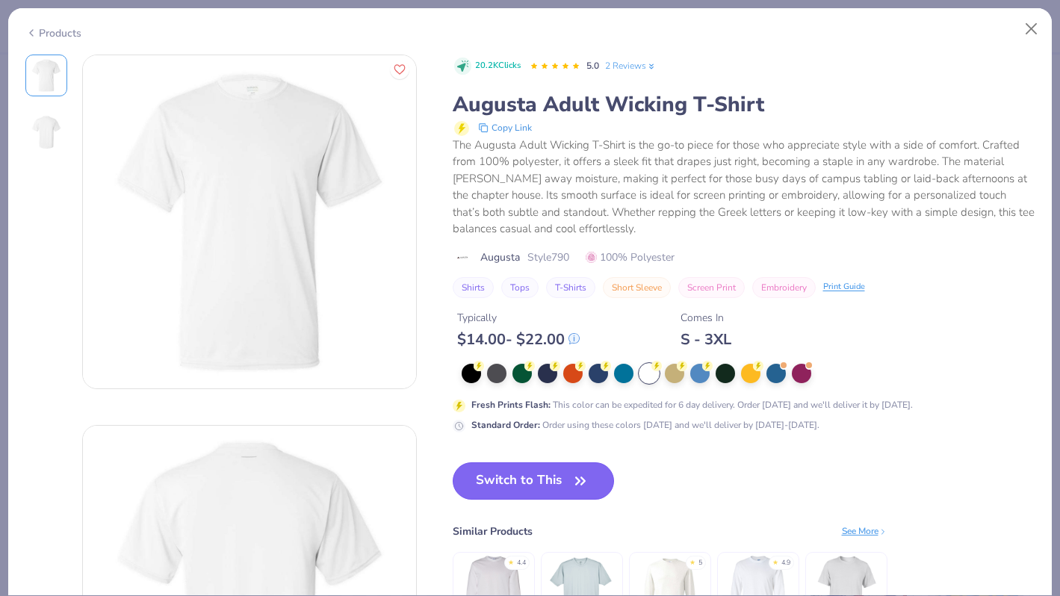
click at [515, 478] on button "Switch to This" at bounding box center [534, 480] width 162 height 37
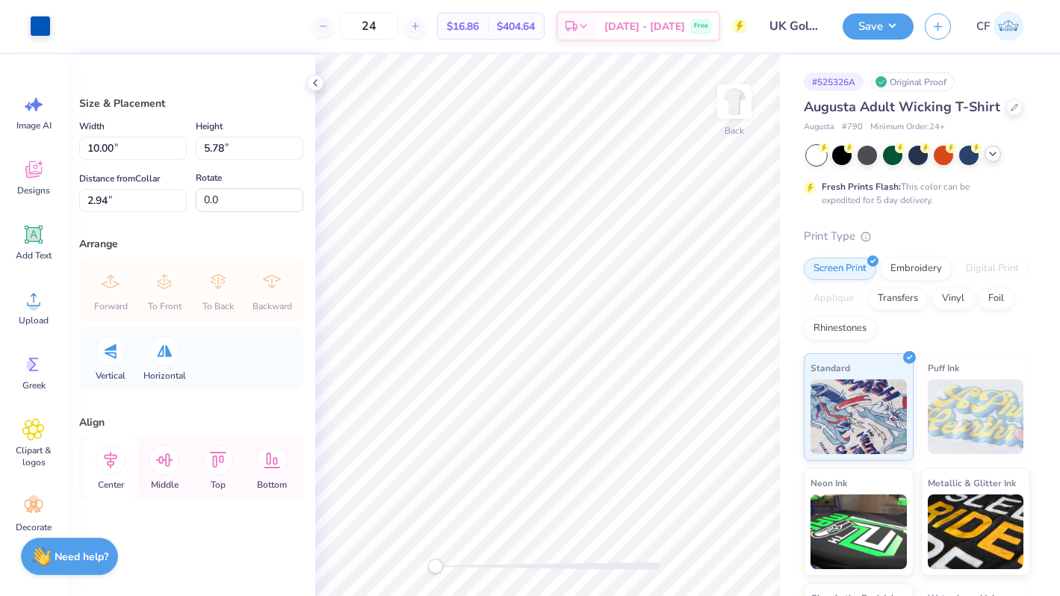
click at [115, 462] on icon at bounding box center [111, 460] width 30 height 30
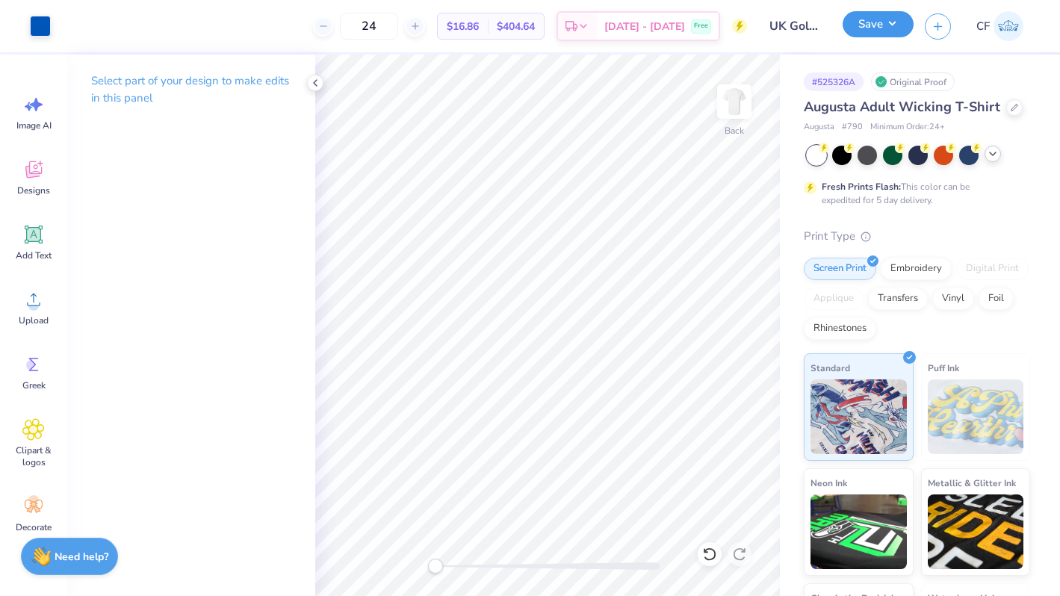
click at [875, 37] on div "Save" at bounding box center [877, 26] width 71 height 26
click at [893, 30] on button "Save" at bounding box center [877, 24] width 71 height 26
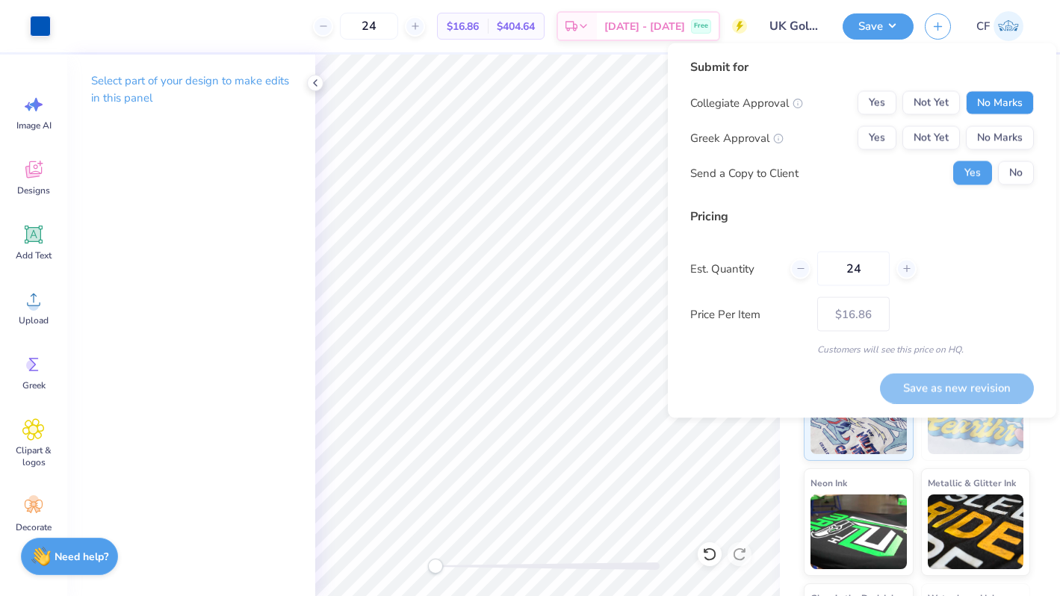
click at [987, 94] on button "No Marks" at bounding box center [1000, 103] width 68 height 24
click at [880, 108] on button "Yes" at bounding box center [876, 103] width 39 height 24
click at [1004, 140] on button "No Marks" at bounding box center [1000, 138] width 68 height 24
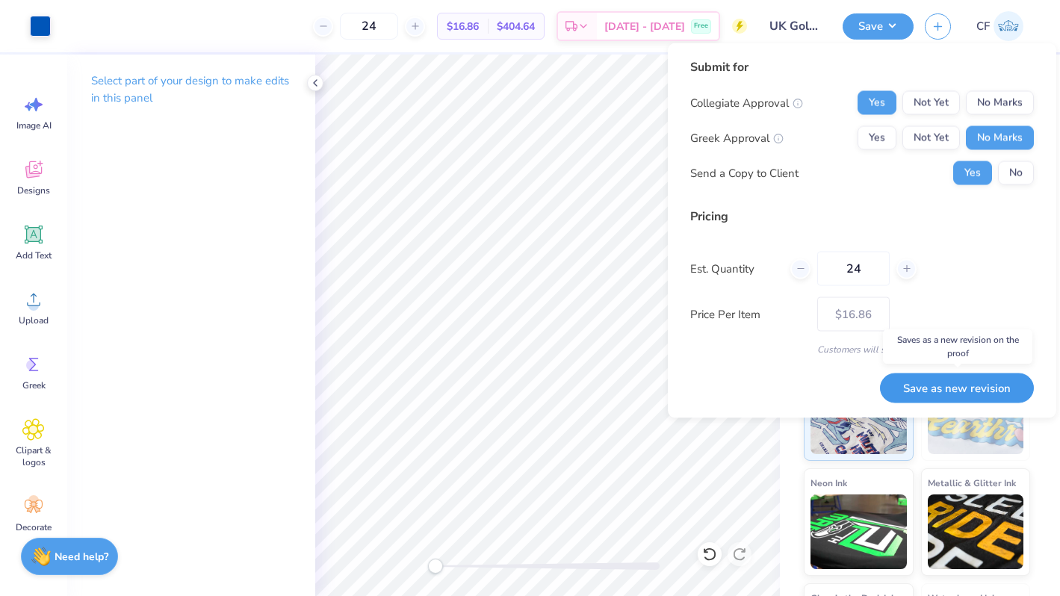
click at [945, 394] on button "Save as new revision" at bounding box center [957, 388] width 154 height 31
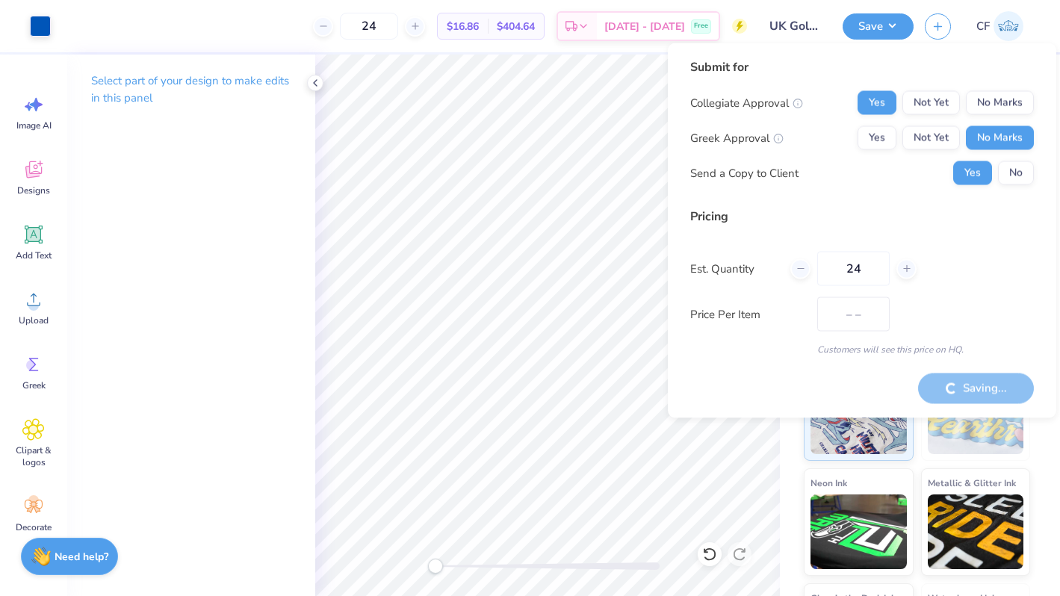
type input "$16.86"
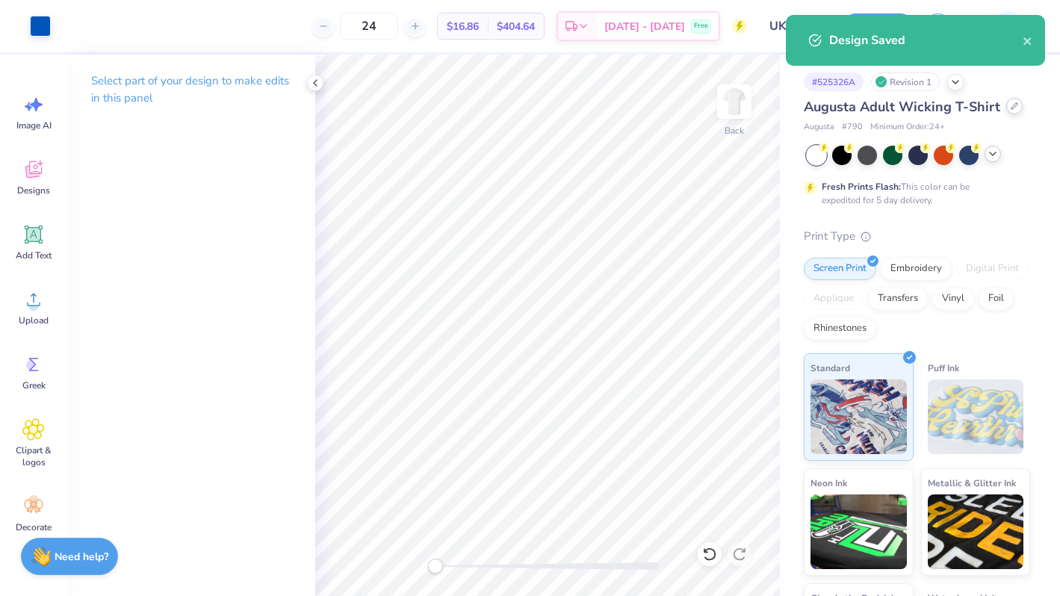
click at [1010, 106] on icon at bounding box center [1013, 105] width 7 height 7
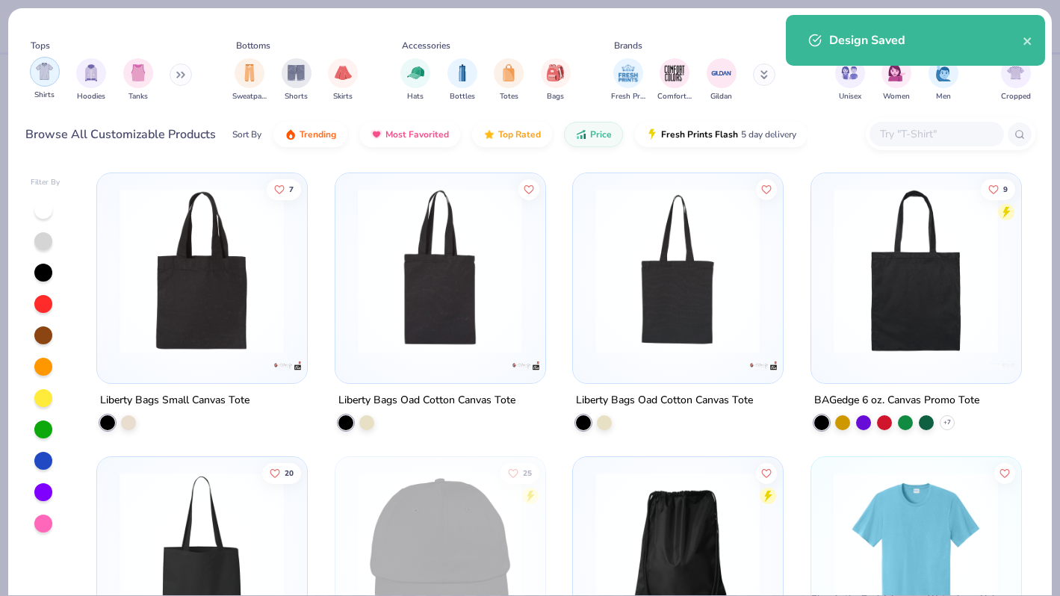
click at [49, 78] on img "filter for Shirts" at bounding box center [44, 71] width 17 height 17
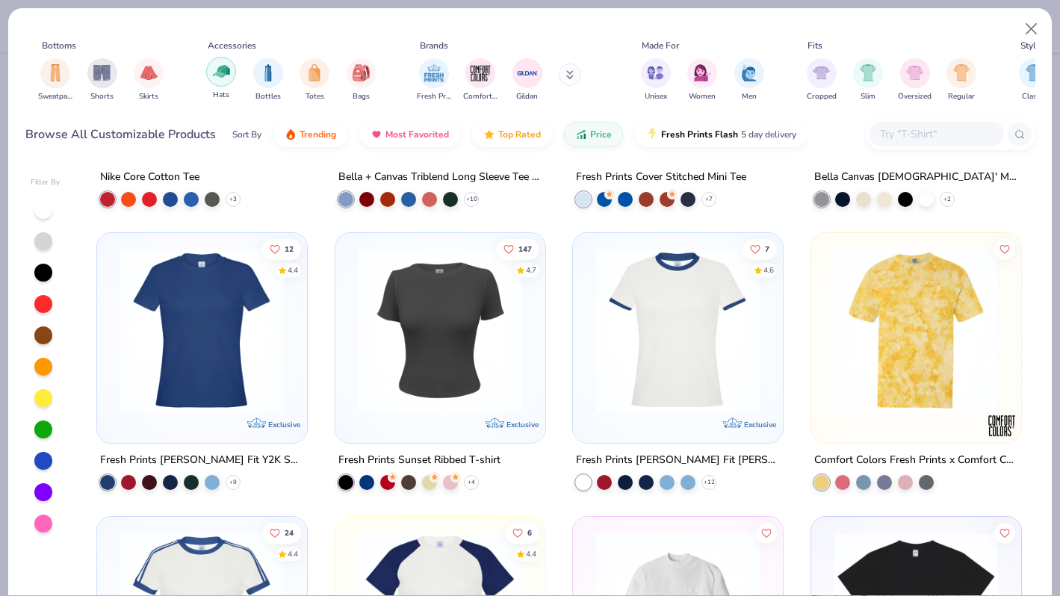
scroll to position [0, 355]
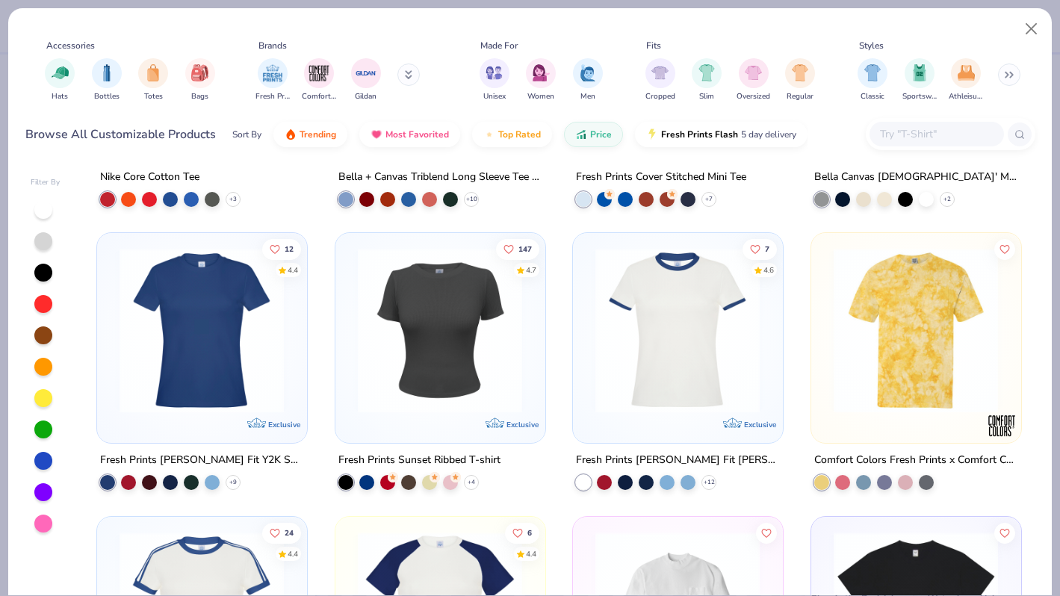
click at [411, 75] on icon at bounding box center [408, 74] width 7 height 9
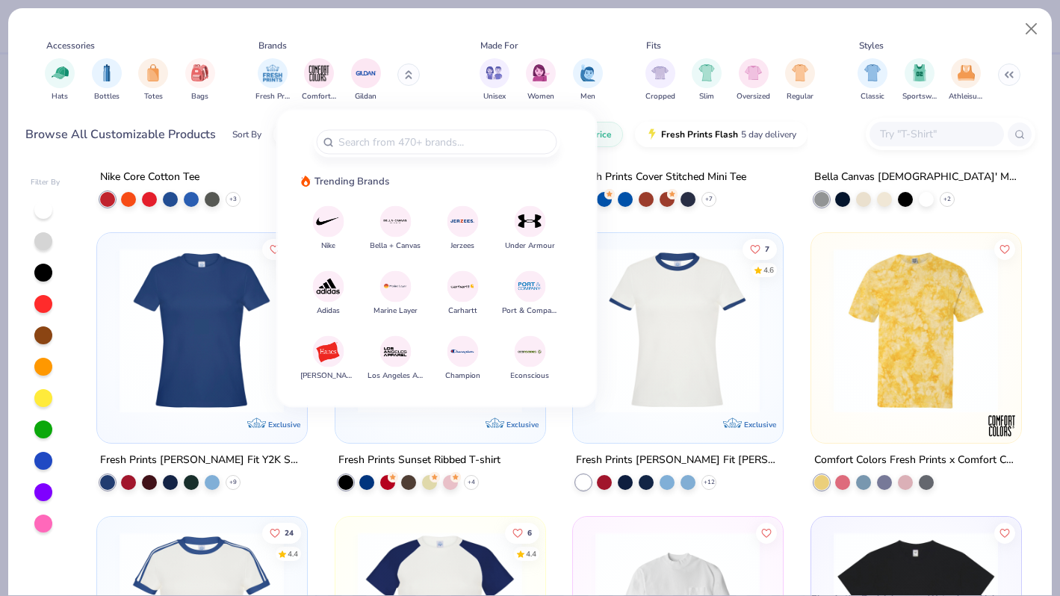
click at [323, 286] on img at bounding box center [328, 286] width 26 height 26
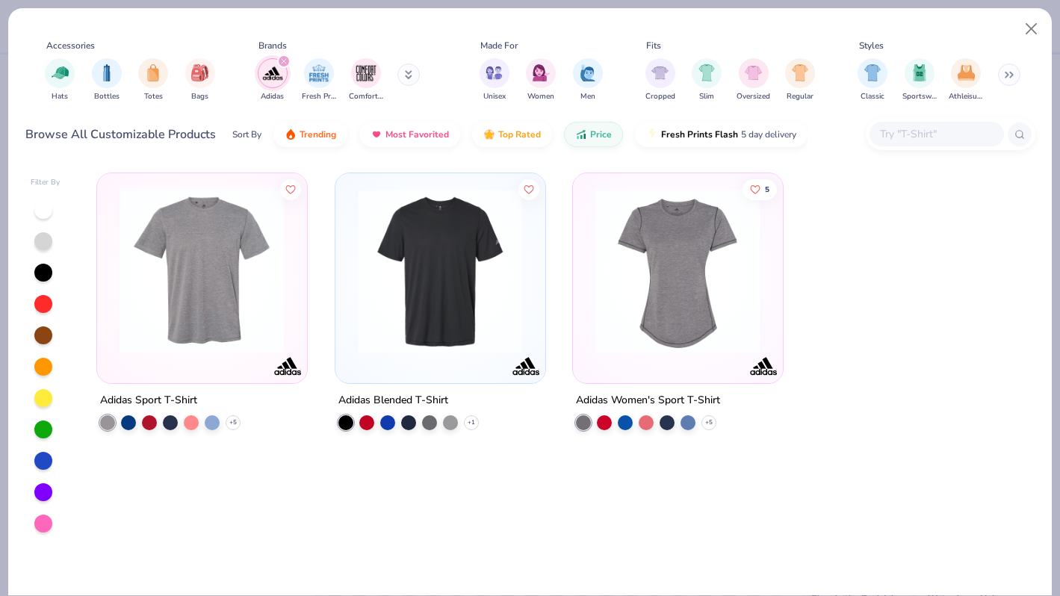
click at [174, 262] on img at bounding box center [201, 270] width 179 height 165
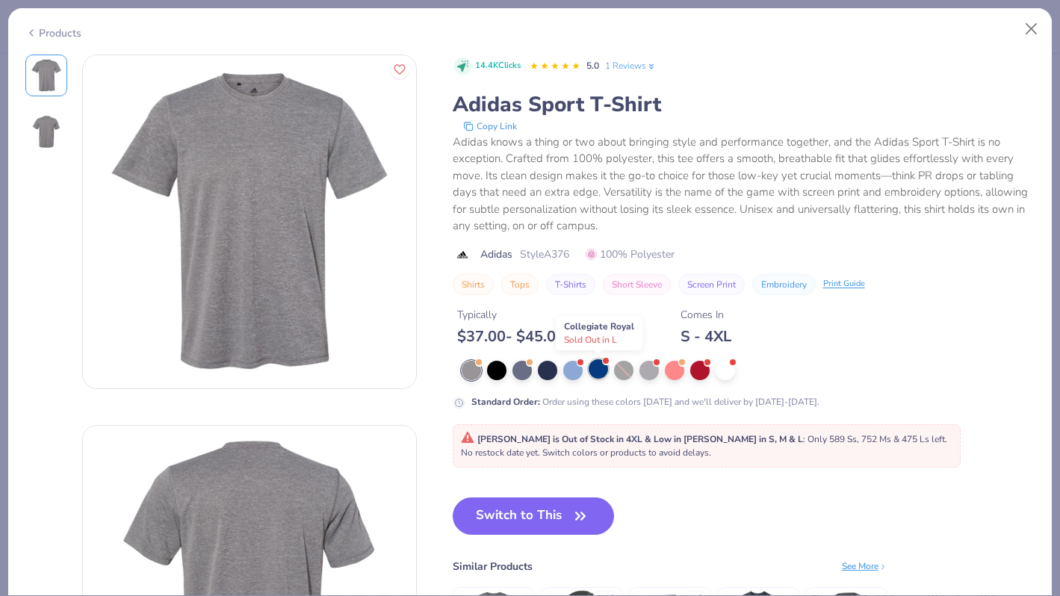
click at [589, 364] on div at bounding box center [597, 368] width 19 height 19
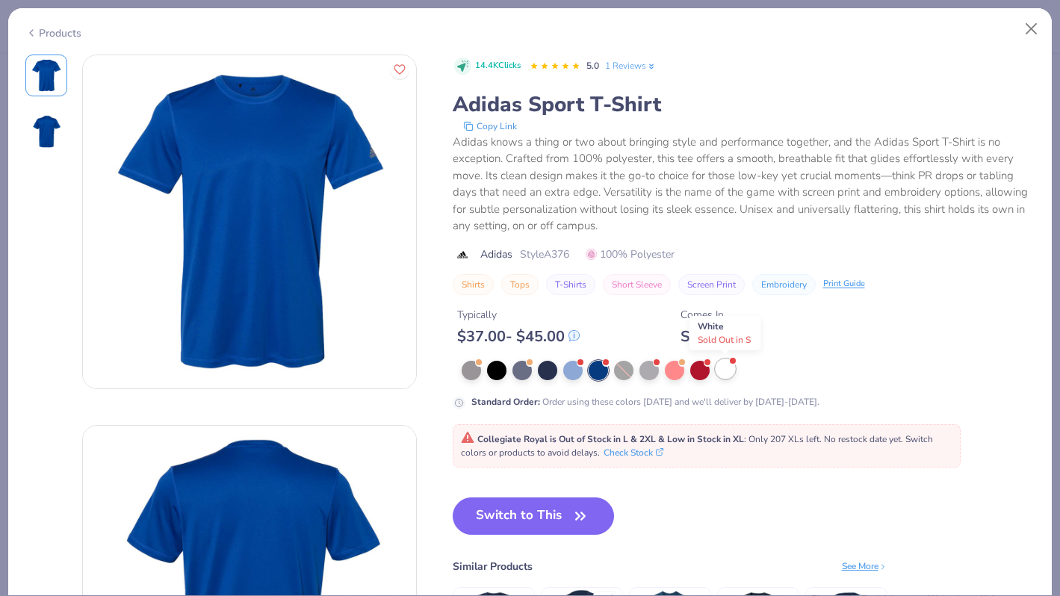
click at [720, 366] on div at bounding box center [724, 368] width 19 height 19
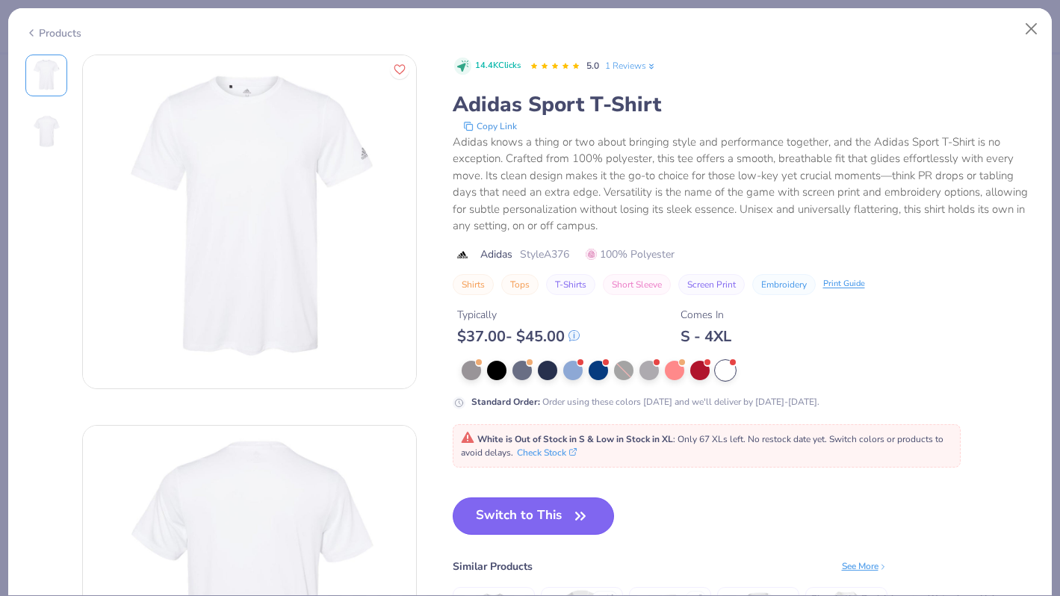
click at [574, 512] on icon "button" at bounding box center [580, 516] width 21 height 21
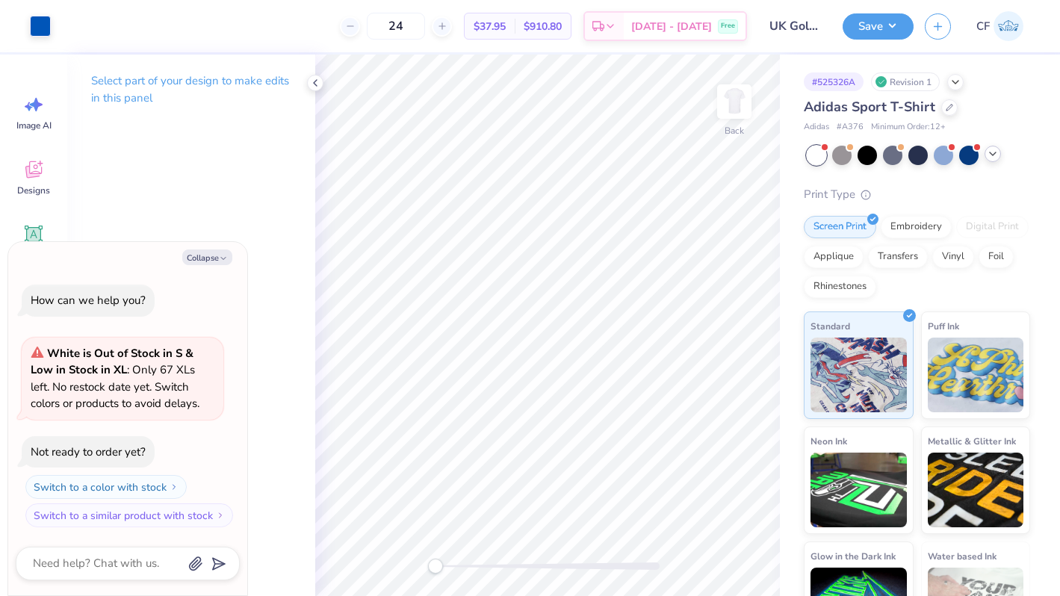
type textarea "x"
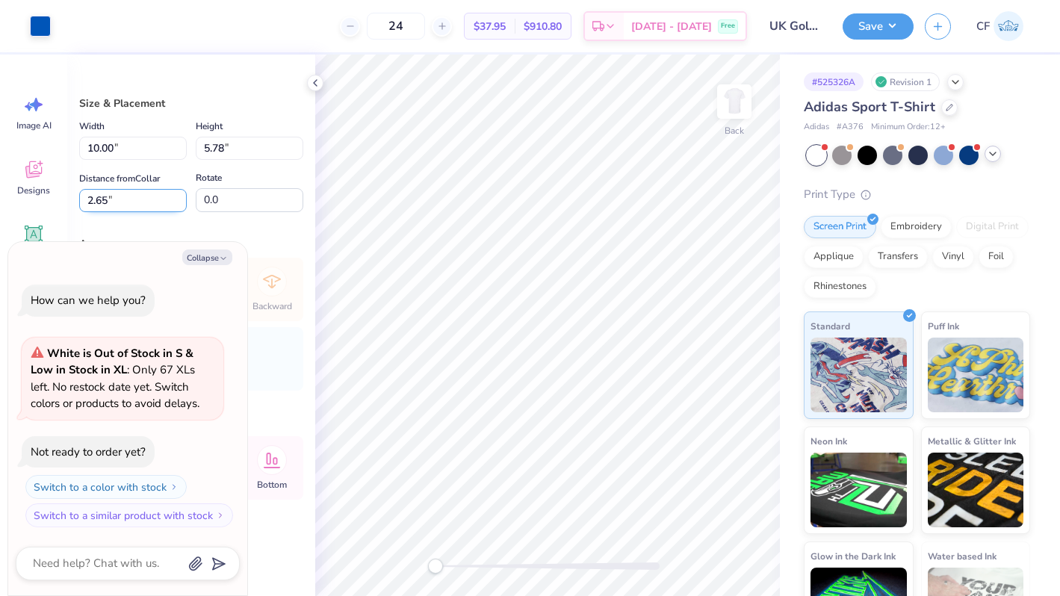
click at [121, 205] on input "2.65" at bounding box center [133, 200] width 108 height 23
click at [99, 199] on input "2.65" at bounding box center [133, 200] width 108 height 23
type input "3"
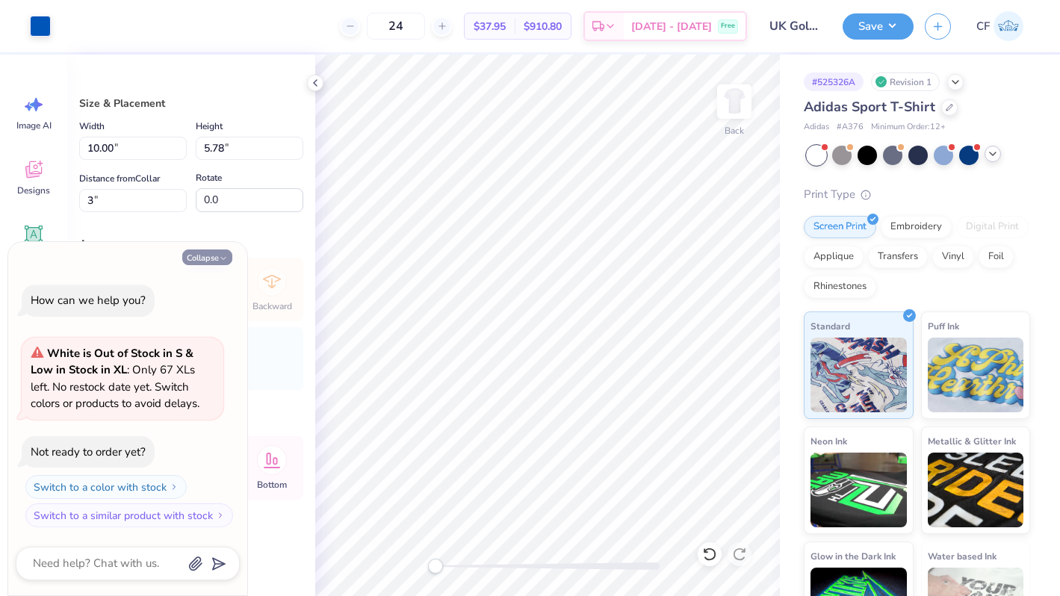
click at [207, 261] on button "Collapse" at bounding box center [207, 257] width 50 height 16
type textarea "x"
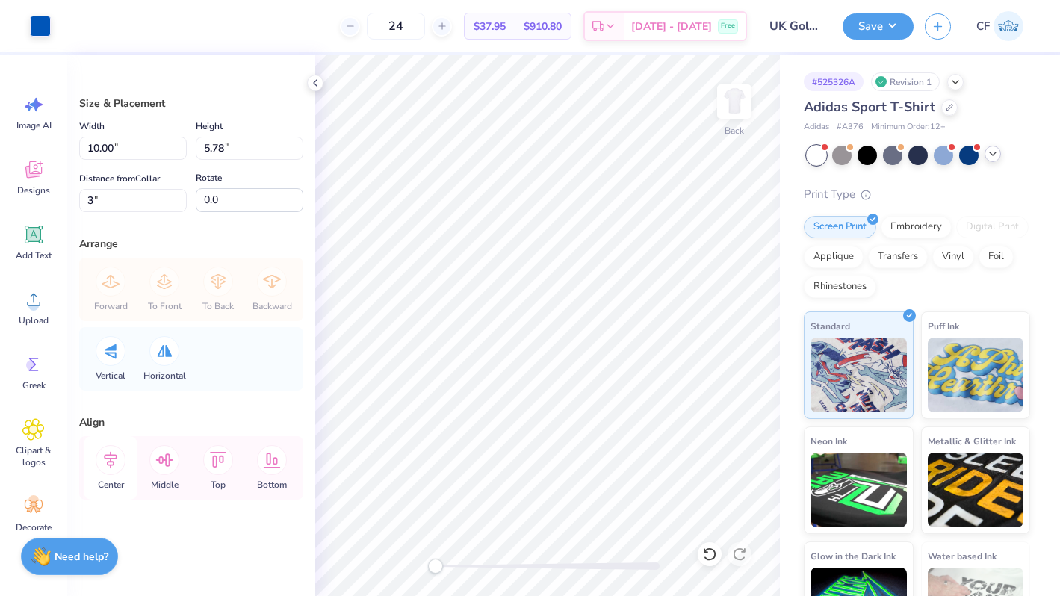
click at [111, 462] on icon at bounding box center [111, 460] width 30 height 30
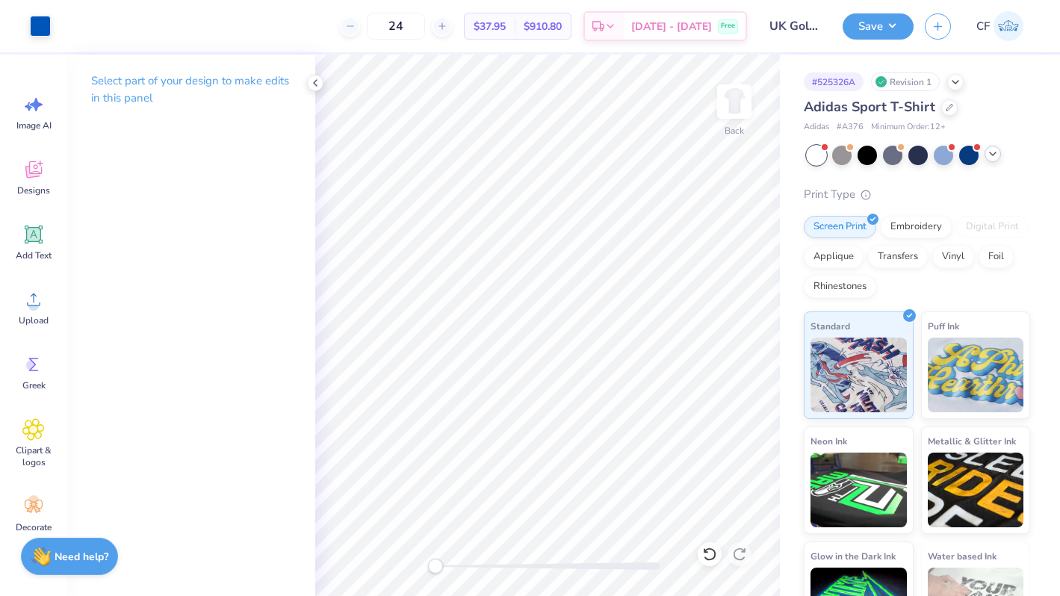
click at [872, 39] on div "Save" at bounding box center [877, 26] width 71 height 26
click at [884, 22] on button "Save" at bounding box center [877, 24] width 71 height 26
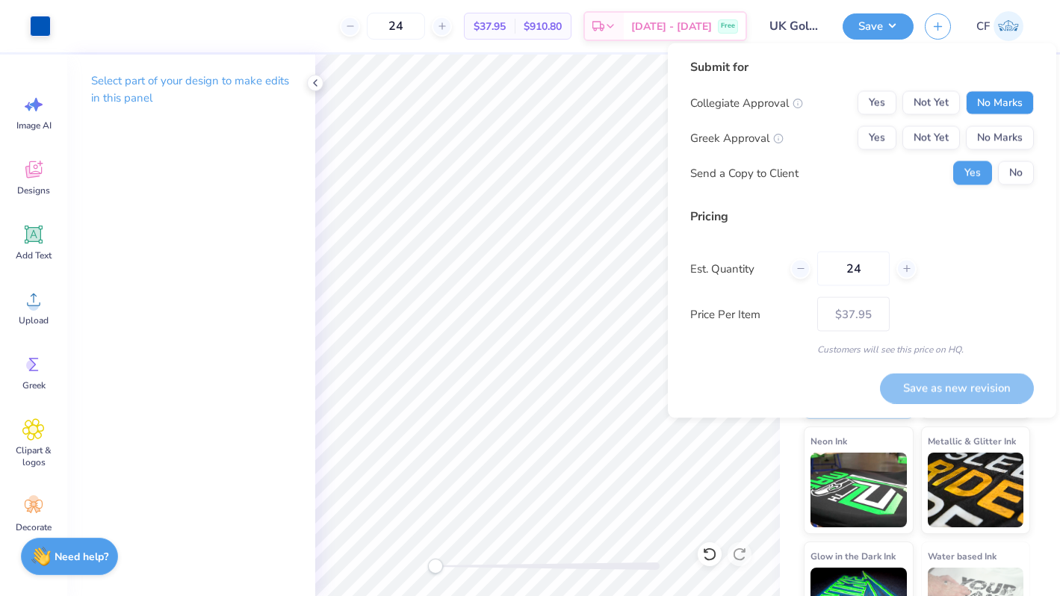
click at [993, 97] on button "No Marks" at bounding box center [1000, 103] width 68 height 24
click at [888, 95] on button "Yes" at bounding box center [876, 103] width 39 height 24
click at [1016, 131] on button "No Marks" at bounding box center [1000, 138] width 68 height 24
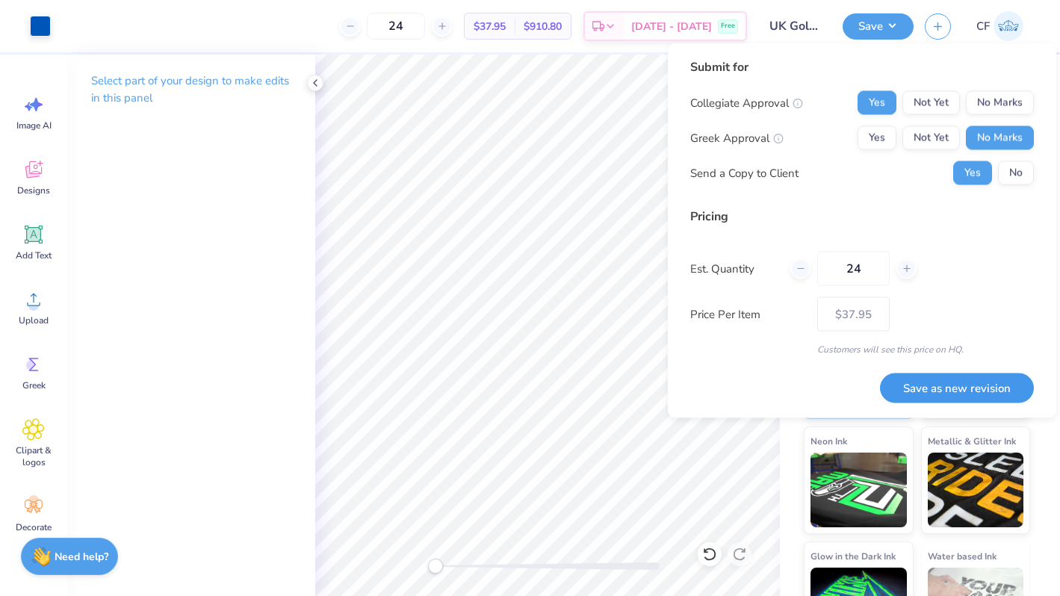
click at [940, 382] on button "Save as new revision" at bounding box center [957, 388] width 154 height 31
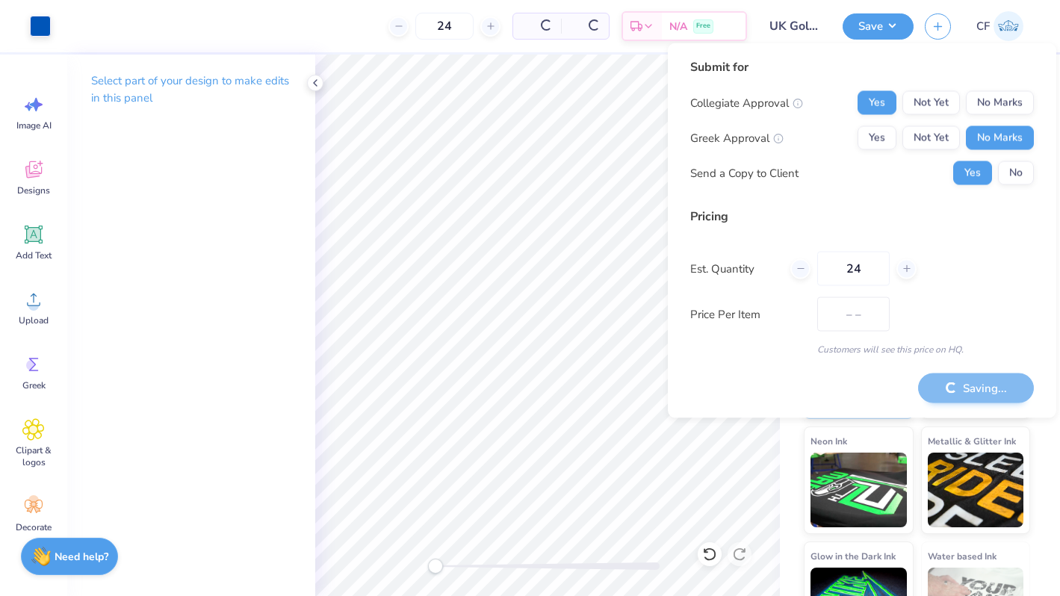
type input "$37.95"
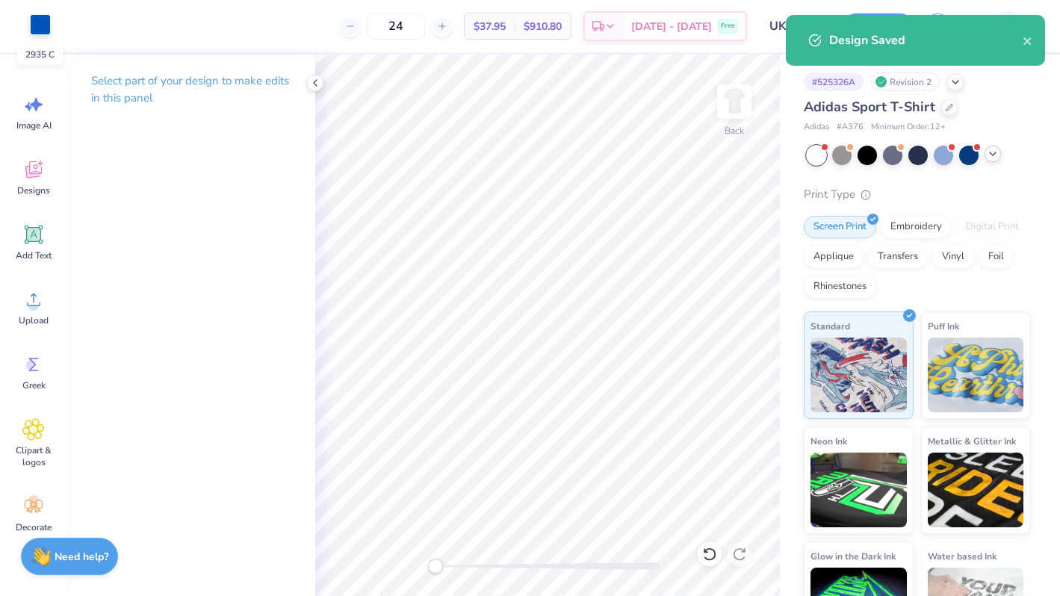
click at [42, 25] on div at bounding box center [40, 24] width 21 height 21
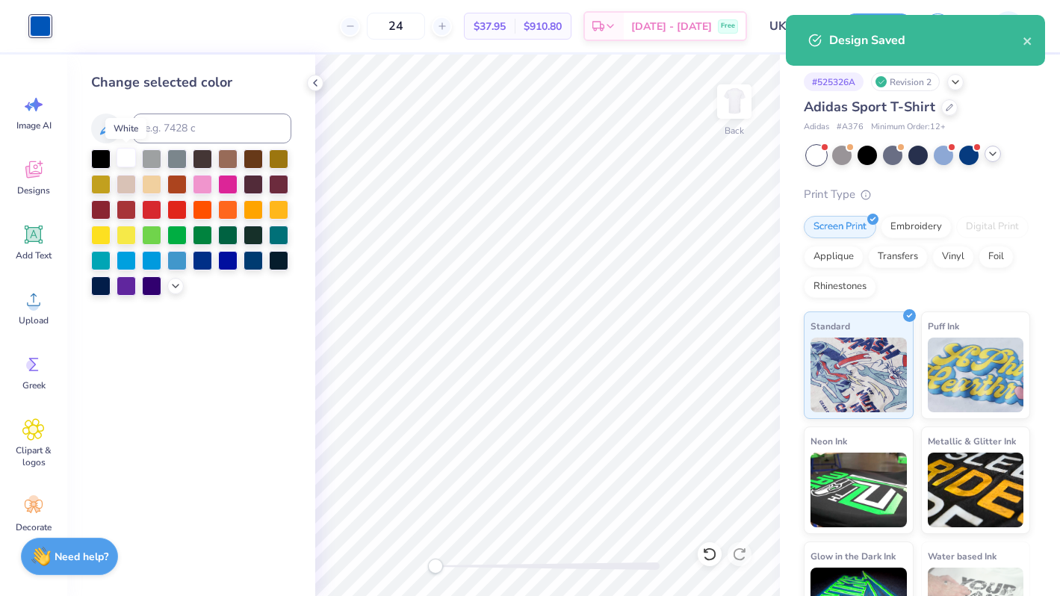
click at [126, 161] on div at bounding box center [126, 157] width 19 height 19
click at [969, 151] on div at bounding box center [968, 153] width 19 height 19
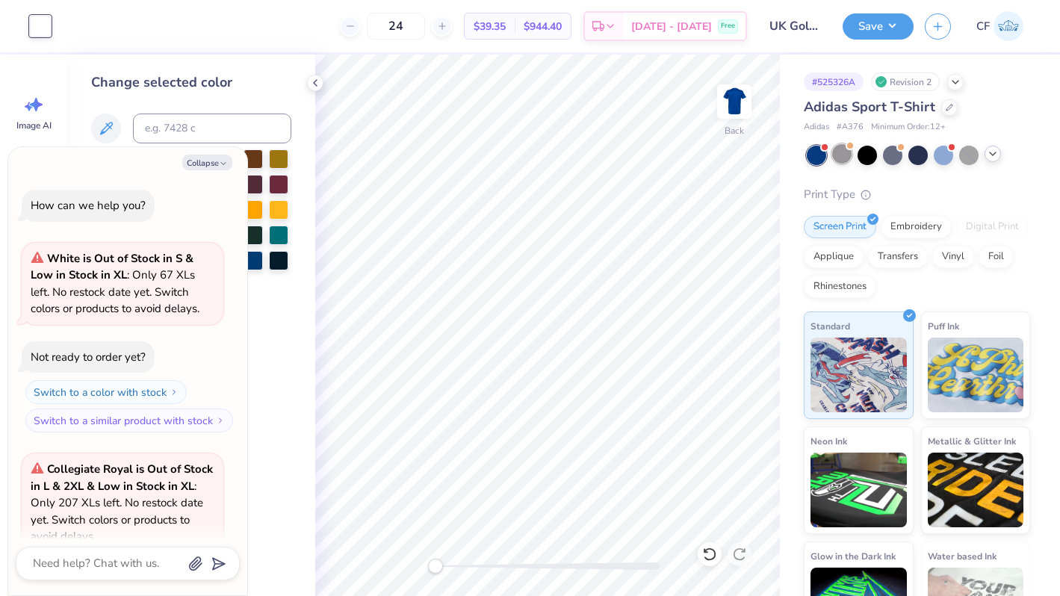
scroll to position [133, 0]
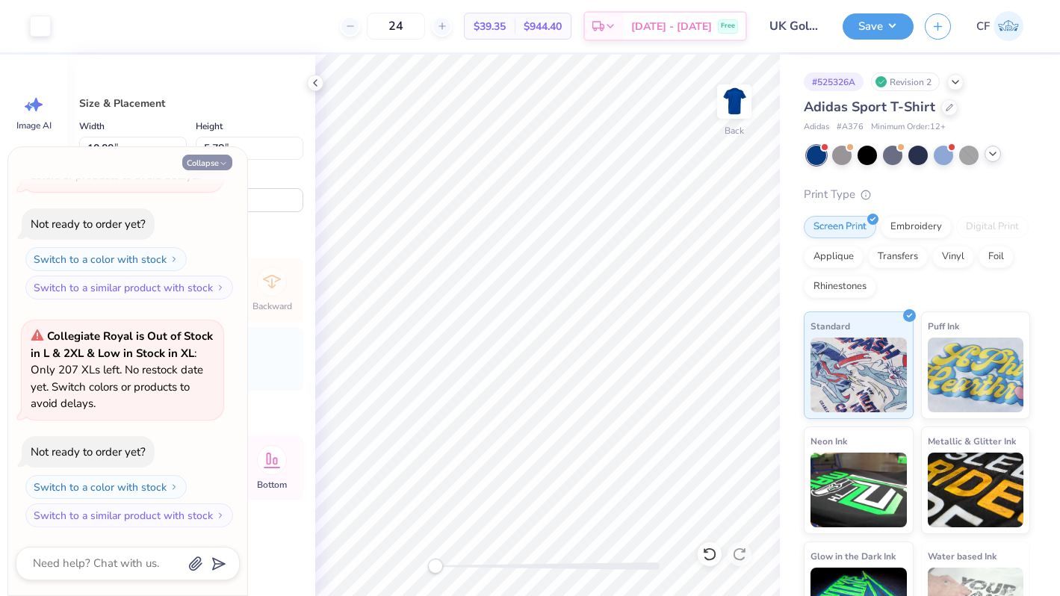
click at [192, 167] on button "Collapse" at bounding box center [207, 163] width 50 height 16
type textarea "x"
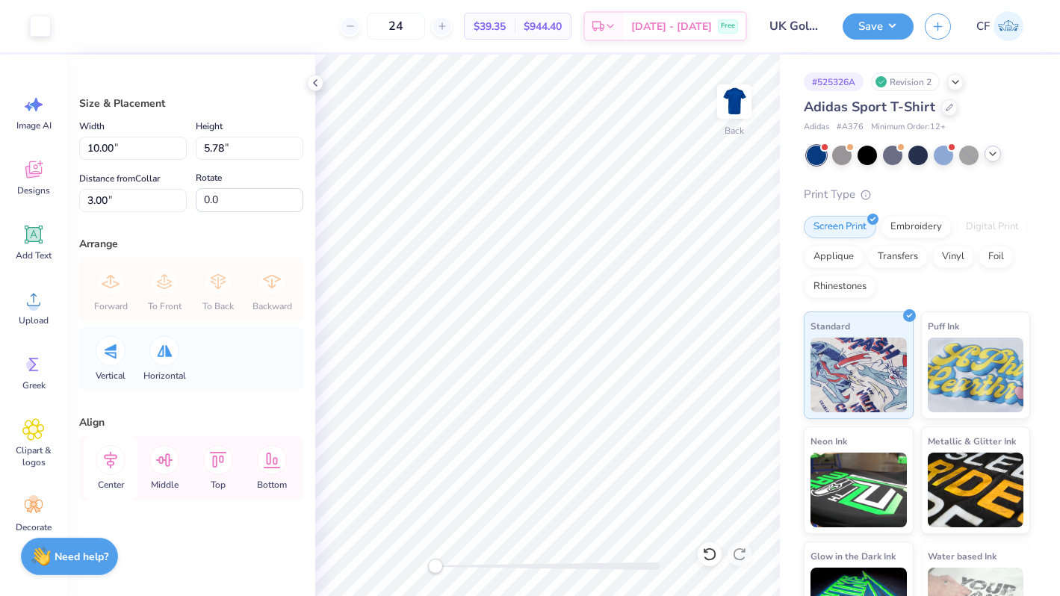
click at [96, 464] on icon at bounding box center [111, 460] width 30 height 30
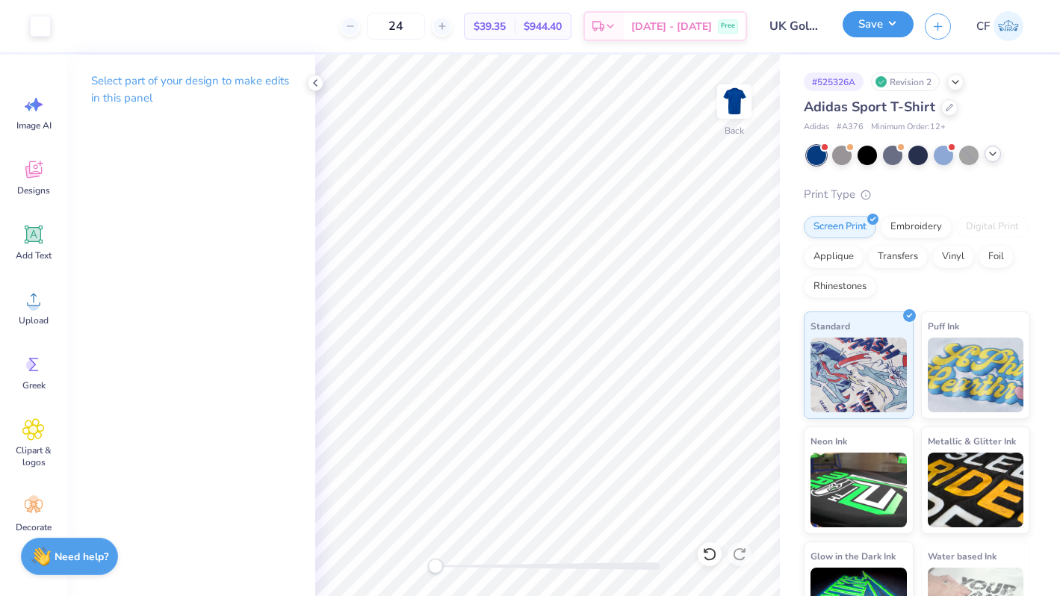
click at [866, 21] on button "Save" at bounding box center [877, 24] width 71 height 26
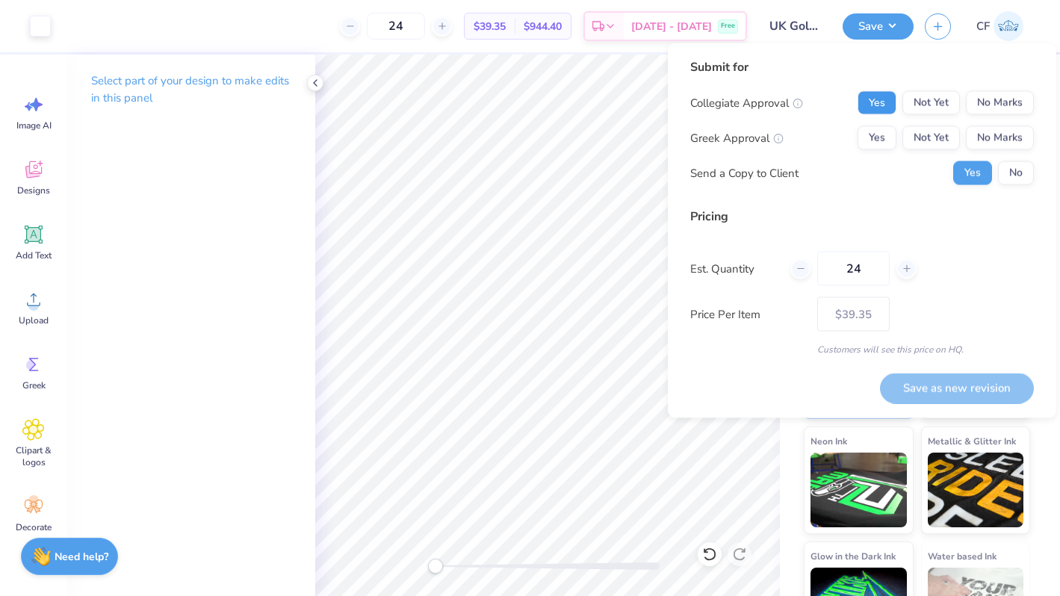
click at [894, 102] on button "Yes" at bounding box center [876, 103] width 39 height 24
click at [990, 132] on button "No Marks" at bounding box center [1000, 138] width 68 height 24
click at [956, 379] on button "Save as new revision" at bounding box center [957, 388] width 154 height 31
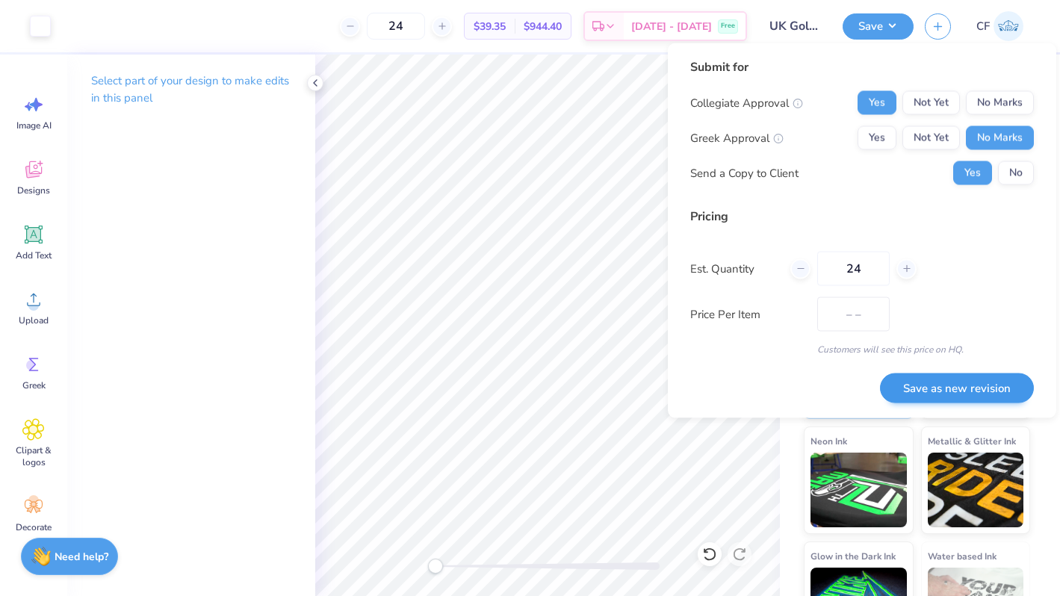
type input "$39.35"
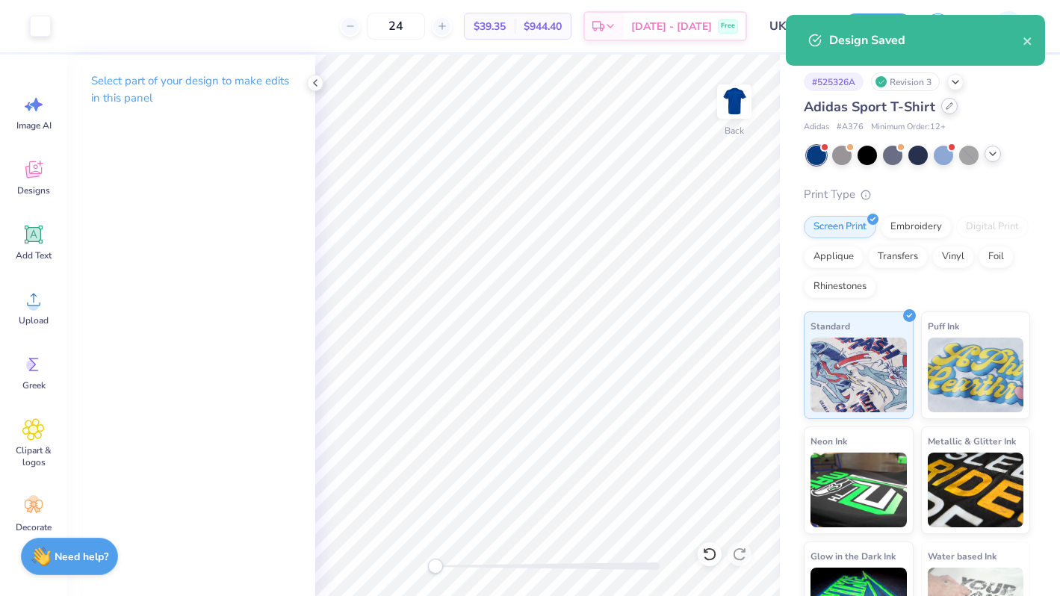
click at [945, 105] on icon at bounding box center [948, 105] width 7 height 7
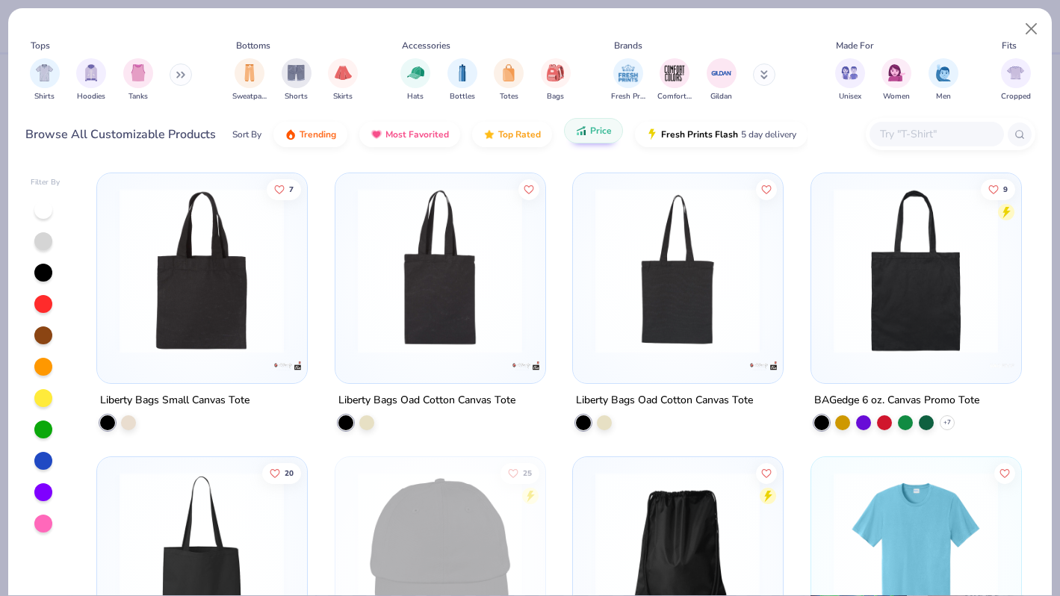
click at [581, 135] on icon "button" at bounding box center [581, 130] width 12 height 13
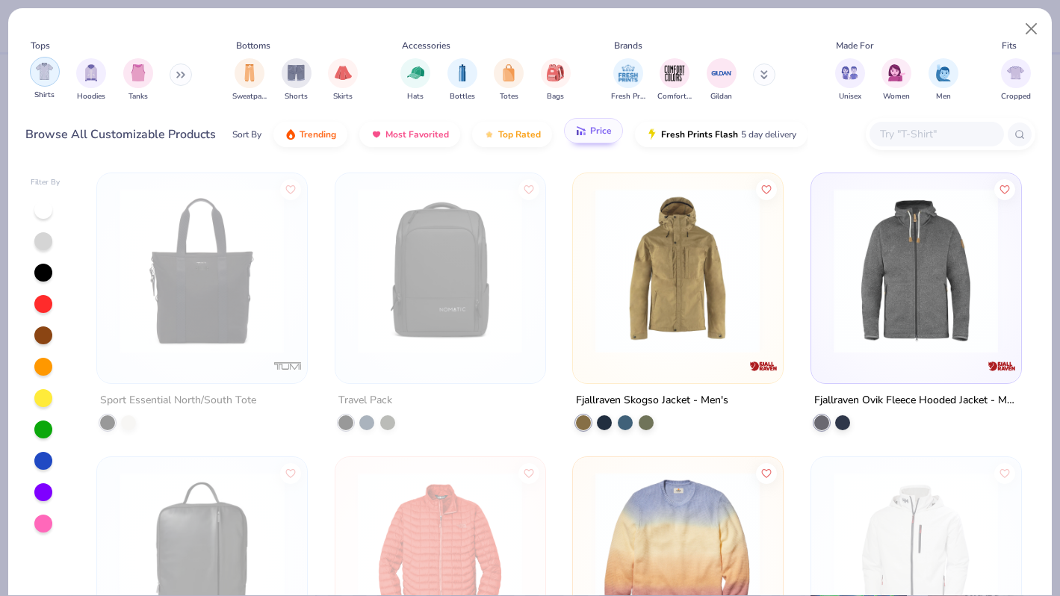
click at [43, 69] on img "filter for Shirts" at bounding box center [44, 71] width 17 height 17
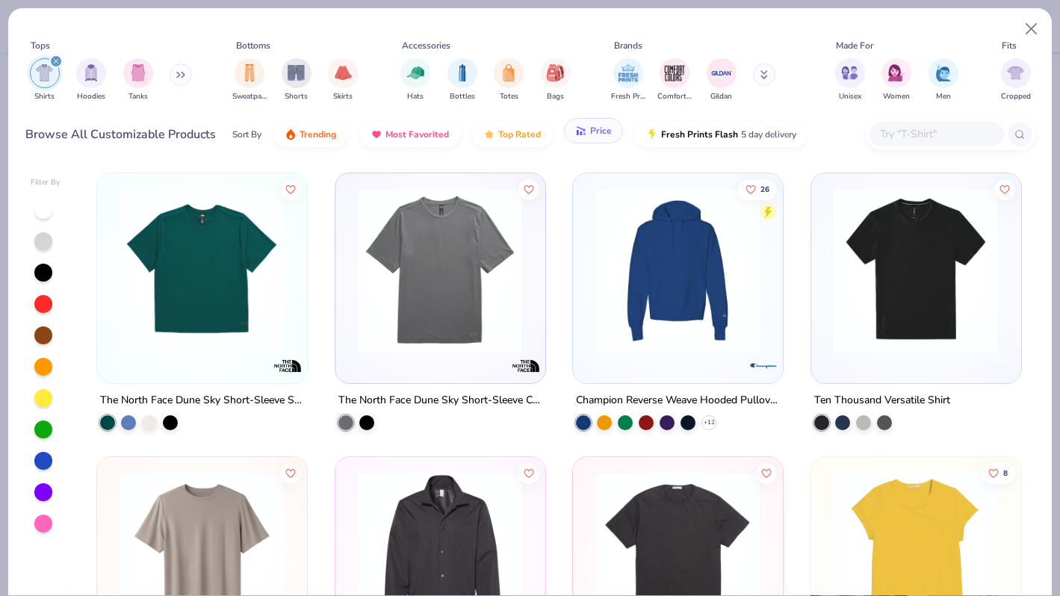
click at [599, 129] on span "Price" at bounding box center [601, 131] width 22 height 12
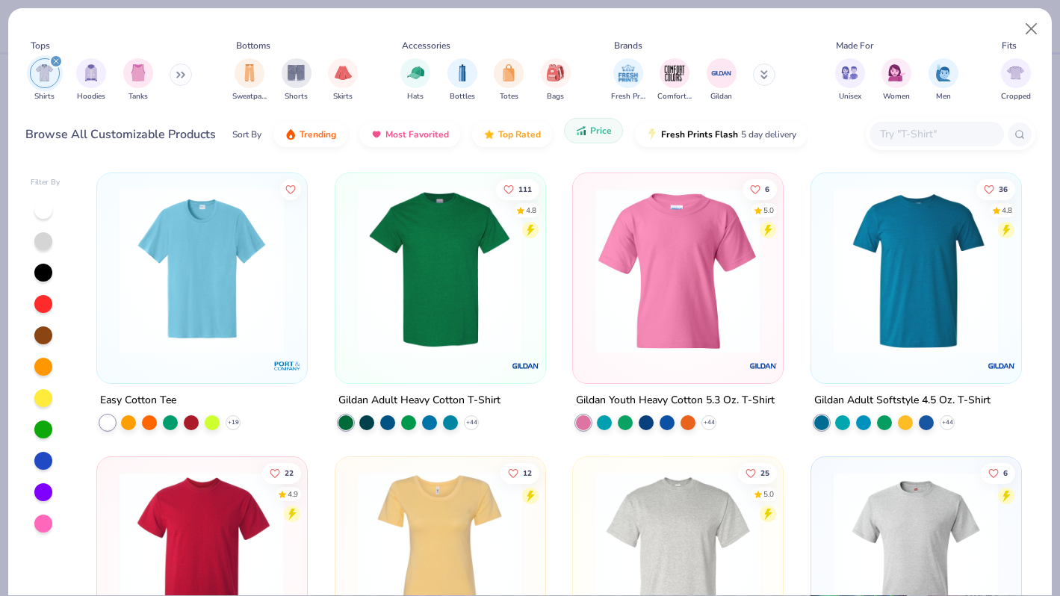
click at [599, 129] on span "Price" at bounding box center [601, 131] width 22 height 12
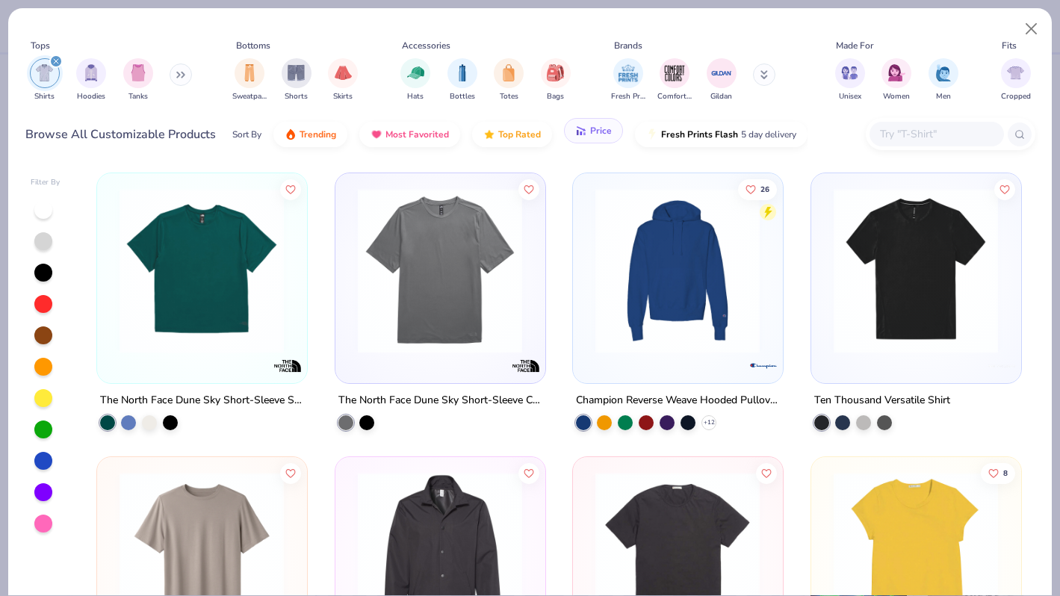
click at [599, 129] on span "Price" at bounding box center [601, 131] width 22 height 12
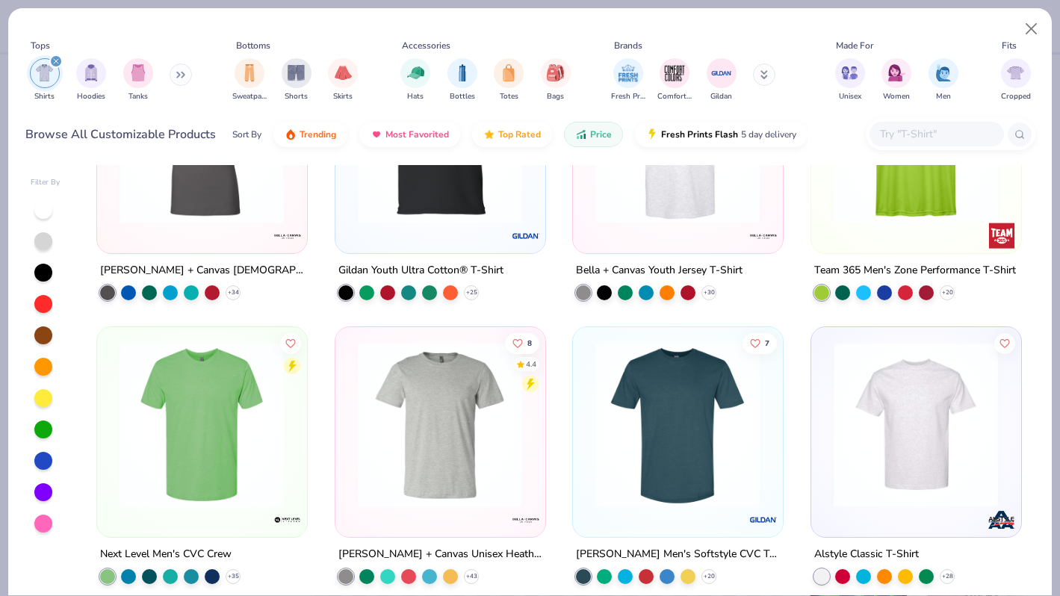
scroll to position [1279, 0]
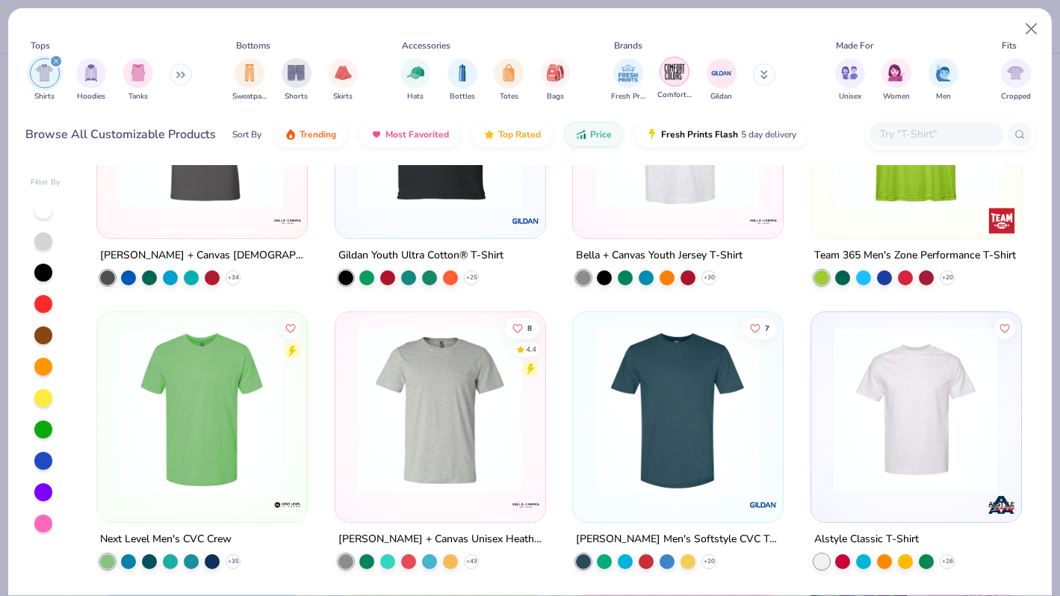
click at [664, 81] on img "filter for Comfort Colors" at bounding box center [674, 71] width 22 height 22
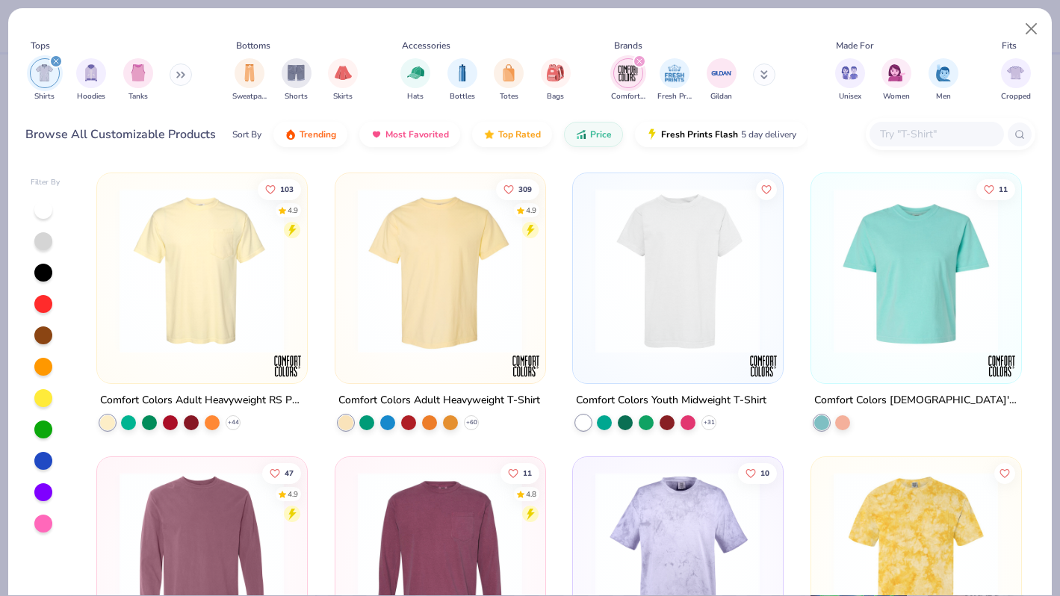
click at [414, 285] on img at bounding box center [439, 270] width 179 height 165
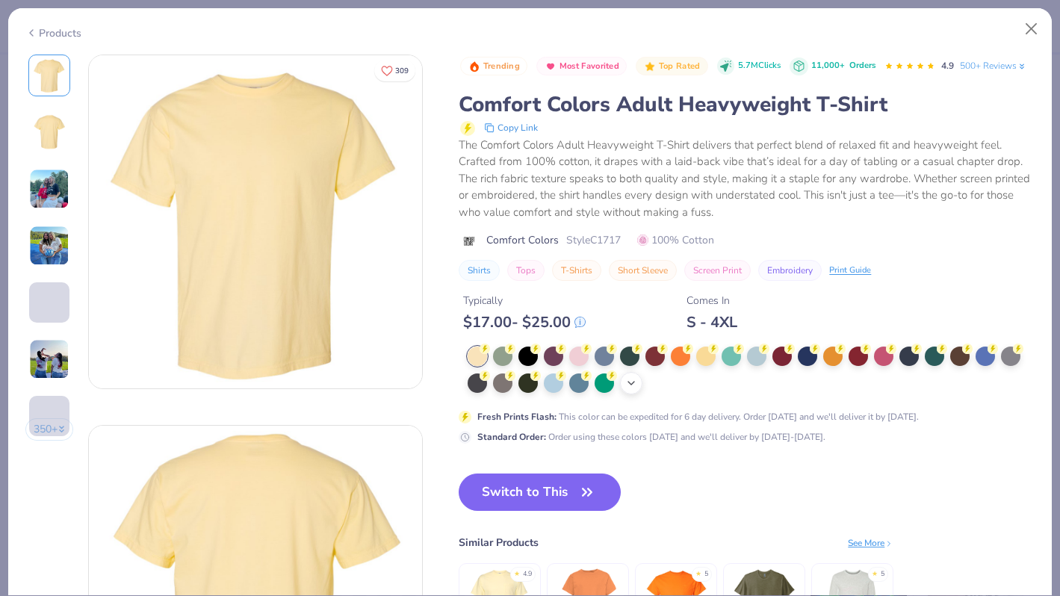
click at [636, 383] on icon at bounding box center [631, 383] width 12 height 12
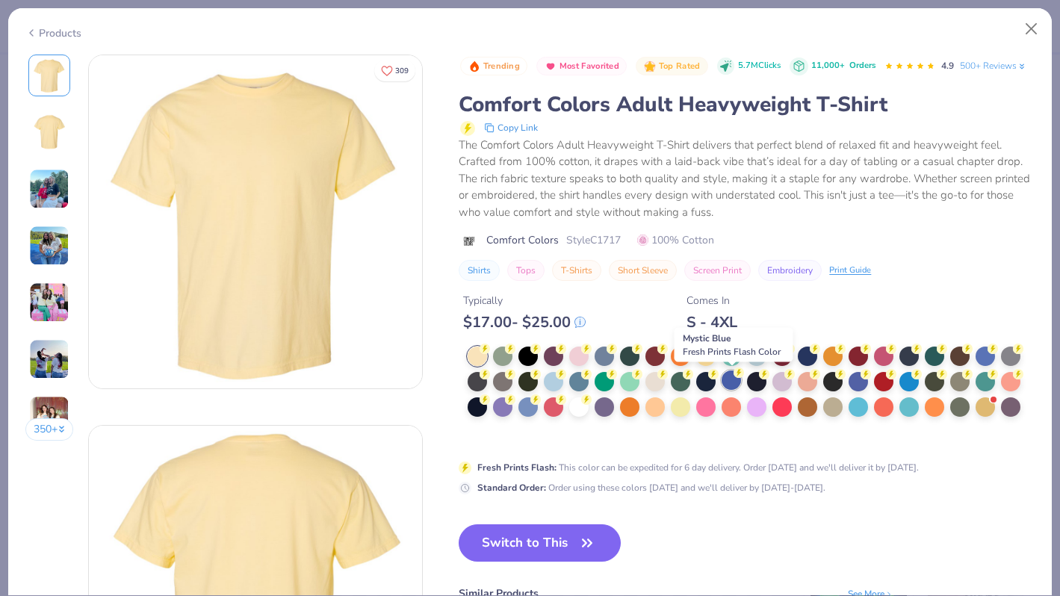
click at [725, 379] on div at bounding box center [730, 379] width 19 height 19
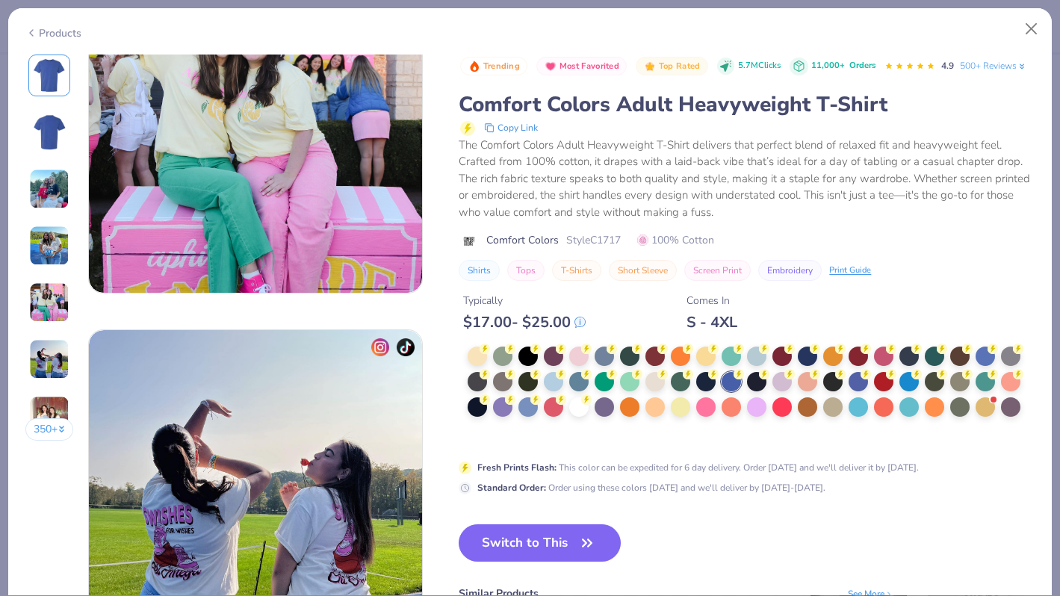
scroll to position [1580, 0]
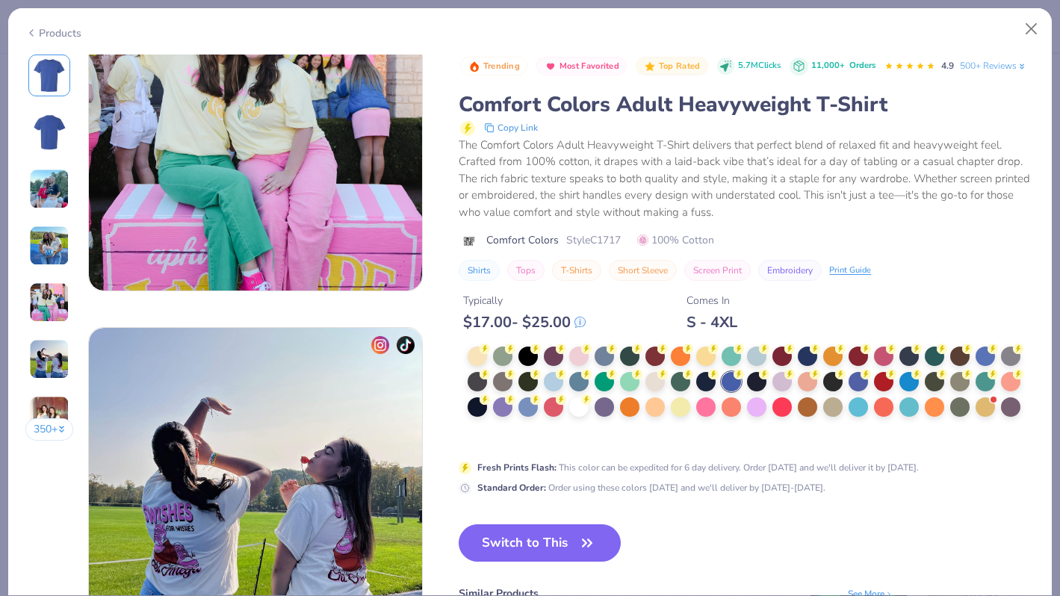
click at [62, 25] on div "Products" at bounding box center [53, 33] width 56 height 16
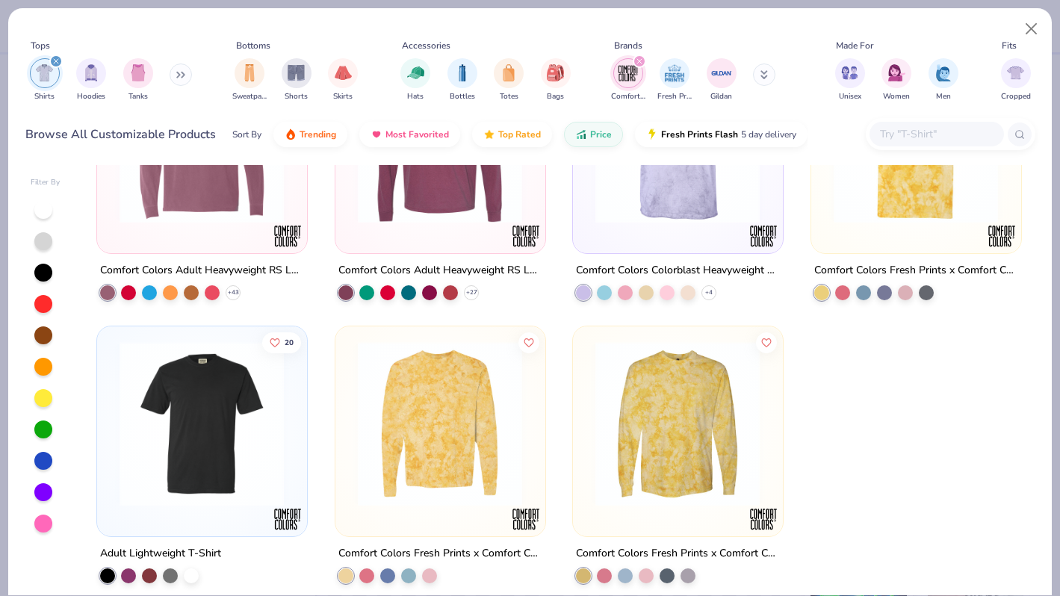
scroll to position [415, 0]
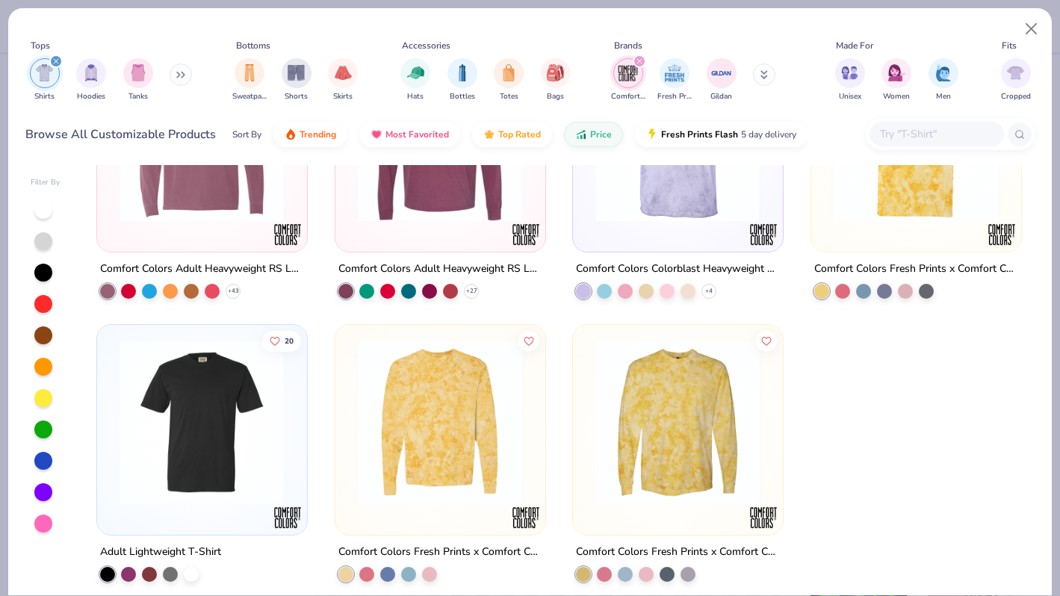
click at [205, 433] on img at bounding box center [201, 422] width 179 height 165
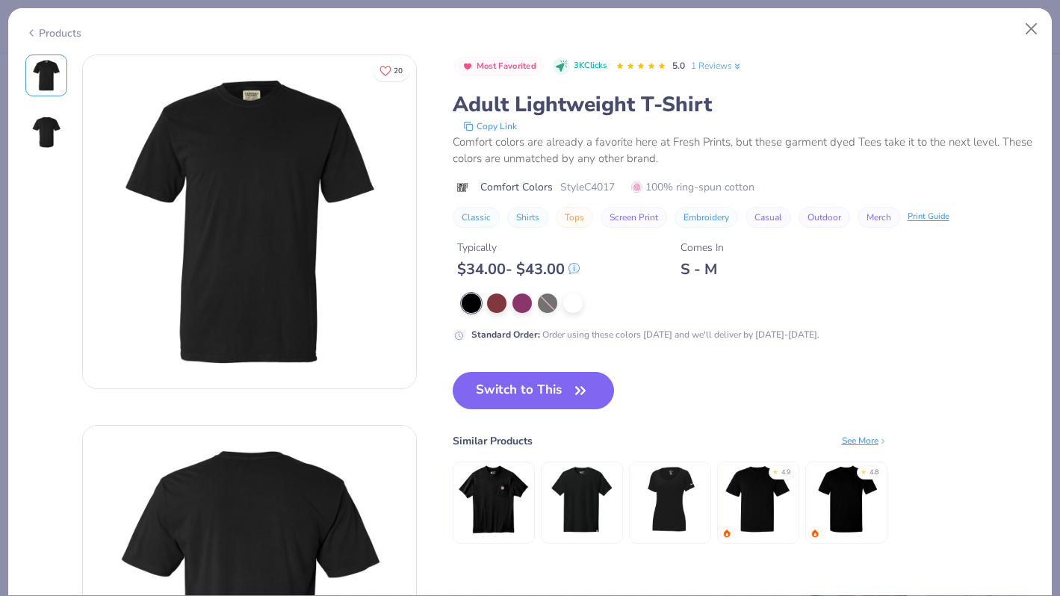
click at [78, 31] on div "Products" at bounding box center [53, 33] width 56 height 16
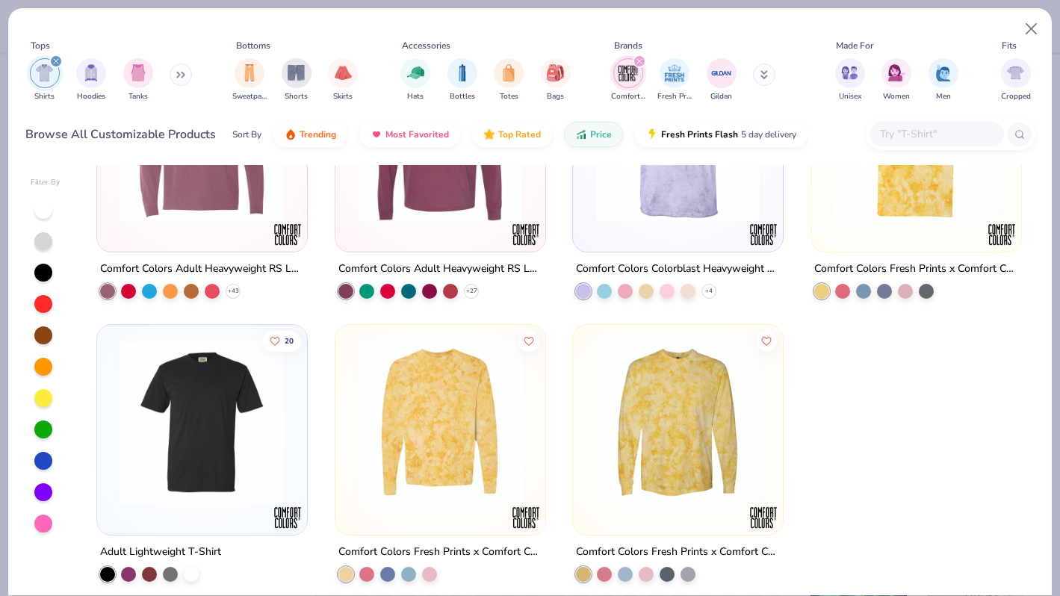
click at [37, 71] on img "filter for Shirts" at bounding box center [44, 72] width 17 height 17
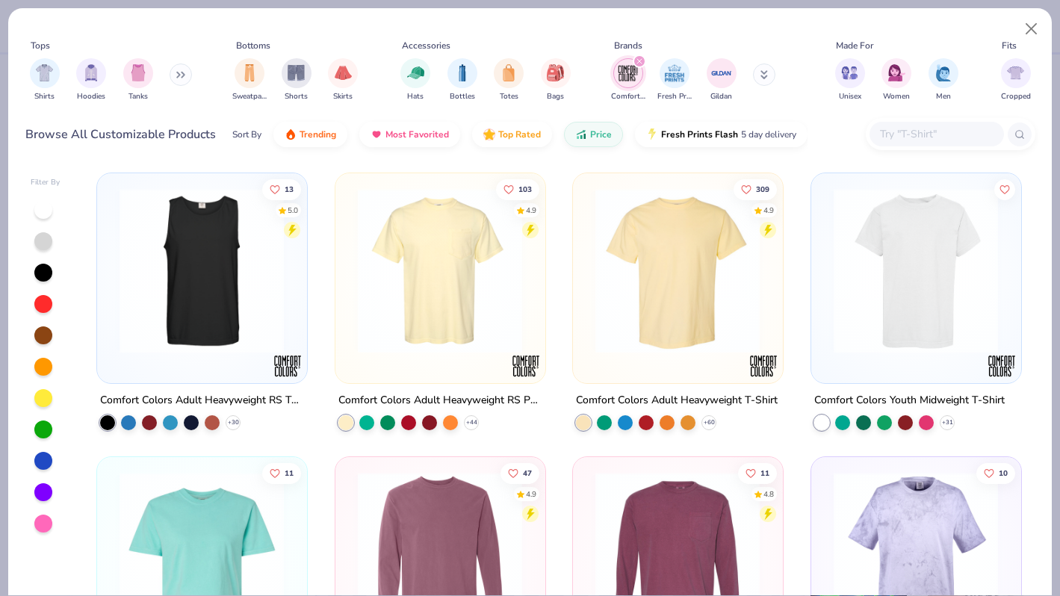
click at [619, 71] on img "filter for Comfort Colors" at bounding box center [628, 73] width 22 height 22
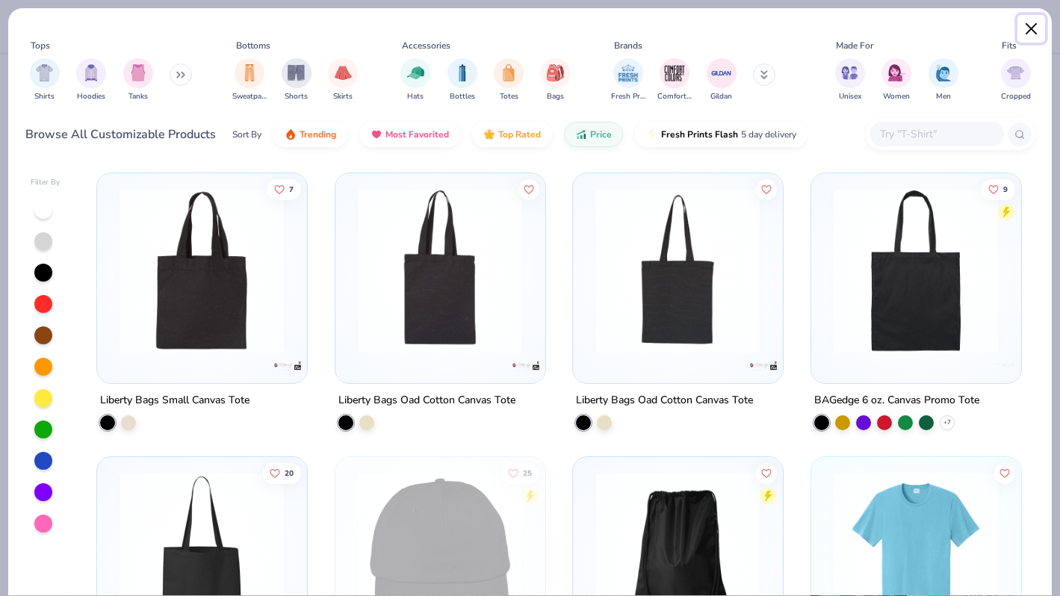
click at [1028, 26] on button "Close" at bounding box center [1031, 29] width 28 height 28
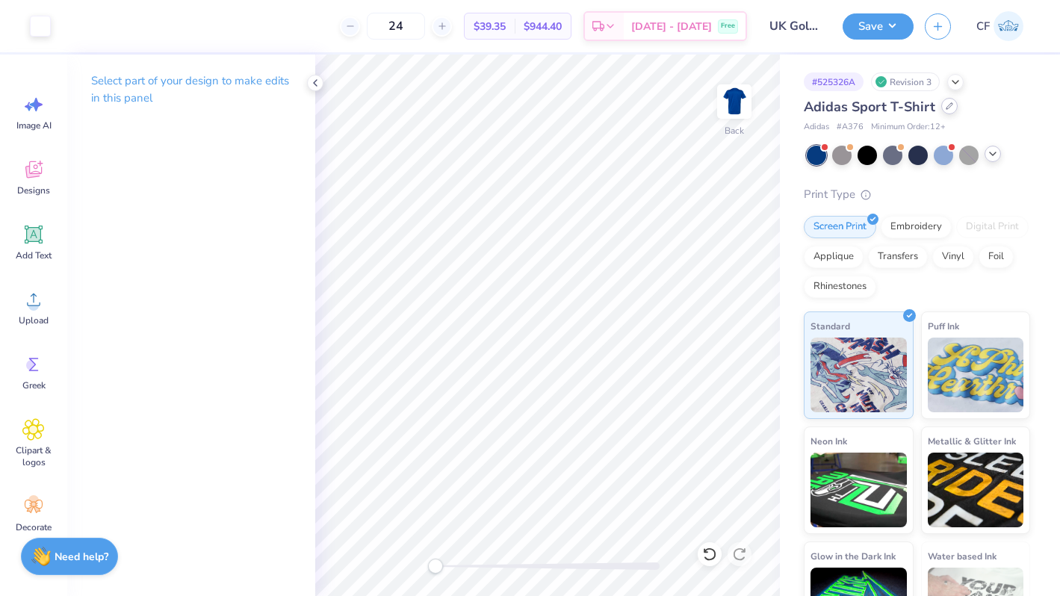
click at [947, 112] on div at bounding box center [949, 106] width 16 height 16
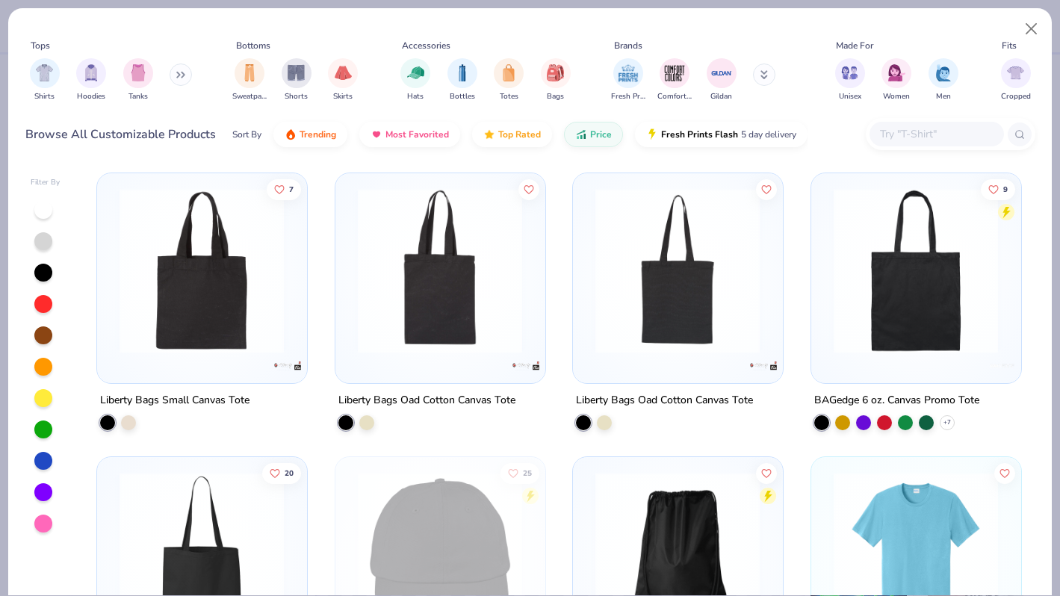
click at [382, 118] on div "Sort By Trending Most Favorited Top Rated Price Fresh Prints Flash 5 day delive…" at bounding box center [519, 135] width 575 height 42
click at [382, 128] on button "Most Favorited" at bounding box center [409, 130] width 101 height 25
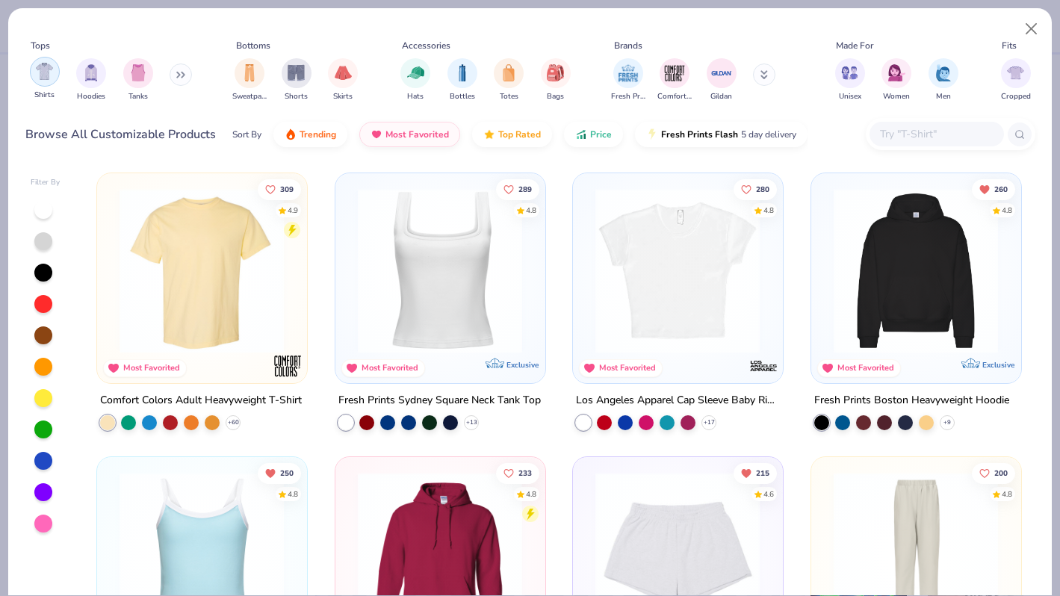
click at [46, 69] on img "filter for Shirts" at bounding box center [44, 71] width 17 height 17
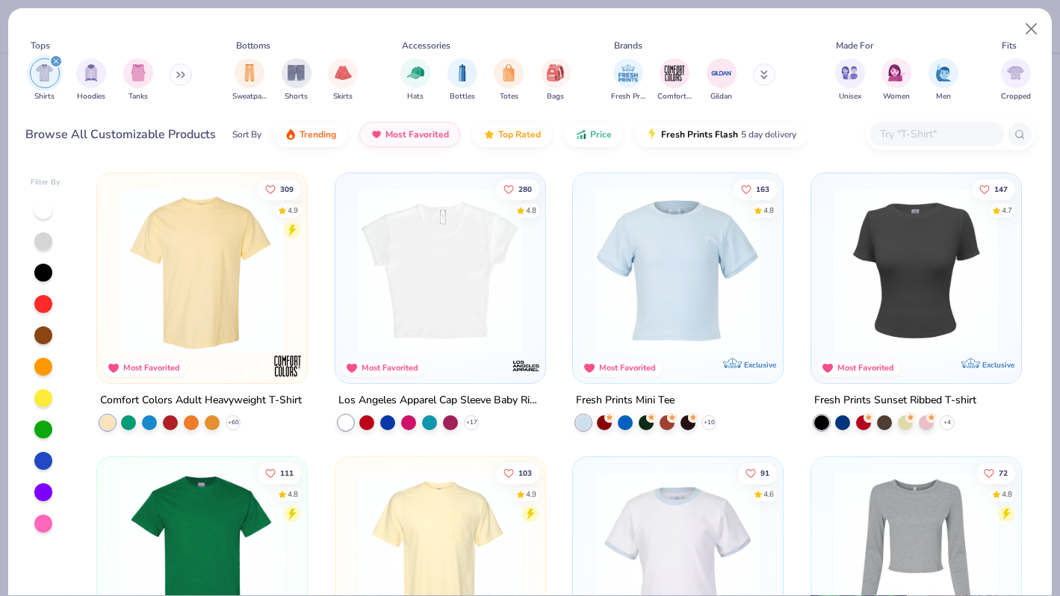
click at [220, 506] on img at bounding box center [201, 553] width 179 height 165
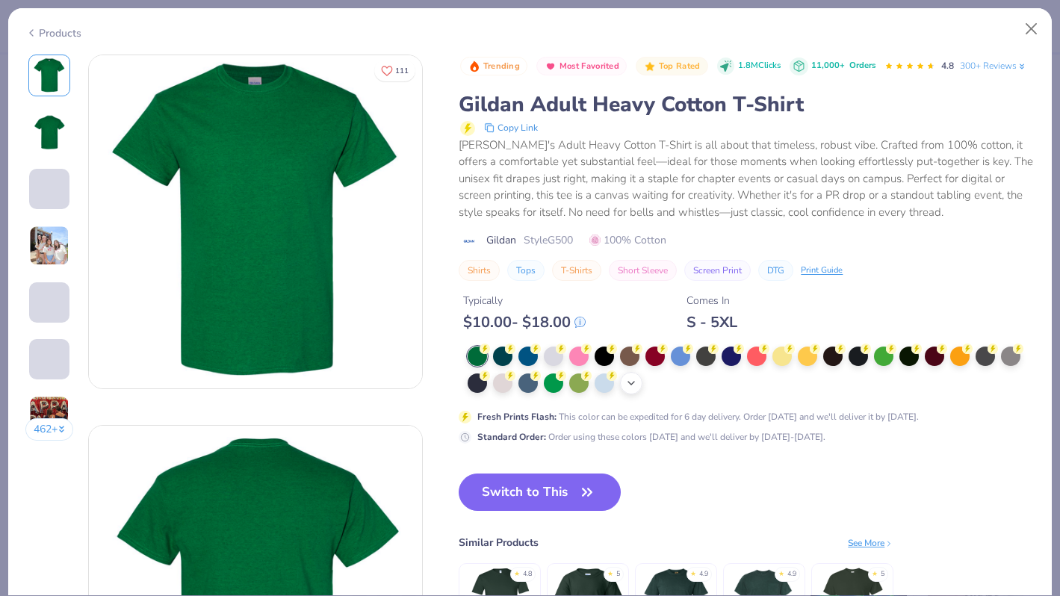
click at [633, 386] on icon at bounding box center [631, 383] width 12 height 12
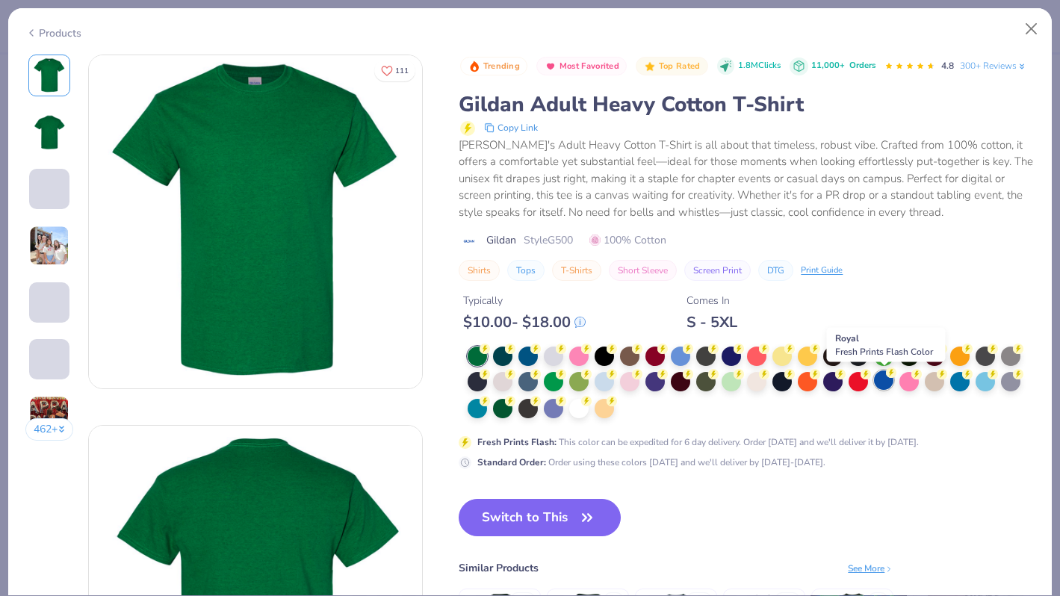
click at [882, 384] on div at bounding box center [883, 379] width 19 height 19
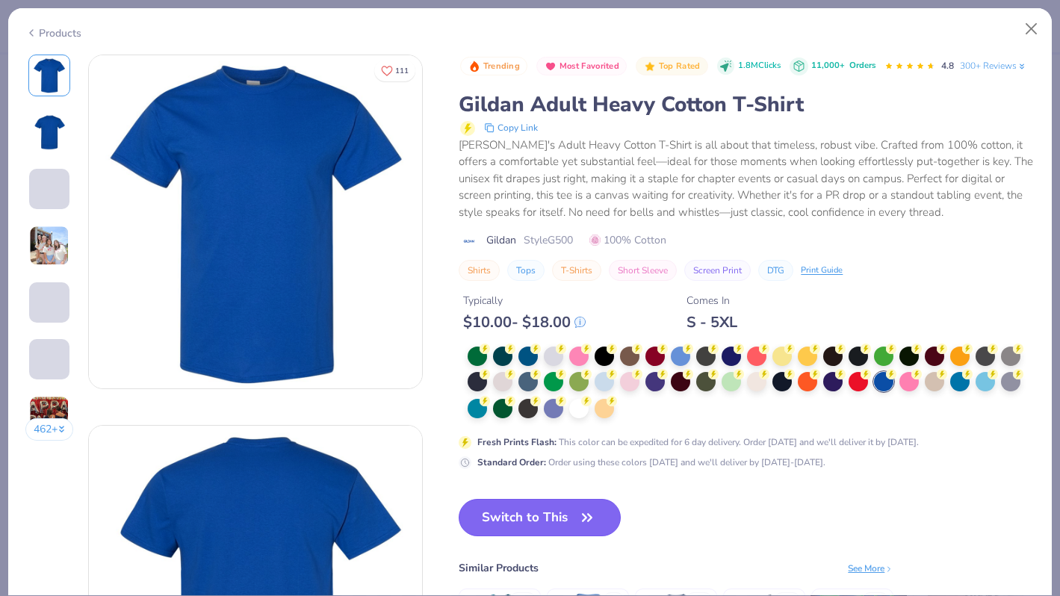
click at [524, 523] on button "Switch to This" at bounding box center [540, 517] width 162 height 37
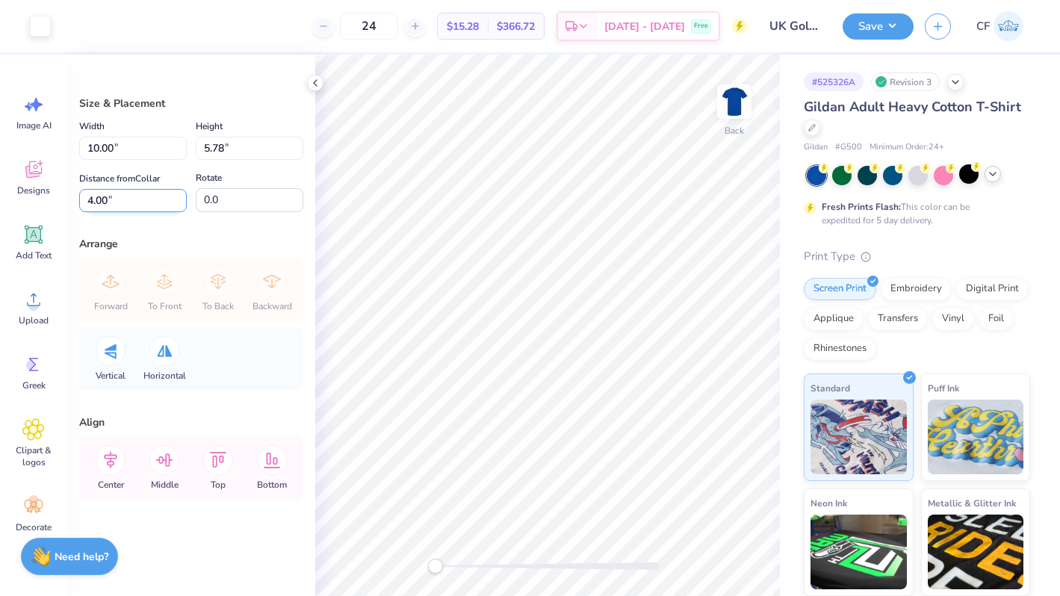
click at [124, 204] on input "4.00" at bounding box center [133, 200] width 108 height 23
type input "3"
click at [111, 461] on icon at bounding box center [110, 460] width 13 height 17
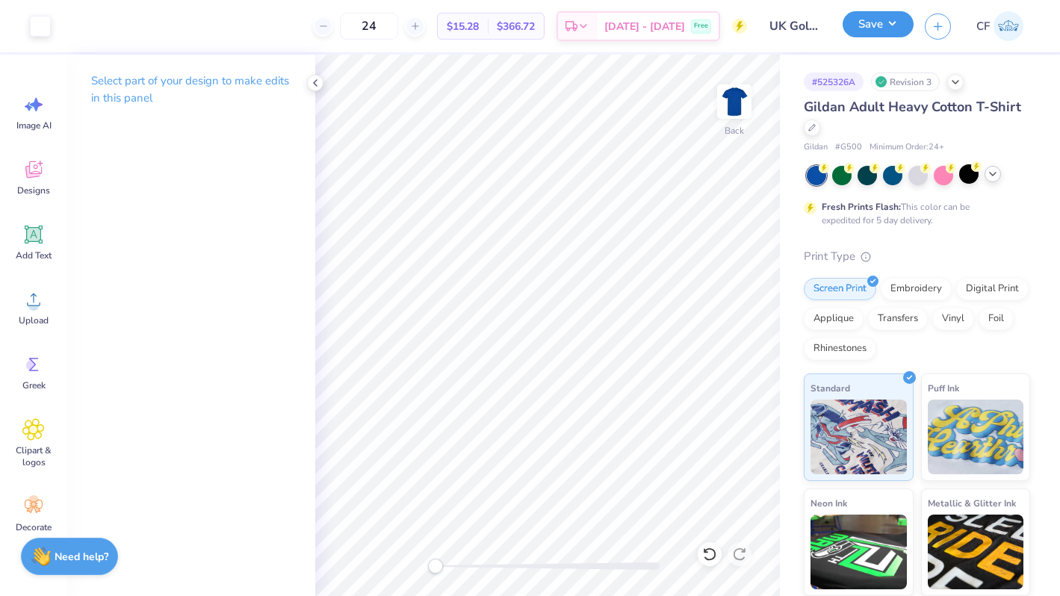
click at [886, 23] on button "Save" at bounding box center [877, 24] width 71 height 26
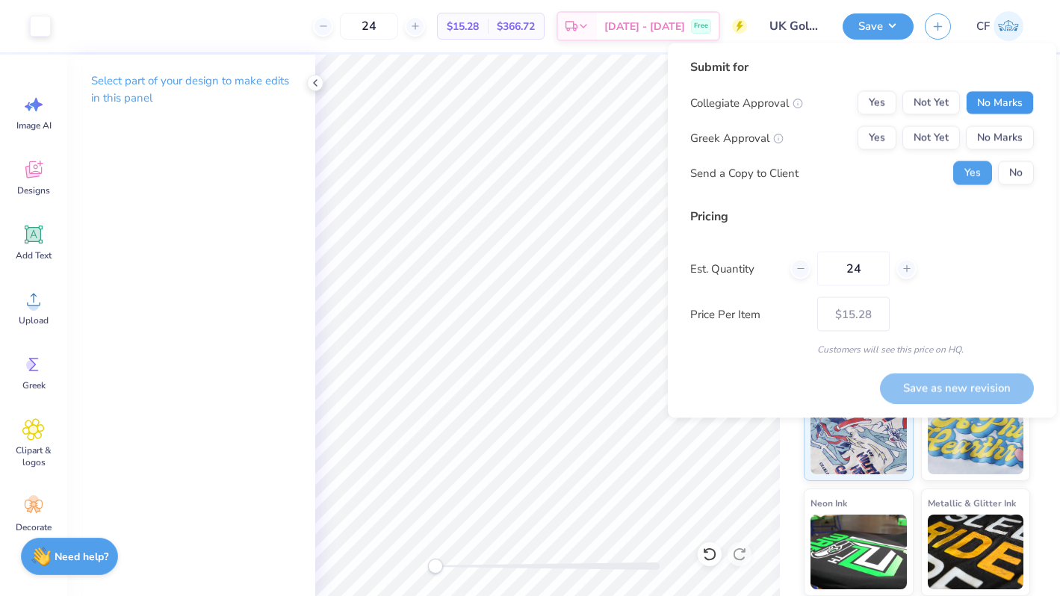
click at [1015, 99] on button "No Marks" at bounding box center [1000, 103] width 68 height 24
click at [881, 105] on button "Yes" at bounding box center [876, 103] width 39 height 24
click at [996, 132] on button "No Marks" at bounding box center [1000, 138] width 68 height 24
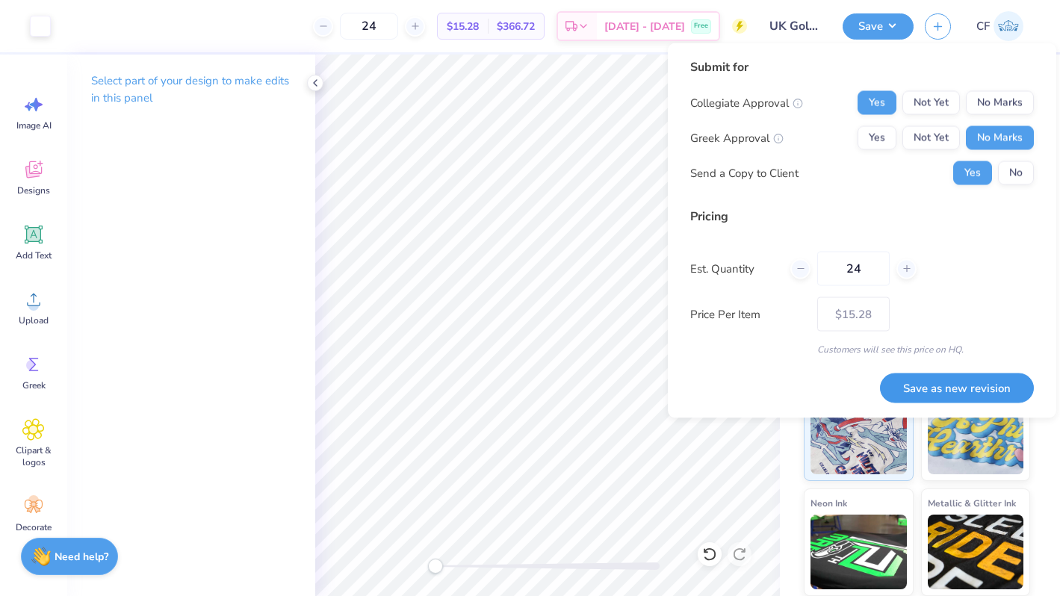
click at [904, 385] on button "Save as new revision" at bounding box center [957, 388] width 154 height 31
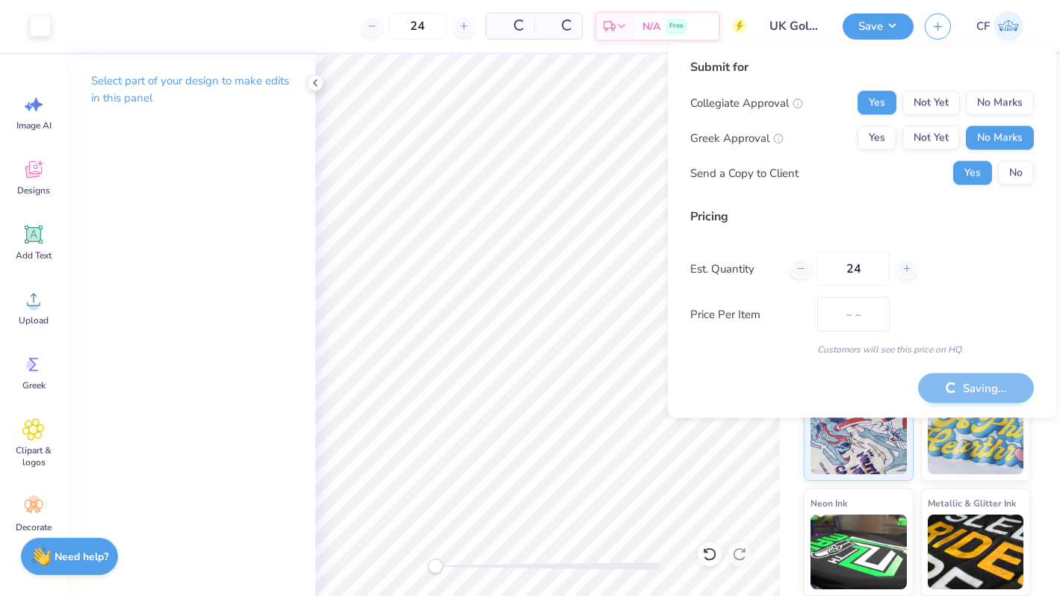
type input "$15.28"
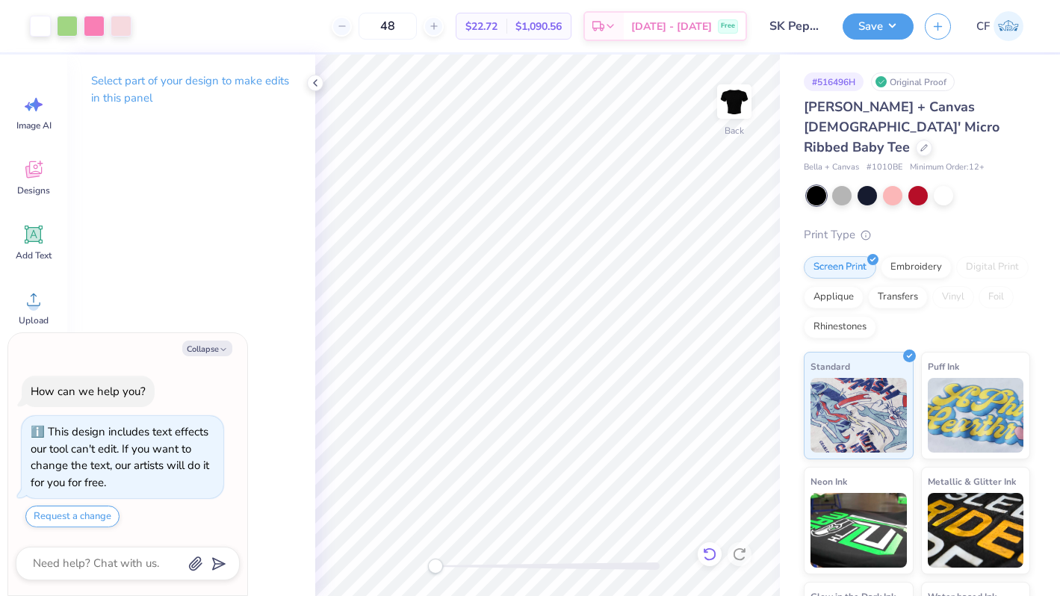
click at [714, 553] on icon at bounding box center [709, 553] width 13 height 13
click at [64, 19] on div at bounding box center [67, 24] width 21 height 21
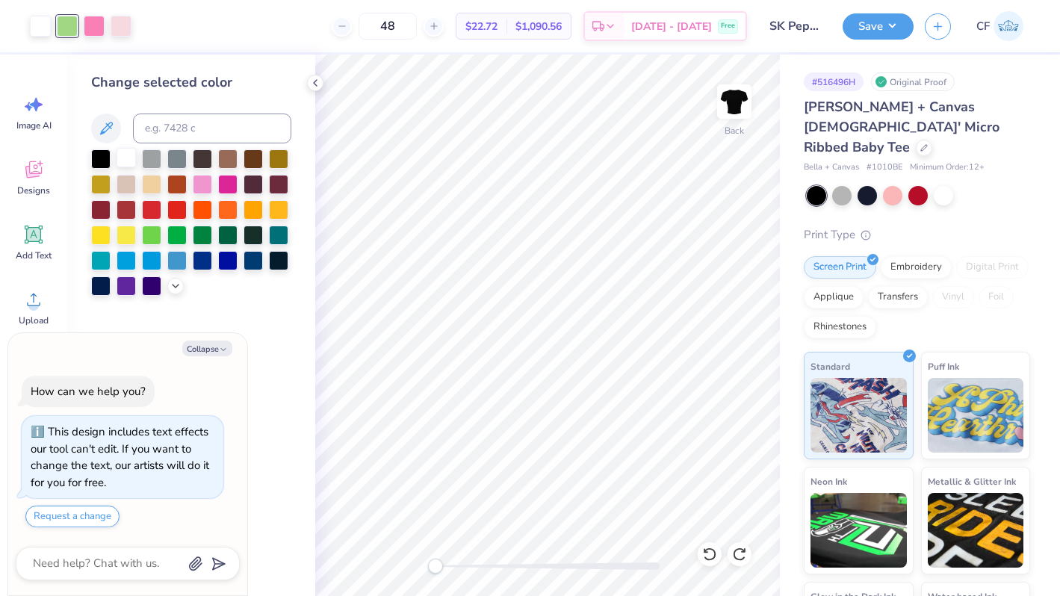
click at [130, 158] on div at bounding box center [126, 157] width 19 height 19
click at [65, 31] on div at bounding box center [67, 24] width 21 height 21
click at [128, 159] on div at bounding box center [126, 157] width 19 height 19
click at [67, 24] on div at bounding box center [67, 24] width 21 height 21
click at [127, 158] on div at bounding box center [126, 157] width 19 height 19
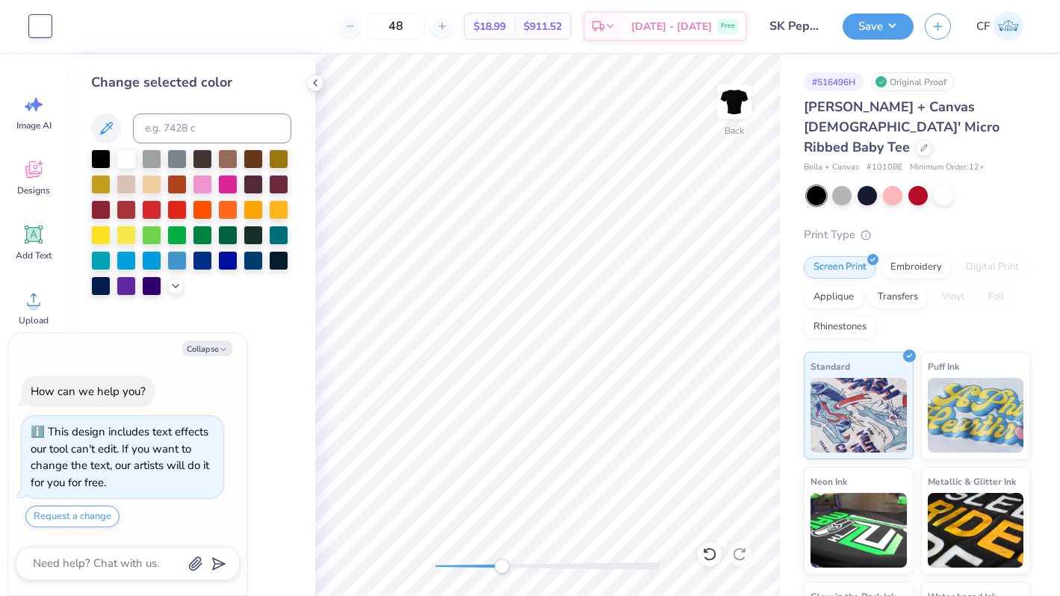
drag, startPoint x: 440, startPoint y: 565, endPoint x: 527, endPoint y: 564, distance: 86.6
click at [509, 564] on div "Accessibility label" at bounding box center [501, 566] width 15 height 15
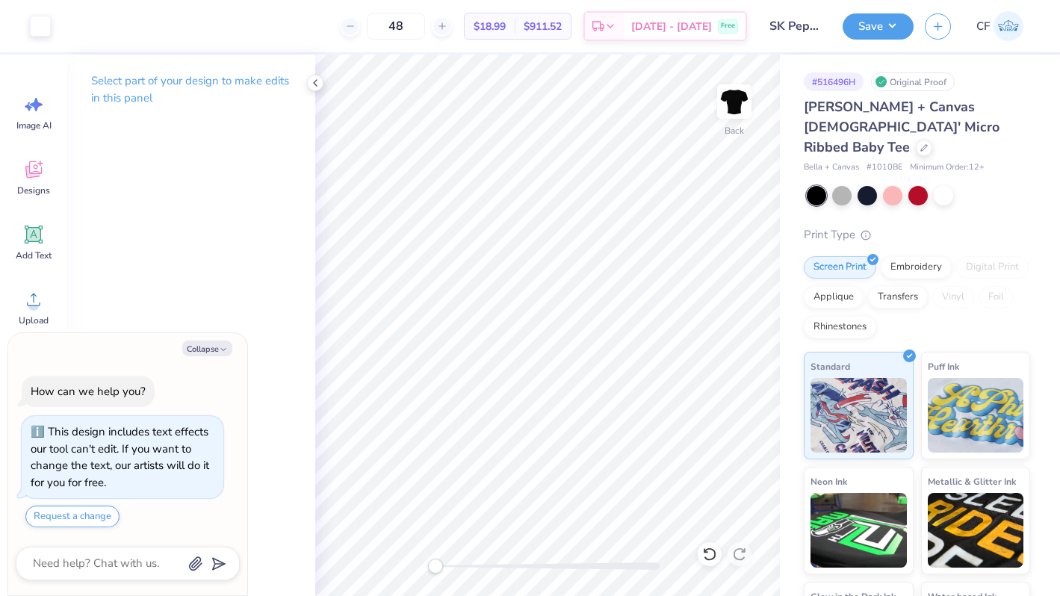
click at [433, 555] on div "Back" at bounding box center [547, 325] width 465 height 541
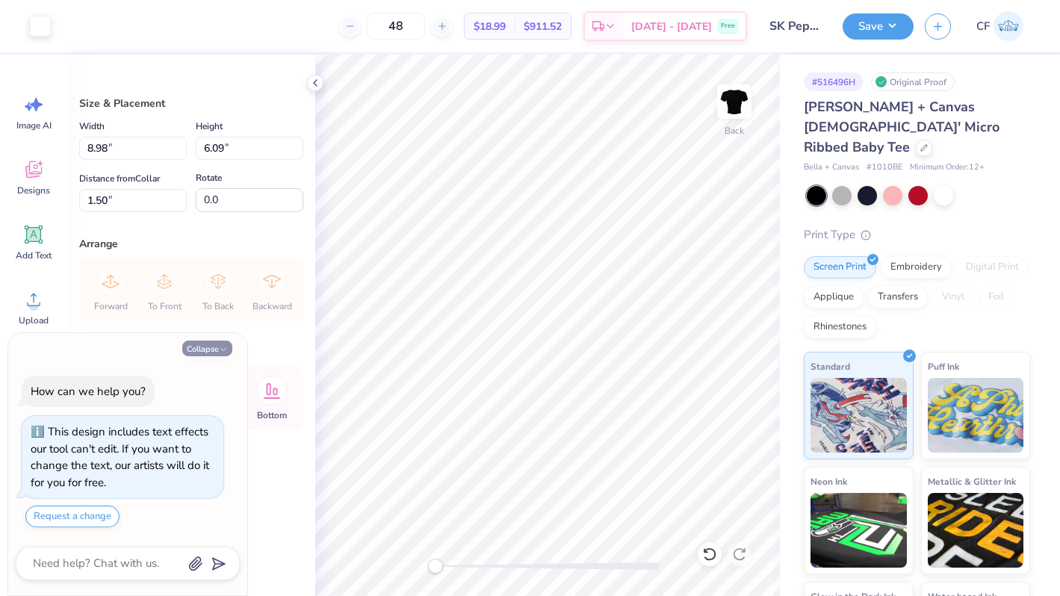
click at [199, 351] on button "Collapse" at bounding box center [207, 349] width 50 height 16
type textarea "x"
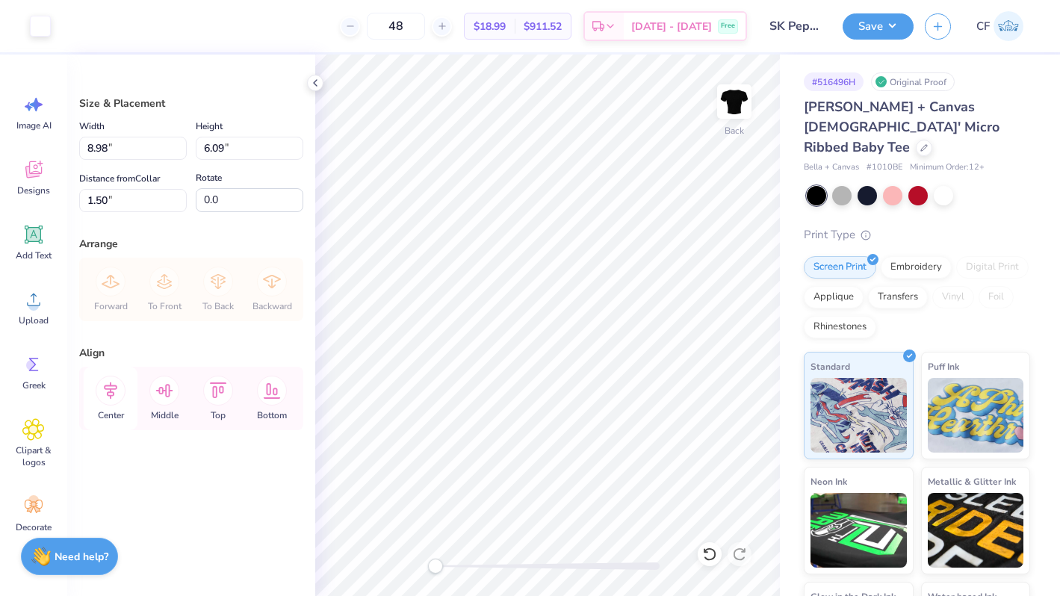
click at [109, 397] on icon at bounding box center [111, 391] width 30 height 30
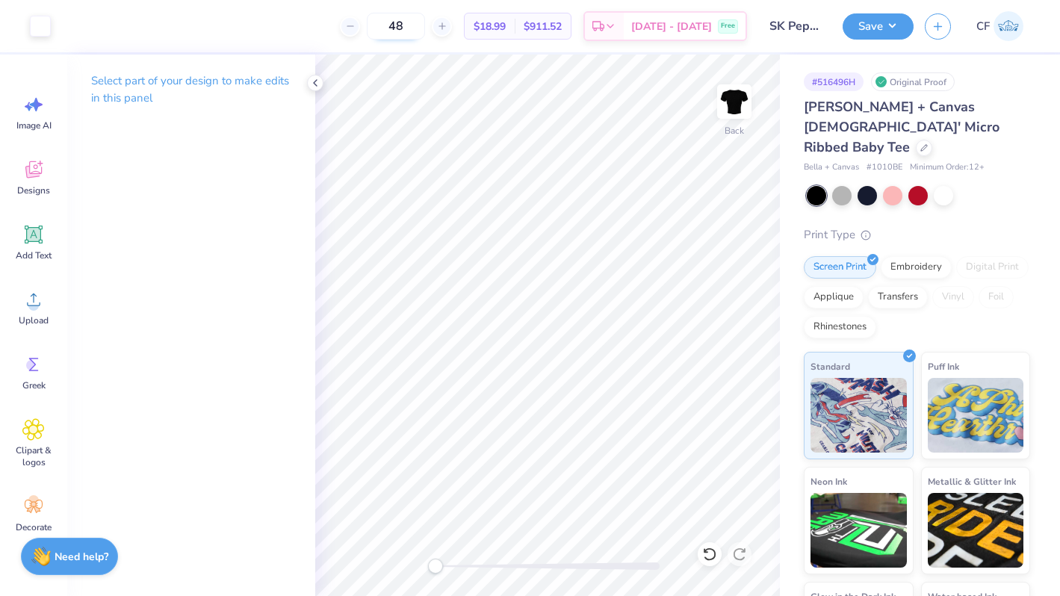
click at [423, 29] on input "48" at bounding box center [396, 26] width 58 height 27
type input "36"
click at [895, 184] on div at bounding box center [892, 193] width 19 height 19
click at [37, 22] on div at bounding box center [40, 24] width 21 height 21
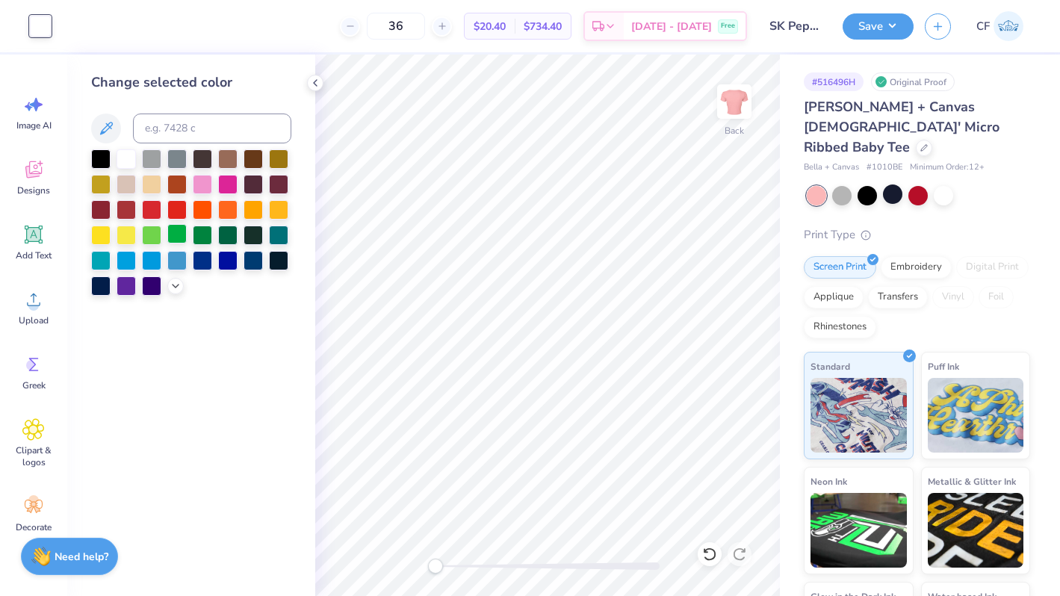
click at [180, 237] on div at bounding box center [176, 233] width 19 height 19
click at [203, 237] on div at bounding box center [202, 233] width 19 height 19
click at [149, 236] on div at bounding box center [151, 233] width 19 height 19
click at [709, 547] on icon at bounding box center [709, 554] width 15 height 15
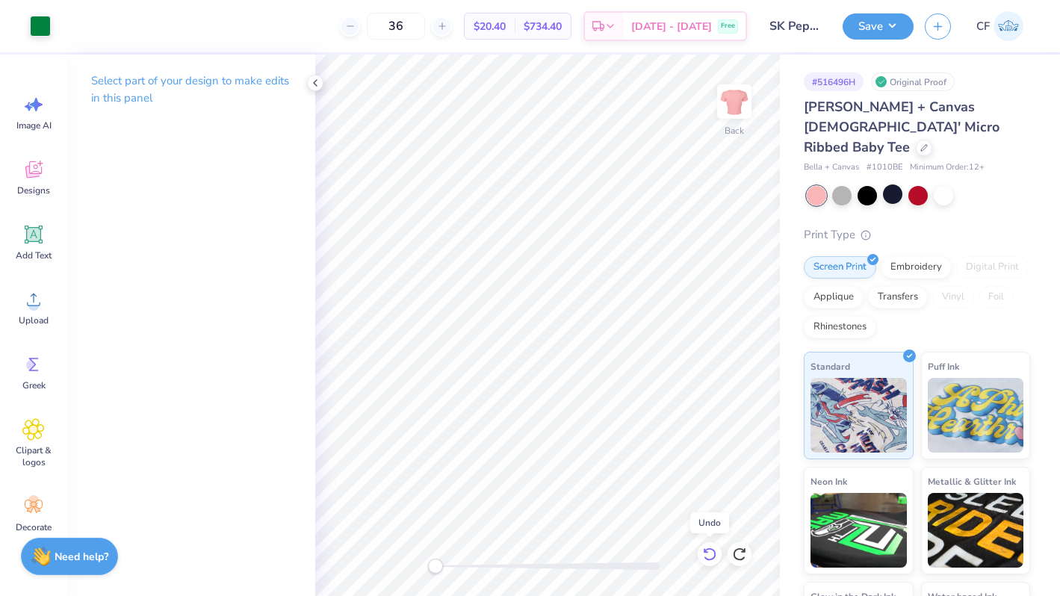
click at [709, 547] on icon at bounding box center [709, 554] width 15 height 15
click at [854, 186] on div at bounding box center [918, 195] width 223 height 19
click at [860, 184] on div at bounding box center [866, 193] width 19 height 19
click at [704, 553] on icon at bounding box center [709, 554] width 15 height 15
click at [854, 35] on button "Save" at bounding box center [877, 24] width 71 height 26
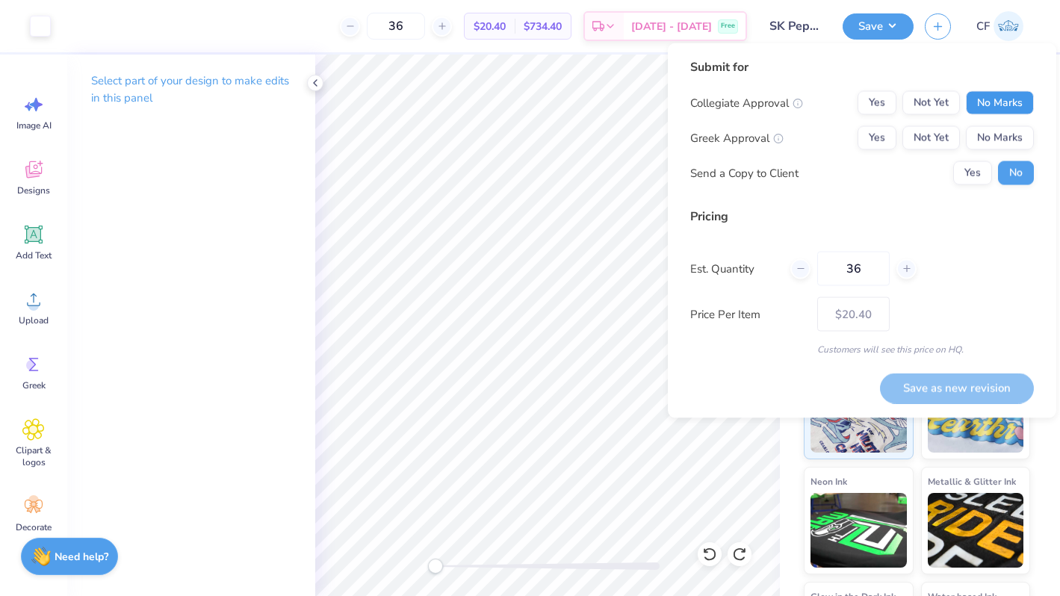
click at [1001, 102] on button "No Marks" at bounding box center [1000, 103] width 68 height 24
click at [883, 134] on button "Yes" at bounding box center [876, 138] width 39 height 24
